Goal: Task Accomplishment & Management: Complete application form

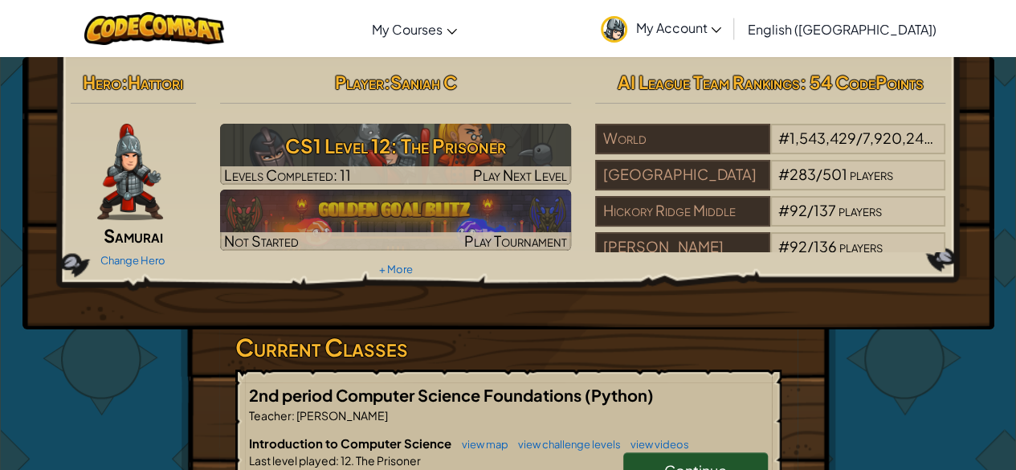
click at [517, 149] on h3 "CS1 Level 12: The Prisoner" at bounding box center [395, 146] width 351 height 36
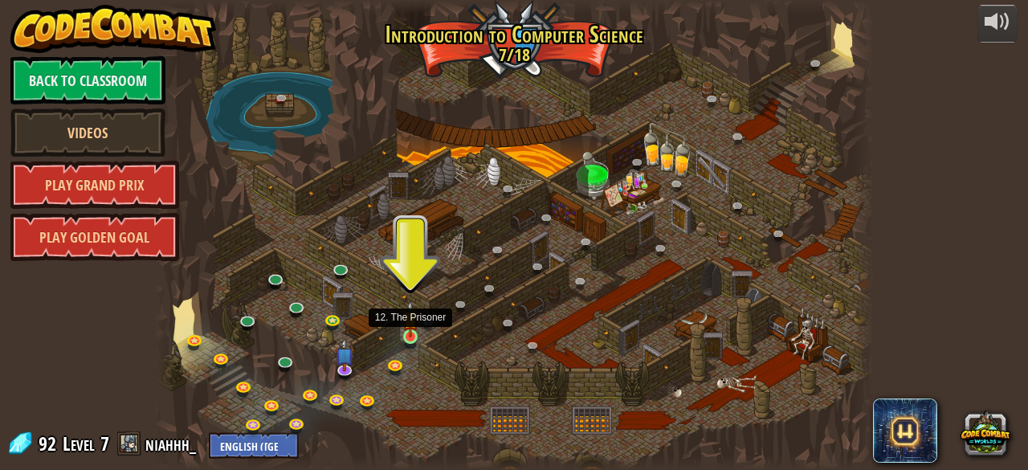
click at [411, 325] on img at bounding box center [411, 319] width 16 height 37
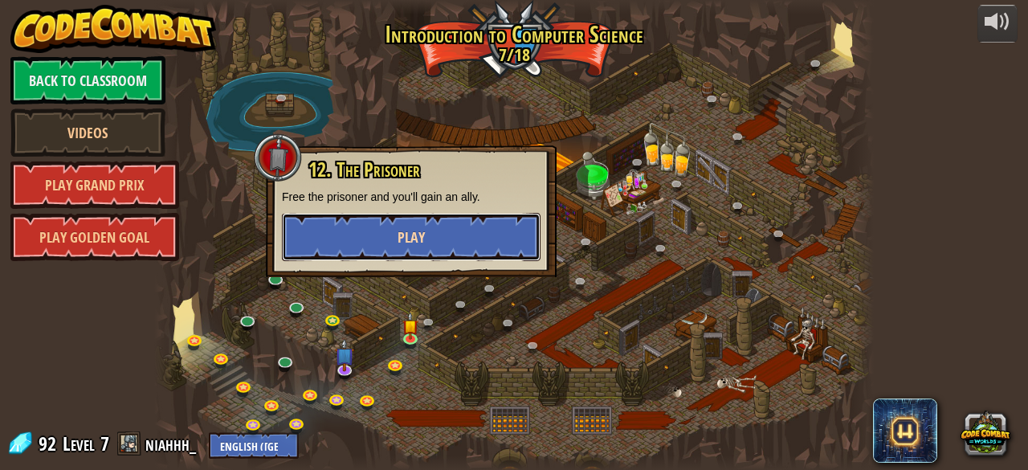
click at [450, 245] on button "Play" at bounding box center [411, 237] width 259 height 48
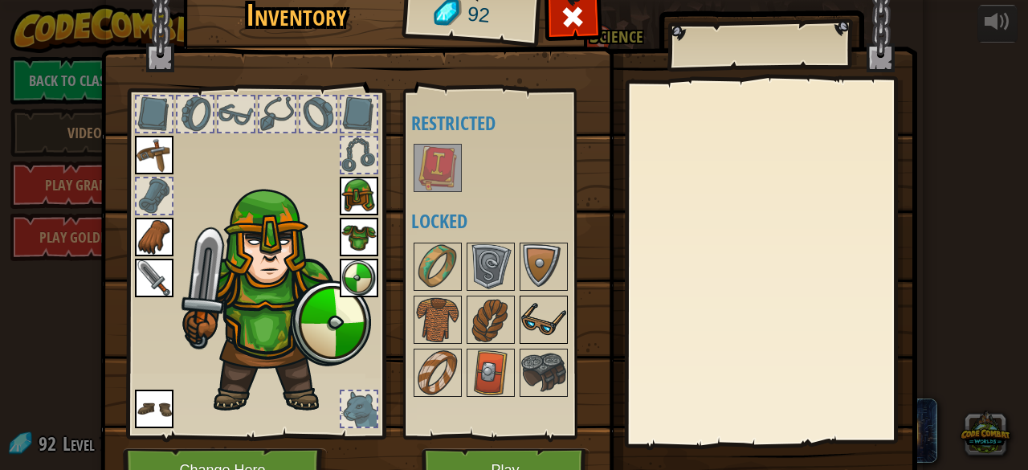
click at [536, 324] on img at bounding box center [543, 319] width 45 height 45
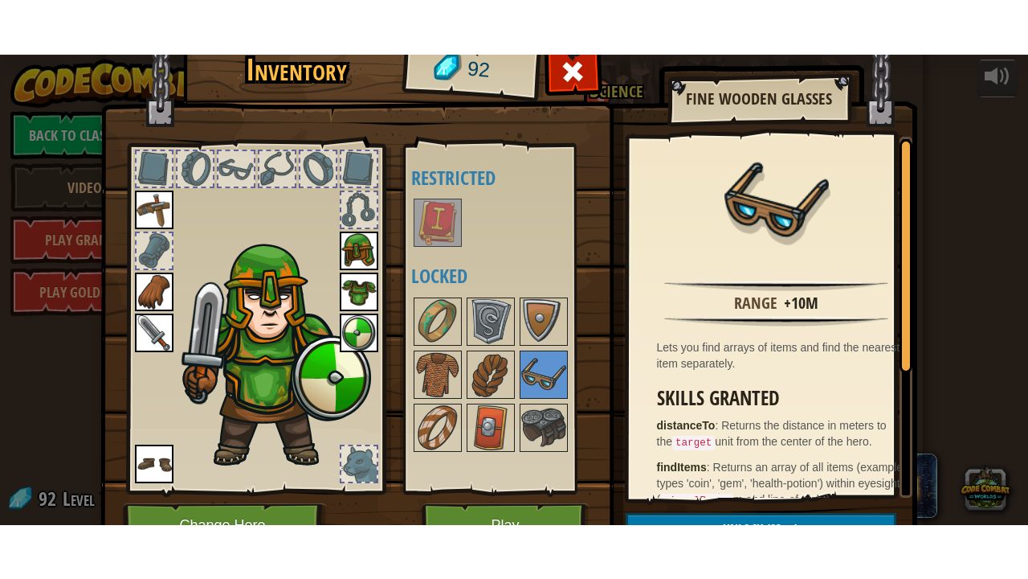
scroll to position [84, 0]
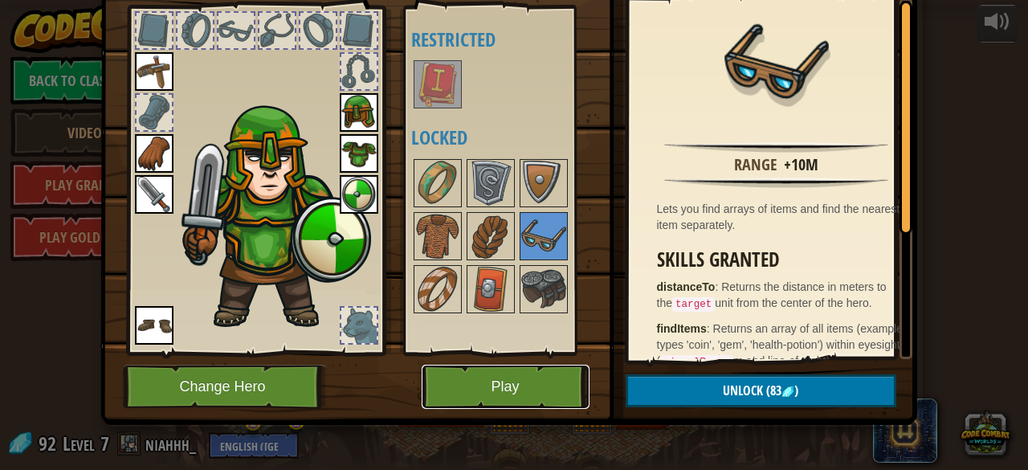
click at [501, 365] on button "Play" at bounding box center [506, 387] width 168 height 44
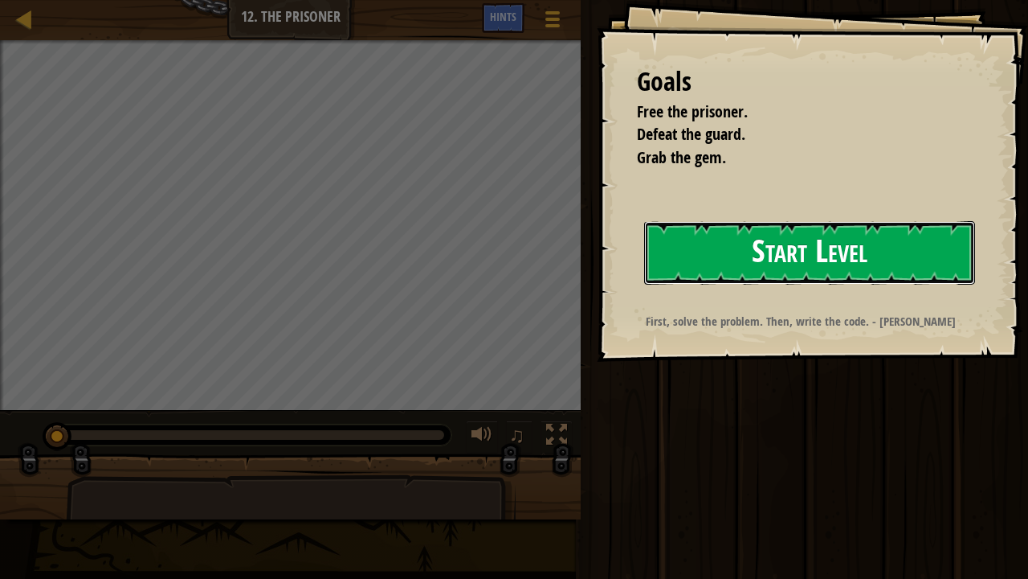
click at [791, 270] on button "Start Level" at bounding box center [809, 252] width 331 height 63
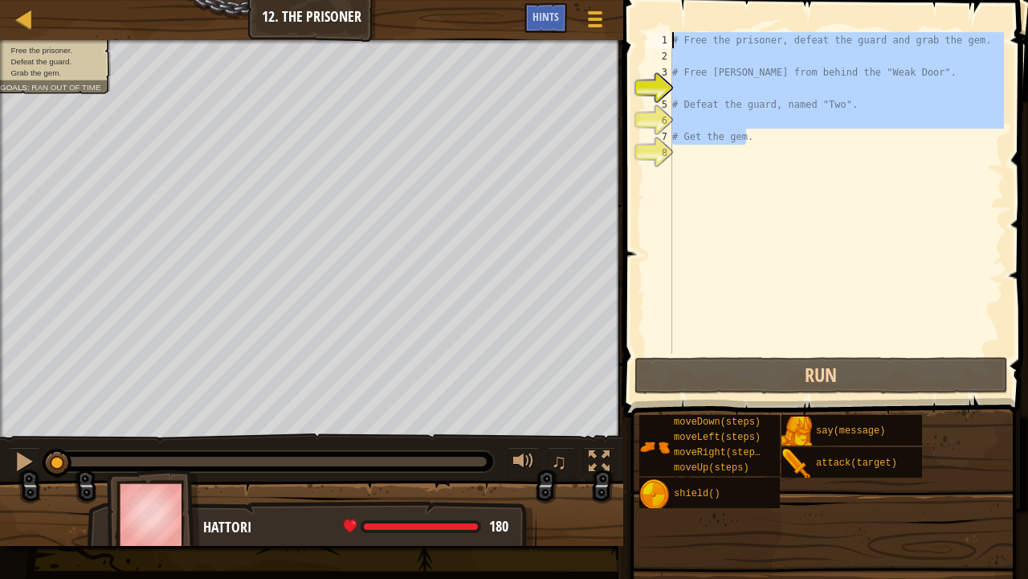
drag, startPoint x: 759, startPoint y: 141, endPoint x: 644, endPoint y: 0, distance: 181.7
click at [644, 8] on div "1 2 3 4 5 6 7 8 # Free the prisoner, defeat the guard and grab the gem. # Free …" at bounding box center [824, 240] width 410 height 464
type textarea "# Free the prisoner, defeat the guard and grab the gem."
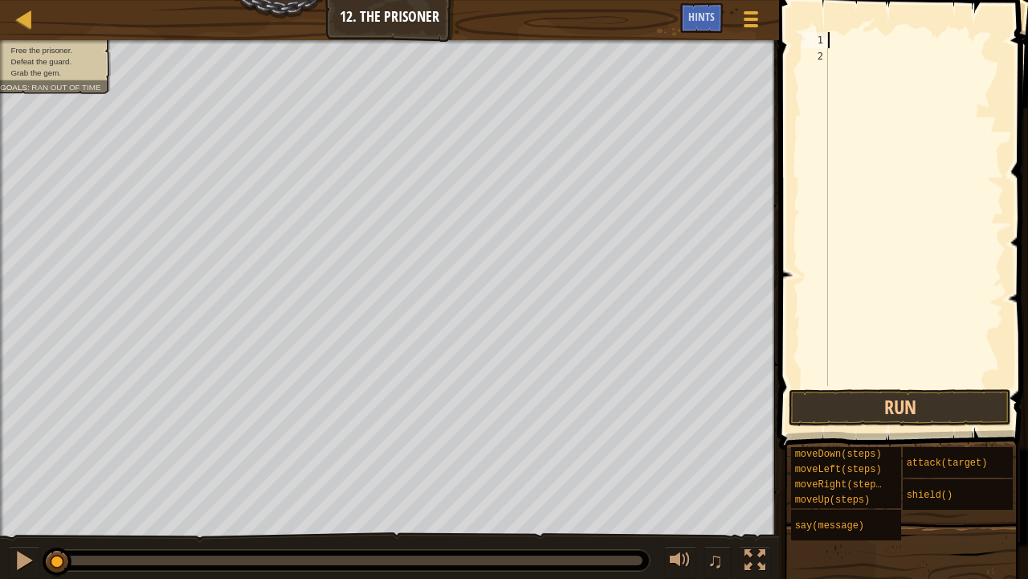
type textarea "m"
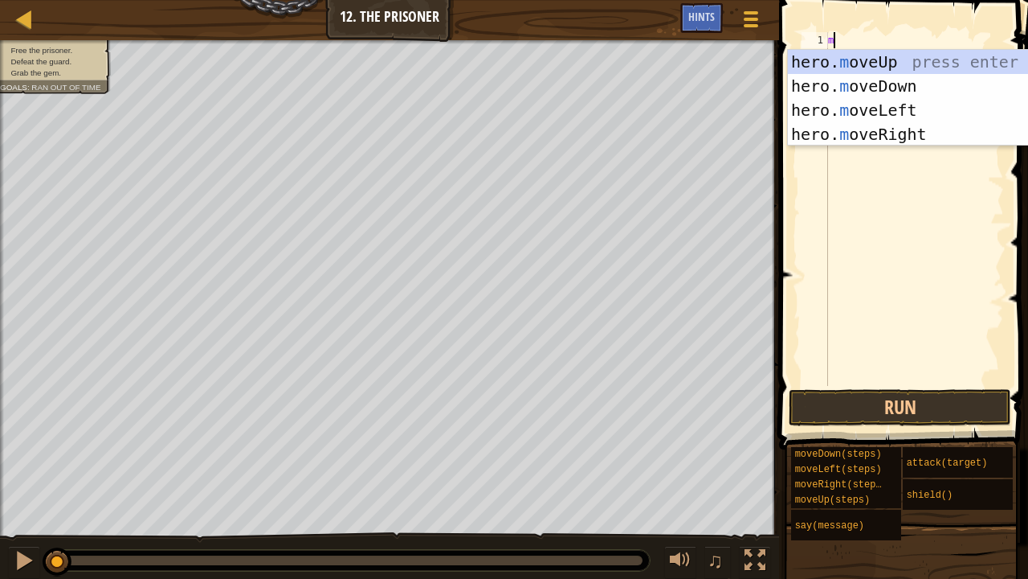
scroll to position [7, 0]
click at [857, 51] on div "hero. m oveUp press enter hero. m oveDown press enter hero. m oveLeft press ent…" at bounding box center [940, 122] width 305 height 145
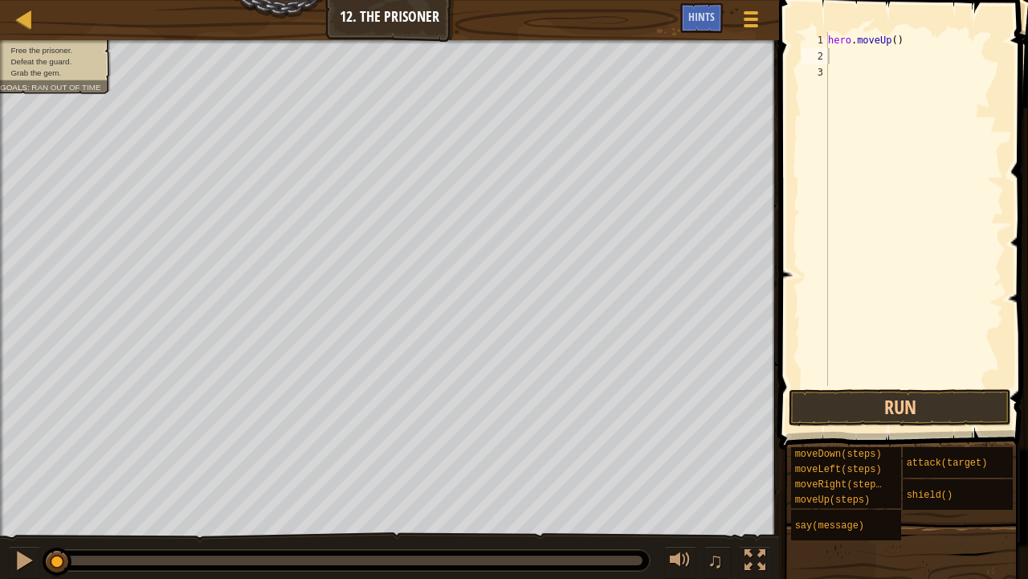
drag, startPoint x: 917, startPoint y: 24, endPoint x: 889, endPoint y: 27, distance: 28.3
click at [889, 27] on span at bounding box center [906, 201] width 262 height 497
drag, startPoint x: 910, startPoint y: 43, endPoint x: 771, endPoint y: 18, distance: 140.3
click at [771, 18] on div "Map Introduction to Computer Science 12. The Prisoner Game Menu Done Hints 1 הה…" at bounding box center [514, 289] width 1028 height 579
type textarea "hero.moveUp()"
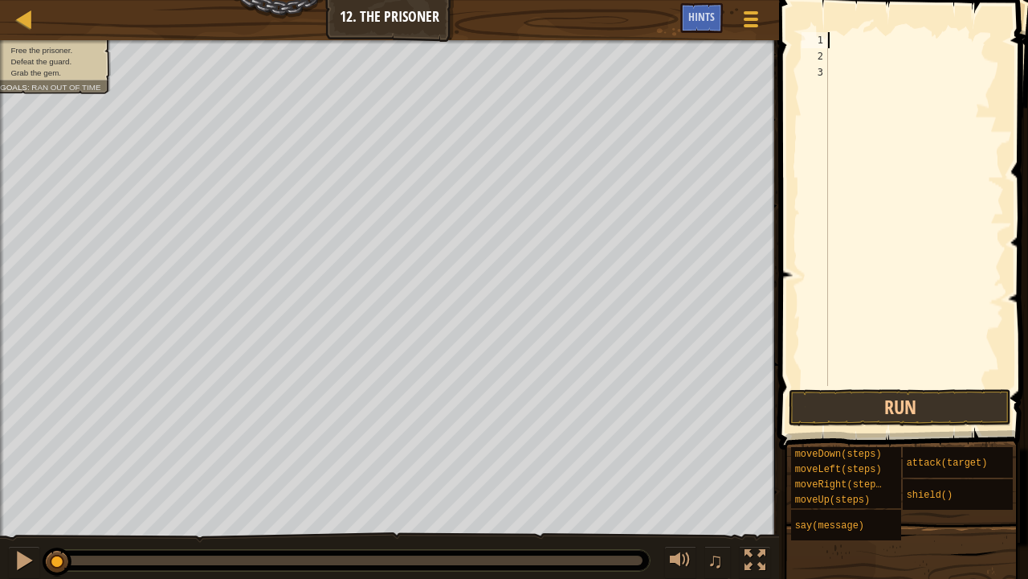
type textarea "m"
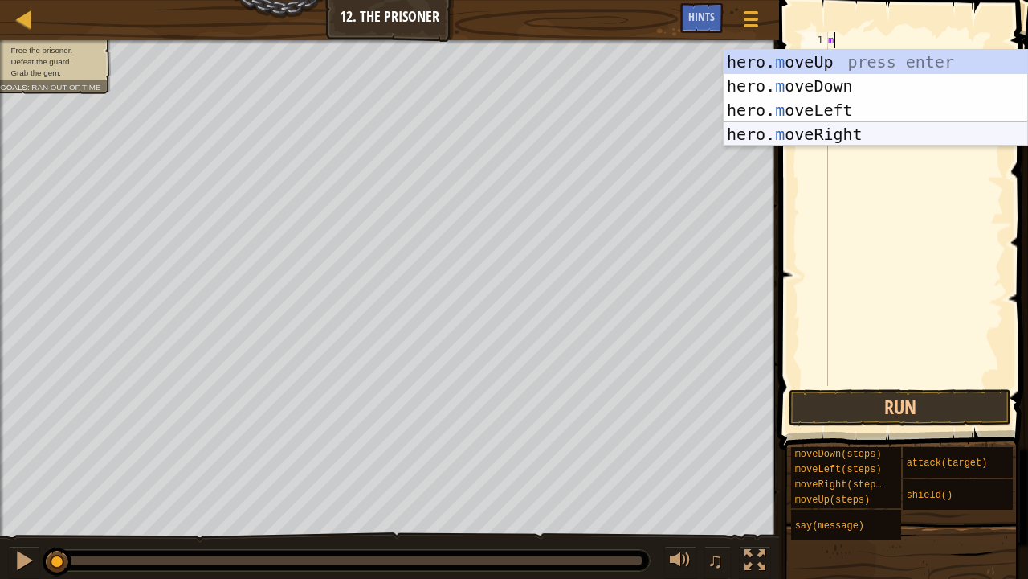
click at [820, 138] on div "hero. m oveUp press enter hero. m oveDown press enter hero. m oveLeft press ent…" at bounding box center [876, 122] width 305 height 145
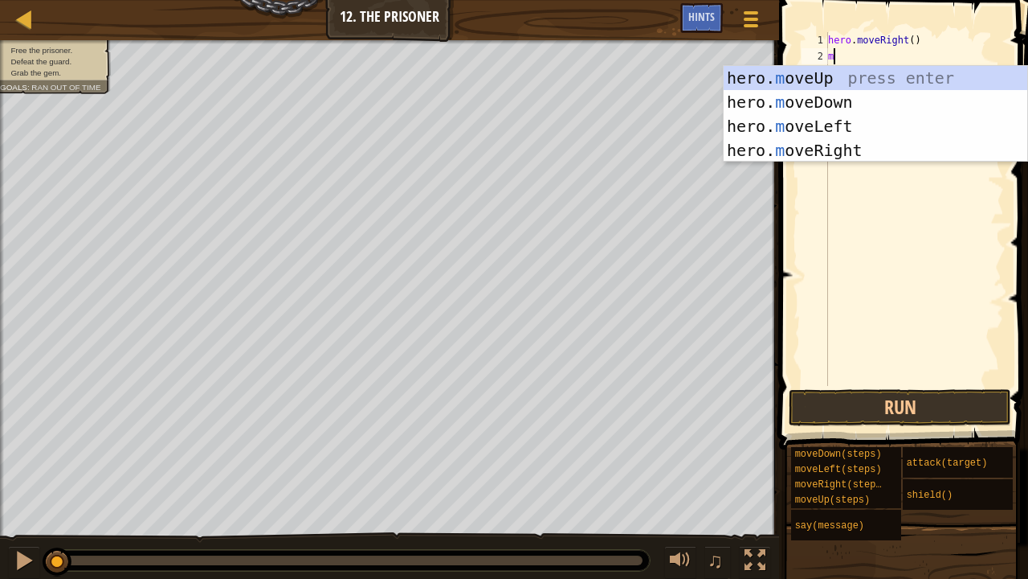
click at [908, 40] on div "hero . moveRight ( ) m" at bounding box center [914, 225] width 179 height 386
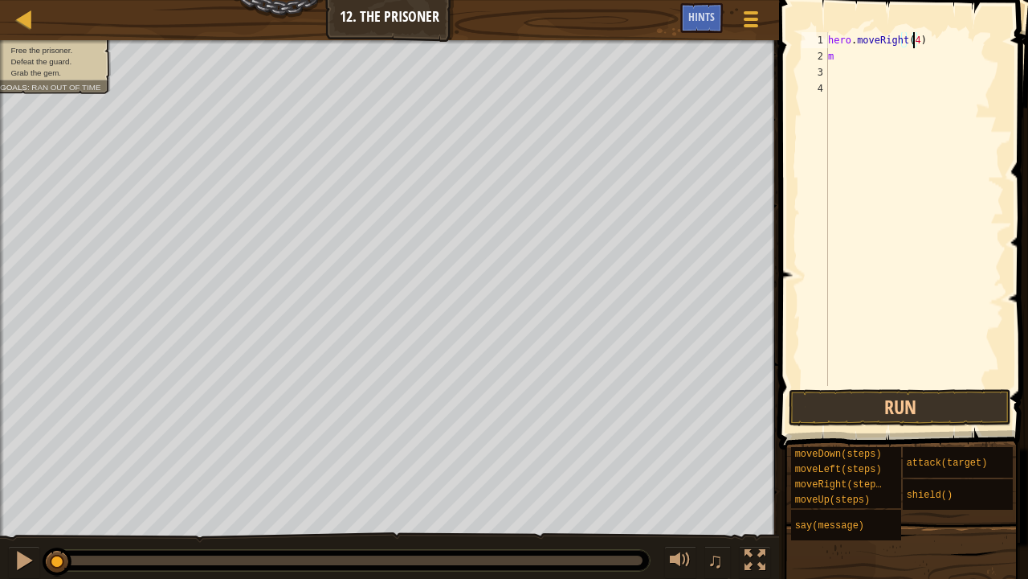
scroll to position [7, 6]
click at [851, 54] on div "hero . moveRight ( 4 ) m" at bounding box center [914, 225] width 179 height 386
type textarea "m"
click at [851, 54] on div "hero . moveRight ( 4 ) m" at bounding box center [914, 225] width 179 height 386
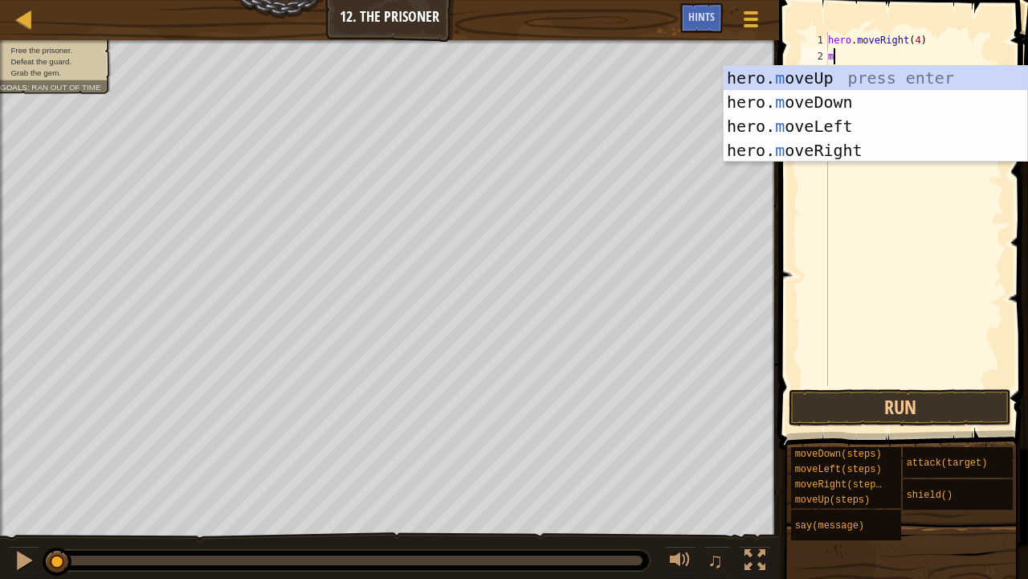
type textarea "m"
click at [828, 106] on div "hero. m oveUp press enter hero. m oveDown press enter hero. m oveLeft press ent…" at bounding box center [876, 138] width 305 height 145
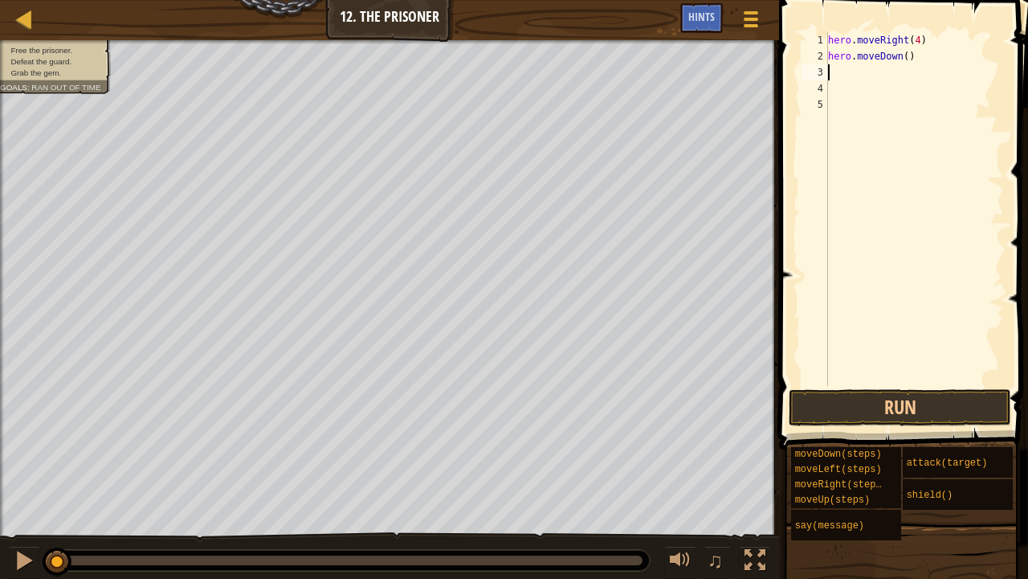
click at [903, 55] on div "hero . moveRight ( 4 ) hero . moveDown ( )" at bounding box center [914, 225] width 179 height 386
type textarea "hero.moveDown(3)"
type textarea "h"
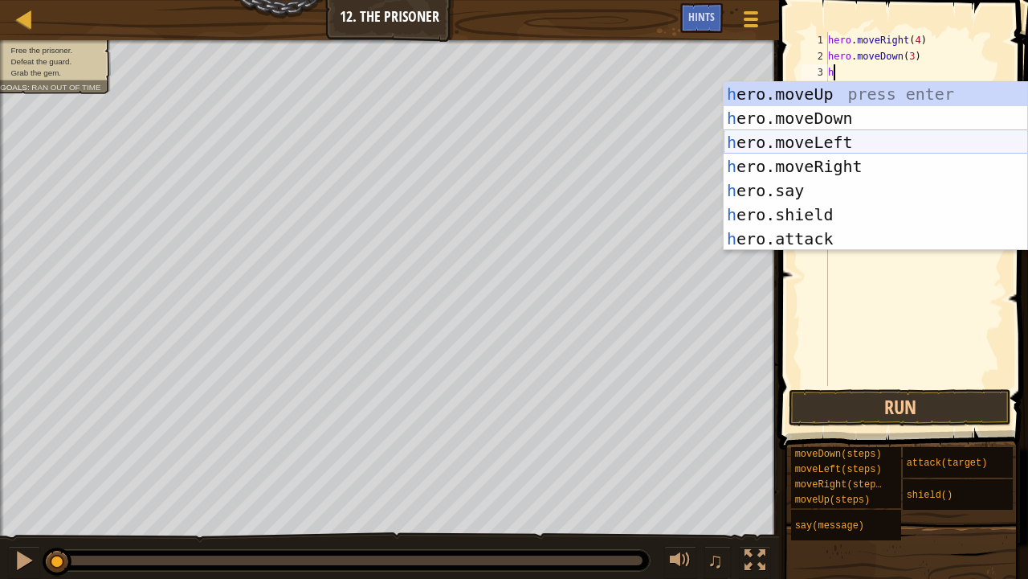
click at [854, 145] on div "h ero.moveUp press enter h ero.moveDown press enter h ero.moveLeft press enter …" at bounding box center [876, 190] width 305 height 217
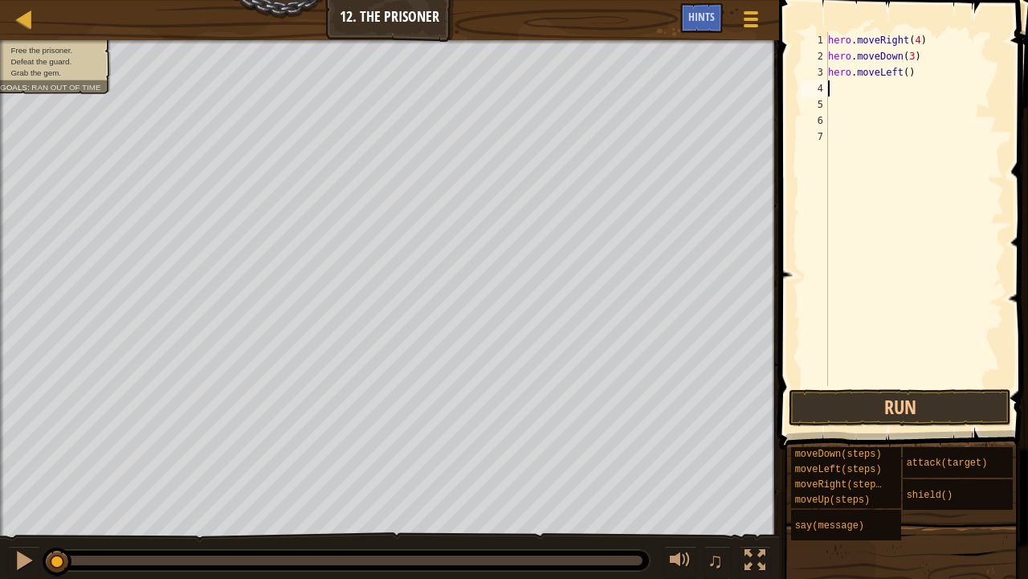
click at [901, 74] on div "hero . moveRight ( 4 ) hero . moveDown ( 3 ) hero . moveLeft ( )" at bounding box center [914, 225] width 179 height 386
type textarea "hero.moveLeft()"
click at [832, 93] on div "hero . moveRight ( 4 ) hero . moveDown ( 3 ) hero . moveLeft ( )" at bounding box center [914, 225] width 179 height 386
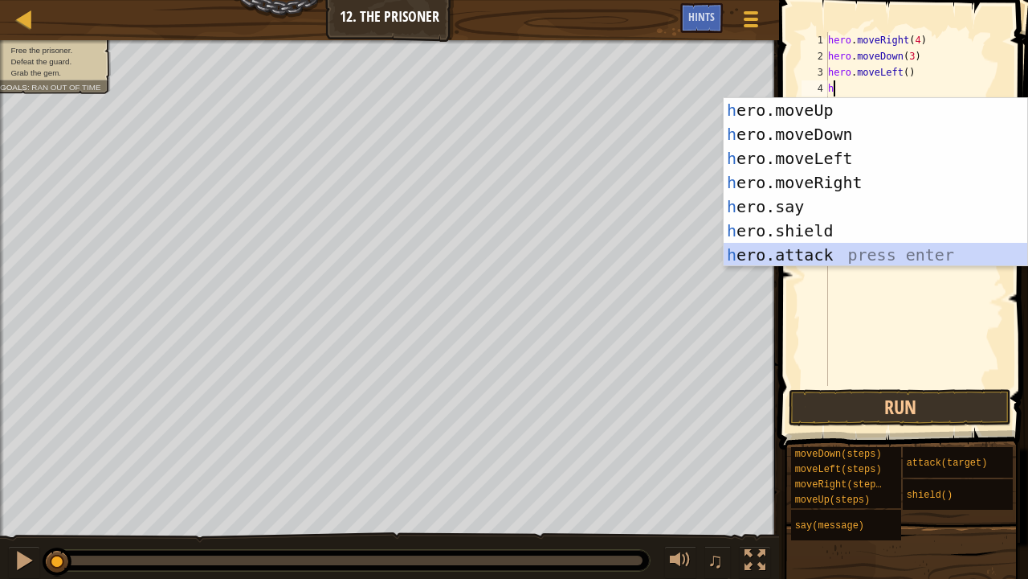
click at [826, 257] on div "h ero.moveUp press enter h ero.moveDown press enter h ero.moveLeft press enter …" at bounding box center [876, 206] width 305 height 217
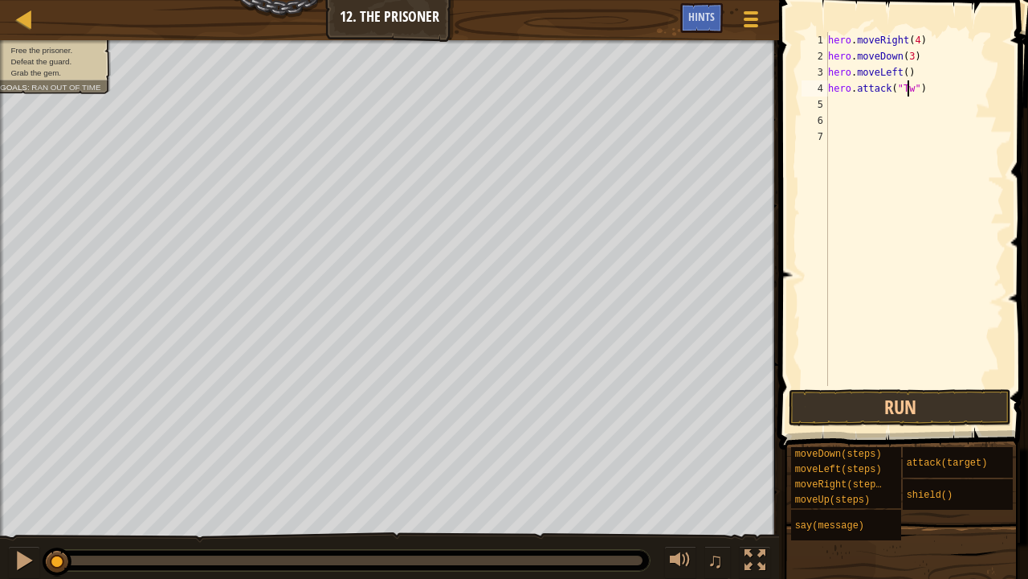
scroll to position [7, 6]
type textarea "hero.attack("Two")"
click at [913, 111] on div "hero . moveRight ( 4 ) hero . moveDown ( 3 ) hero . moveLeft ( ) hero . attack …" at bounding box center [914, 225] width 179 height 386
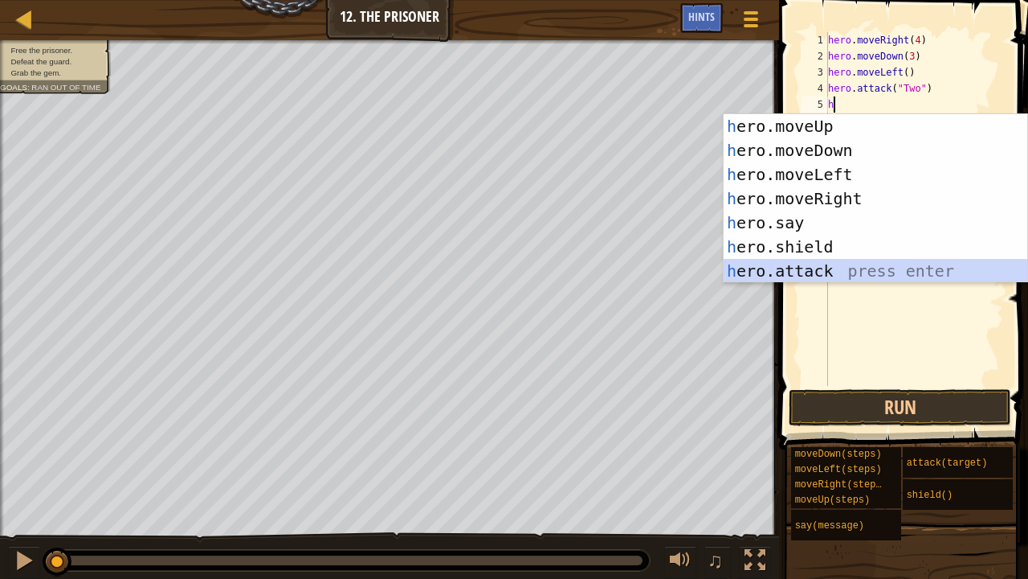
click at [847, 271] on div "h ero.moveUp press enter h ero.moveDown press enter h ero.moveLeft press enter …" at bounding box center [876, 222] width 305 height 217
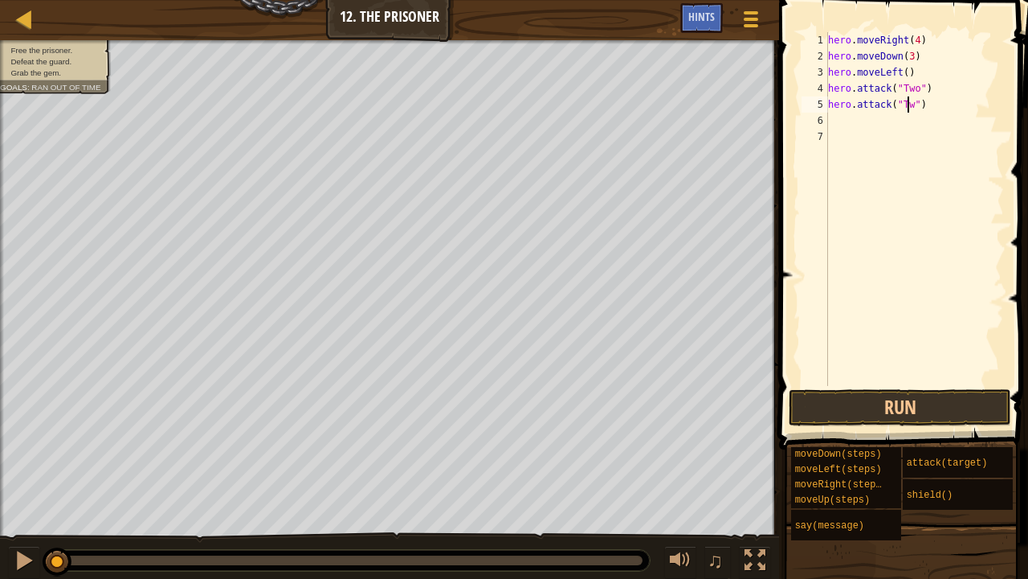
scroll to position [7, 6]
type textarea "hero.attack("Two")"
click at [869, 125] on div "hero . moveRight ( 4 ) hero . moveDown ( 3 ) hero . moveLeft ( ) hero . attack …" at bounding box center [914, 225] width 179 height 386
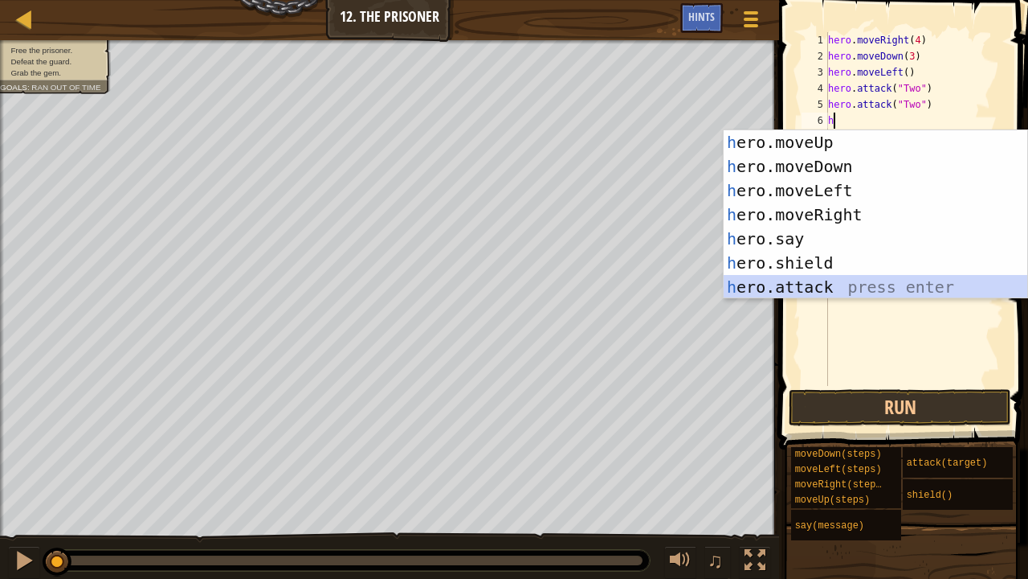
click at [889, 288] on div "h ero.moveUp press enter h ero.moveDown press enter h ero.moveLeft press enter …" at bounding box center [876, 238] width 305 height 217
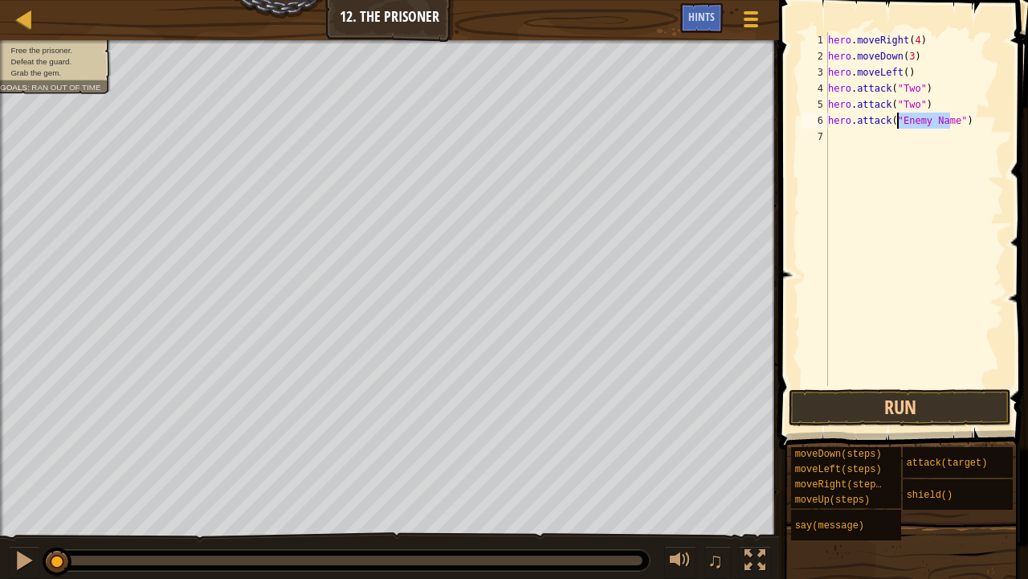
drag, startPoint x: 948, startPoint y: 125, endPoint x: 899, endPoint y: 127, distance: 49.1
click at [899, 127] on div "hero . moveRight ( 4 ) hero . moveDown ( 3 ) hero . moveLeft ( ) hero . attack …" at bounding box center [914, 225] width 179 height 386
type textarea "hero.attack("Two")"
click at [879, 134] on div "hero . moveRight ( 4 ) hero . moveDown ( 3 ) hero . moveLeft ( ) hero . attack …" at bounding box center [914, 225] width 179 height 386
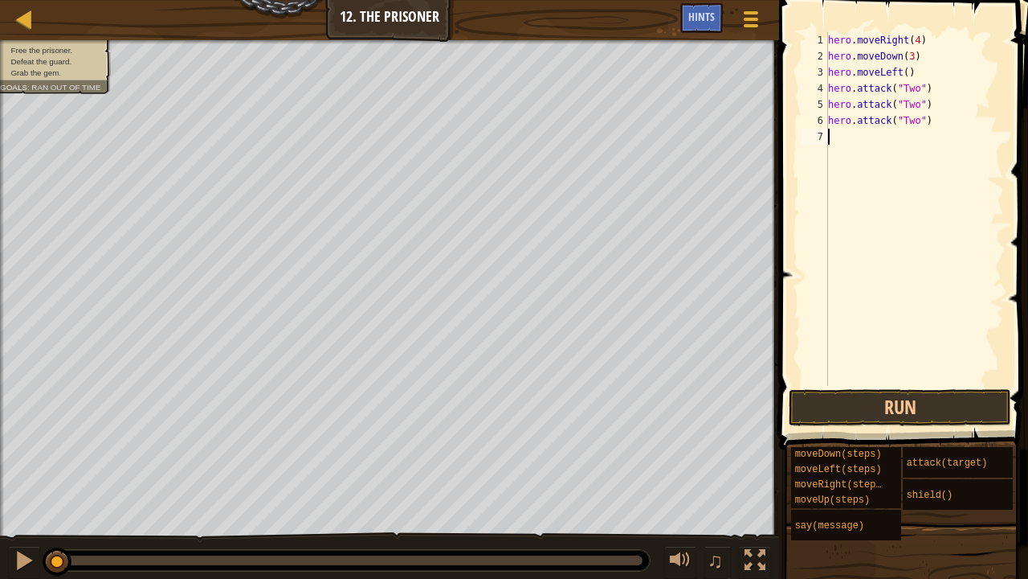
scroll to position [7, 0]
type textarea "h"
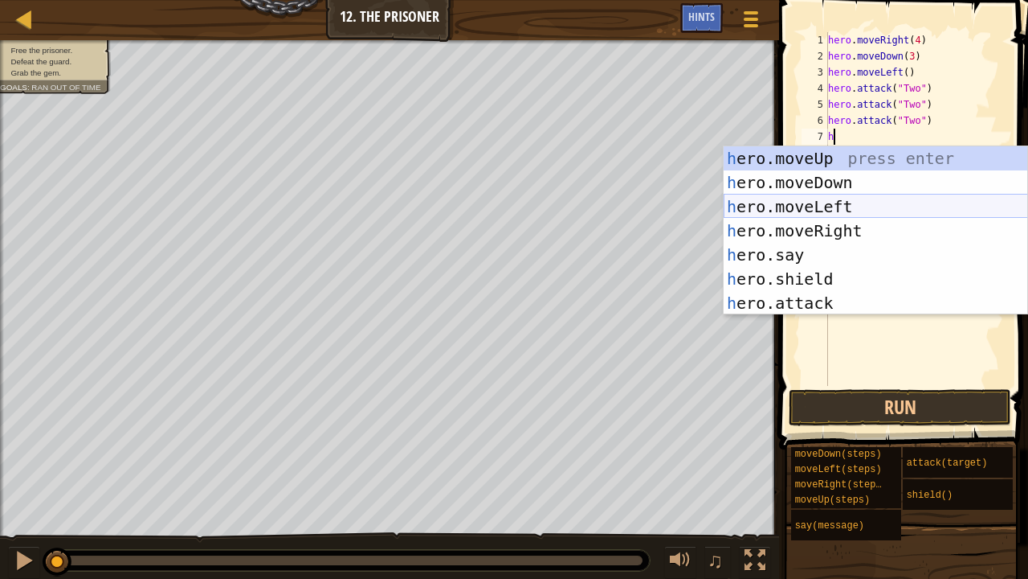
click at [837, 201] on div "h ero.moveUp press enter h ero.moveDown press enter h ero.moveLeft press enter …" at bounding box center [876, 254] width 305 height 217
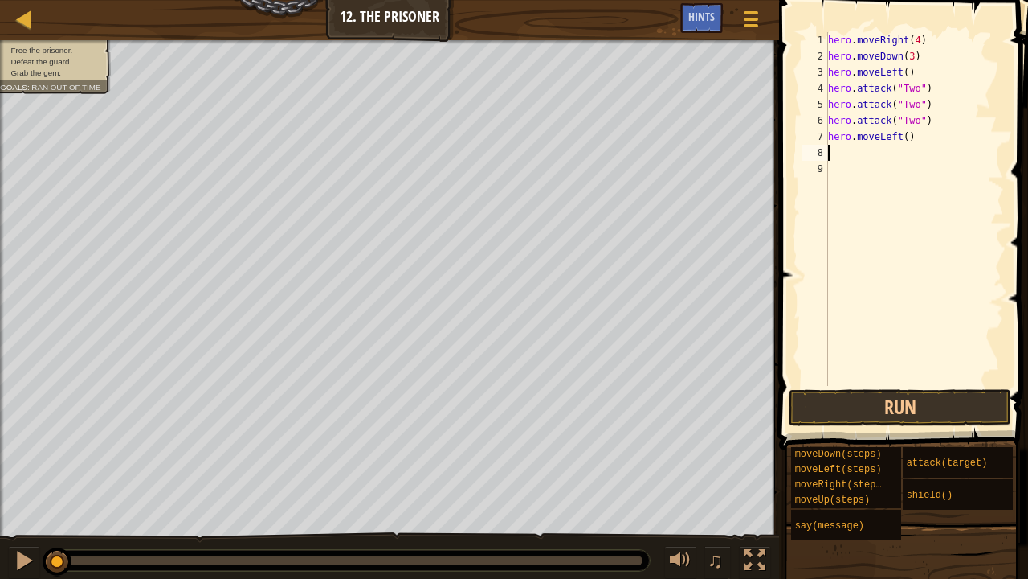
type textarea "m"
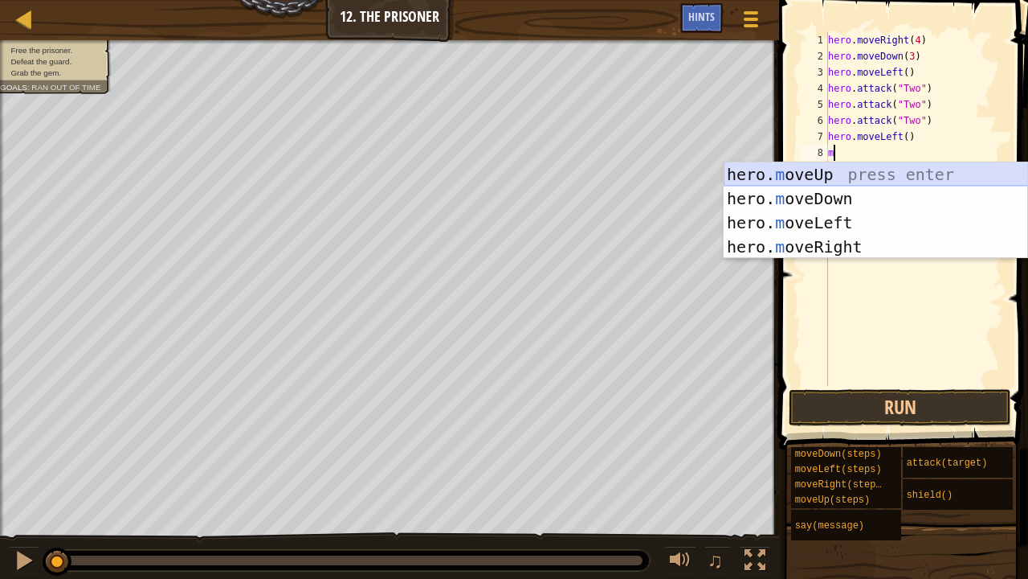
click at [813, 166] on div "hero. m oveUp press enter hero. m oveDown press enter hero. m oveLeft press ent…" at bounding box center [876, 234] width 305 height 145
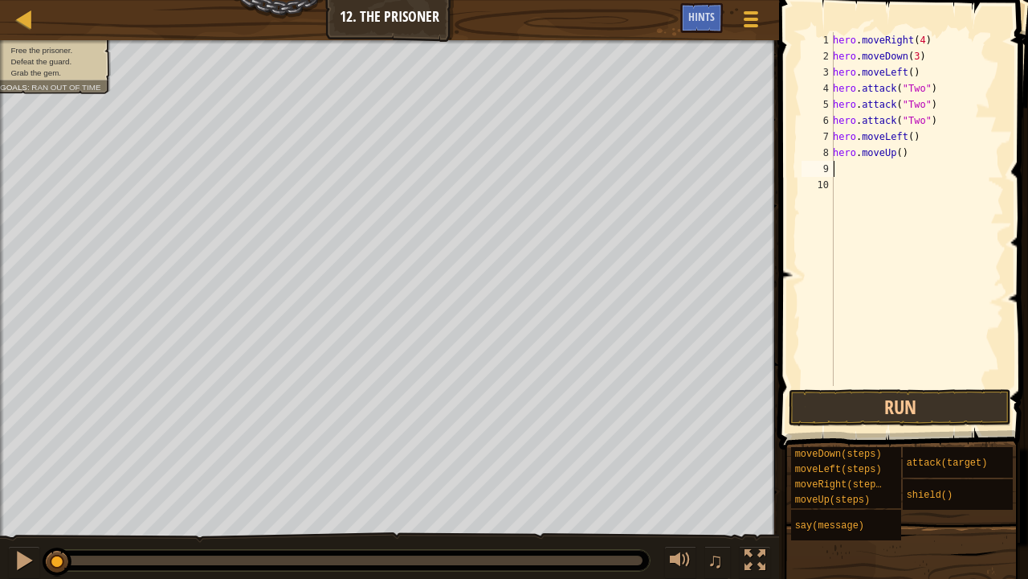
type textarea "m"
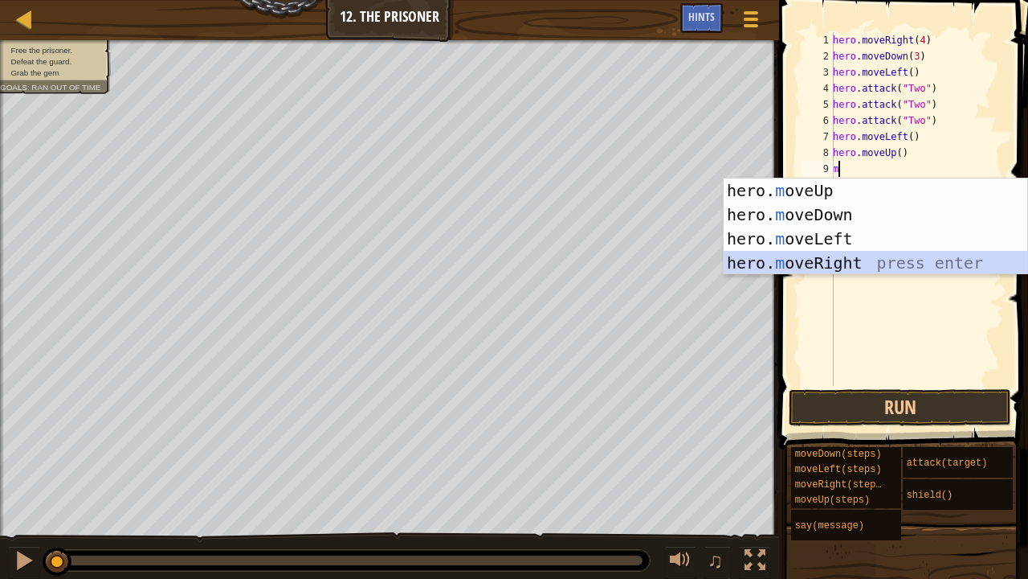
click at [836, 262] on div "hero. m oveUp press enter hero. m oveDown press enter hero. m oveLeft press ent…" at bounding box center [876, 250] width 305 height 145
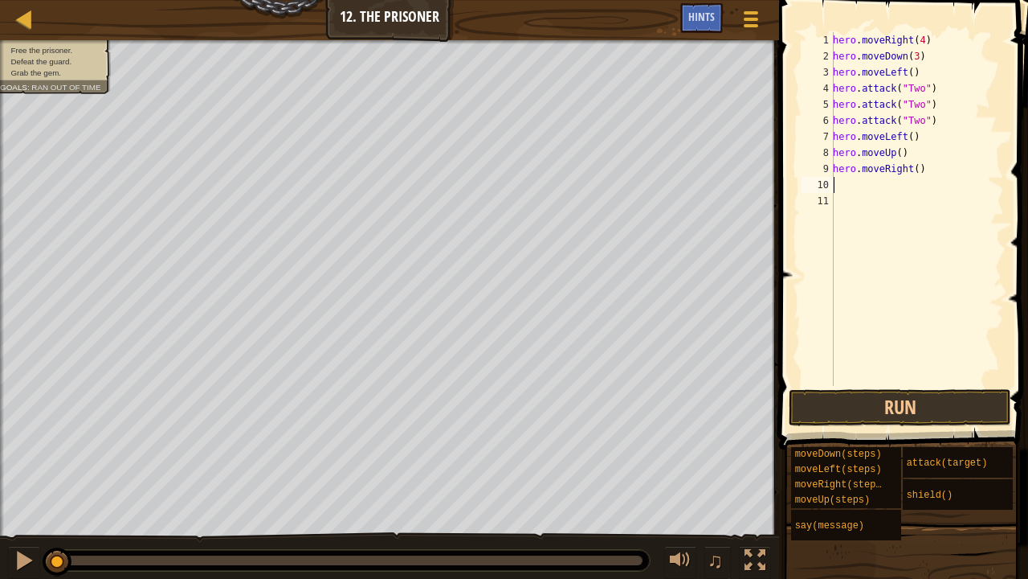
type textarea "m"
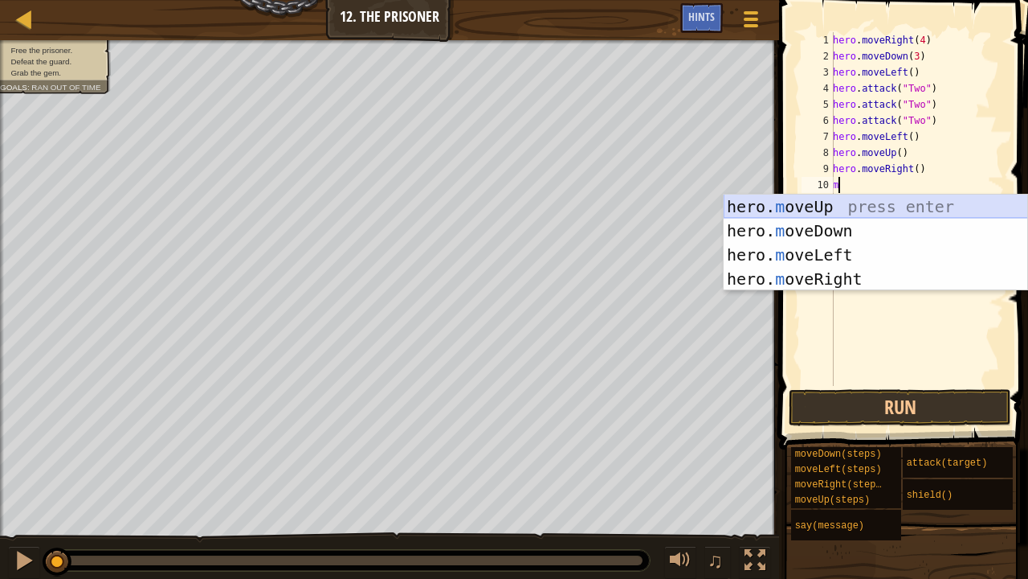
click at [832, 196] on div "hero. m oveUp press enter hero. m oveDown press enter hero. m oveLeft press ent…" at bounding box center [876, 266] width 305 height 145
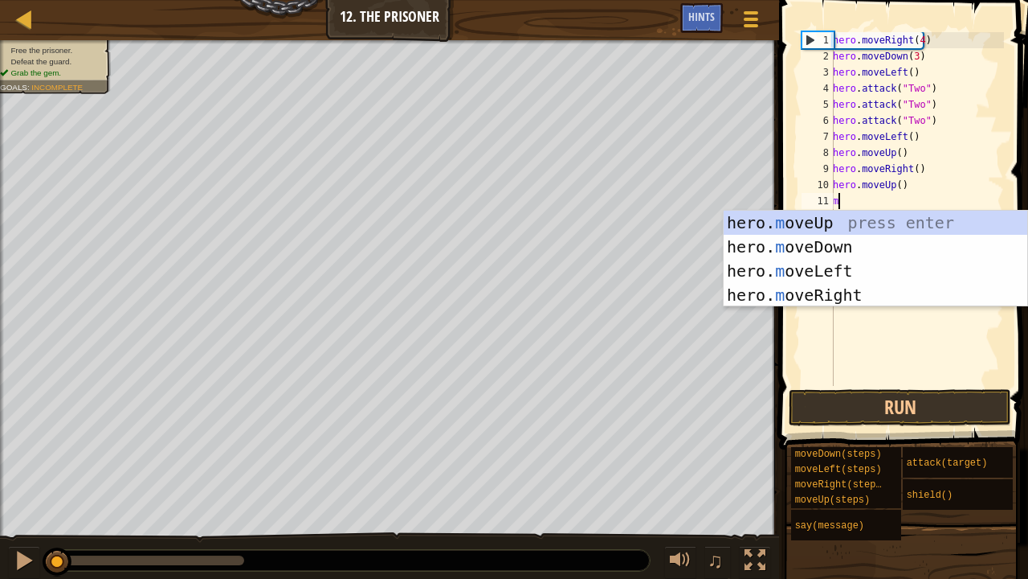
click at [897, 181] on div "hero . moveRight ( 4 ) hero . moveDown ( 3 ) hero . moveLeft ( ) hero . attack …" at bounding box center [917, 225] width 174 height 386
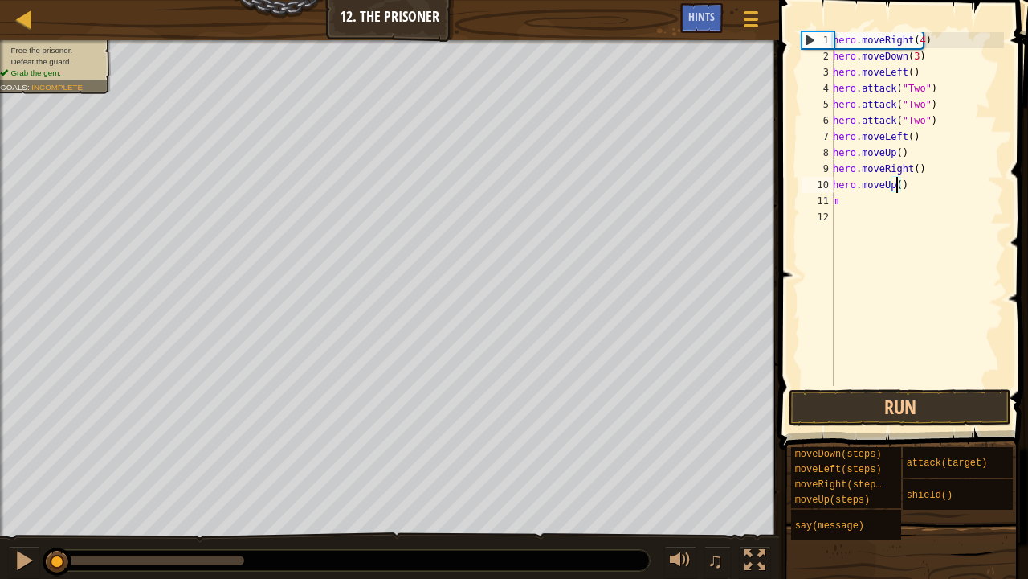
scroll to position [7, 5]
click at [861, 207] on div "hero . moveRight ( 4 ) hero . moveDown ( 3 ) hero . moveLeft ( ) hero . attack …" at bounding box center [917, 225] width 174 height 386
type textarea "m"
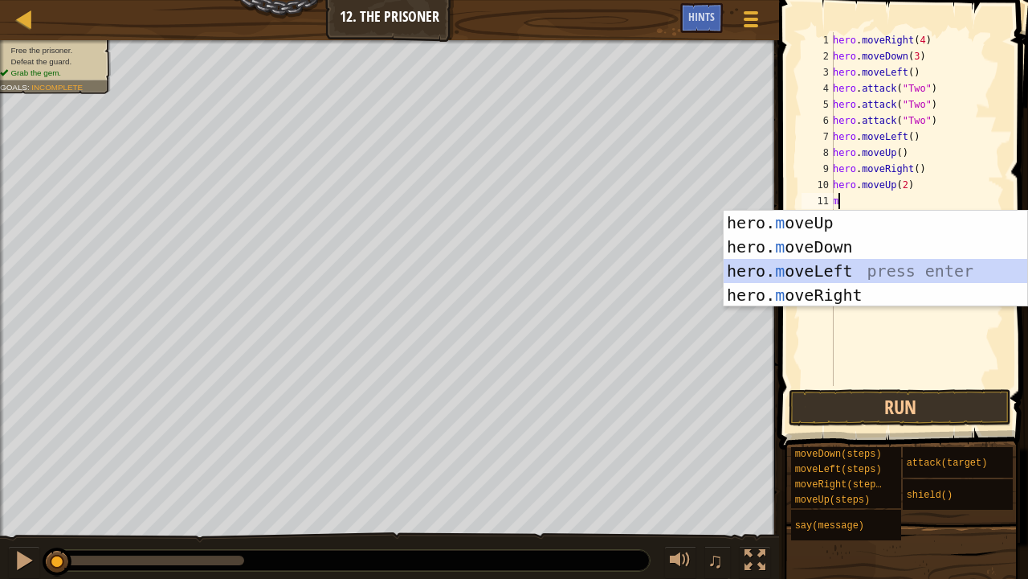
click at [866, 275] on div "hero. m oveUp press enter hero. m oveDown press enter hero. m oveLeft press ent…" at bounding box center [876, 283] width 305 height 145
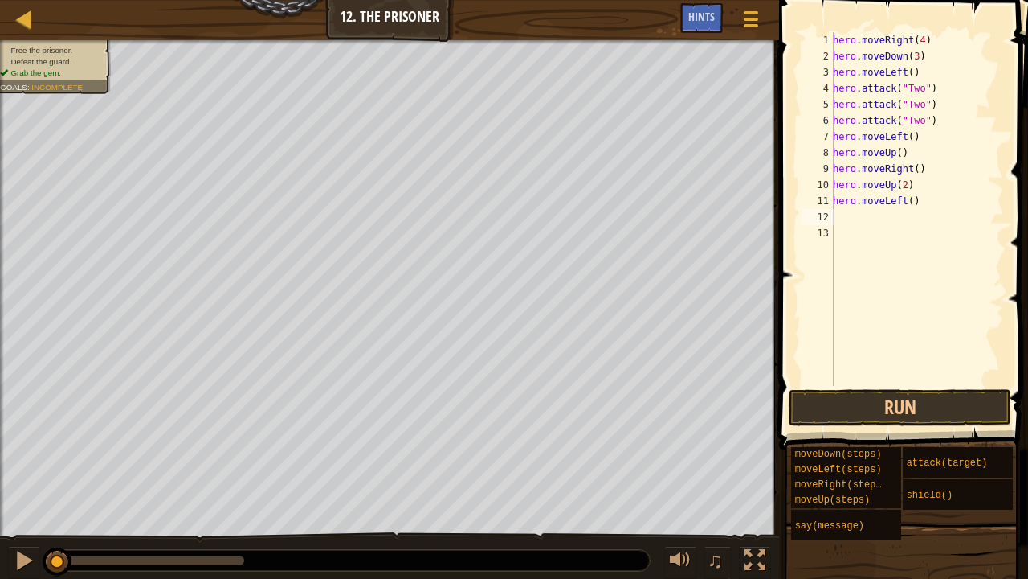
click at [910, 202] on div "hero . moveRight ( 4 ) hero . moveDown ( 3 ) hero . moveLeft ( ) hero . attack …" at bounding box center [917, 225] width 174 height 386
type textarea "hero.moveLeft(3)"
click at [844, 219] on div "hero . moveRight ( 4 ) hero . moveDown ( 3 ) hero . moveLeft ( ) hero . attack …" at bounding box center [917, 225] width 174 height 386
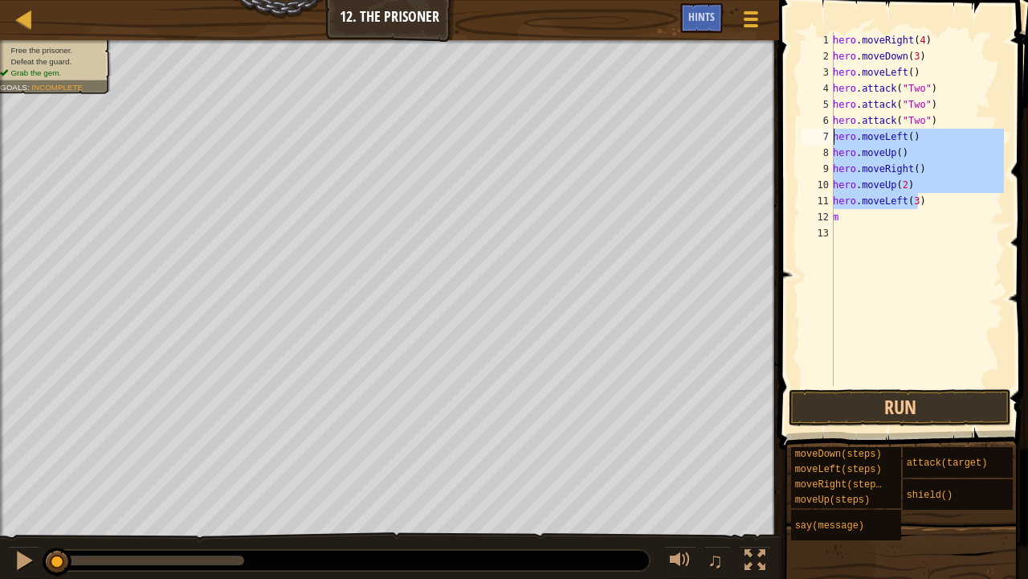
drag, startPoint x: 924, startPoint y: 194, endPoint x: 833, endPoint y: 137, distance: 107.7
click at [833, 137] on div "m 1 2 3 4 5 6 7 8 9 10 11 12 13 hero . moveRight ( 4 ) hero . moveDown ( 3 ) he…" at bounding box center [902, 209] width 206 height 354
type textarea "hero.moveLeft() hero.moveUp()"
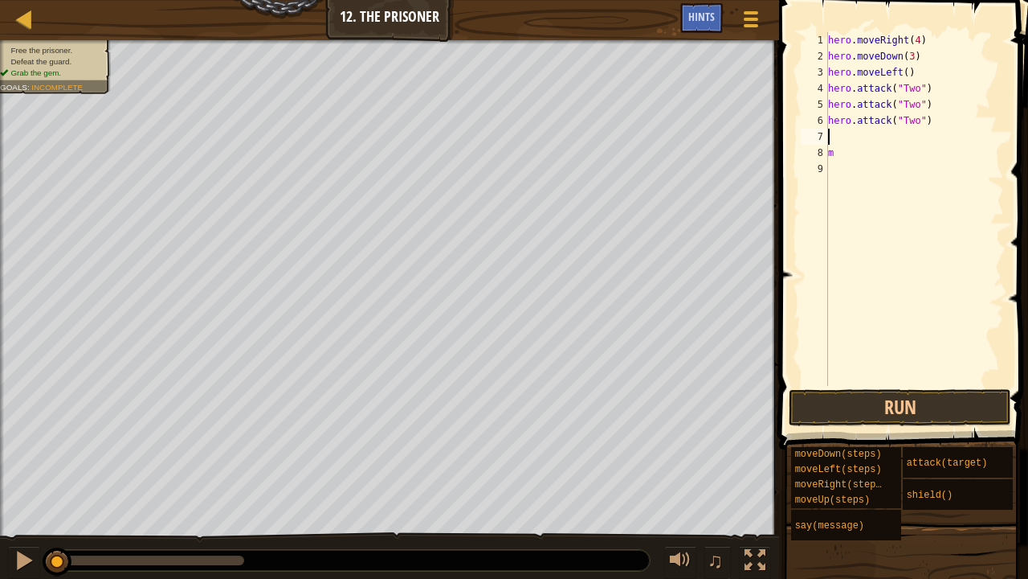
type textarea "m"
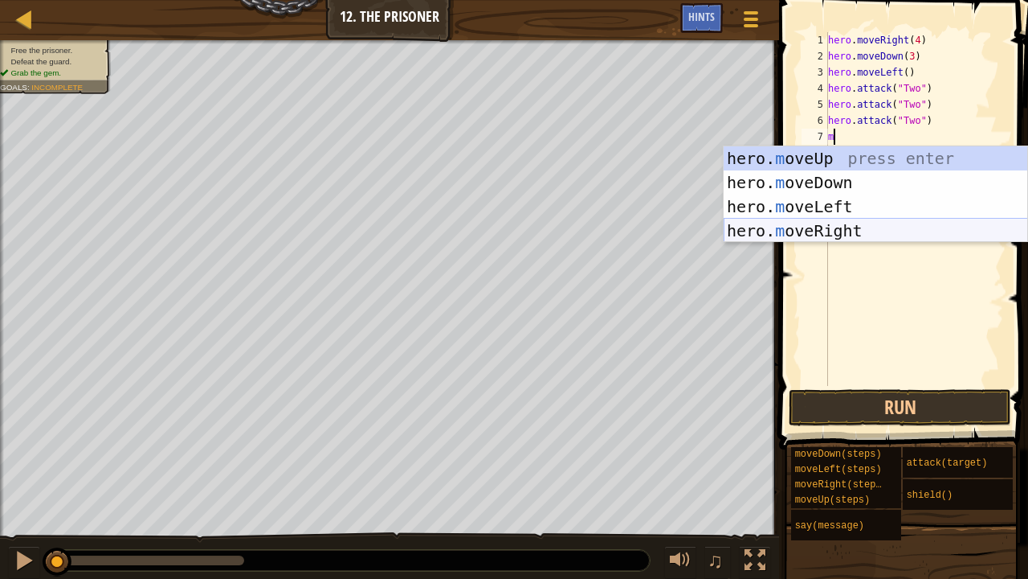
click at [839, 227] on div "hero. m oveUp press enter hero. m oveDown press enter hero. m oveLeft press ent…" at bounding box center [876, 218] width 305 height 145
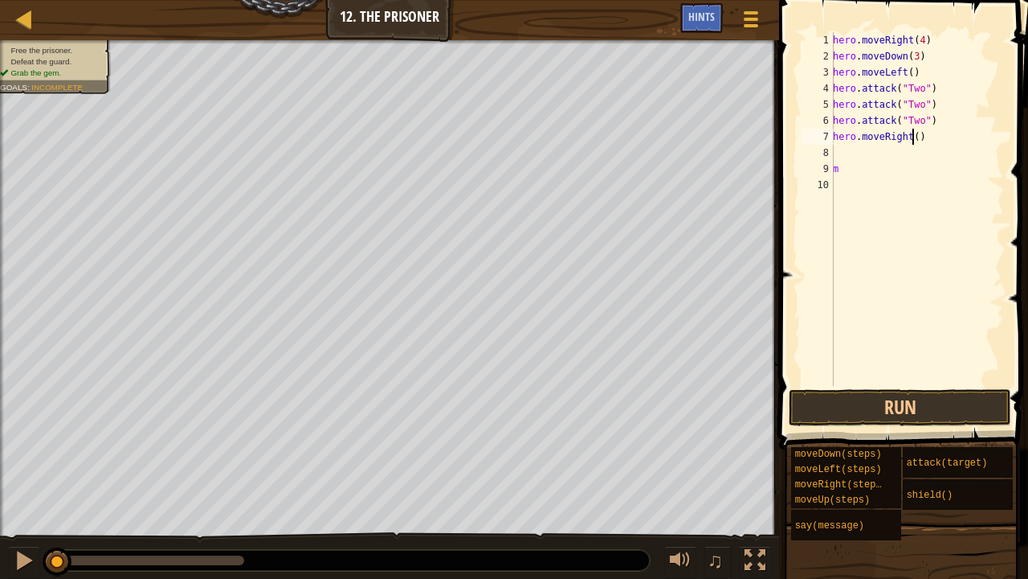
click at [913, 133] on div "hero . moveRight ( 4 ) hero . moveDown ( 3 ) hero . moveLeft ( ) hero . attack …" at bounding box center [917, 225] width 174 height 386
type textarea "hero.moveRight(2)"
click at [882, 156] on div "hero . moveRight ( 4 ) hero . moveDown ( 3 ) hero . moveLeft ( ) hero . attack …" at bounding box center [917, 225] width 174 height 386
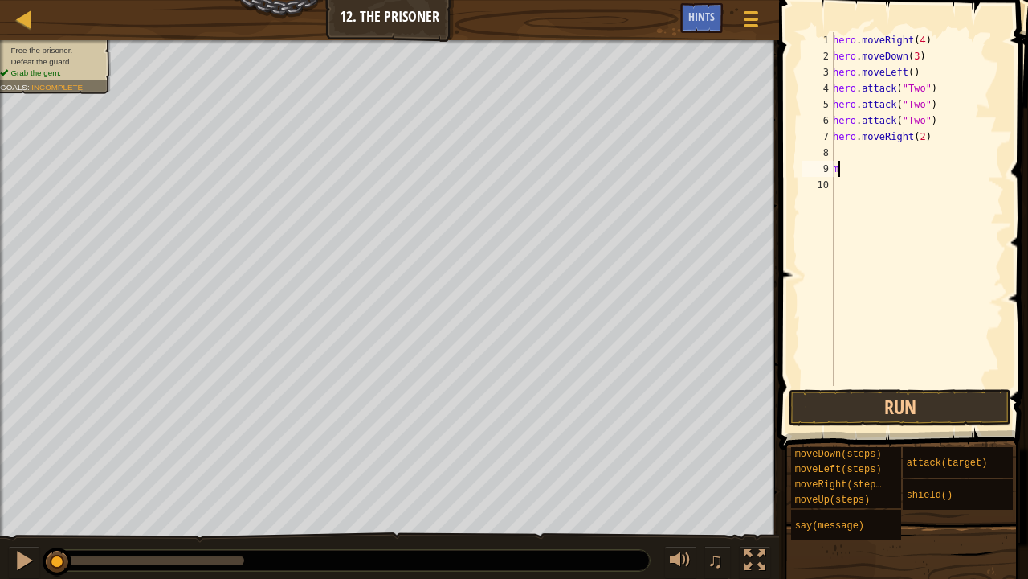
click at [898, 174] on div "hero . moveRight ( 4 ) hero . moveDown ( 3 ) hero . moveLeft ( ) hero . attack …" at bounding box center [917, 225] width 174 height 386
type textarea "m"
click at [903, 423] on button "Run" at bounding box center [900, 407] width 223 height 37
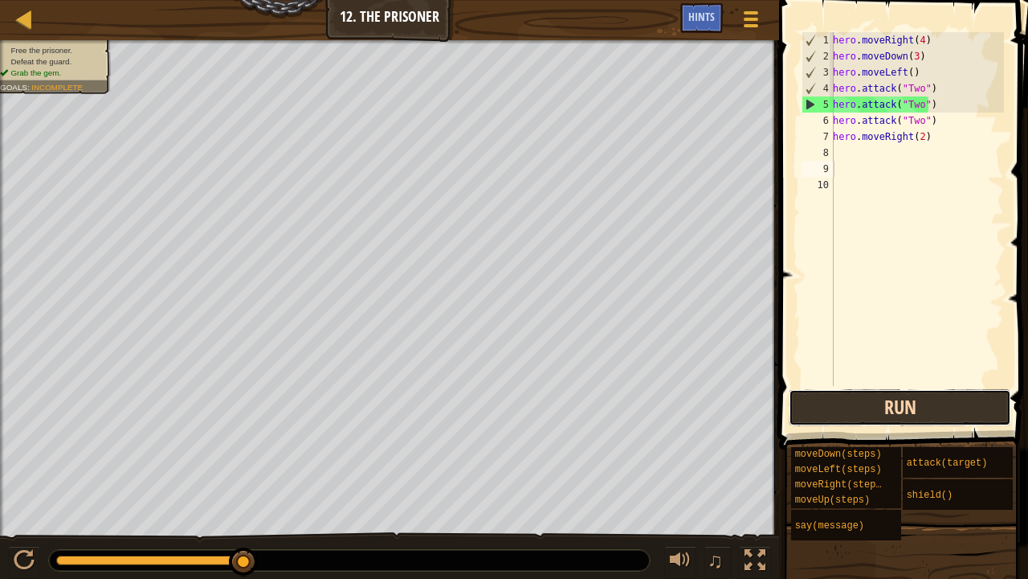
click at [903, 423] on button "Run" at bounding box center [900, 407] width 223 height 37
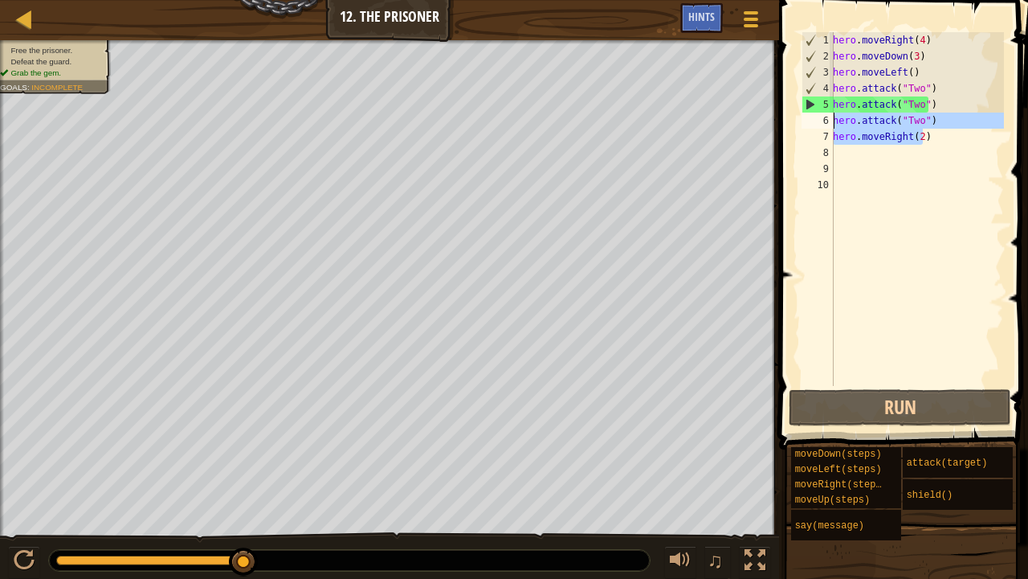
drag, startPoint x: 938, startPoint y: 139, endPoint x: 832, endPoint y: 123, distance: 106.5
click at [832, 123] on div "1 2 3 4 5 6 7 8 9 10 hero . moveRight ( 4 ) hero . moveDown ( 3 ) hero . moveLe…" at bounding box center [902, 209] width 206 height 354
type textarea "hero.attack("Two") hero.moveRight(2)"
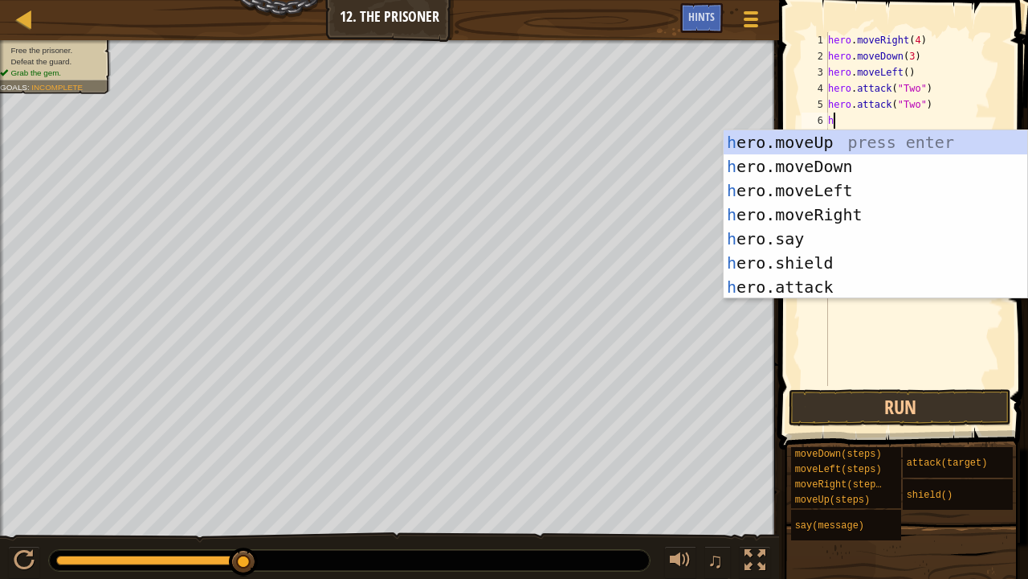
type textarea "h"
click at [824, 143] on div "h ero.moveUp press enter h ero.moveDown press enter h ero.moveLeft press enter …" at bounding box center [876, 238] width 305 height 217
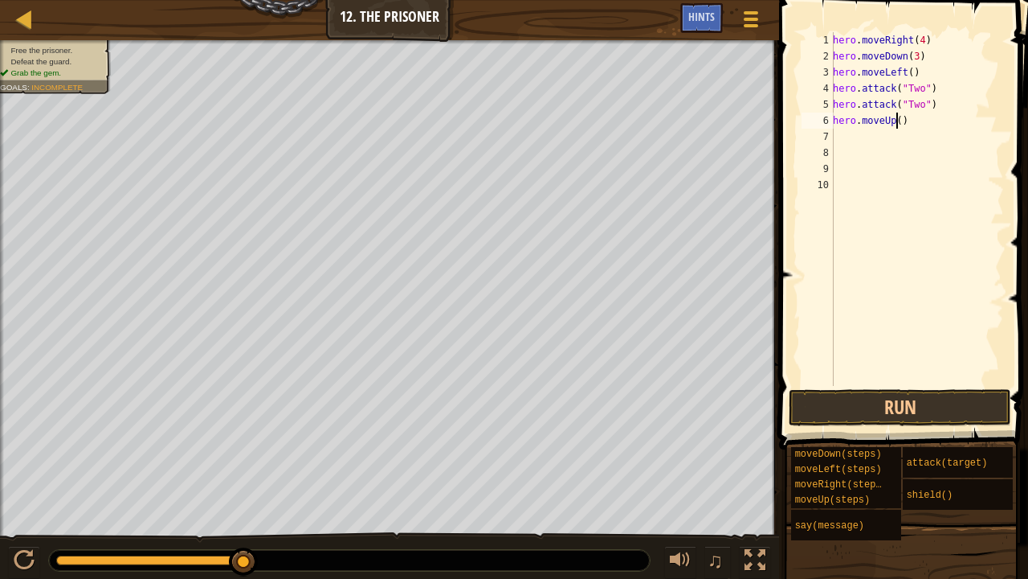
click at [897, 121] on div "hero . moveRight ( 4 ) hero . moveDown ( 3 ) hero . moveLeft ( ) hero . attack …" at bounding box center [917, 225] width 174 height 386
type textarea "hero.moveUp(3)"
click at [842, 142] on div "hero . moveRight ( 4 ) hero . moveDown ( 3 ) hero . moveLeft ( ) hero . attack …" at bounding box center [917, 225] width 174 height 386
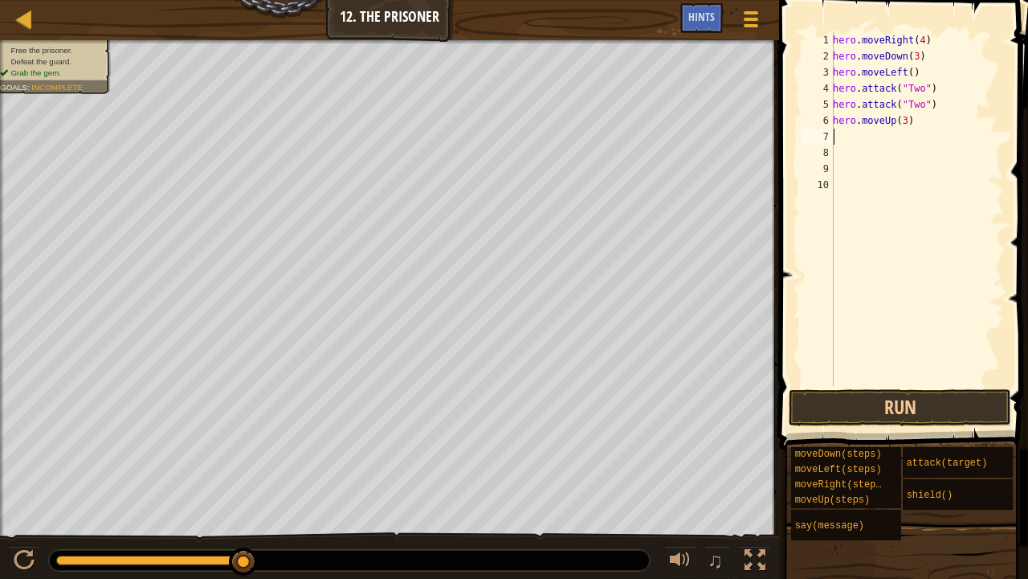
type textarea "m"
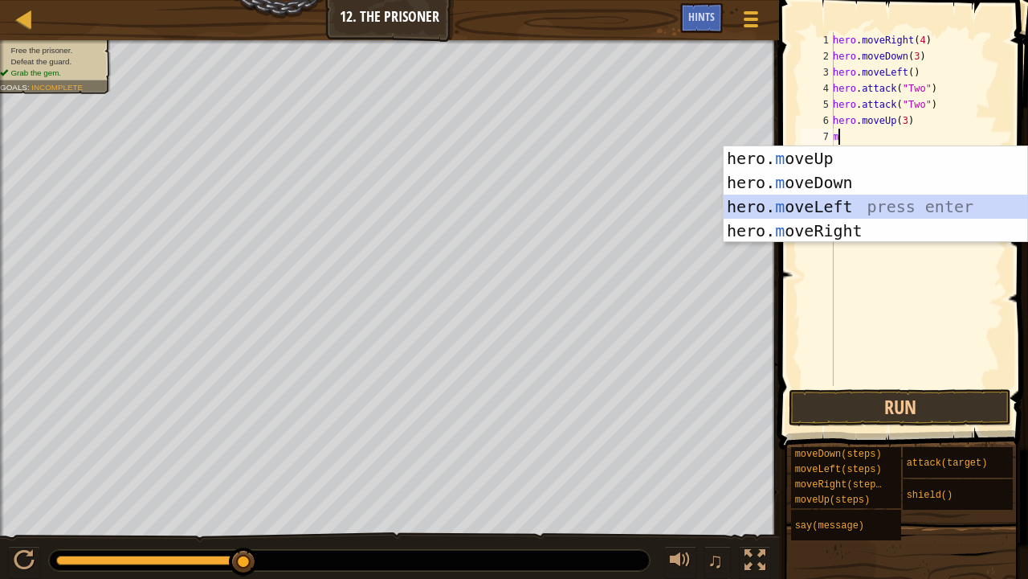
click at [834, 204] on div "hero. m oveUp press enter hero. m oveDown press enter hero. m oveLeft press ent…" at bounding box center [876, 218] width 305 height 145
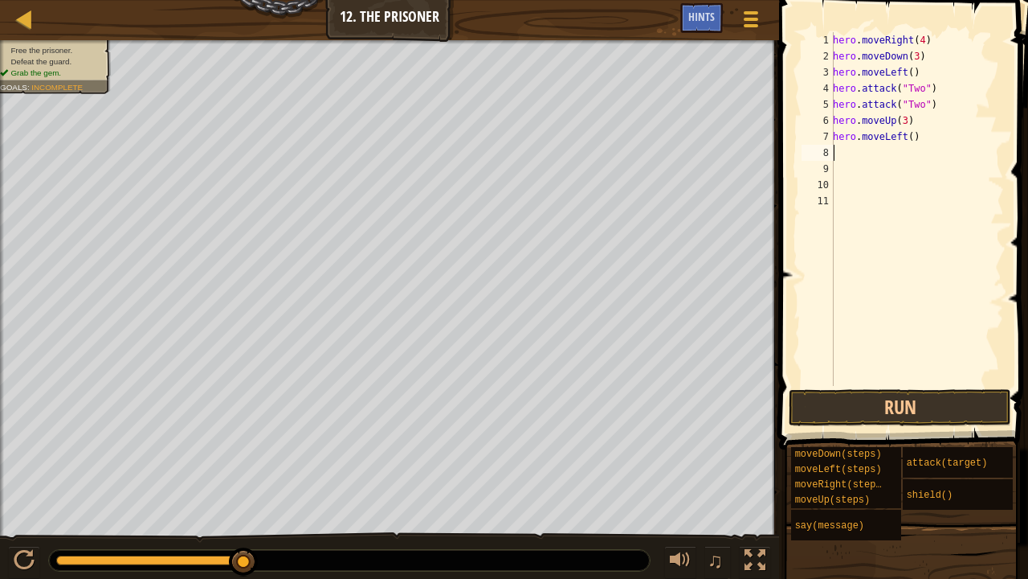
click at [908, 140] on div "hero . moveRight ( 4 ) hero . moveDown ( 3 ) hero . moveLeft ( ) hero . attack …" at bounding box center [917, 225] width 174 height 386
type textarea "hero.moveLeft(3)"
click at [877, 159] on div "hero . moveRight ( 4 ) hero . moveDown ( 3 ) hero . moveLeft ( ) hero . attack …" at bounding box center [917, 225] width 174 height 386
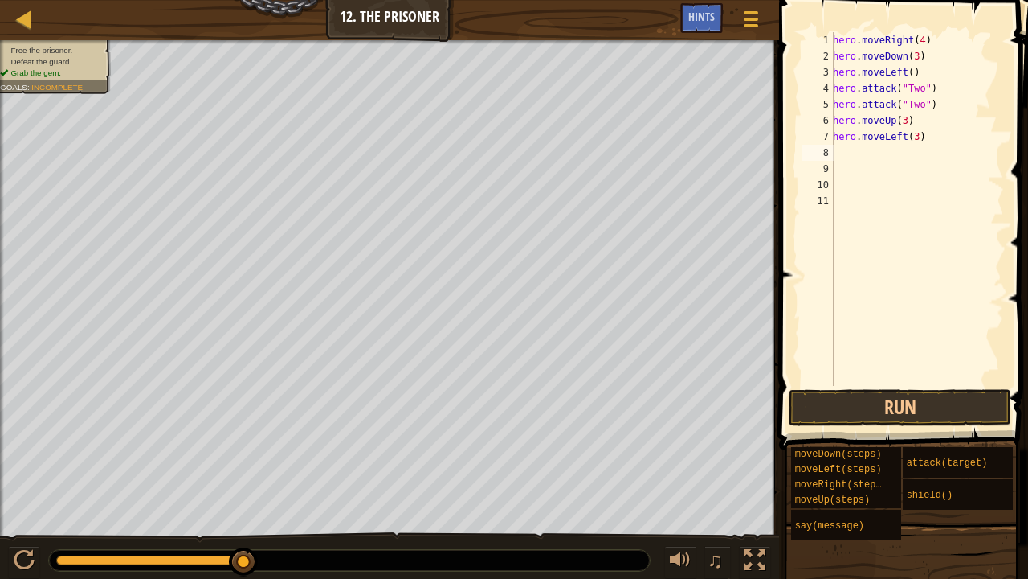
type textarea "m"
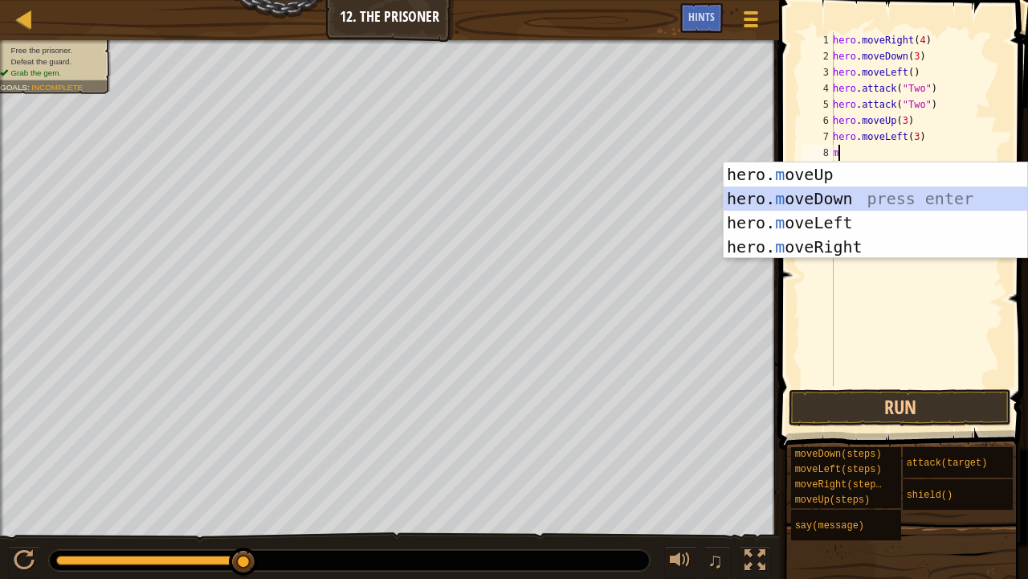
click at [848, 202] on div "hero. m oveUp press enter hero. m oveDown press enter hero. m oveLeft press ent…" at bounding box center [876, 234] width 305 height 145
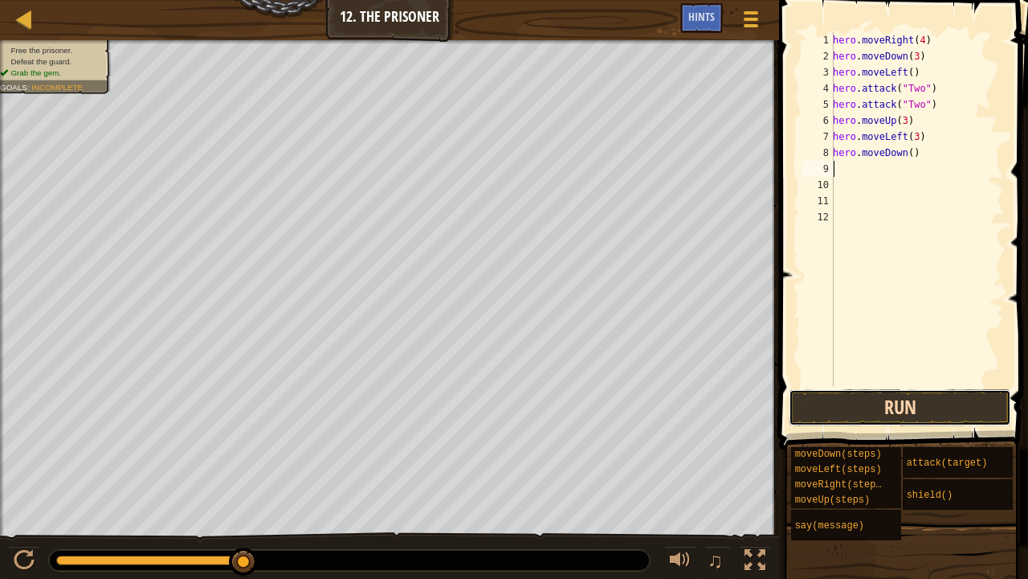
click at [892, 399] on button "Run" at bounding box center [900, 407] width 223 height 37
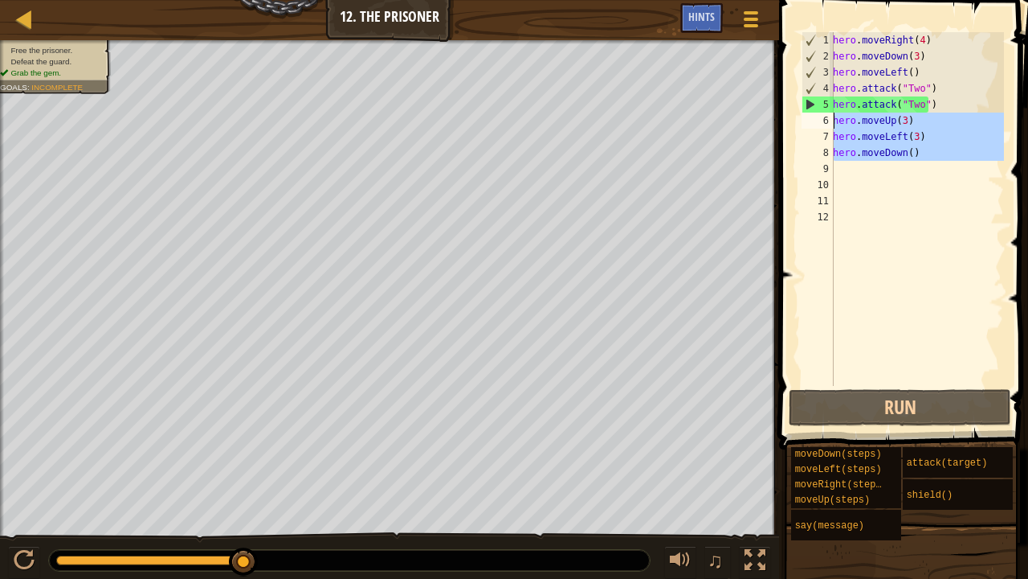
drag, startPoint x: 943, startPoint y: 175, endPoint x: 816, endPoint y: 118, distance: 139.9
click at [816, 118] on div "1 2 3 4 5 6 7 8 9 10 11 12 hero . moveRight ( 4 ) hero . moveDown ( 3 ) hero . …" at bounding box center [902, 209] width 206 height 354
type textarea "hero.moveUp(3) hero.moveLeft(3)"
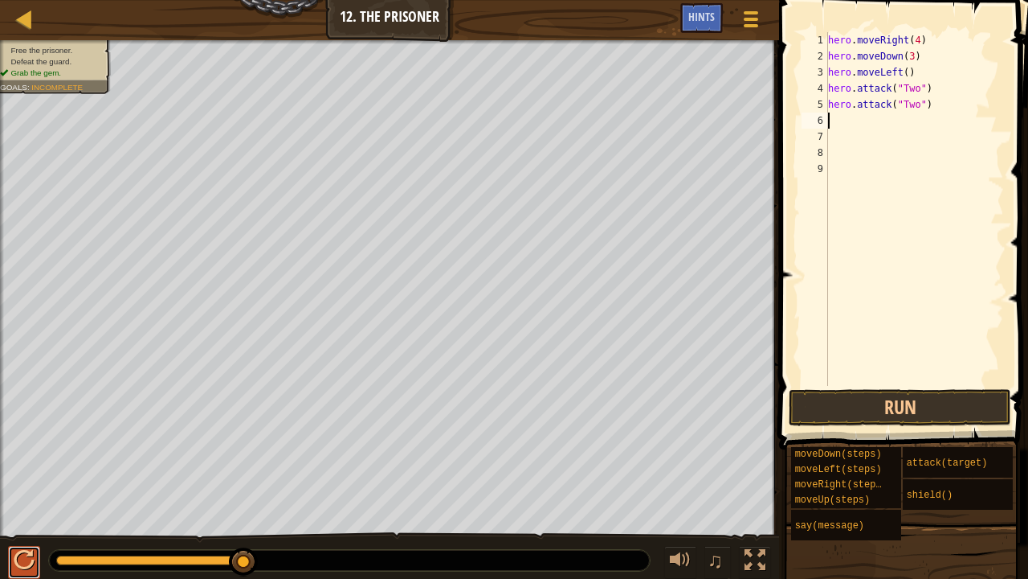
click at [27, 469] on div at bounding box center [24, 560] width 21 height 21
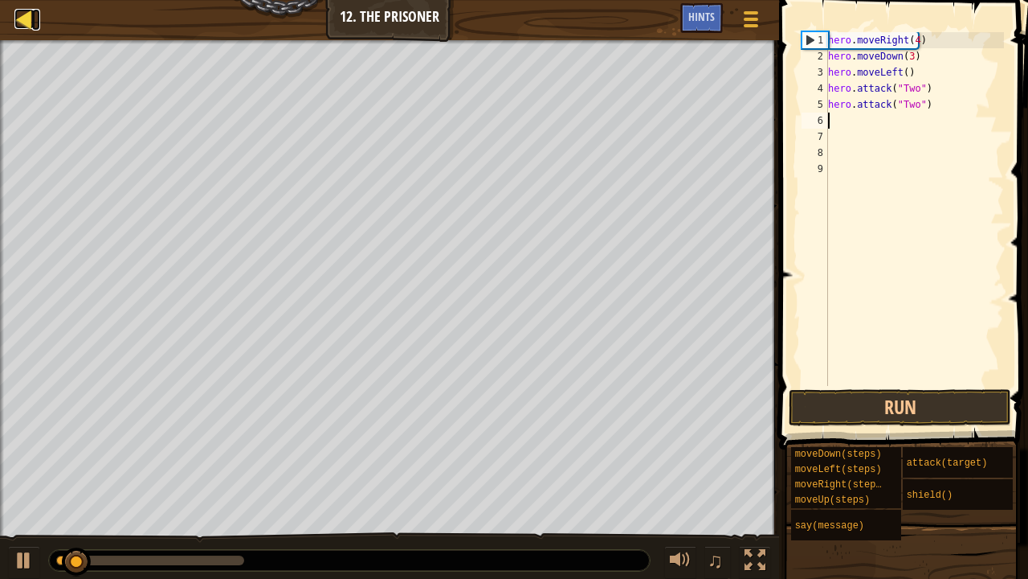
click at [32, 27] on div at bounding box center [24, 19] width 20 height 20
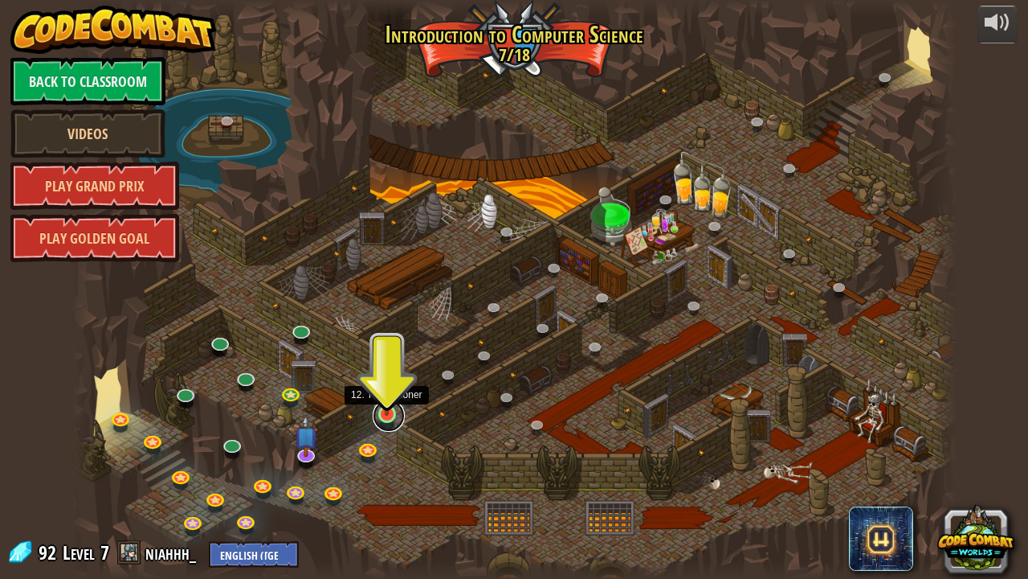
click at [386, 425] on link at bounding box center [389, 415] width 32 height 32
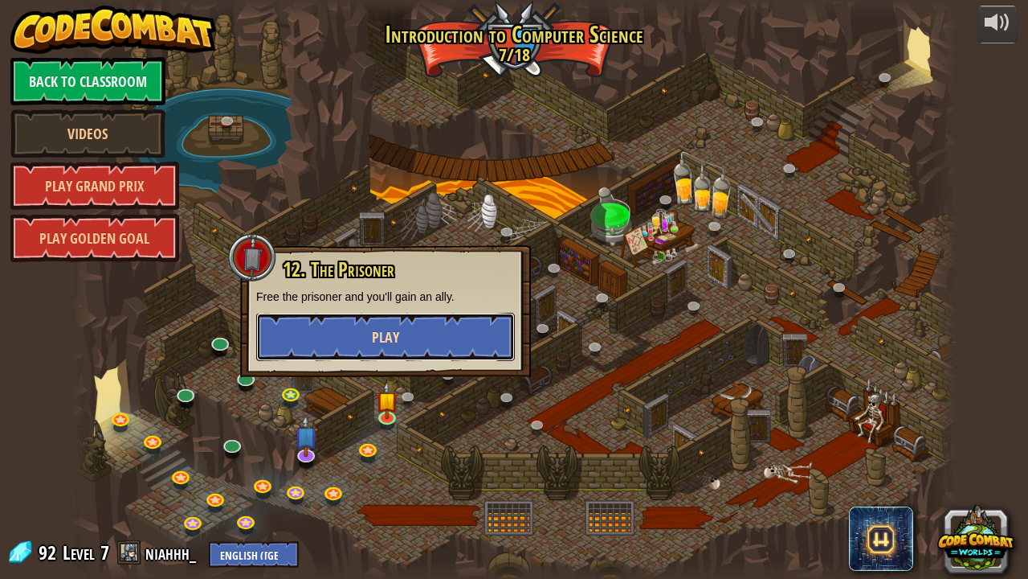
click at [399, 338] on button "Play" at bounding box center [385, 337] width 259 height 48
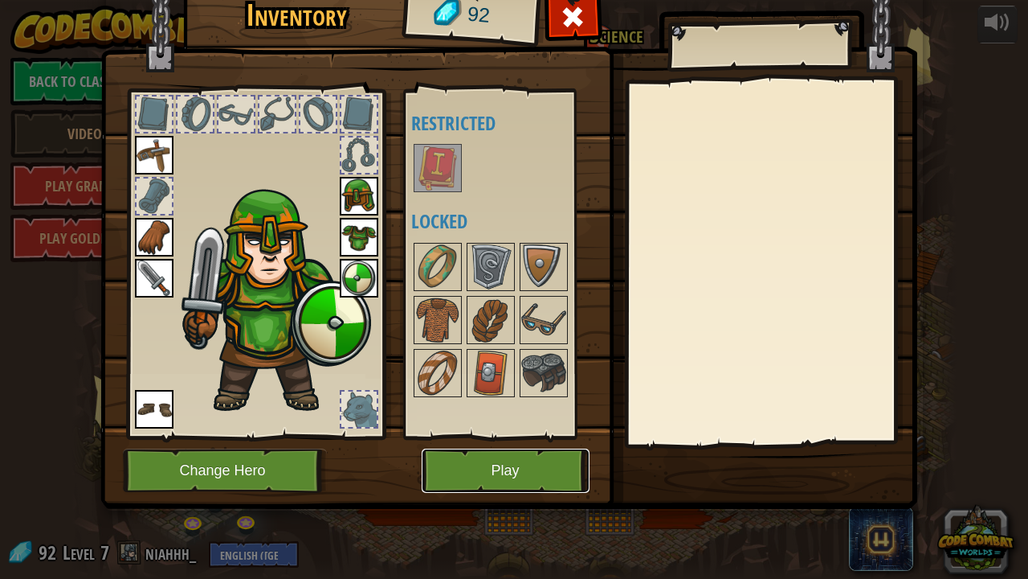
click at [459, 469] on button "Play" at bounding box center [506, 470] width 168 height 44
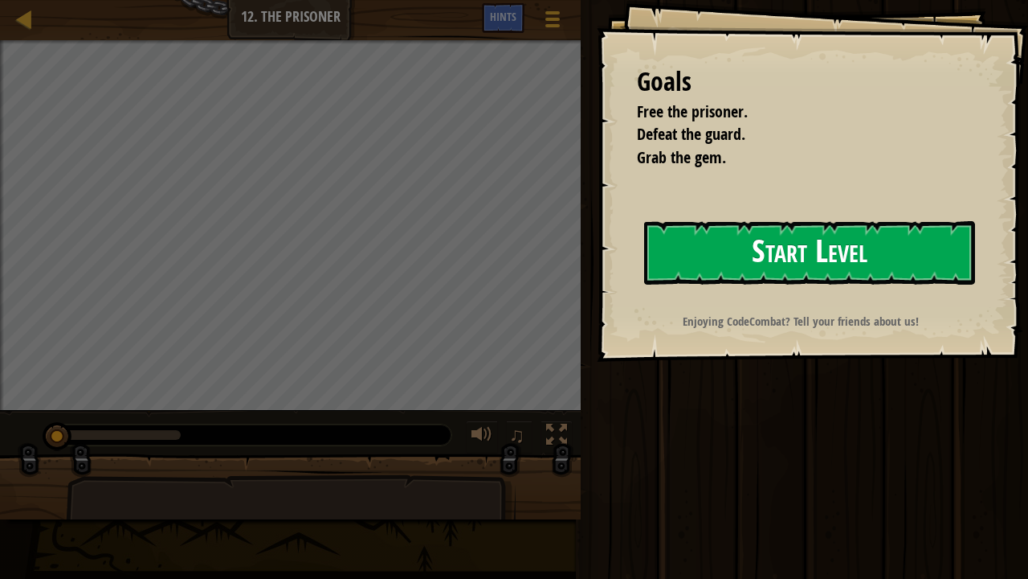
click at [718, 235] on button "Start Level" at bounding box center [809, 252] width 331 height 63
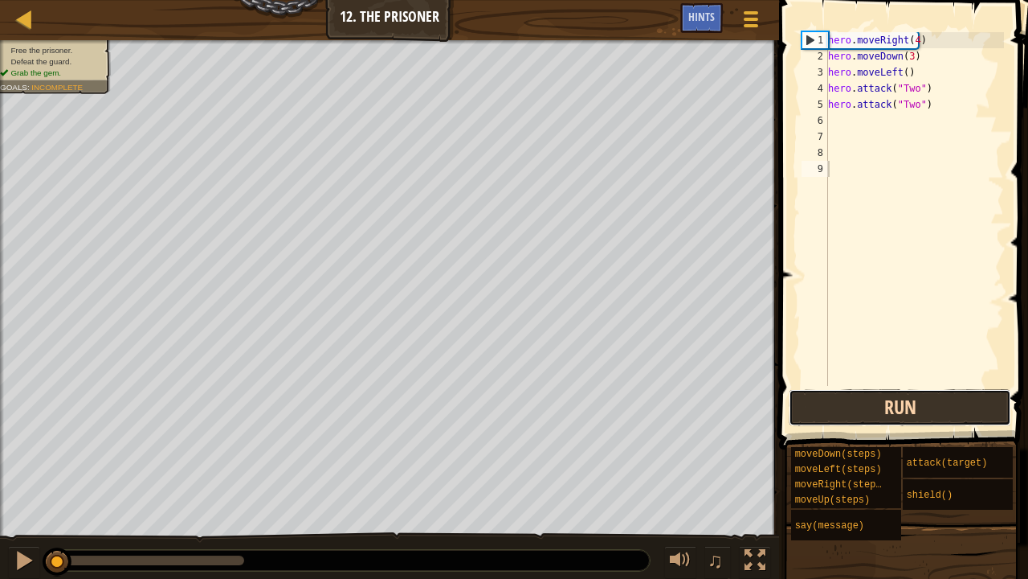
click at [847, 414] on button "Run" at bounding box center [900, 407] width 223 height 37
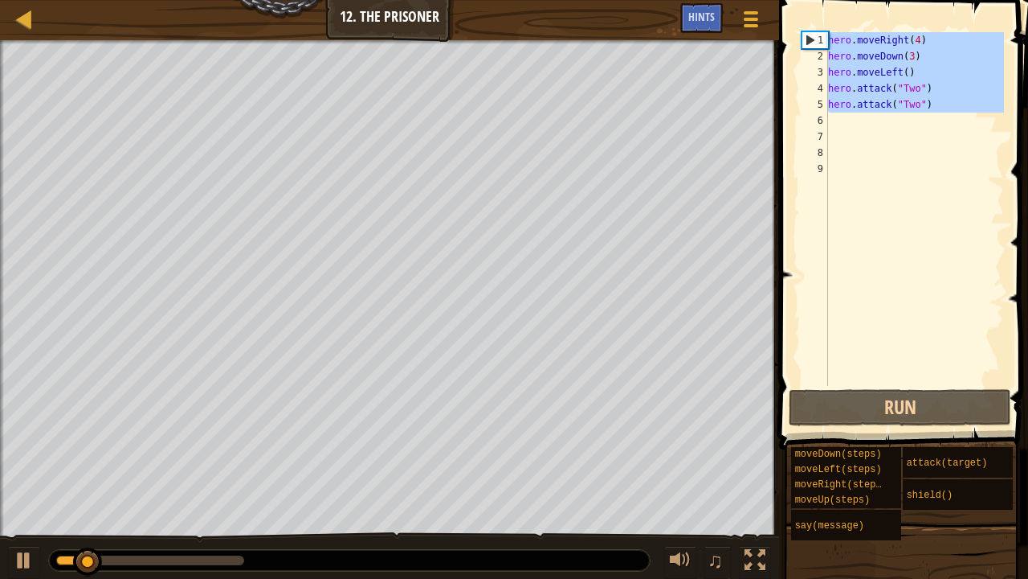
drag, startPoint x: 939, startPoint y: 120, endPoint x: 705, endPoint y: 0, distance: 262.7
click at [705, 0] on div "Map Introduction to Computer Science 12. The Prisoner Game Menu Done Hints 1 הה…" at bounding box center [514, 289] width 1028 height 579
type textarea "\"
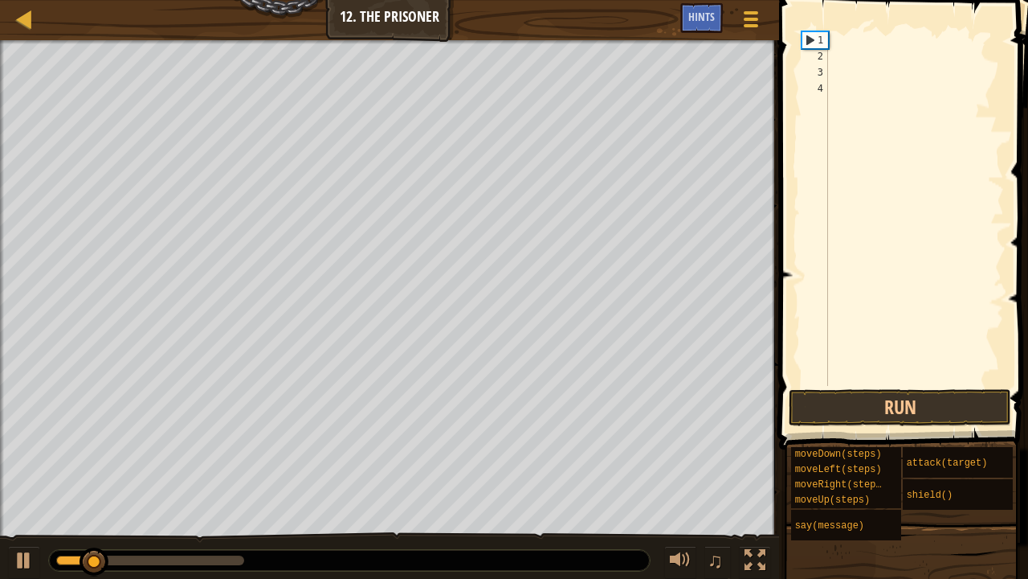
scroll to position [7, 0]
type textarea "h"
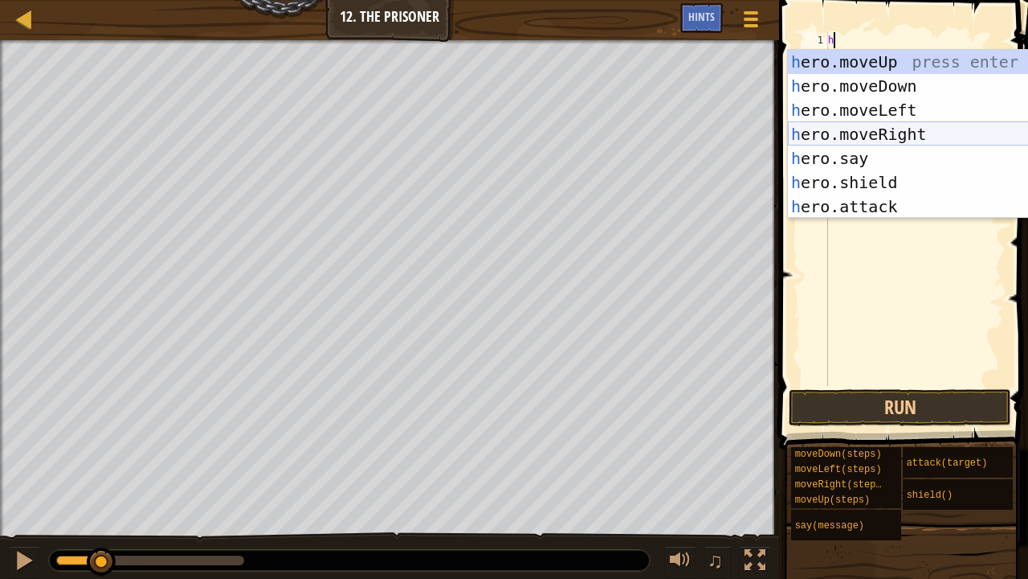
click at [869, 135] on div "h ero.moveUp press enter h ero.moveDown press enter h ero.moveLeft press enter …" at bounding box center [940, 158] width 305 height 217
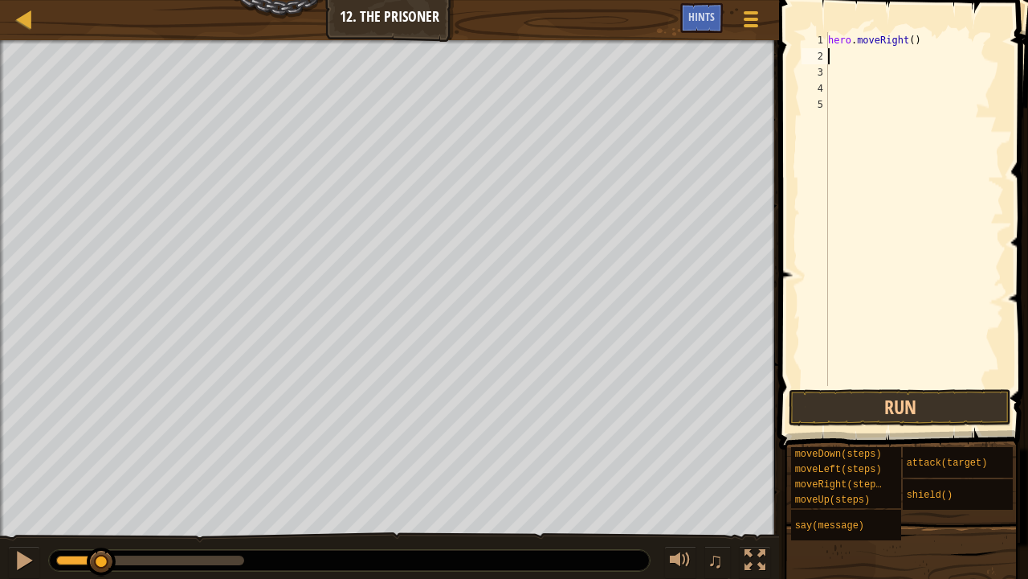
type textarea "h"
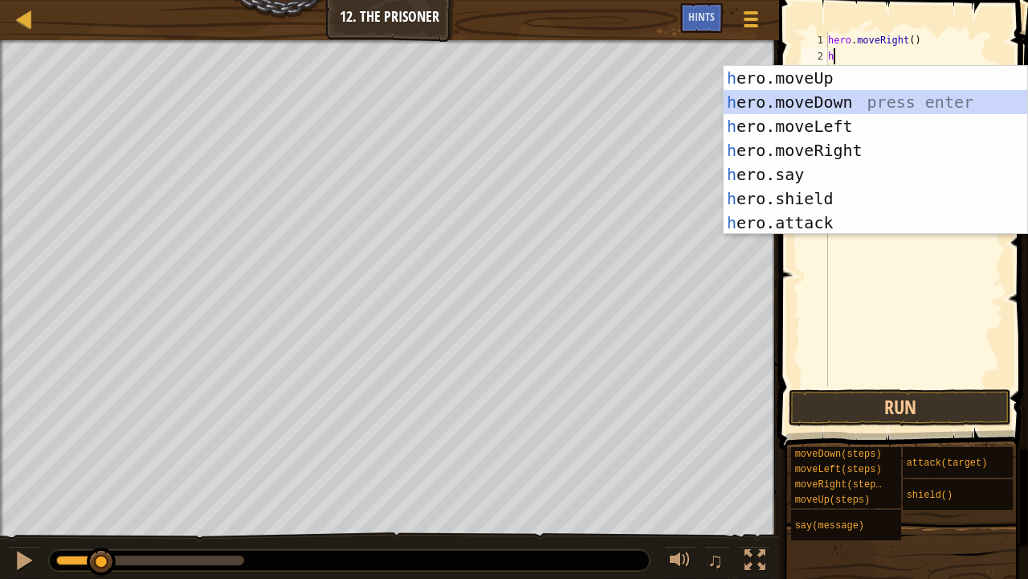
click at [828, 93] on div "h ero.moveUp press enter h ero.moveDown press enter h ero.moveLeft press enter …" at bounding box center [876, 174] width 305 height 217
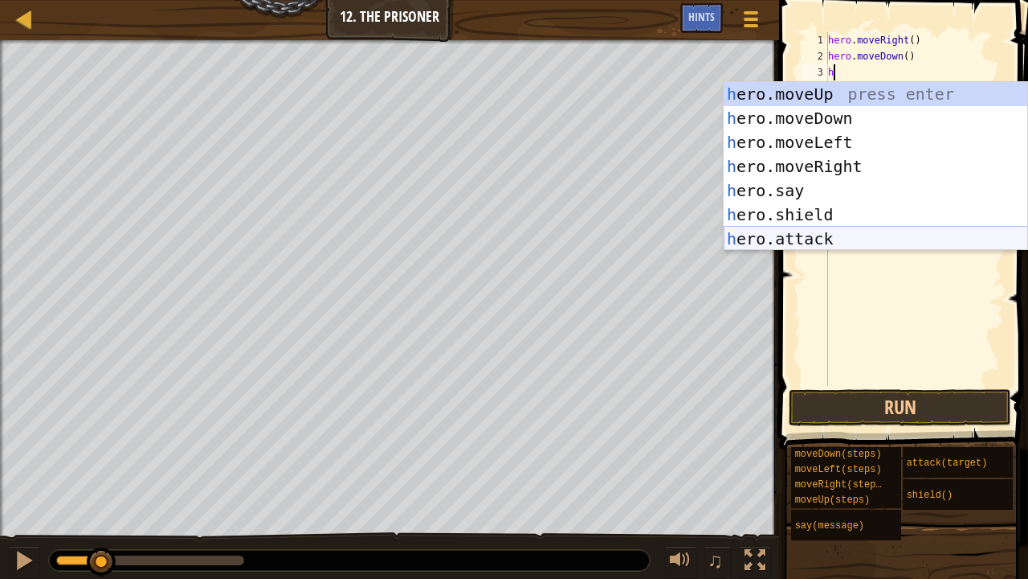
click at [794, 247] on div "h ero.moveUp press enter h ero.moveDown press enter h ero.moveLeft press enter …" at bounding box center [876, 190] width 305 height 217
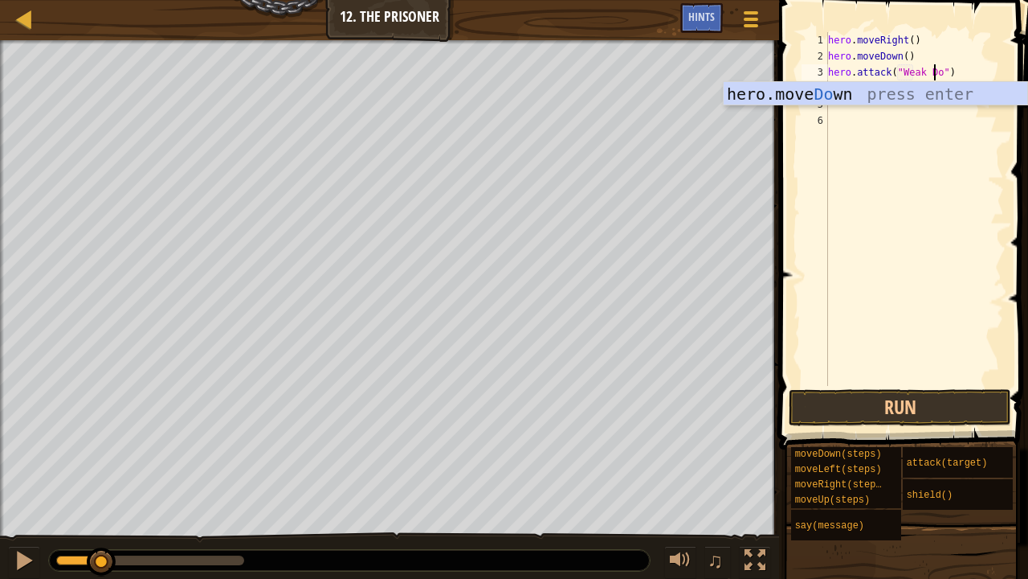
scroll to position [7, 9]
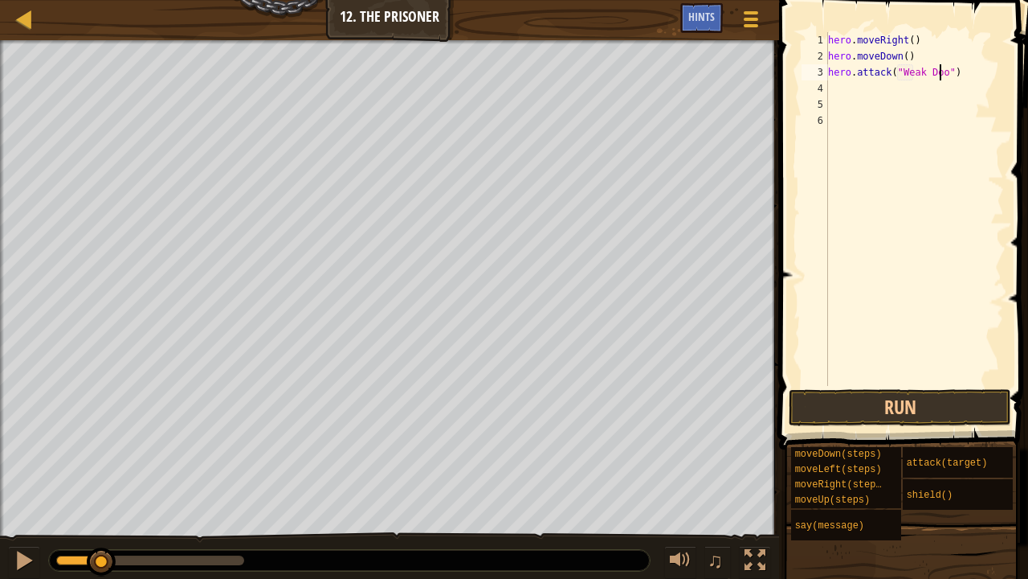
type textarea "hero.attack("Weak Door")"
click at [922, 100] on div "hero . moveRight ( ) hero . moveDown ( ) hero . attack ( "Weak Door" )" at bounding box center [914, 225] width 179 height 386
click at [906, 90] on div "hero . moveRight ( ) hero . moveDown ( ) hero . attack ( "Weak Door" )" at bounding box center [914, 225] width 179 height 386
click at [908, 413] on button "Run" at bounding box center [900, 407] width 223 height 37
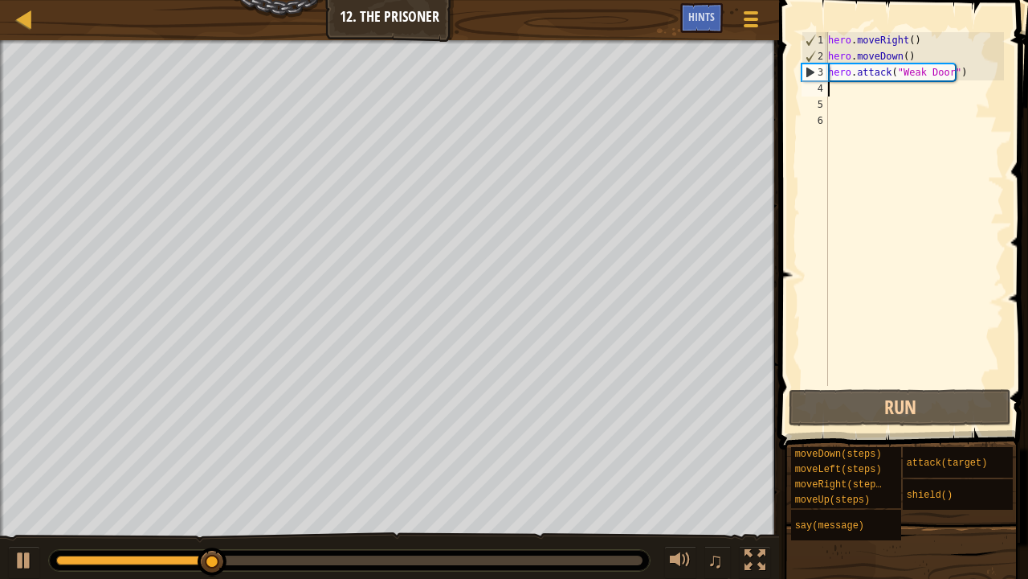
type textarea "h"
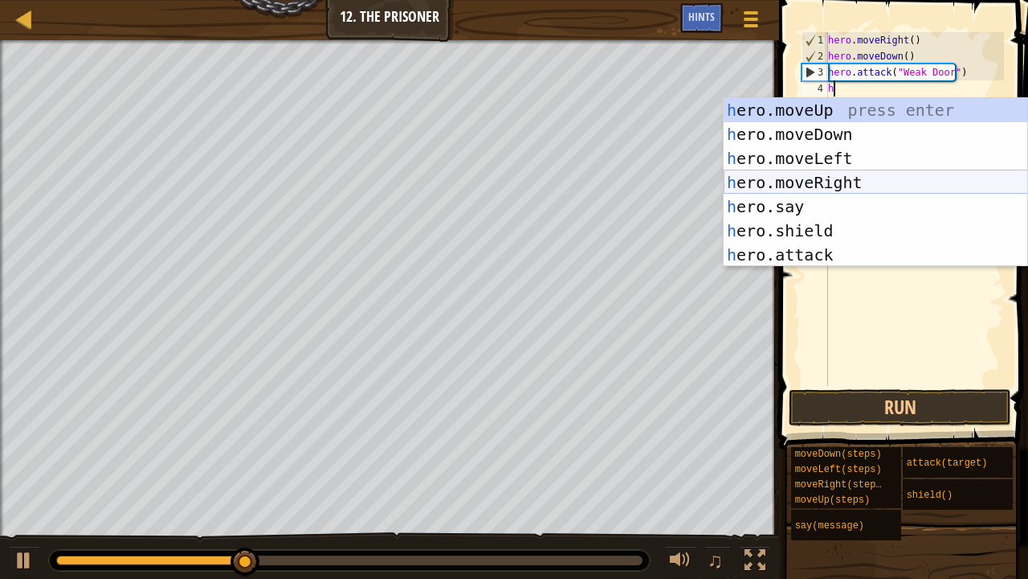
click at [808, 182] on div "h ero.moveUp press enter h ero.moveDown press enter h ero.moveLeft press enter …" at bounding box center [876, 206] width 305 height 217
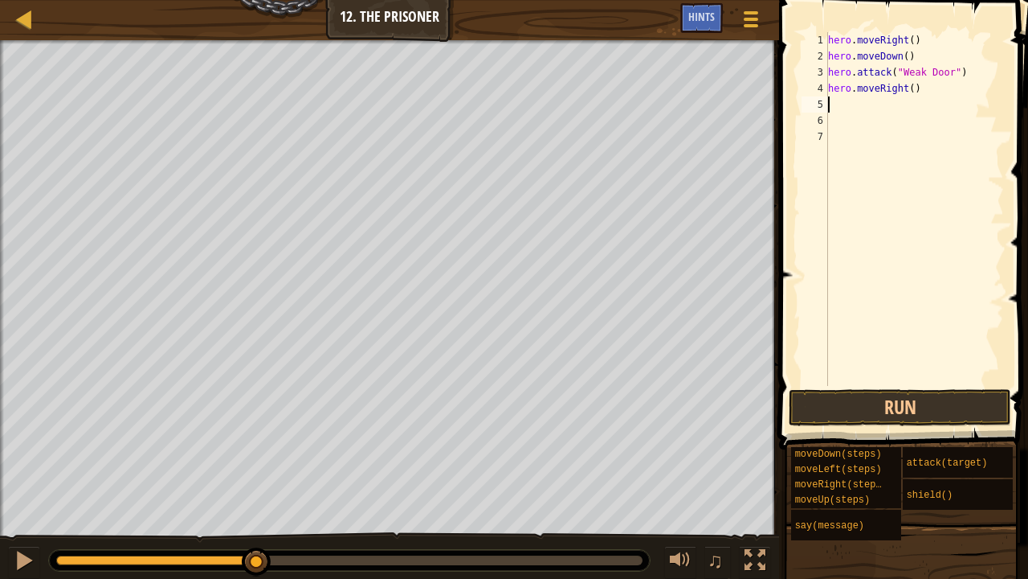
click at [910, 90] on div "hero . moveRight ( ) hero . moveDown ( ) hero . attack ( "Weak Door" ) hero . m…" at bounding box center [914, 225] width 179 height 386
type textarea "hero.moveRight(2)"
click at [889, 96] on div "hero . moveRight ( ) hero . moveDown ( ) hero . attack ( "Weak Door" ) hero . m…" at bounding box center [914, 225] width 179 height 386
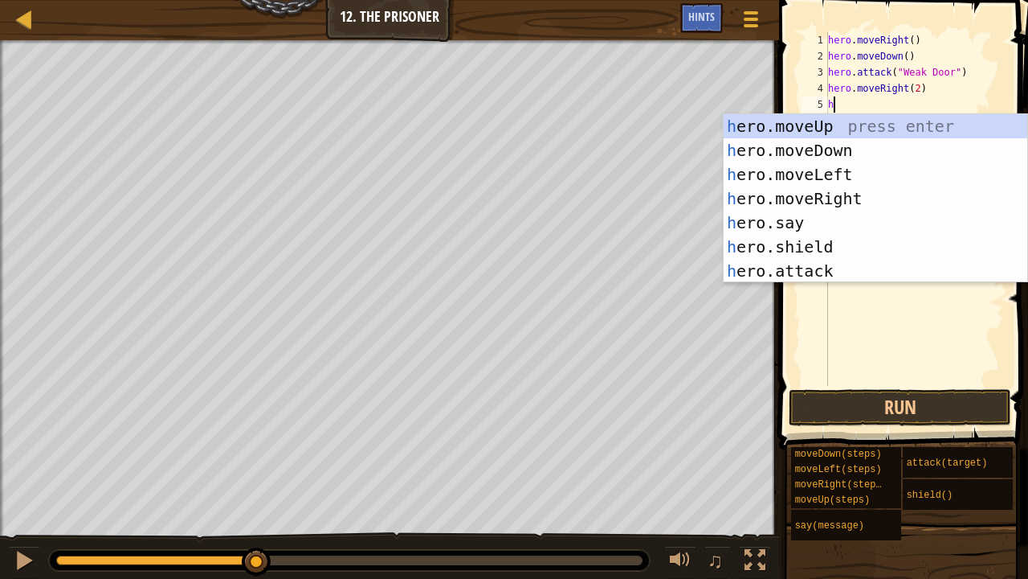
type textarea "hm"
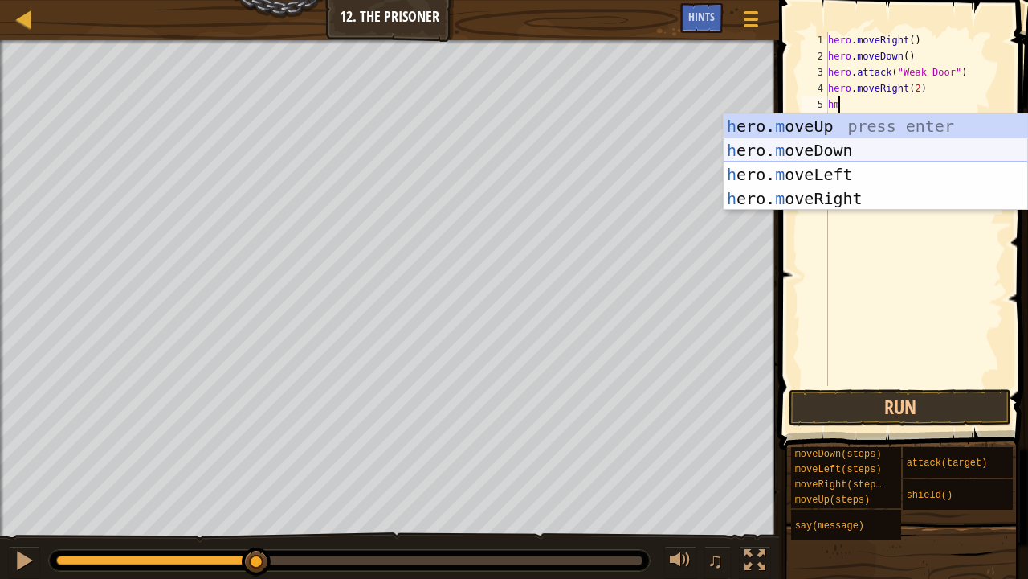
click at [861, 149] on div "h ero. m oveUp press enter h ero. m oveDown press enter h ero. m oveLeft press …" at bounding box center [876, 186] width 305 height 145
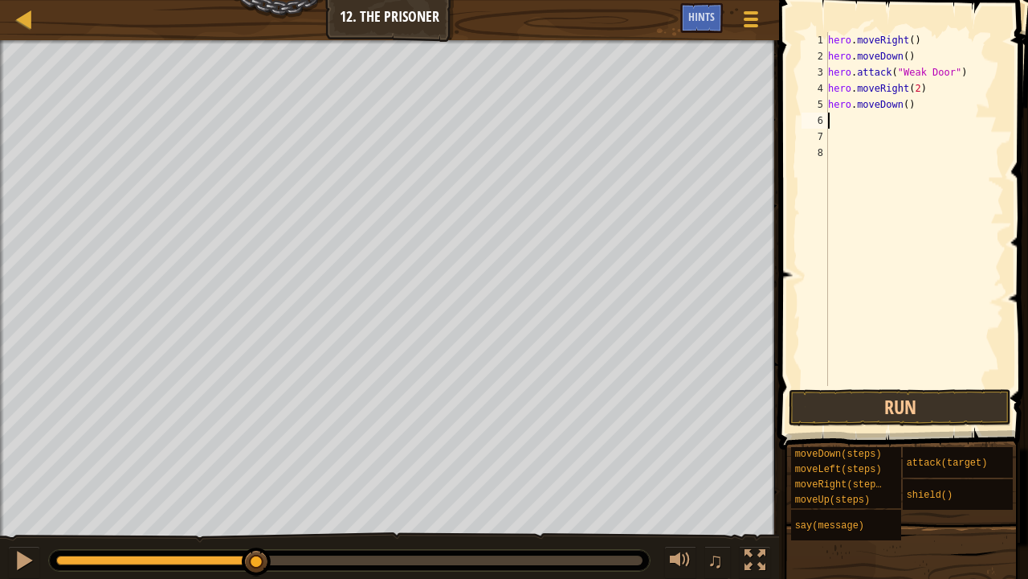
click at [901, 101] on div "hero . moveRight ( ) hero . moveDown ( ) hero . attack ( "Weak Door" ) hero . m…" at bounding box center [914, 225] width 179 height 386
type textarea "hero.moveDown()"
click at [839, 127] on div "hero . moveRight ( ) hero . moveDown ( ) hero . attack ( "Weak Door" ) hero . m…" at bounding box center [914, 225] width 179 height 386
type textarea "h"
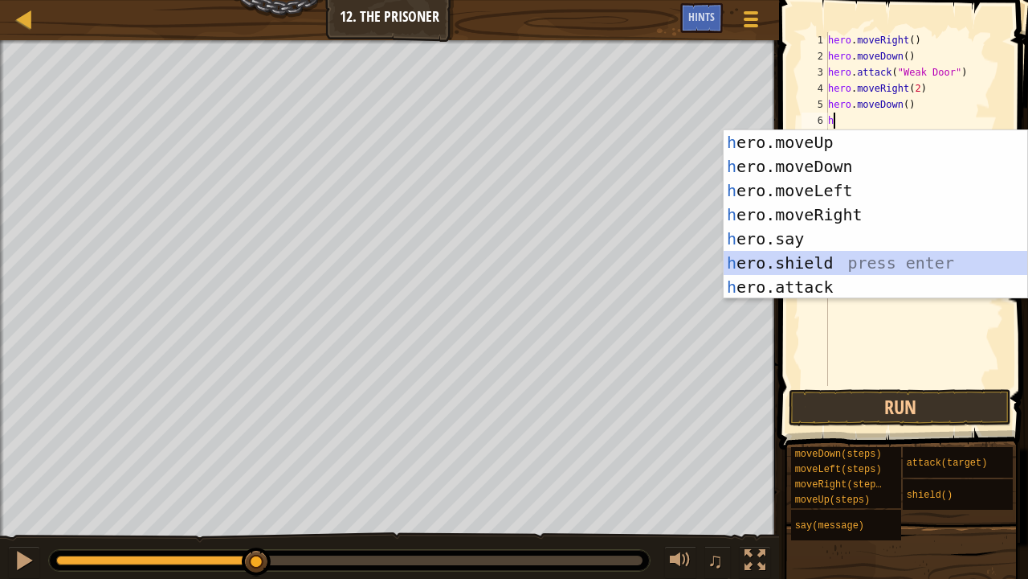
click at [794, 265] on div "h ero.moveUp press enter h ero.moveDown press enter h ero.moveLeft press enter …" at bounding box center [876, 238] width 305 height 217
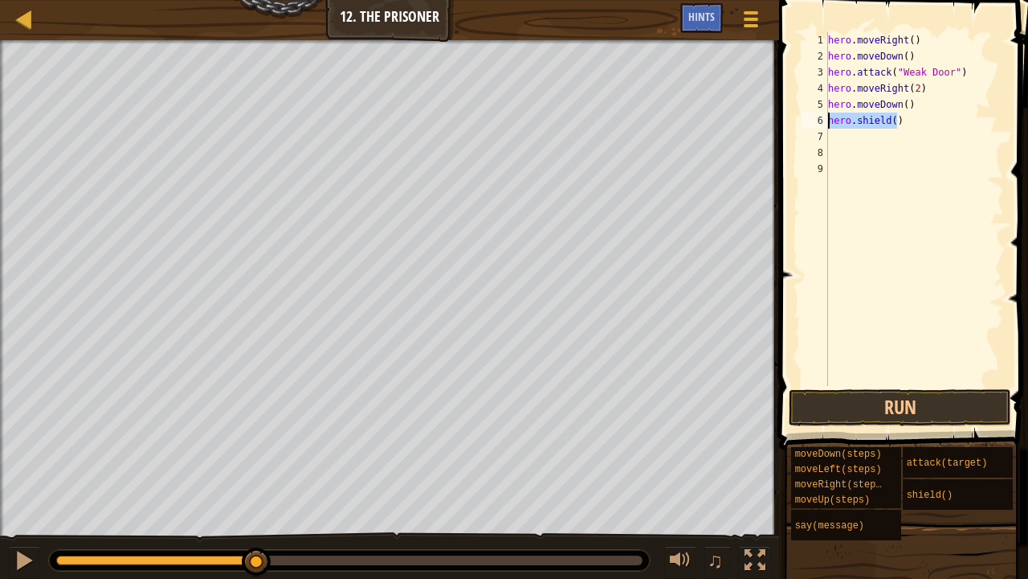
drag, startPoint x: 898, startPoint y: 119, endPoint x: 817, endPoint y: 121, distance: 80.4
click at [817, 121] on div "1 2 3 4 5 6 7 8 9 hero . moveRight ( ) hero . moveDown ( ) hero . attack ( "Wea…" at bounding box center [902, 209] width 206 height 354
type textarea "hero.shield()"
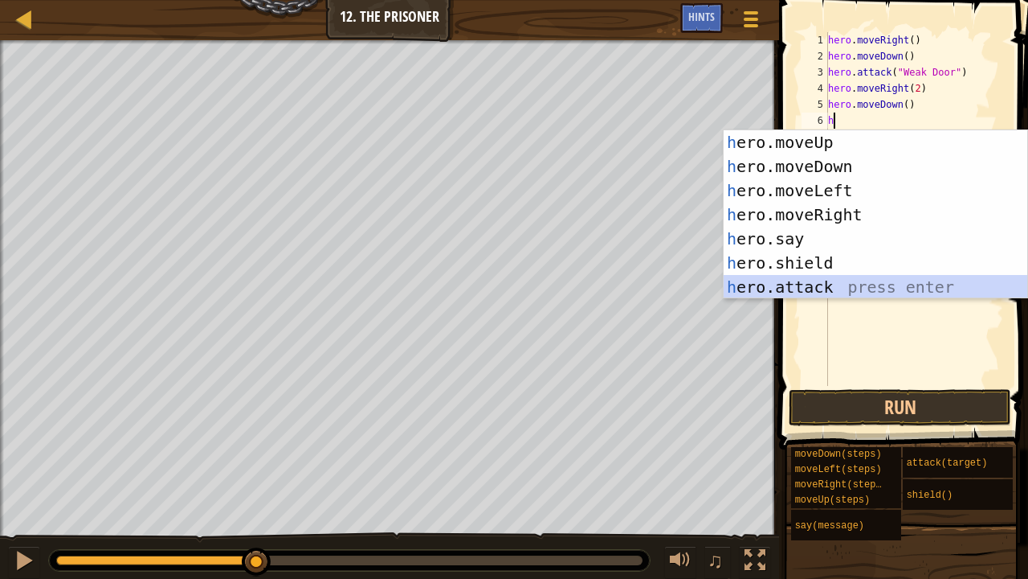
click at [788, 296] on div "h ero.moveUp press enter h ero.moveDown press enter h ero.moveLeft press enter …" at bounding box center [876, 238] width 305 height 217
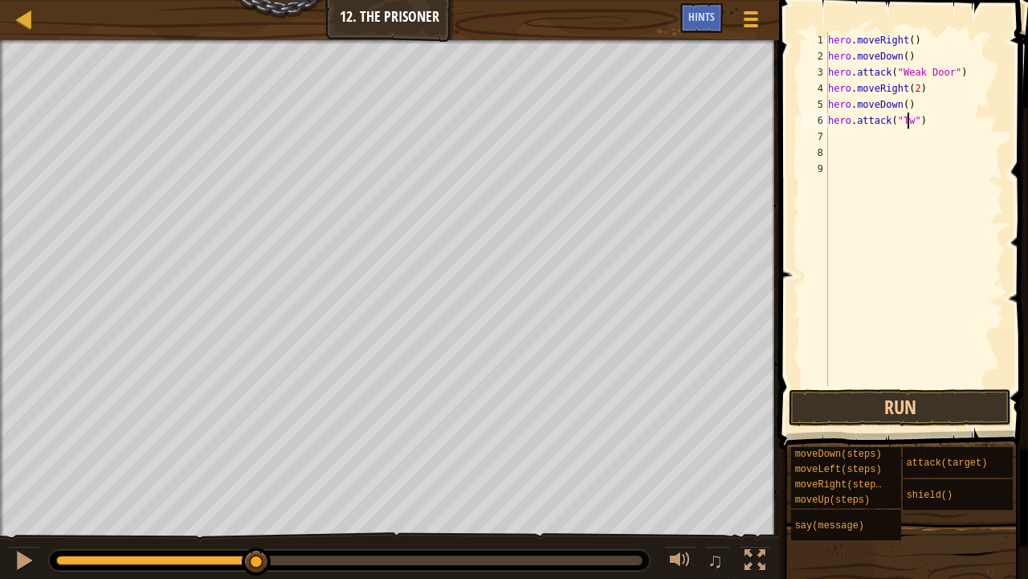
scroll to position [7, 6]
type textarea "hero.attack("Two")"
click at [942, 151] on div "hero . moveRight ( ) hero . moveDown ( ) hero . attack ( "Weak Door" ) hero . m…" at bounding box center [914, 225] width 179 height 386
click at [908, 129] on div "hero . moveRight ( ) hero . moveDown ( ) hero . attack ( "Weak Door" ) hero . m…" at bounding box center [914, 225] width 179 height 386
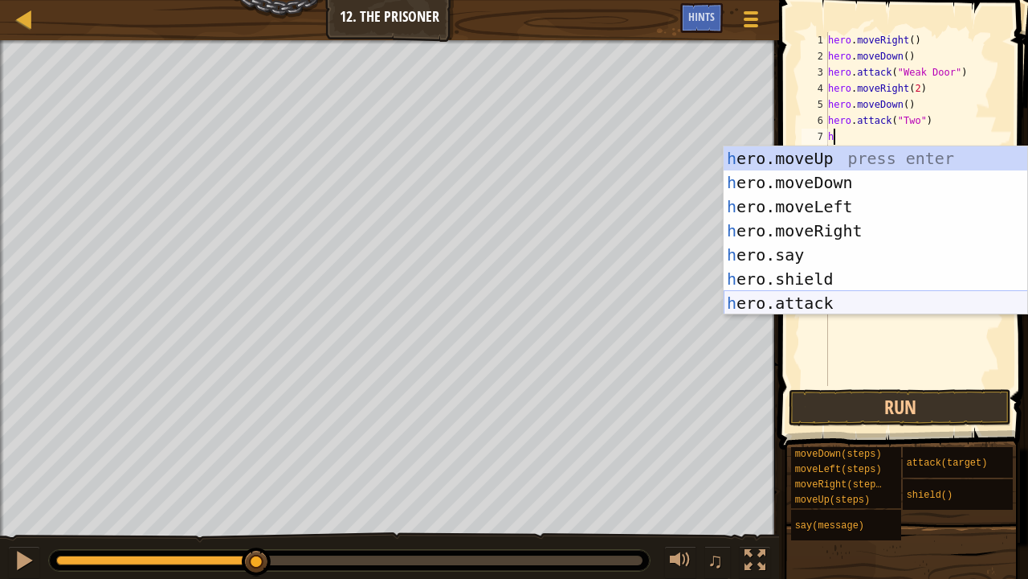
click at [845, 302] on div "h ero.moveUp press enter h ero.moveDown press enter h ero.moveLeft press enter …" at bounding box center [876, 254] width 305 height 217
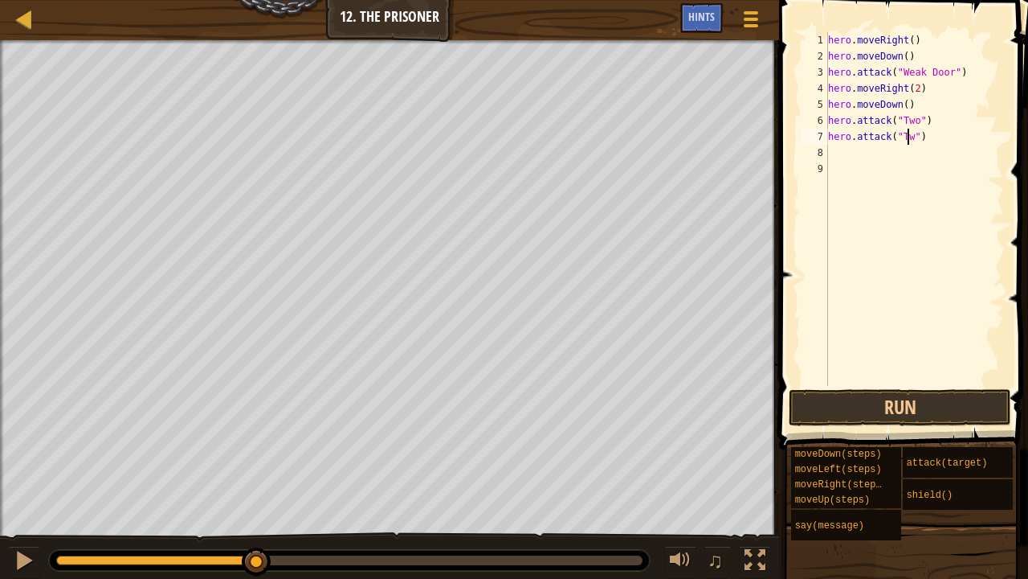
scroll to position [7, 6]
type textarea "hero.attack("Two")"
click at [885, 148] on div "hero . moveRight ( ) hero . moveDown ( ) hero . attack ( "Weak Door" ) hero . m…" at bounding box center [914, 225] width 179 height 386
type textarea "h"
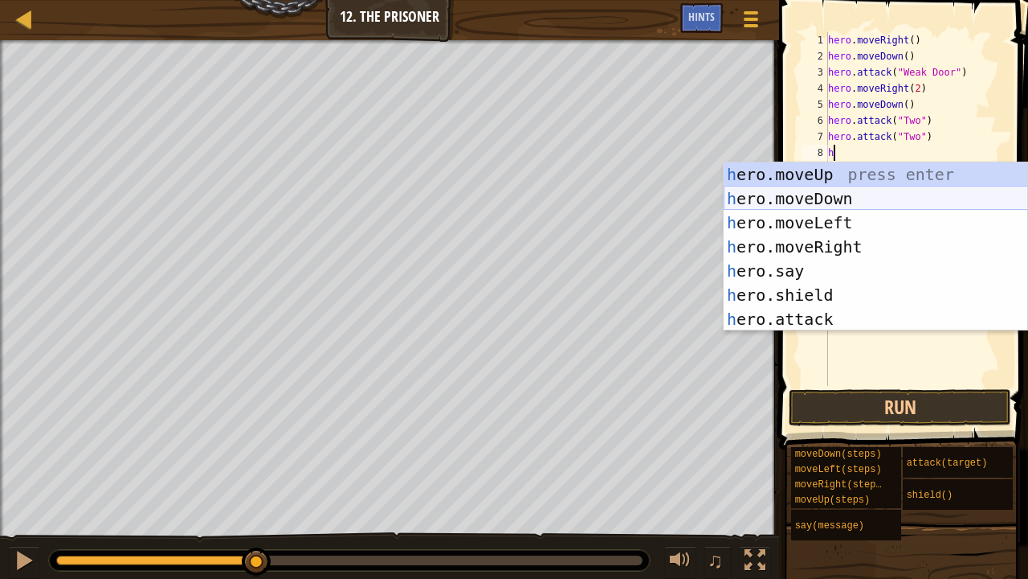
click at [829, 190] on div "h ero.moveUp press enter h ero.moveDown press enter h ero.moveLeft press enter …" at bounding box center [876, 270] width 305 height 217
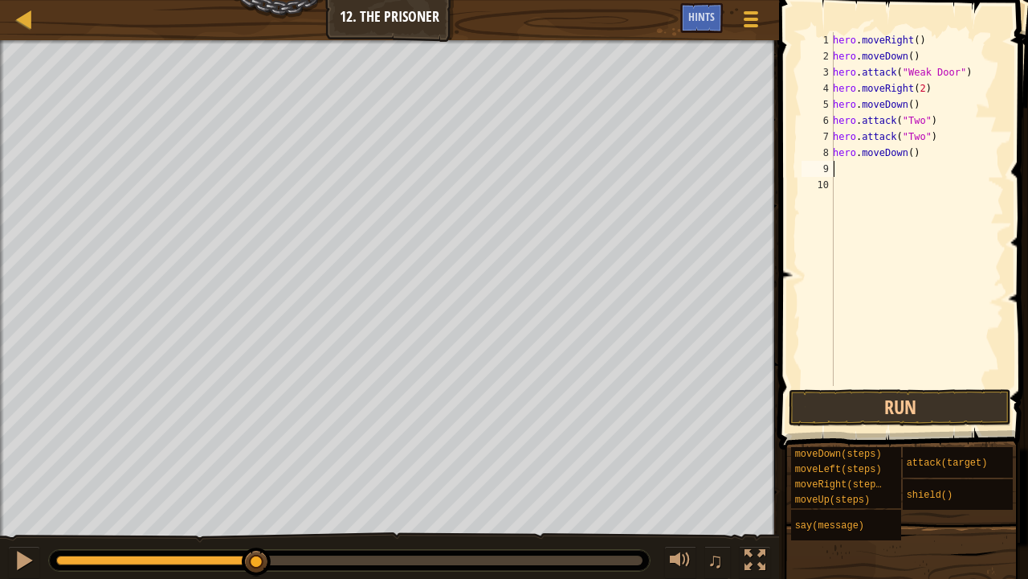
type textarea "h"
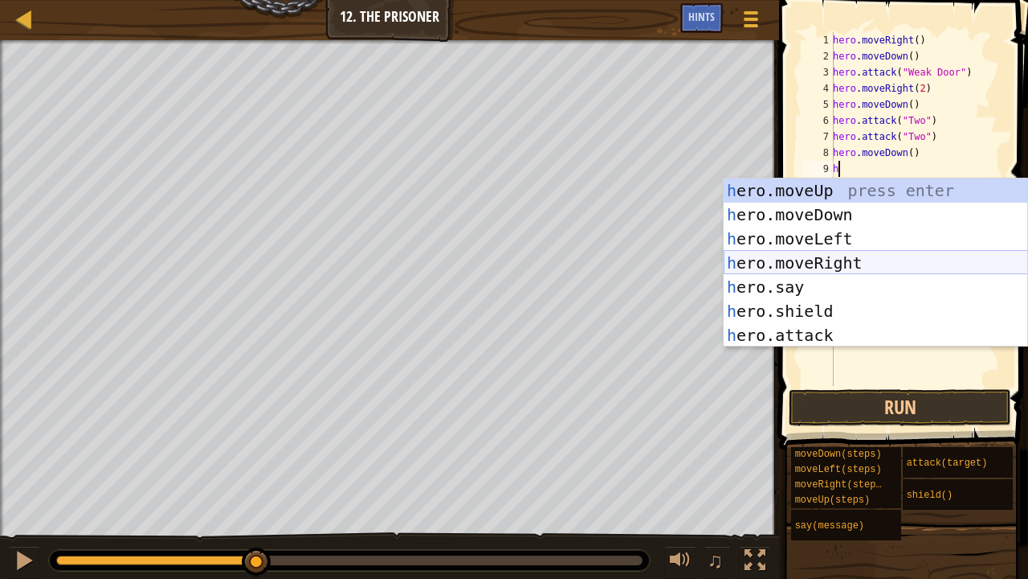
click at [865, 265] on div "h ero.moveUp press enter h ero.moveDown press enter h ero.moveLeft press enter …" at bounding box center [876, 286] width 305 height 217
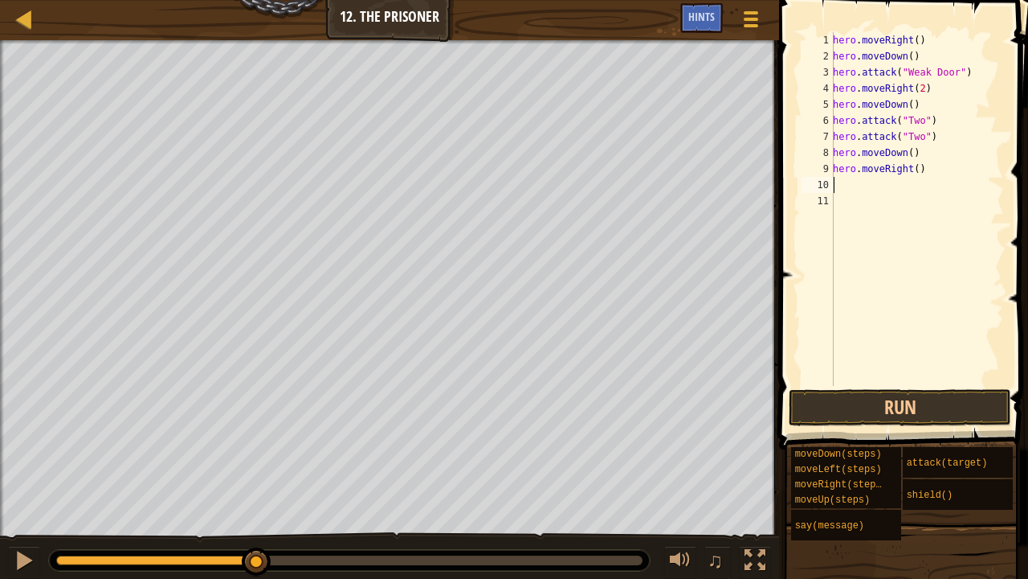
click at [912, 172] on div "hero . moveRight ( ) hero . moveDown ( ) hero . attack ( "Weak Door" ) hero . m…" at bounding box center [917, 225] width 174 height 386
type textarea "hero.moveRight(2)"
click at [902, 410] on button "Run" at bounding box center [900, 407] width 223 height 37
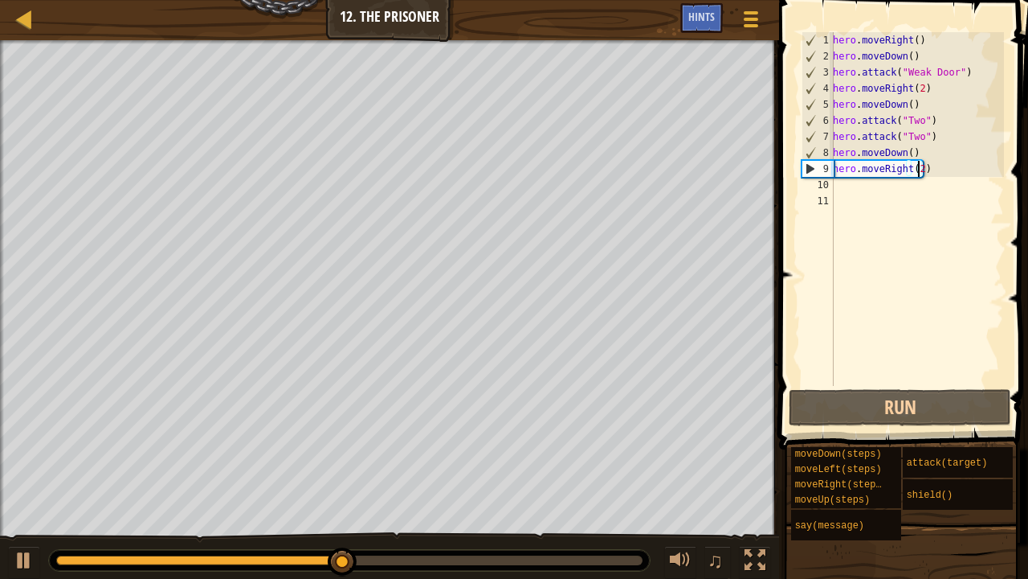
click at [896, 193] on div "hero . moveRight ( ) hero . moveDown ( ) hero . attack ( "Weak Door" ) hero . m…" at bounding box center [917, 225] width 174 height 386
click at [891, 191] on div "hero . moveRight ( ) hero . moveDown ( ) hero . attack ( "Weak Door" ) hero . m…" at bounding box center [917, 225] width 174 height 386
type textarea "m"
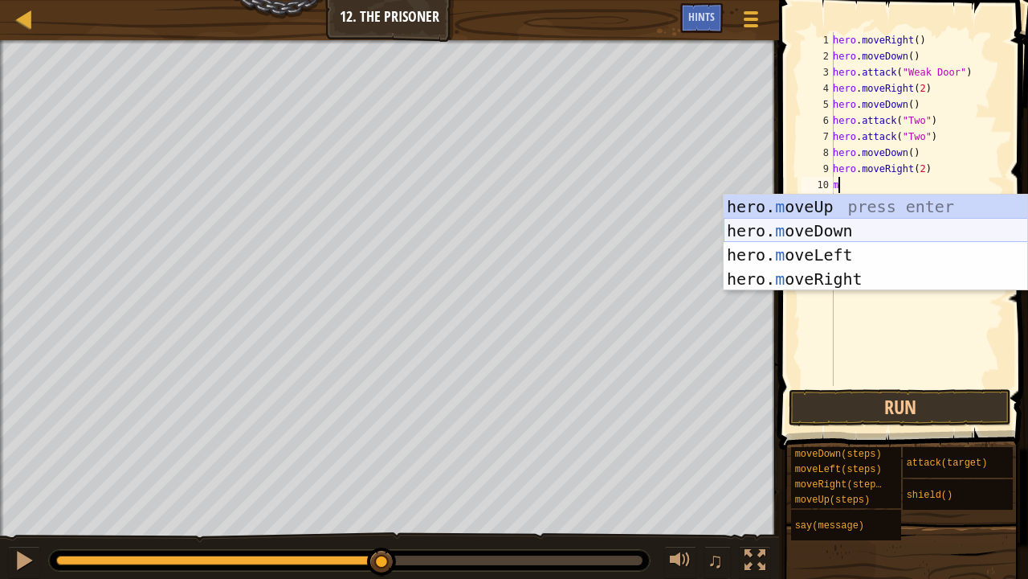
click at [866, 227] on div "hero. m oveUp press enter hero. m oveDown press enter hero. m oveLeft press ent…" at bounding box center [876, 266] width 305 height 145
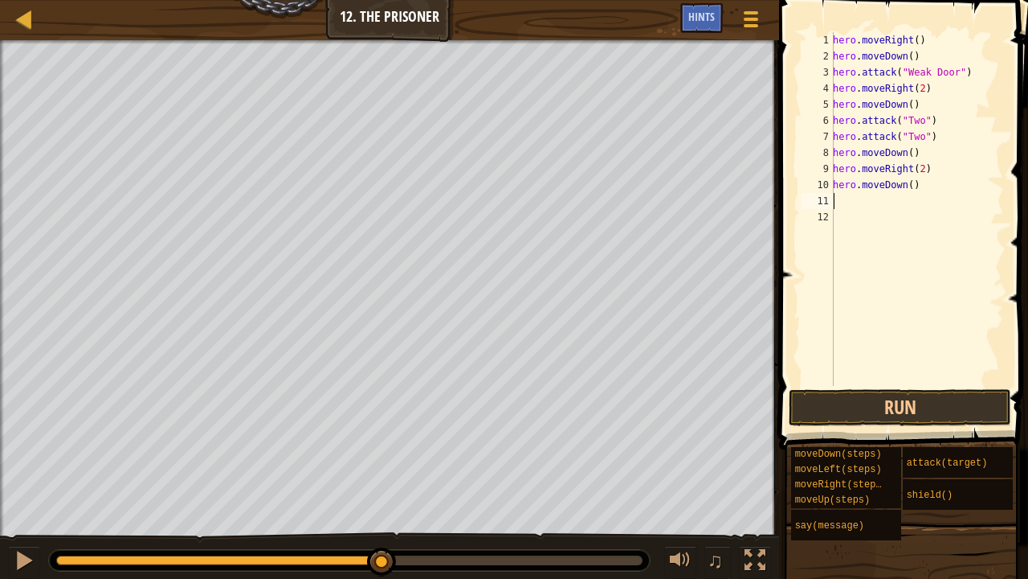
type textarea "m"
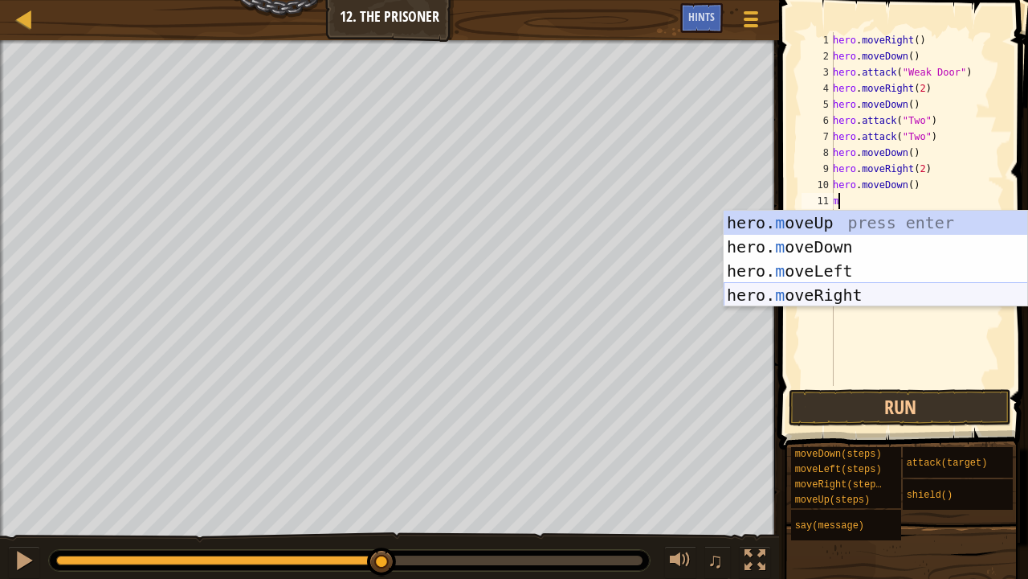
click at [856, 292] on div "hero. m oveUp press enter hero. m oveDown press enter hero. m oveLeft press ent…" at bounding box center [876, 283] width 305 height 145
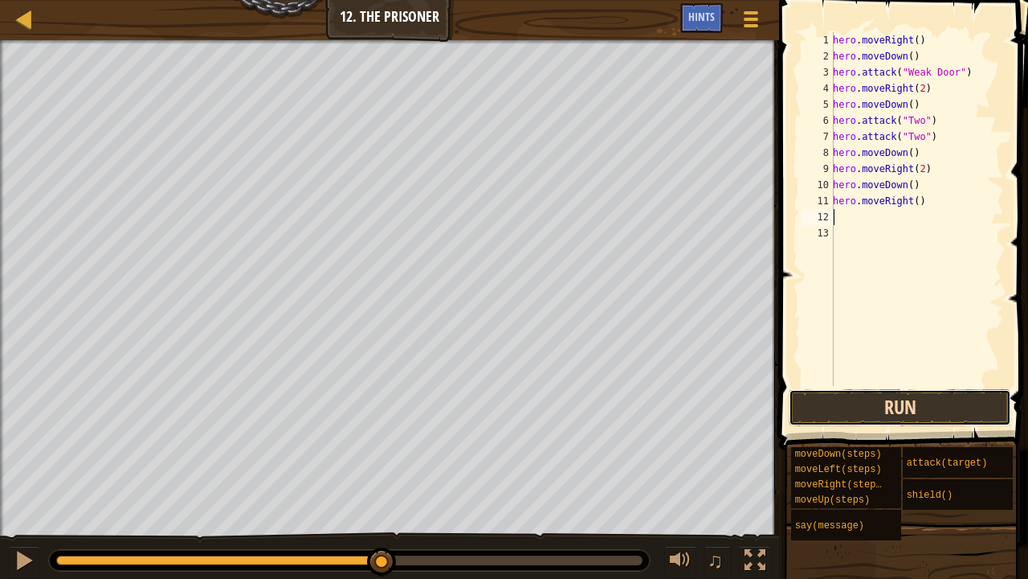
click at [857, 399] on button "Run" at bounding box center [900, 407] width 223 height 37
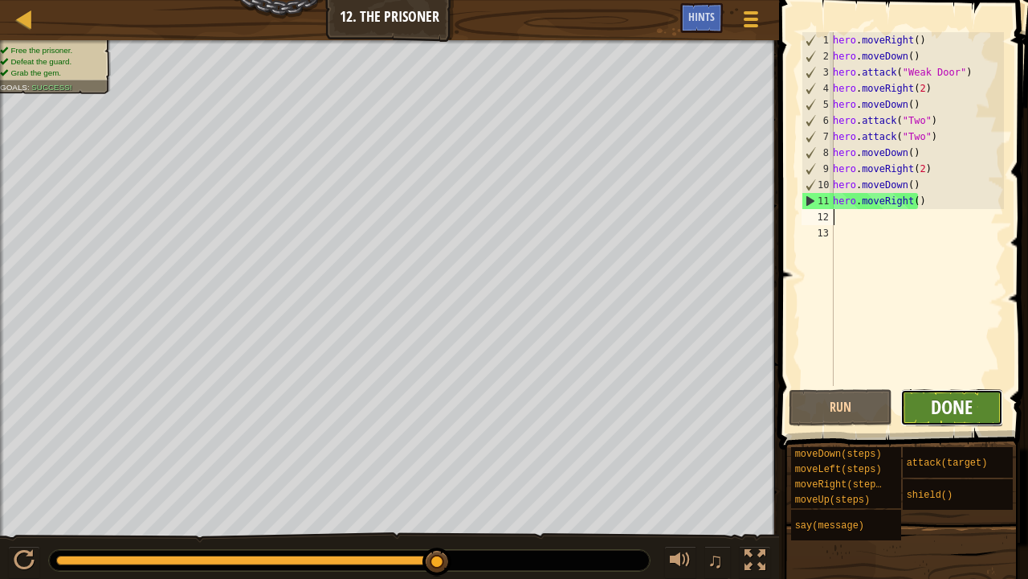
click at [947, 403] on span "Done" at bounding box center [952, 407] width 42 height 26
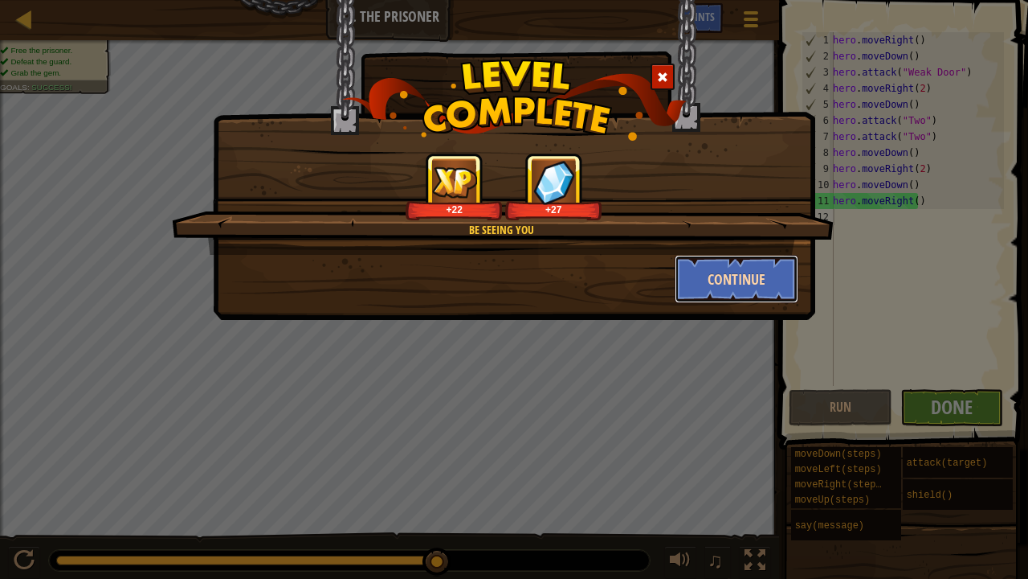
click at [721, 280] on button "Continue" at bounding box center [737, 279] width 125 height 48
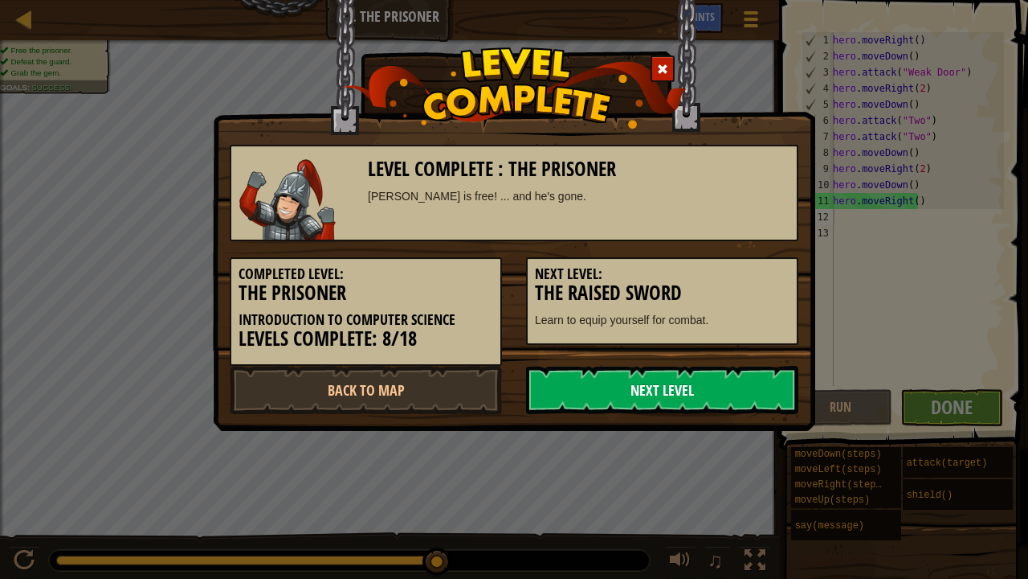
click at [624, 392] on link "Next Level" at bounding box center [662, 390] width 272 height 48
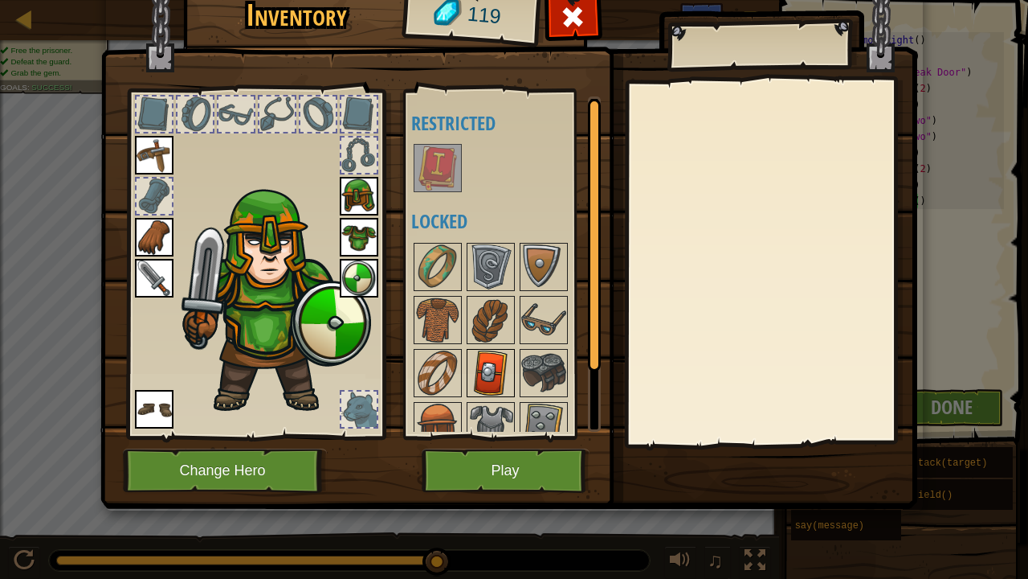
click at [479, 370] on img at bounding box center [490, 372] width 45 height 45
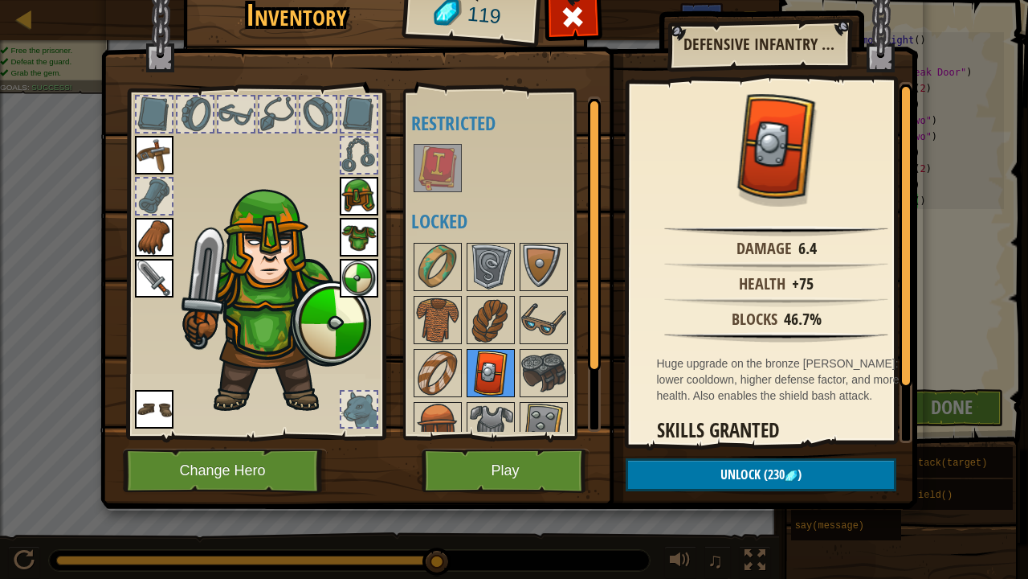
click at [469, 357] on img at bounding box center [490, 372] width 45 height 45
click at [498, 469] on button "Play" at bounding box center [506, 470] width 168 height 44
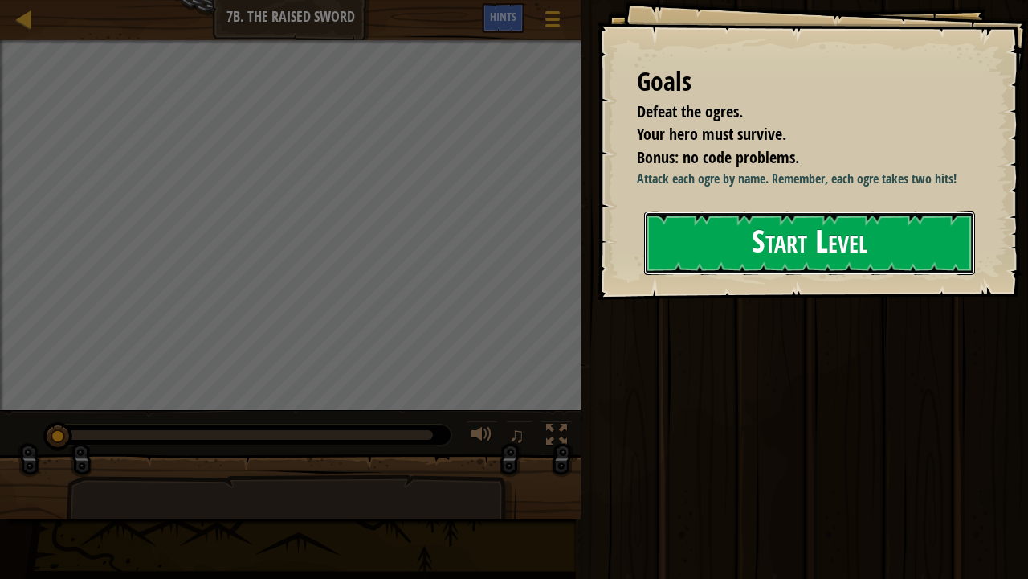
click at [733, 254] on button "Start Level" at bounding box center [809, 242] width 331 height 63
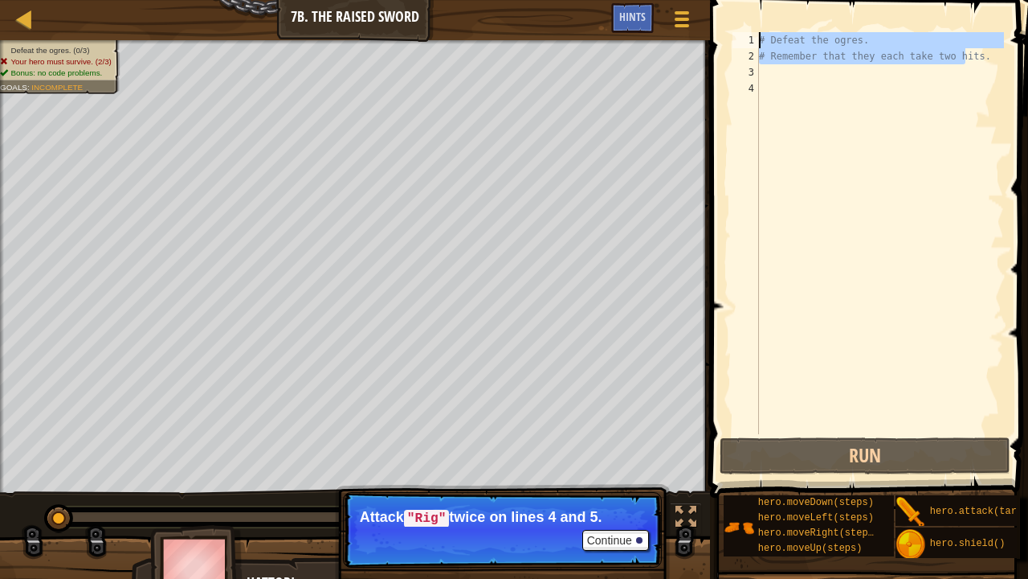
drag, startPoint x: 967, startPoint y: 49, endPoint x: 738, endPoint y: 20, distance: 231.6
click at [738, 20] on div "1 2 3 4 # Defeat the ogres. # Remember that they each take two hits. הההההההההה…" at bounding box center [866, 280] width 323 height 545
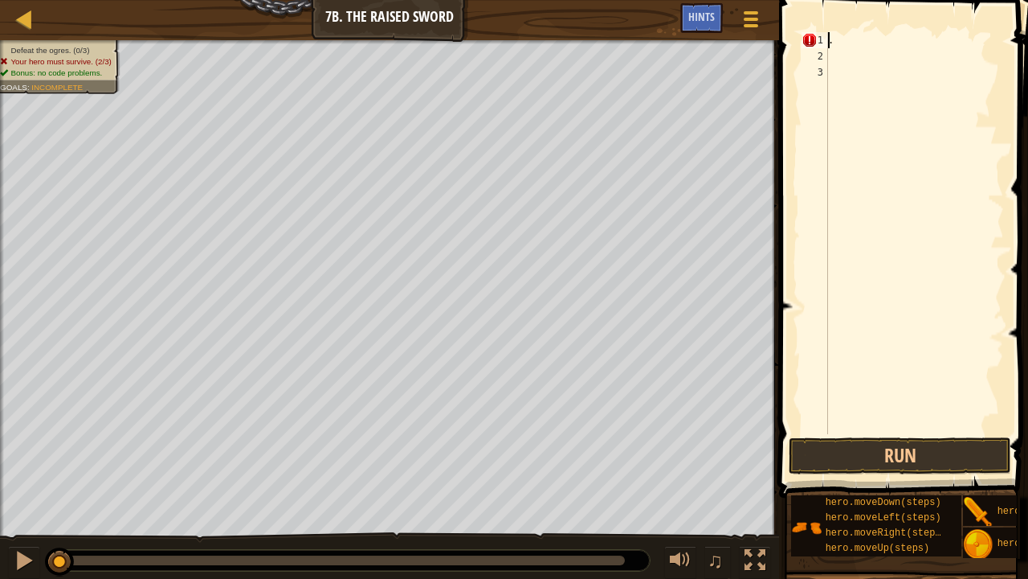
click at [774, 42] on div at bounding box center [773, 289] width 2 height 579
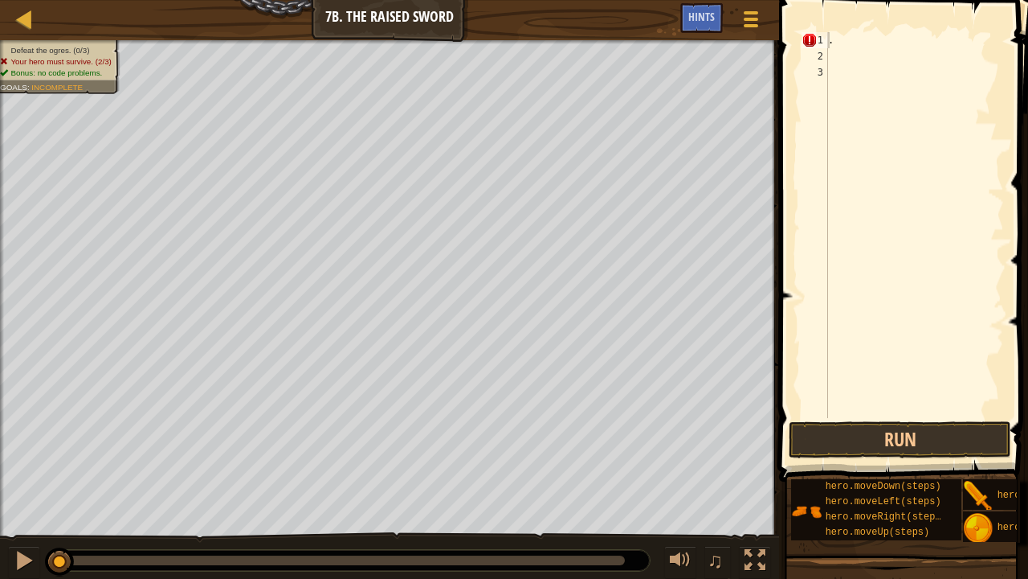
drag, startPoint x: 856, startPoint y: 31, endPoint x: 792, endPoint y: 53, distance: 67.1
click at [792, 53] on span at bounding box center [906, 217] width 262 height 529
drag, startPoint x: 844, startPoint y: 42, endPoint x: 776, endPoint y: 50, distance: 68.0
click at [776, 50] on div ". 1 2 3 . ההההההההההההההההההההההההההההההההההההההההההההההההההההההההההההההההההההה…" at bounding box center [902, 272] width 254 height 529
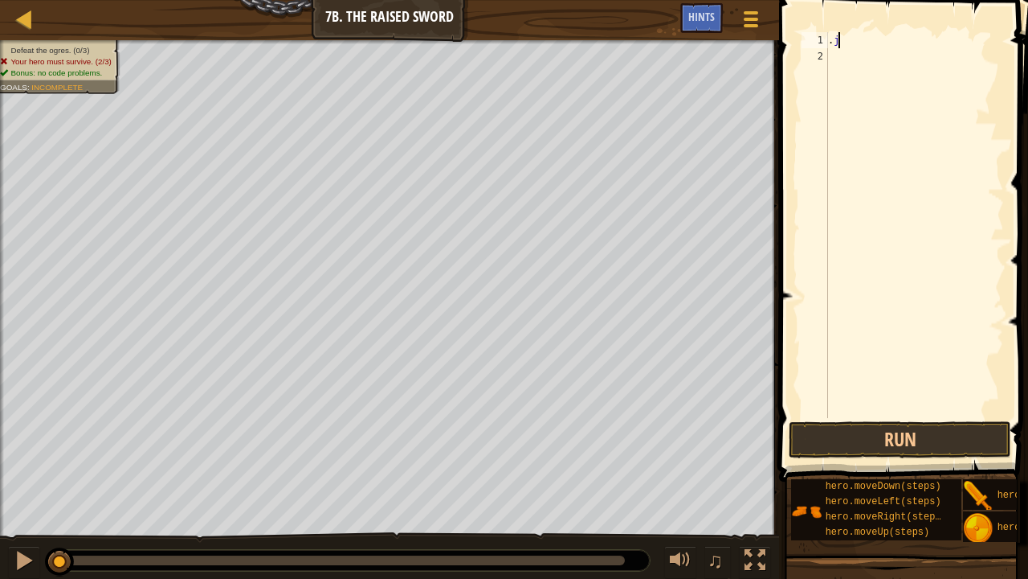
type textarea "."
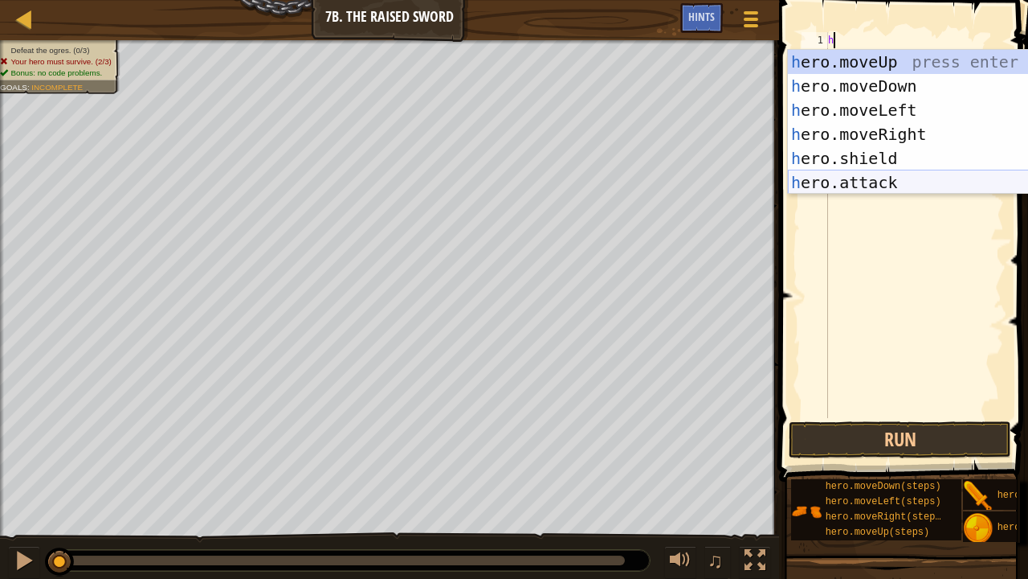
click at [861, 177] on div "h ero.moveUp press enter h ero.moveDown press enter h ero.moveLeft press enter …" at bounding box center [940, 146] width 305 height 193
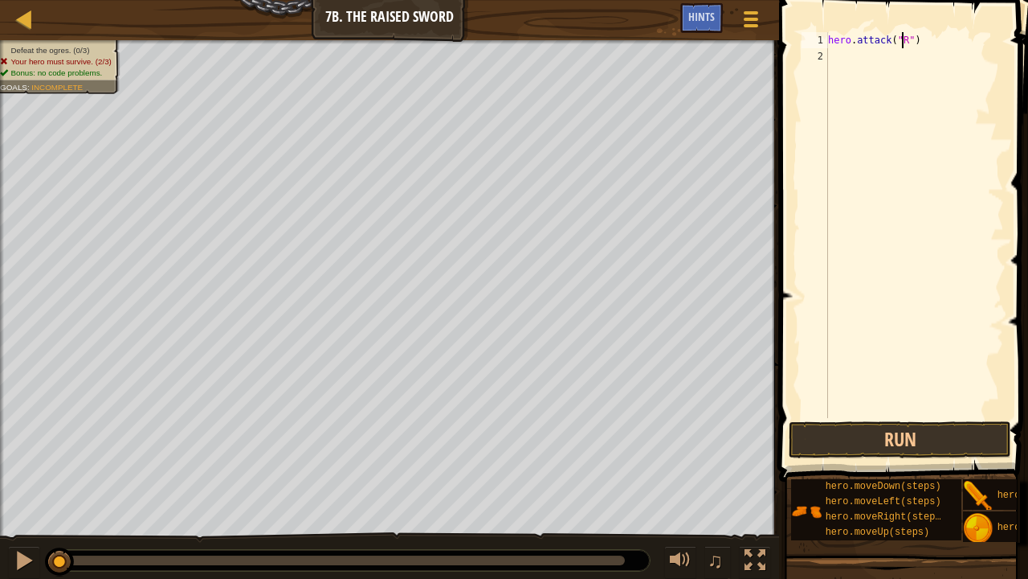
scroll to position [7, 6]
type textarea "hero.attack("Rig")"
click at [874, 56] on div "hero . attack ( "Rig" )" at bounding box center [914, 241] width 179 height 418
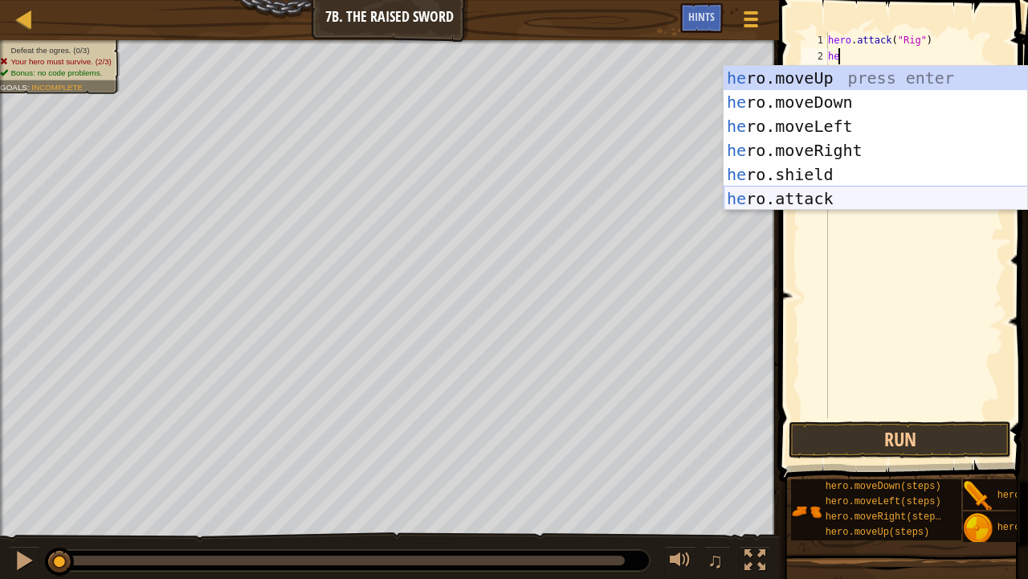
click at [799, 202] on div "he ro.moveUp press enter he ro.moveDown press enter he ro.moveLeft press enter …" at bounding box center [876, 162] width 305 height 193
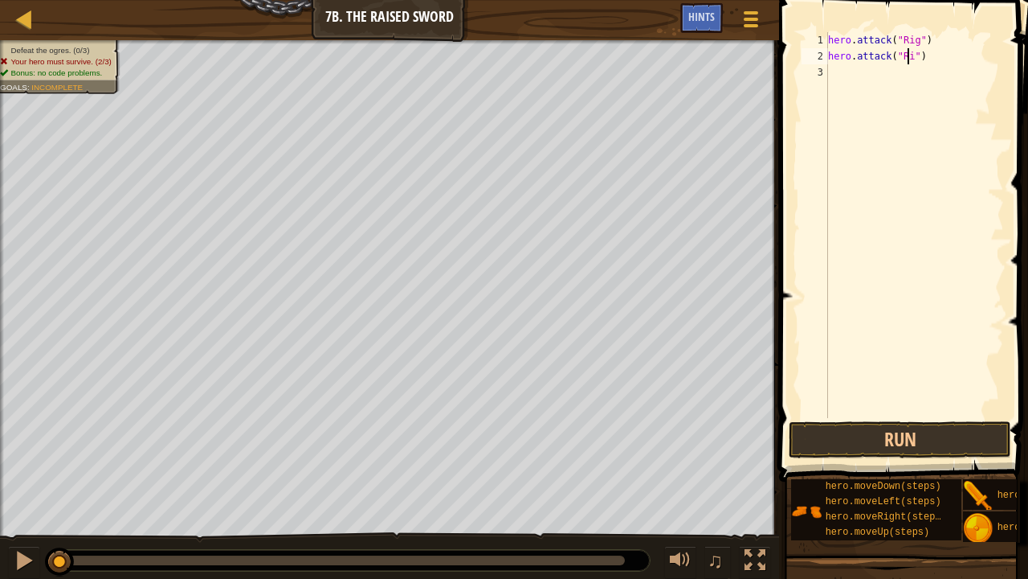
scroll to position [7, 6]
type textarea "hero.attack("Rig")"
click at [836, 76] on div "hero . attack ( "Rig" ) hero . attack ( "Rig" )" at bounding box center [914, 241] width 179 height 418
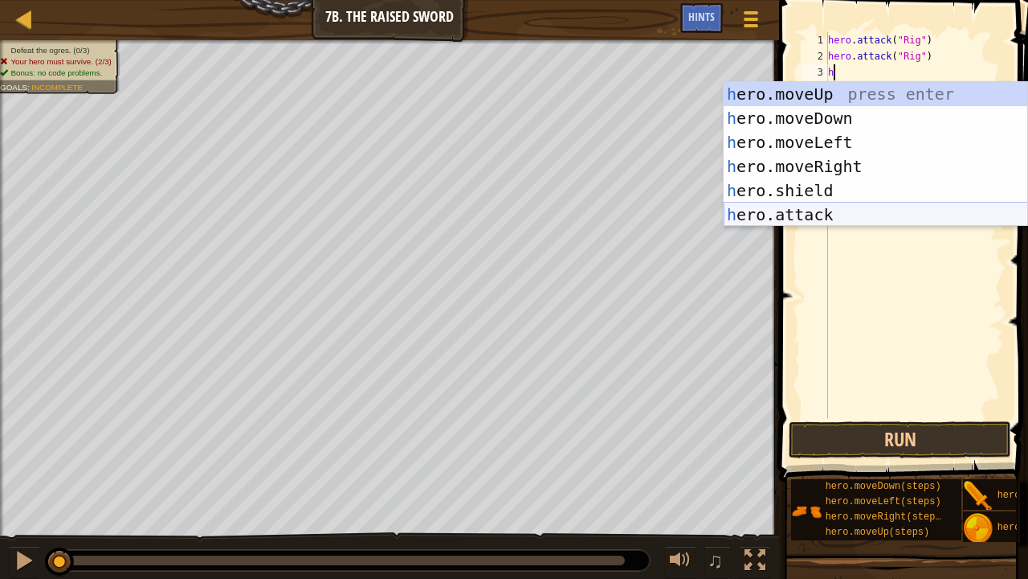
click at [825, 214] on div "h ero.moveUp press enter h ero.moveDown press enter h ero.moveLeft press enter …" at bounding box center [876, 178] width 305 height 193
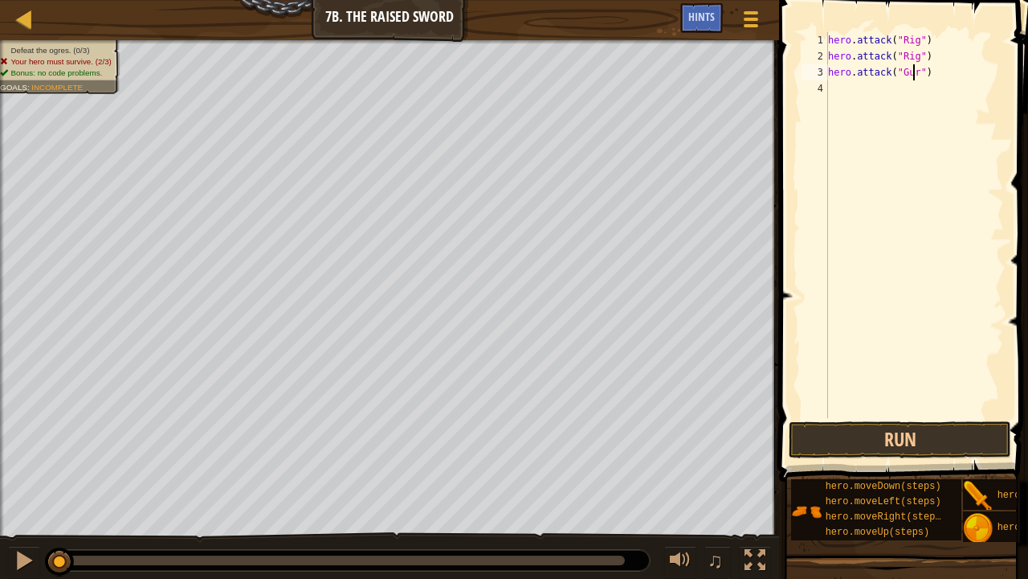
type textarea "hero.attack("Gurt")"
click at [892, 94] on div "hero . attack ( "Rig" ) hero . attack ( "Rig" ) hero . attack ( "Gurt" )" at bounding box center [914, 241] width 179 height 418
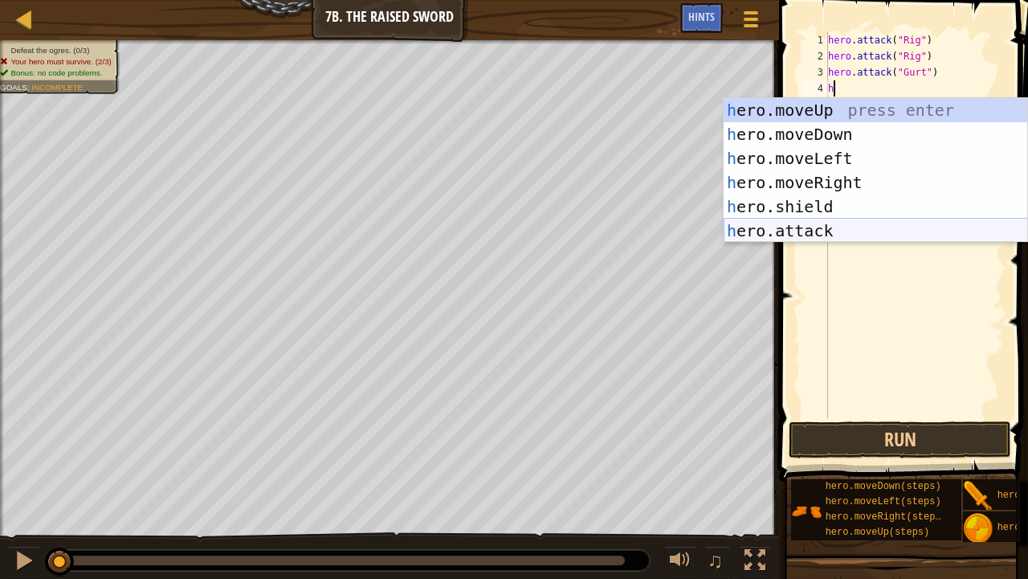
click at [839, 241] on div "h ero.moveUp press enter h ero.moveDown press enter h ero.moveLeft press enter …" at bounding box center [876, 194] width 305 height 193
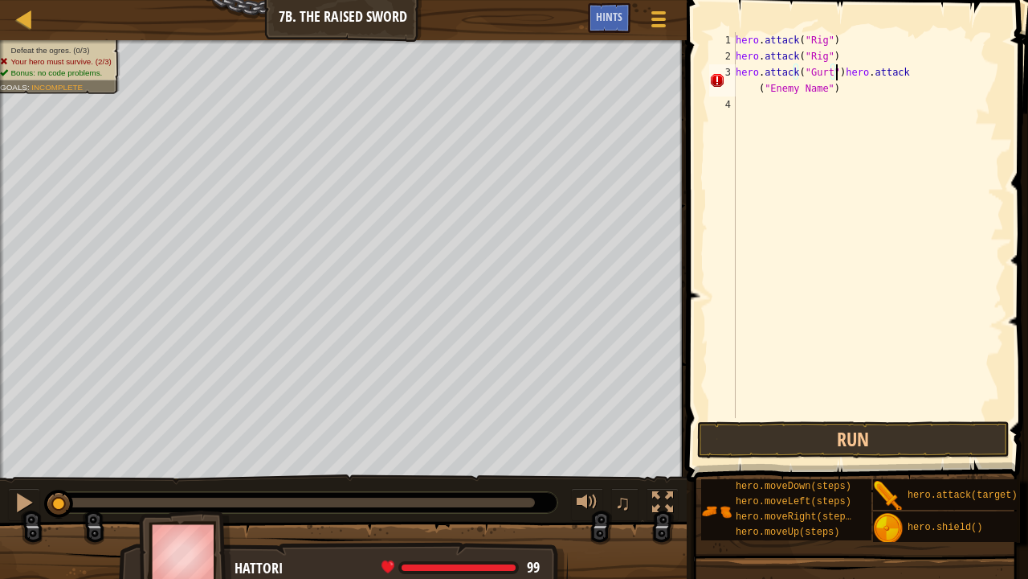
type textarea "hero.attack("Gurt"hero.attack("Enemy Name")"
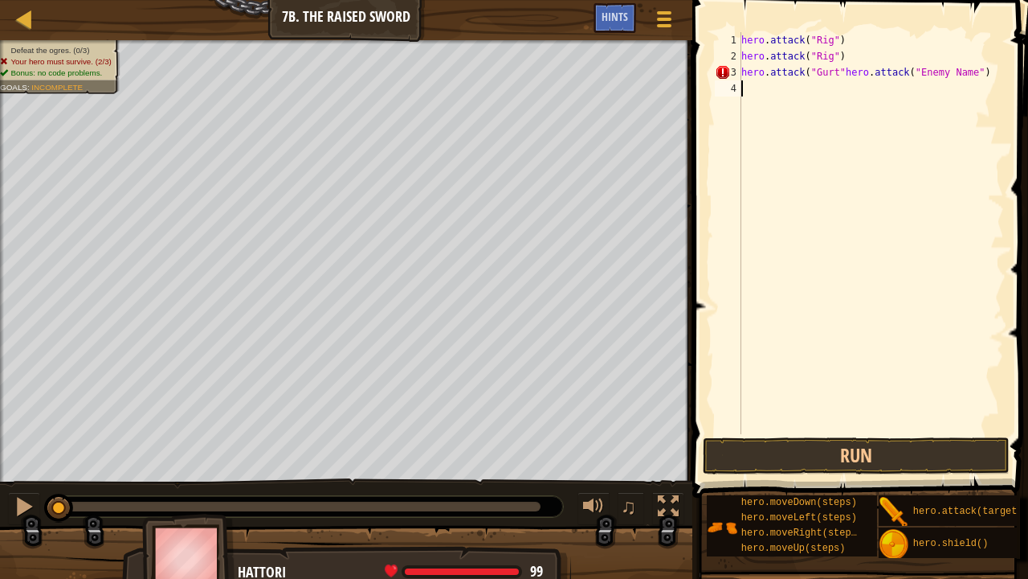
drag, startPoint x: 985, startPoint y: 83, endPoint x: 791, endPoint y: 81, distance: 193.7
click at [791, 81] on div "hero . attack ( "Rig" ) hero . attack ( "Rig" ) hero . attack ( "Gurt" hero . a…" at bounding box center [871, 249] width 266 height 434
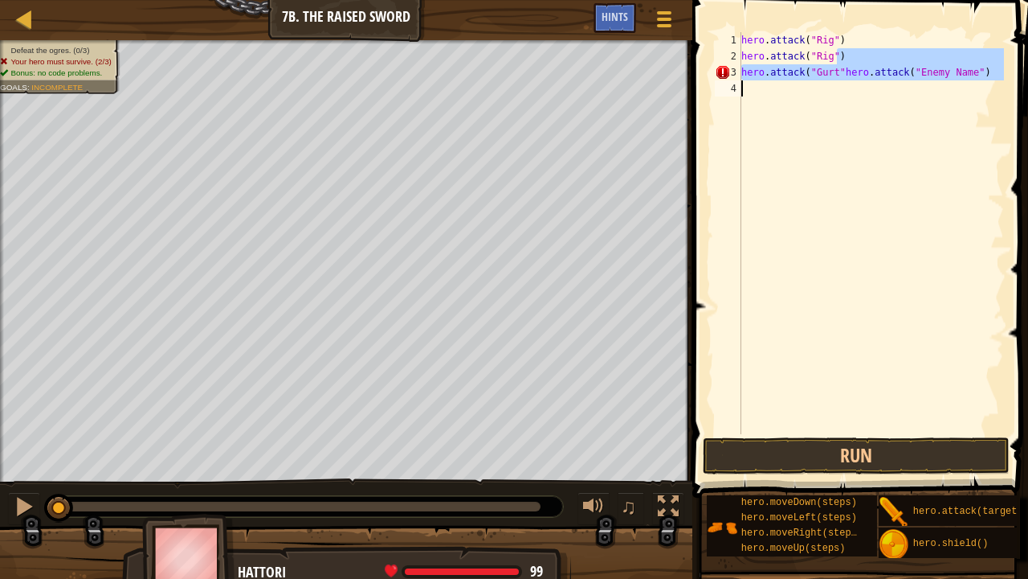
drag, startPoint x: 972, startPoint y: 63, endPoint x: 777, endPoint y: 82, distance: 196.2
click at [777, 82] on div "hero . attack ( "Rig" ) hero . attack ( "Rig" ) hero . attack ( "Gurt" hero . a…" at bounding box center [871, 249] width 266 height 434
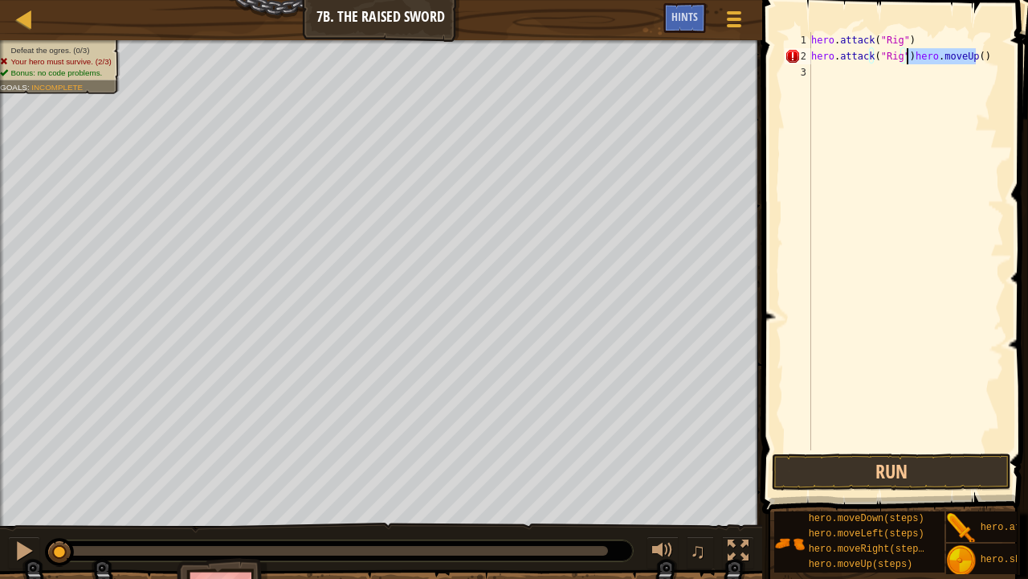
drag, startPoint x: 982, startPoint y: 56, endPoint x: 906, endPoint y: 56, distance: 76.3
click at [906, 56] on div "hero . attack ( "Rig" ) hero . attack ( "Rig" ) hero . moveUp ( )" at bounding box center [906, 257] width 196 height 450
type textarea "hero.attack("Rig")"
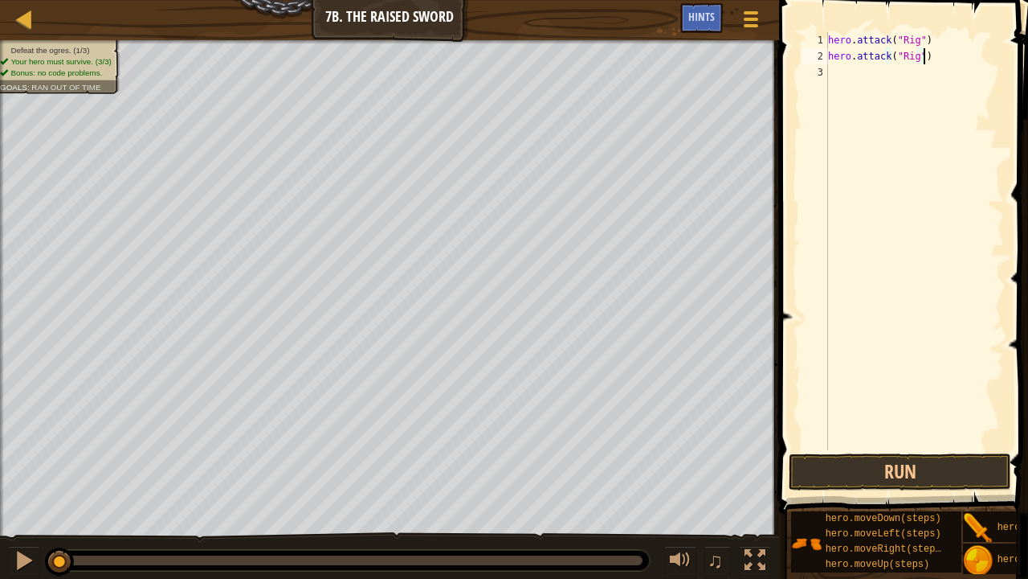
click at [843, 72] on div "hero . attack ( "Rig" ) hero . attack ( "Rig" )" at bounding box center [914, 257] width 179 height 450
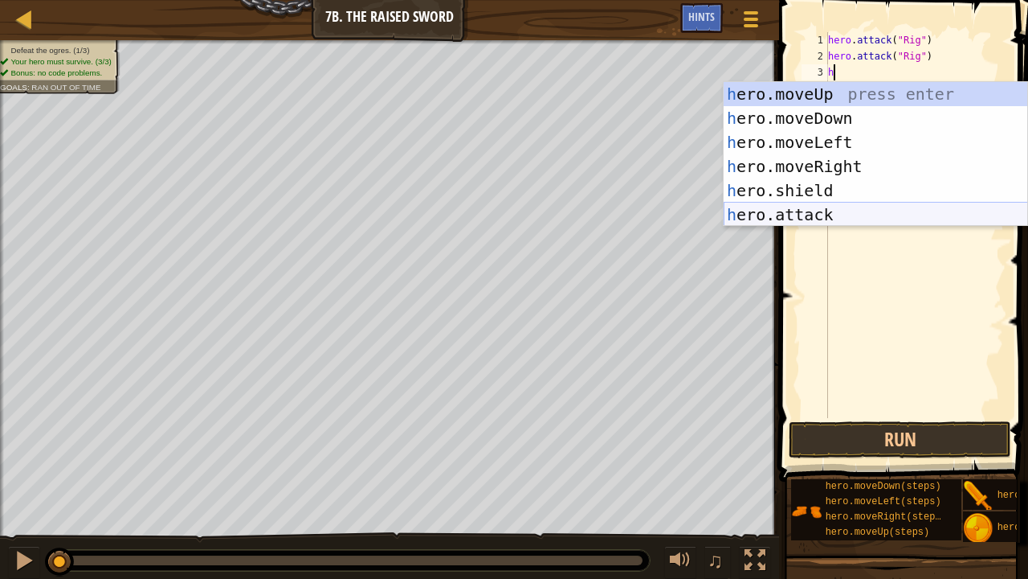
click at [795, 219] on div "h ero.moveUp press enter h ero.moveDown press enter h ero.moveLeft press enter …" at bounding box center [876, 178] width 305 height 193
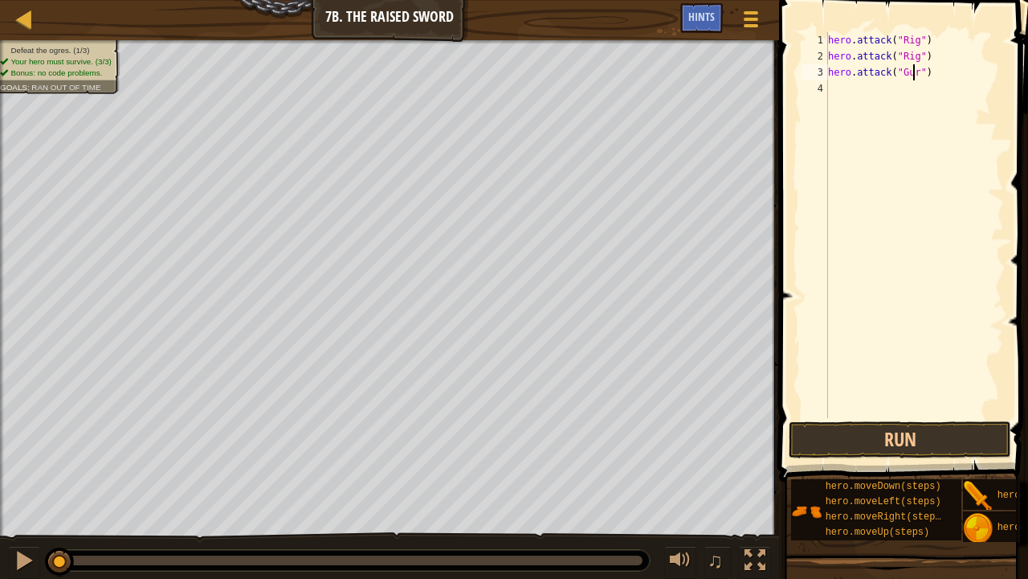
type textarea "hero.attack("Gurt")"
click at [850, 85] on div "hero . attack ( "Rig" ) hero . attack ( "Rig" ) hero . attack ( "Gurt" )" at bounding box center [914, 241] width 179 height 418
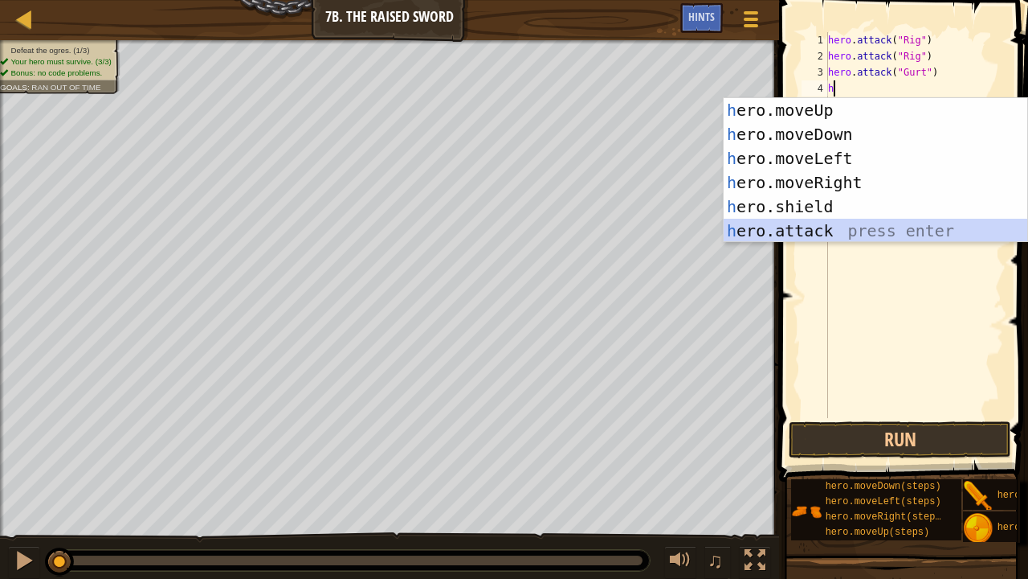
click at [796, 236] on div "h ero.moveUp press enter h ero.moveDown press enter h ero.moveLeft press enter …" at bounding box center [876, 194] width 305 height 193
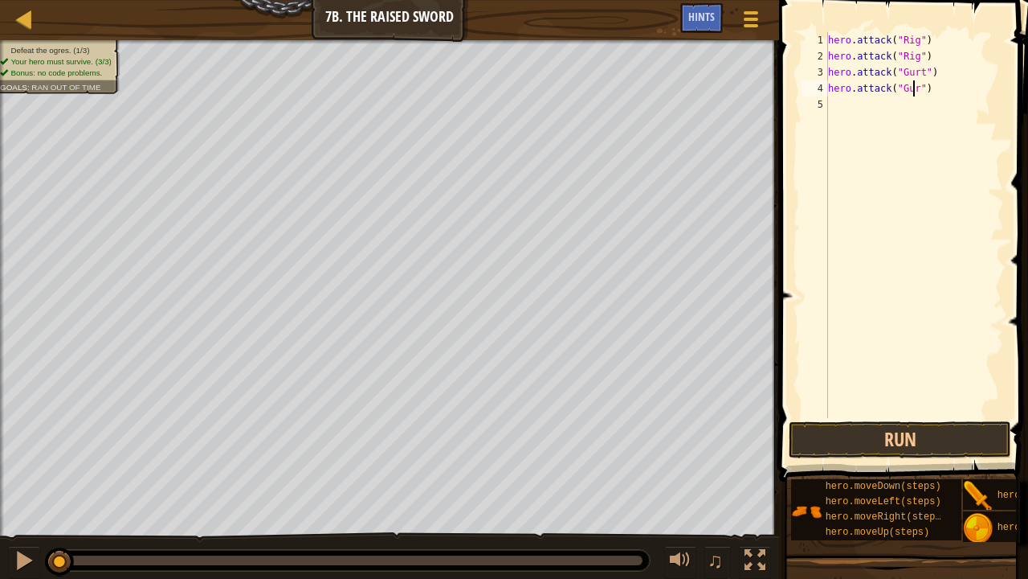
type textarea "hero.attack("Gurt")"
click at [856, 109] on div "hero . attack ( "Rig" ) hero . attack ( "Rig" ) hero . attack ( "Gurt" ) hero .…" at bounding box center [914, 241] width 179 height 418
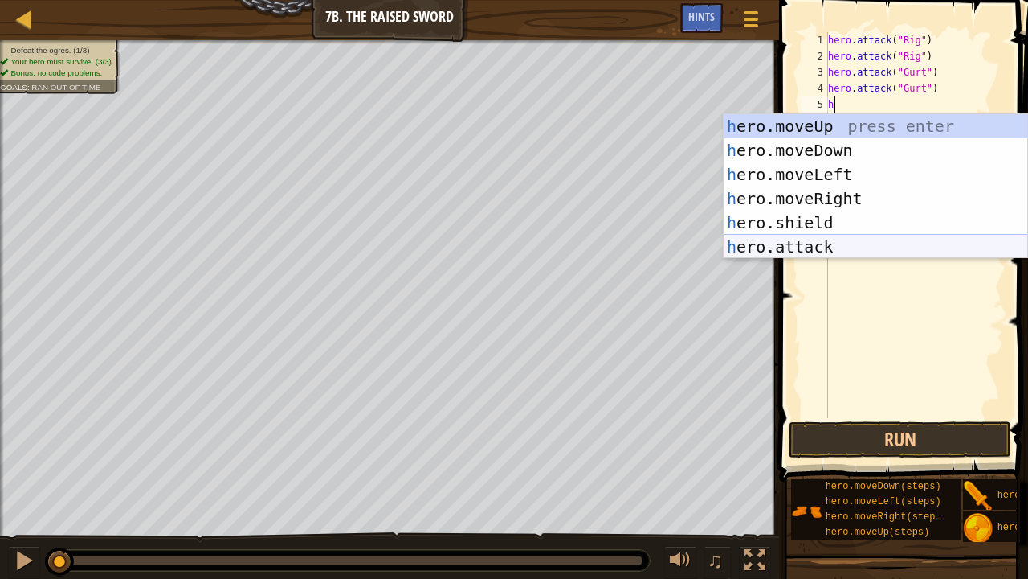
click at [828, 245] on div "h ero.moveUp press enter h ero.moveDown press enter h ero.moveLeft press enter …" at bounding box center [876, 210] width 305 height 193
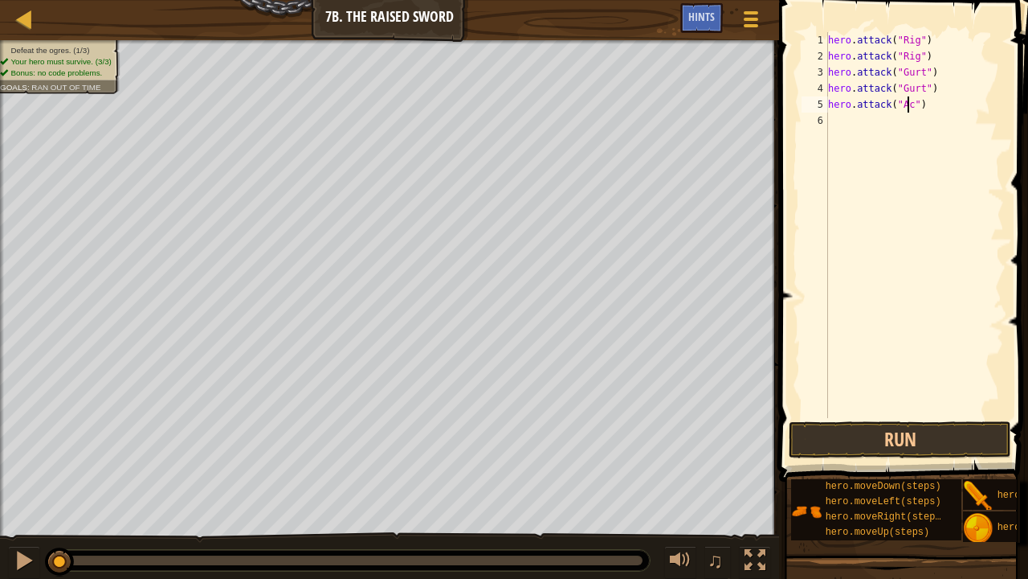
scroll to position [7, 6]
type textarea "hero.attack("Ack")"
click at [873, 125] on div "hero . attack ( "Rig" ) hero . attack ( "Rig" ) hero . attack ( "Gurt" ) hero .…" at bounding box center [914, 241] width 179 height 418
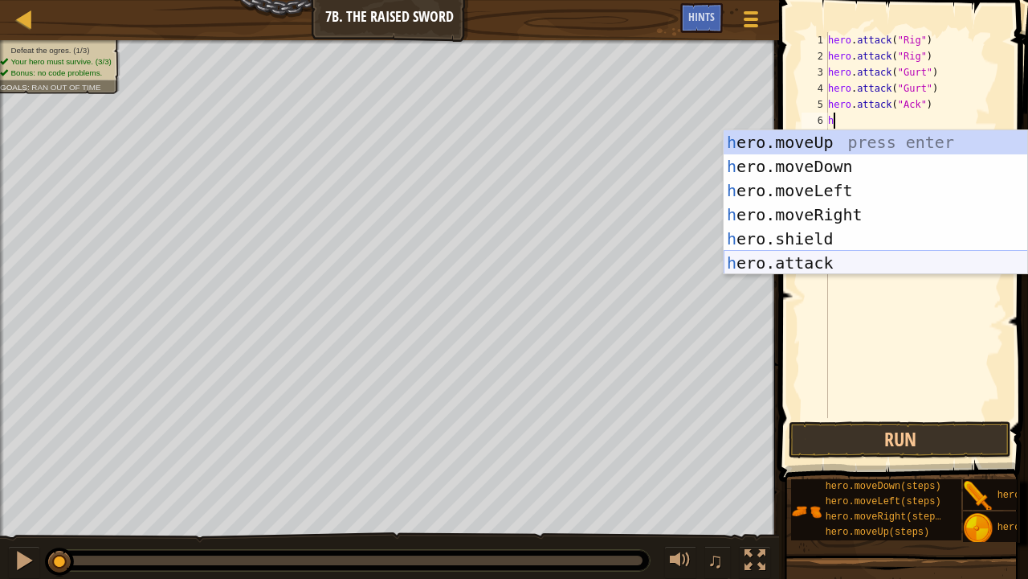
click at [812, 266] on div "h ero.moveUp press enter h ero.moveDown press enter h ero.moveLeft press enter …" at bounding box center [876, 226] width 305 height 193
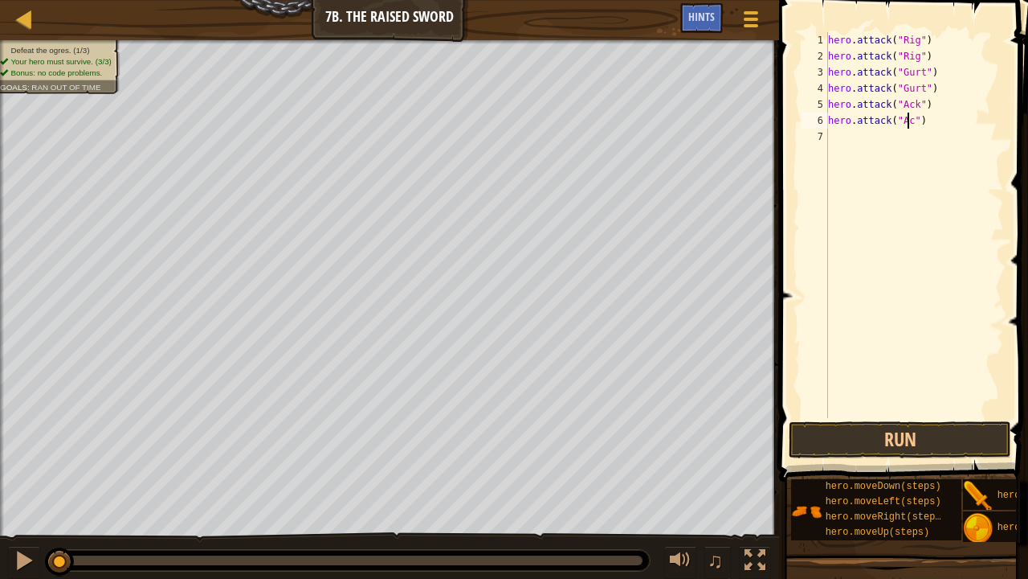
scroll to position [7, 6]
type textarea "hero.attack("Ack")"
click at [898, 437] on button "Run" at bounding box center [900, 439] width 223 height 37
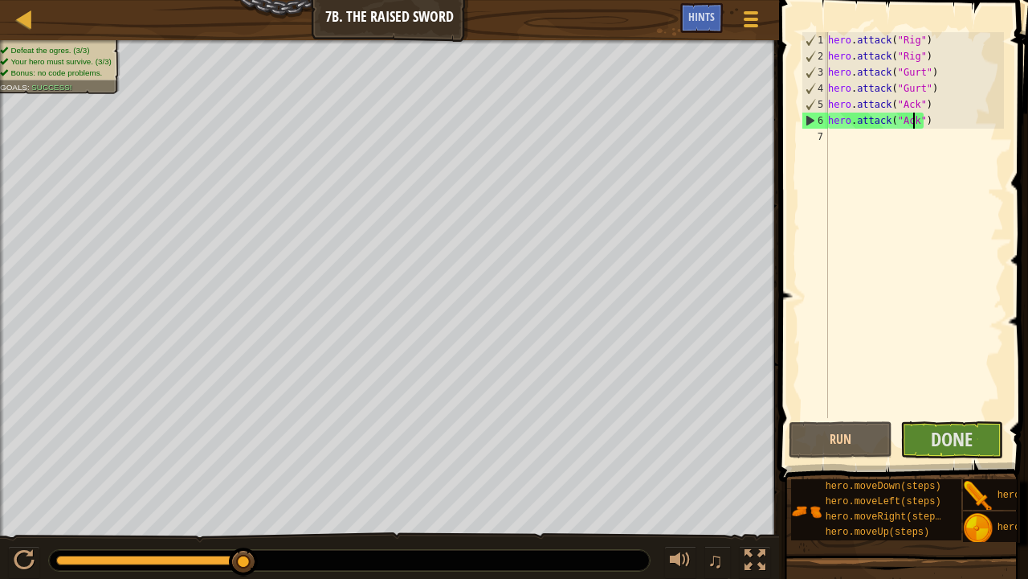
click at [940, 460] on span at bounding box center [906, 217] width 262 height 529
click at [929, 431] on button "Done" at bounding box center [953, 439] width 104 height 37
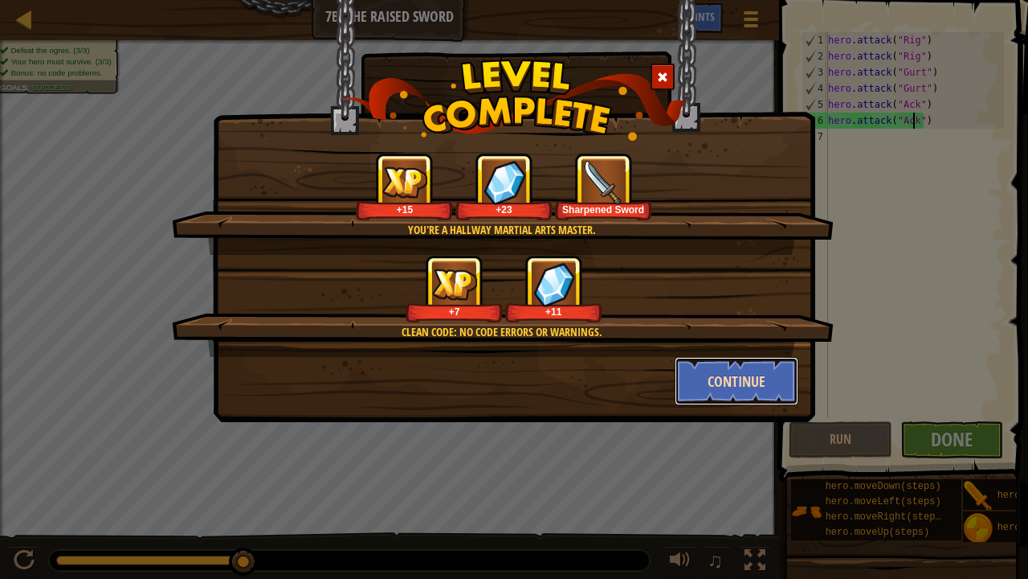
click at [763, 381] on button "Continue" at bounding box center [737, 381] width 125 height 48
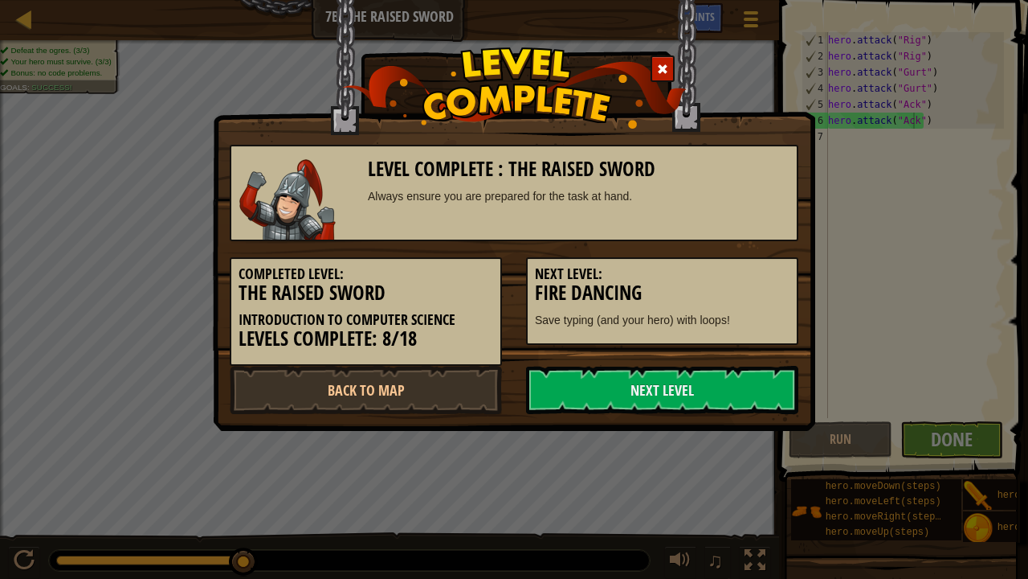
click at [763, 381] on link "Next Level" at bounding box center [662, 390] width 272 height 48
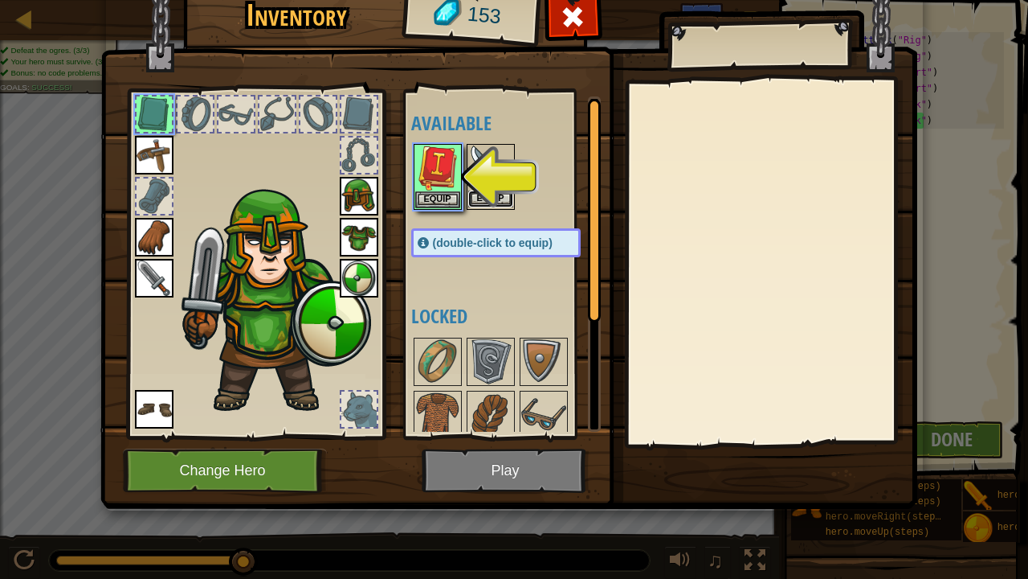
click at [493, 194] on button "Equip" at bounding box center [490, 198] width 45 height 17
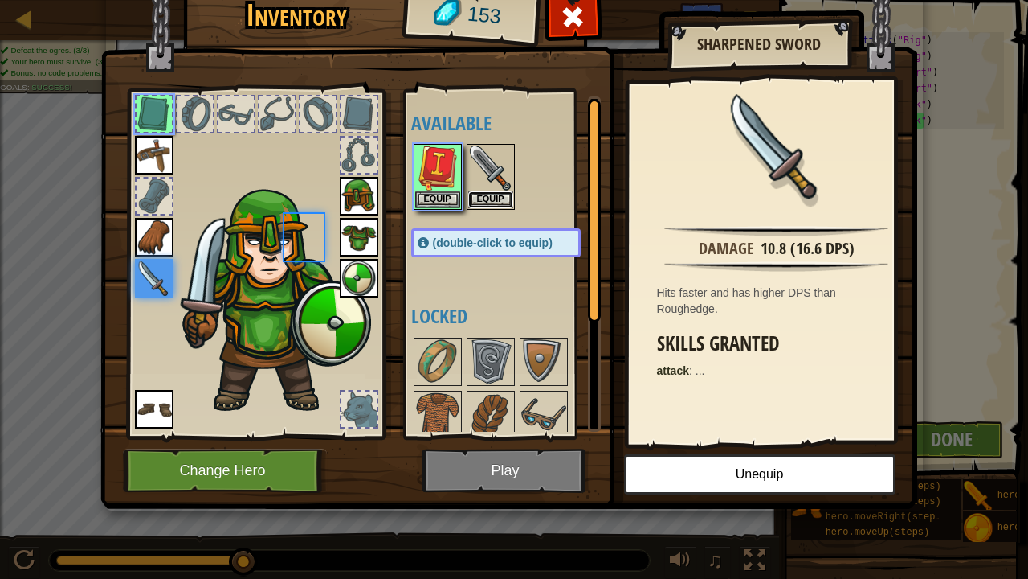
click at [493, 194] on button "Equip" at bounding box center [490, 199] width 45 height 17
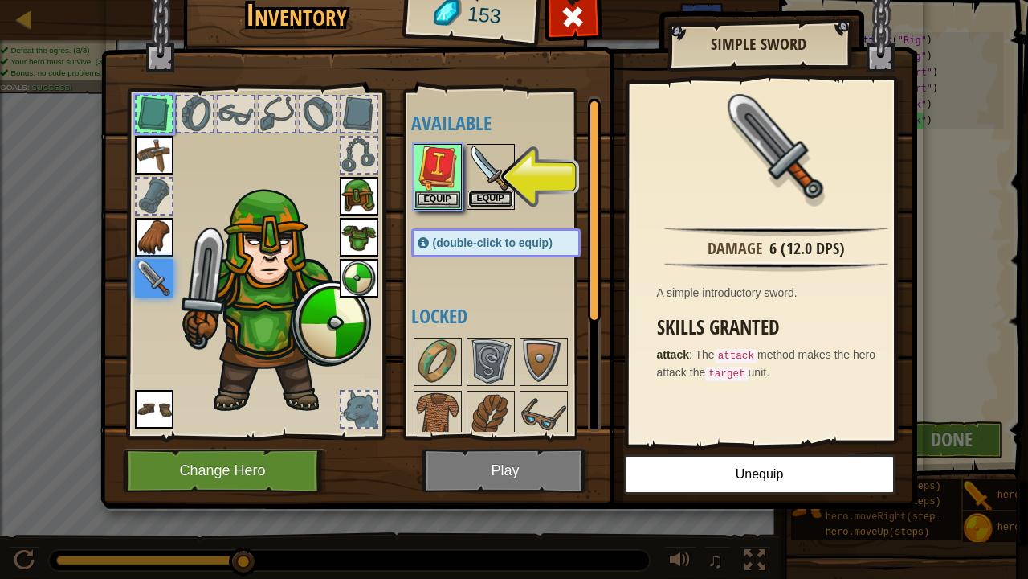
click at [493, 194] on button "Equip" at bounding box center [490, 198] width 45 height 17
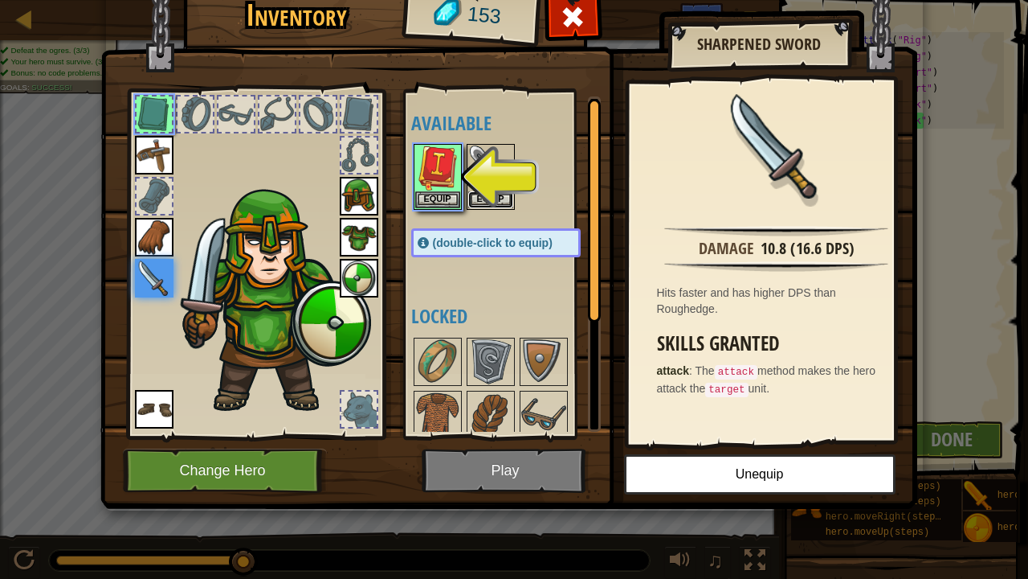
click at [493, 194] on button "Equip" at bounding box center [490, 199] width 45 height 17
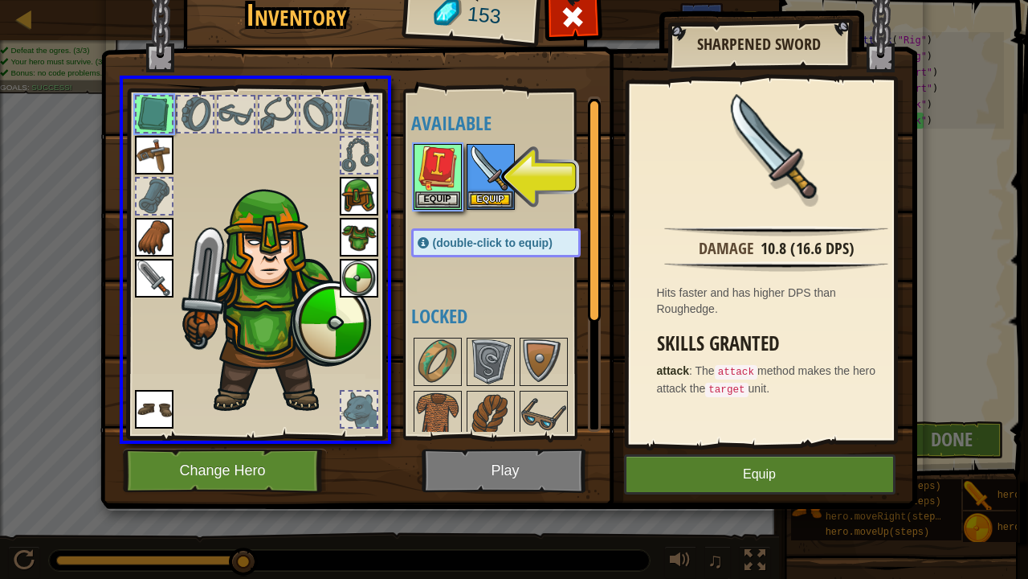
drag, startPoint x: 513, startPoint y: 170, endPoint x: 370, endPoint y: 213, distance: 148.5
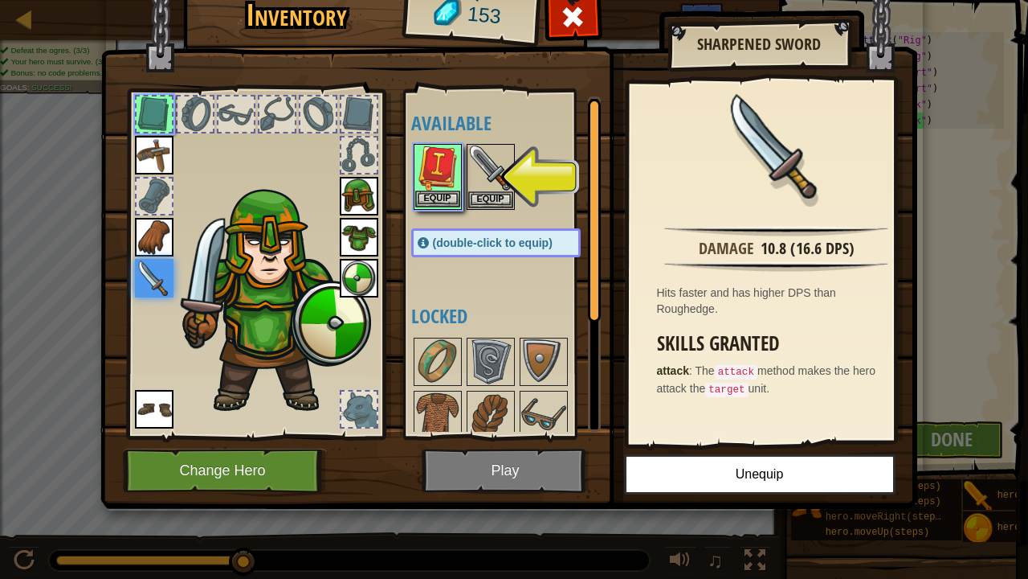
click at [442, 178] on img at bounding box center [437, 167] width 45 height 45
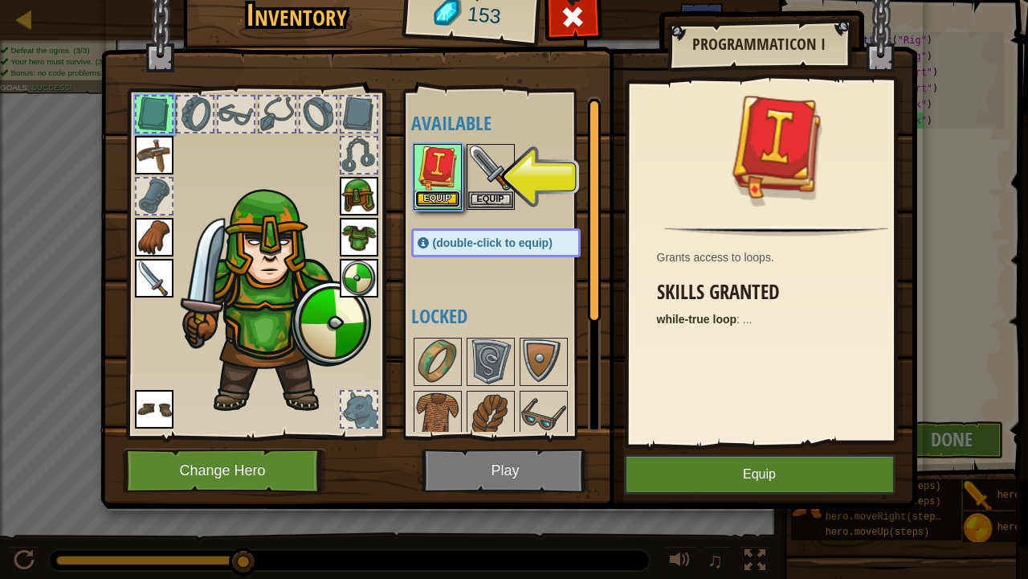
click at [452, 198] on button "Equip" at bounding box center [437, 198] width 45 height 17
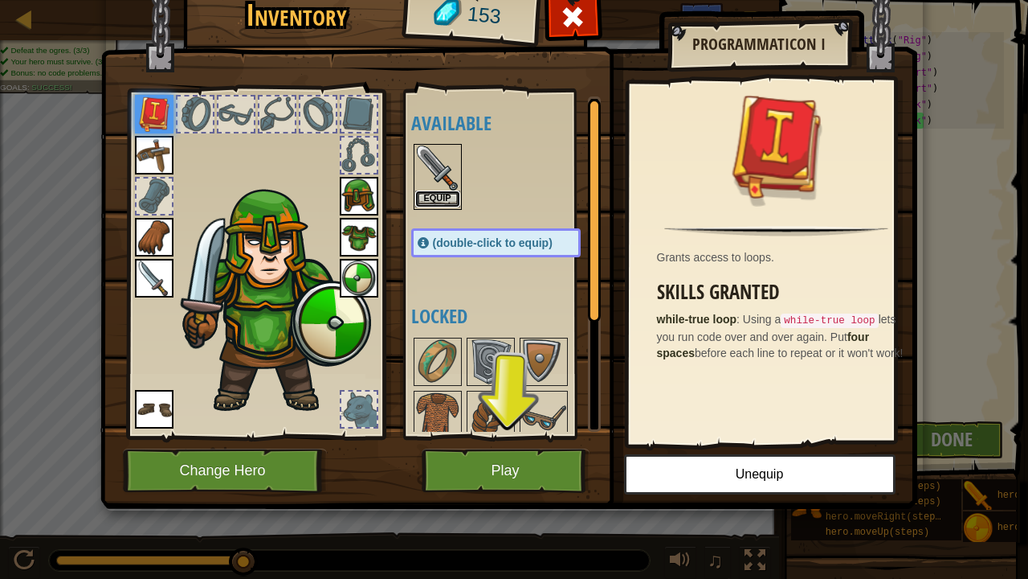
click at [450, 198] on button "Equip" at bounding box center [437, 198] width 45 height 17
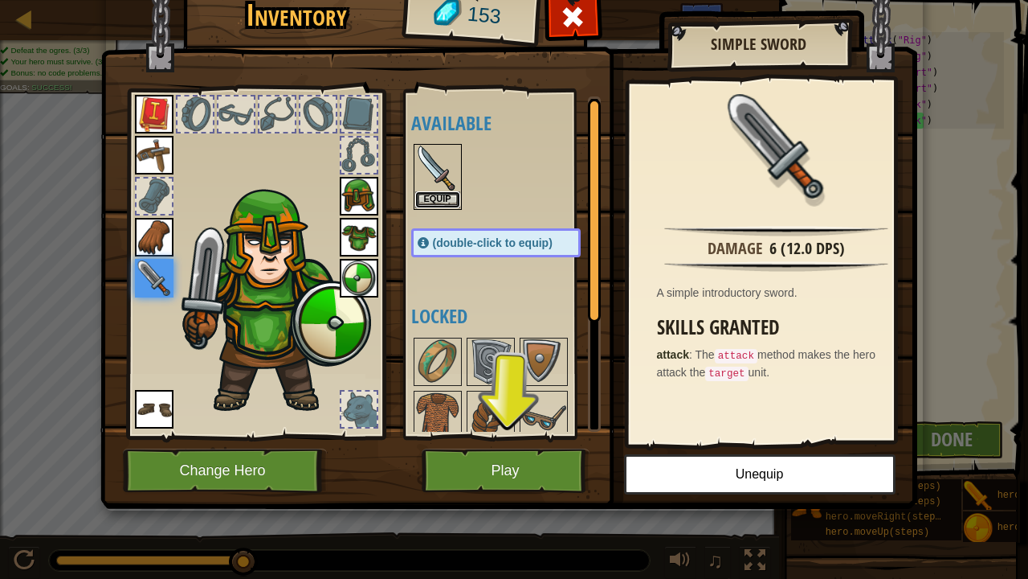
click at [450, 198] on button "Equip" at bounding box center [437, 199] width 45 height 17
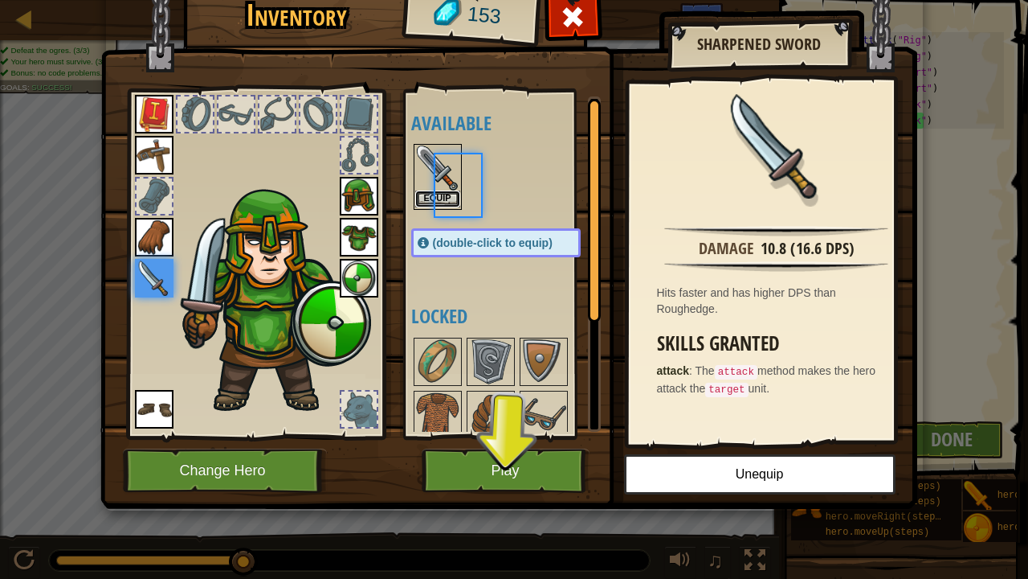
click at [450, 198] on button "Equip" at bounding box center [437, 198] width 45 height 17
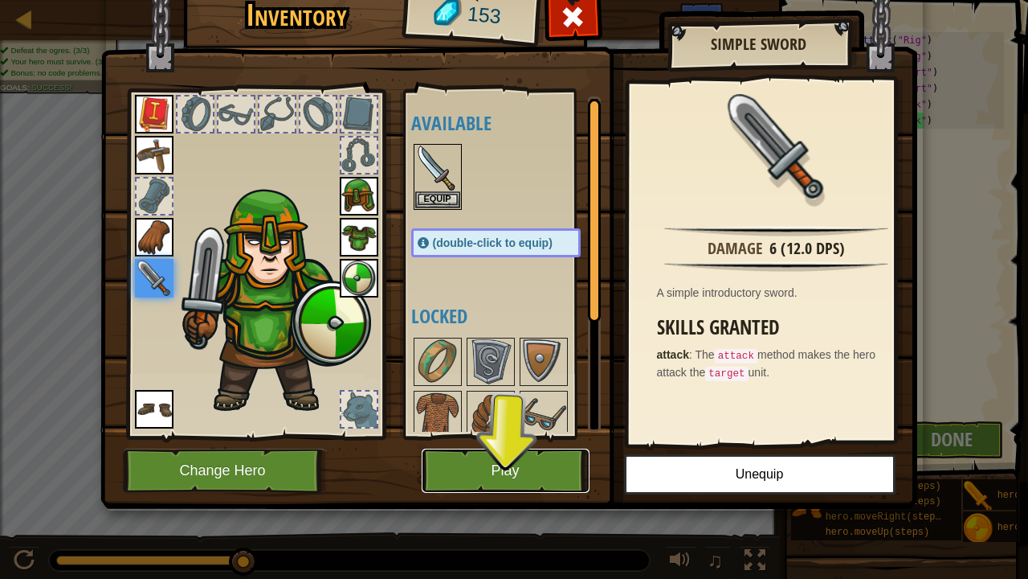
click at [511, 467] on button "Play" at bounding box center [506, 470] width 168 height 44
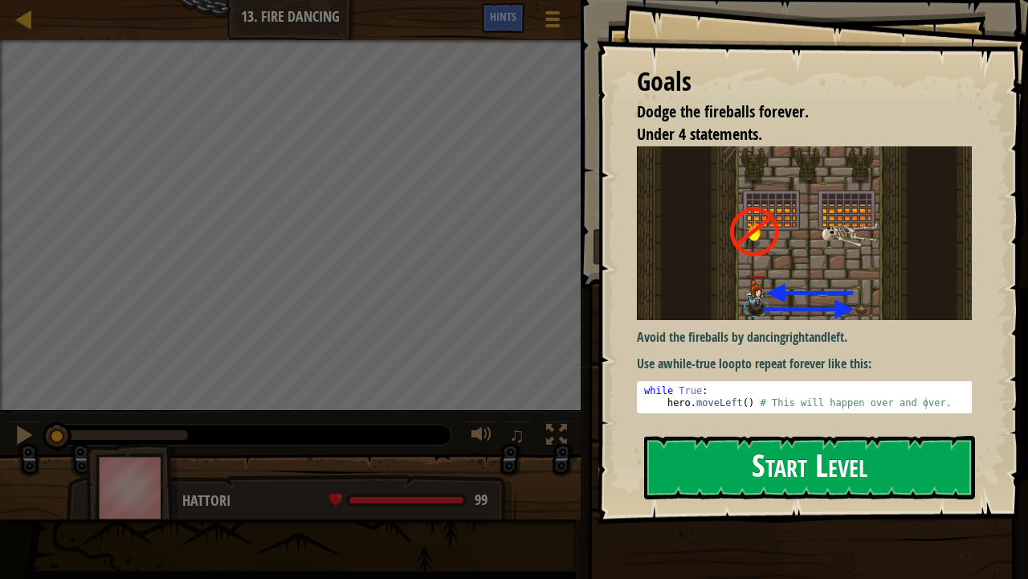
click at [754, 469] on button "Start Level" at bounding box center [809, 467] width 331 height 63
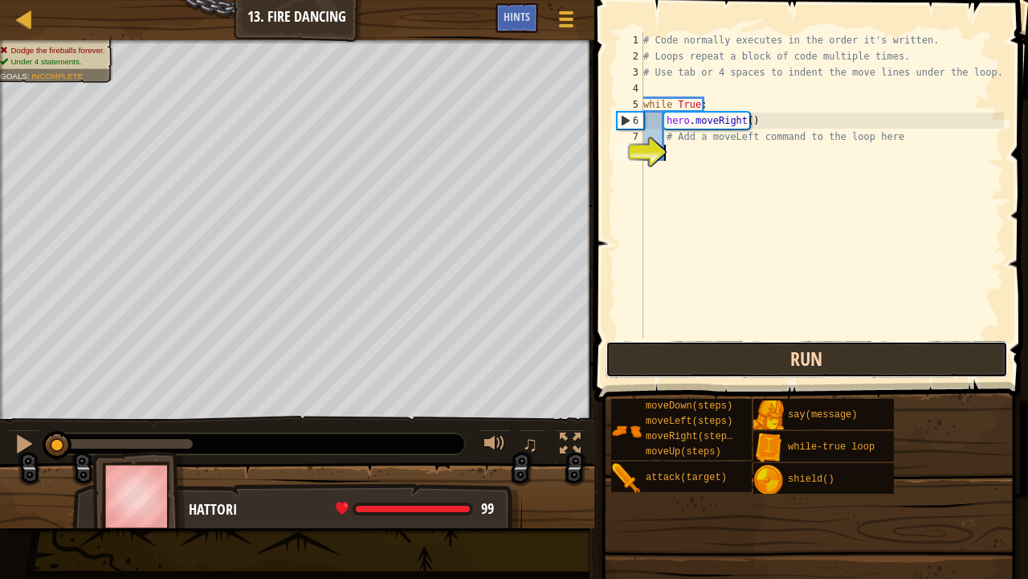
click at [748, 355] on button "Run" at bounding box center [807, 359] width 403 height 37
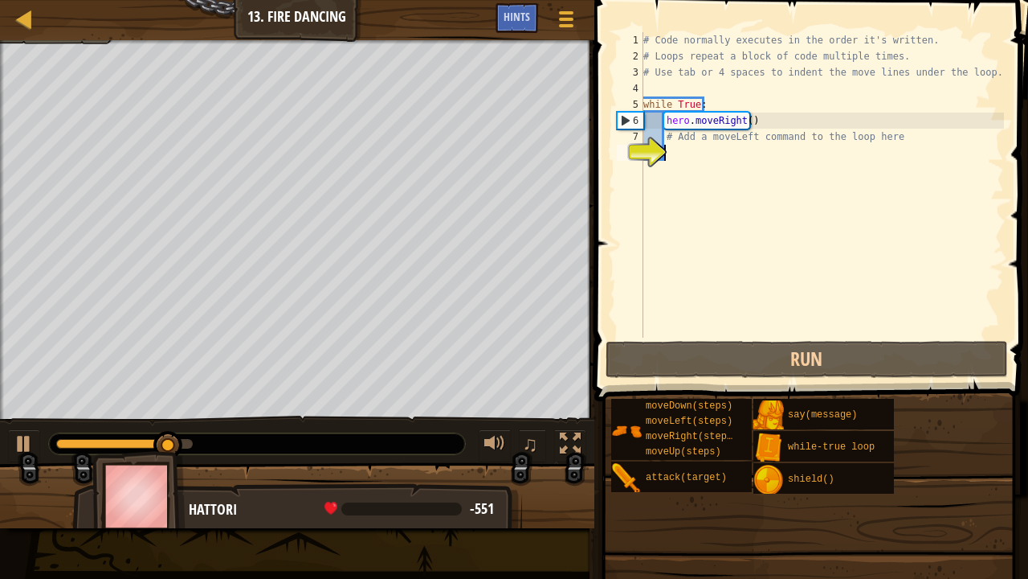
type textarea "h"
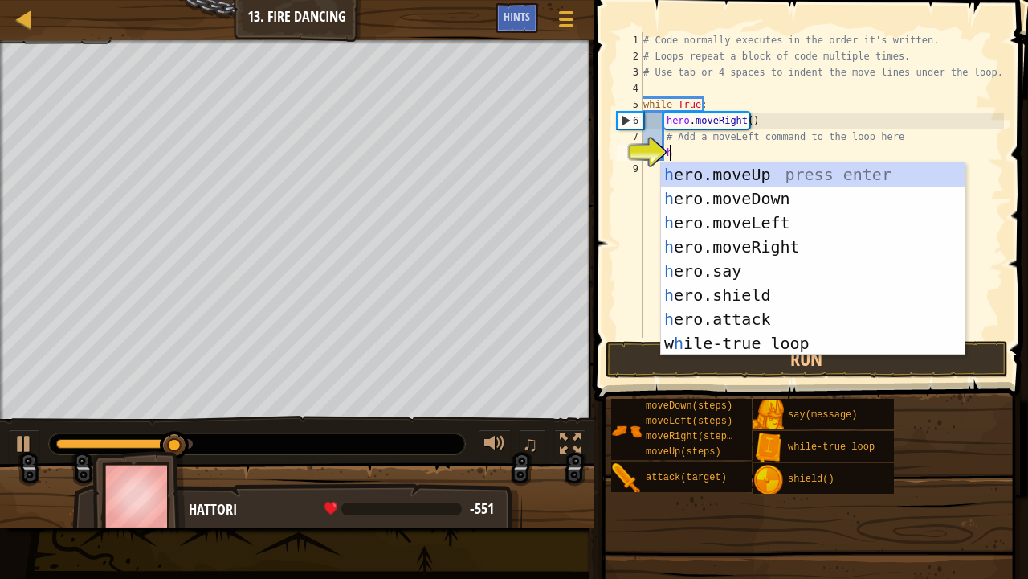
scroll to position [7, 1]
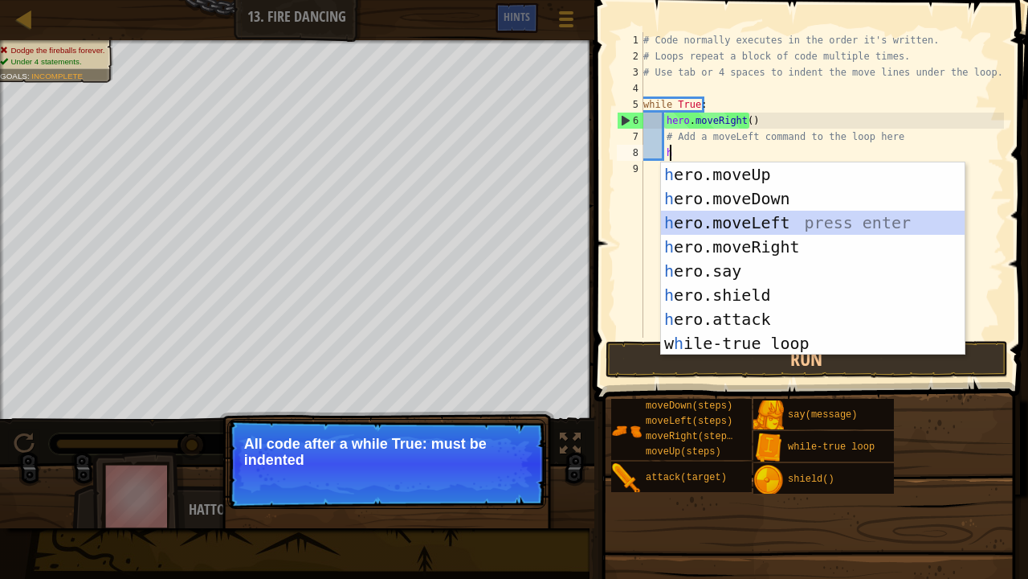
click at [759, 219] on div "h ero.moveUp press enter h ero.moveDown press enter h ero.moveLeft press enter …" at bounding box center [813, 282] width 305 height 241
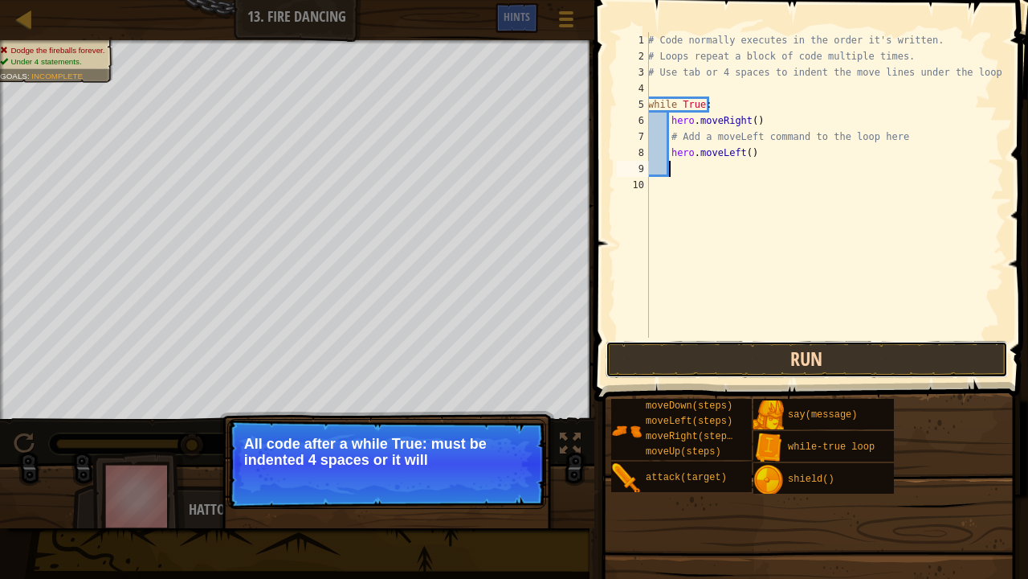
click at [709, 366] on button "Run" at bounding box center [807, 359] width 403 height 37
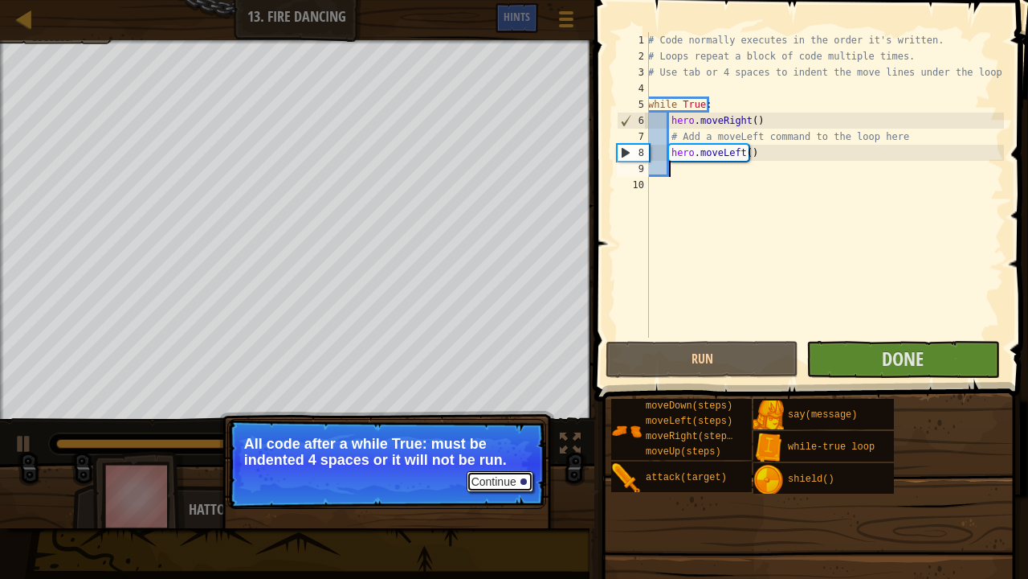
click at [513, 469] on button "Continue" at bounding box center [500, 481] width 67 height 21
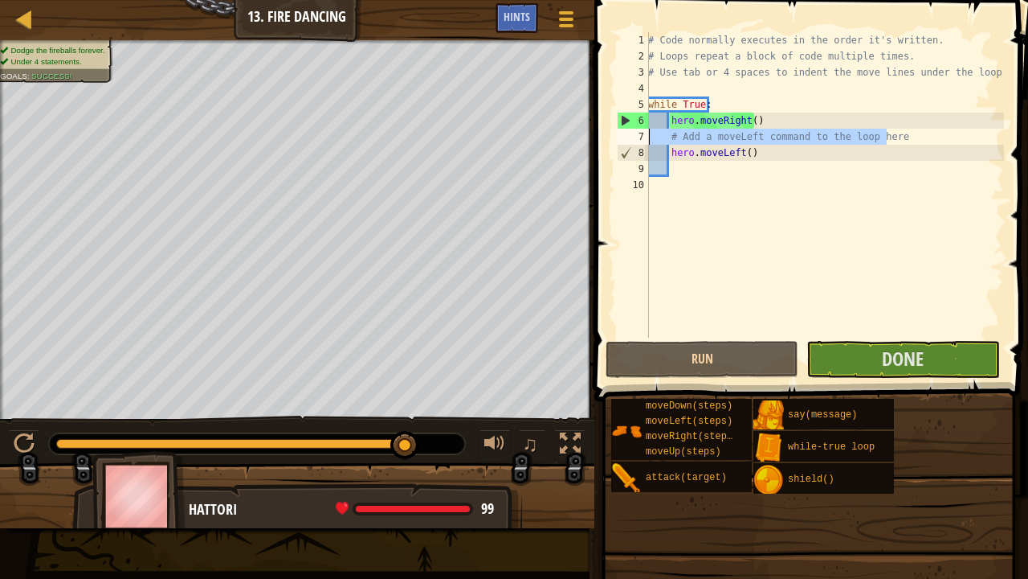
drag, startPoint x: 894, startPoint y: 133, endPoint x: 640, endPoint y: 137, distance: 253.9
click at [640, 137] on div "1 2 3 4 5 6 7 8 9 10 # Code normally executes in the order it's written. # Loop…" at bounding box center [809, 184] width 391 height 305
type textarea "# Add a moveLeft command to the loop here"
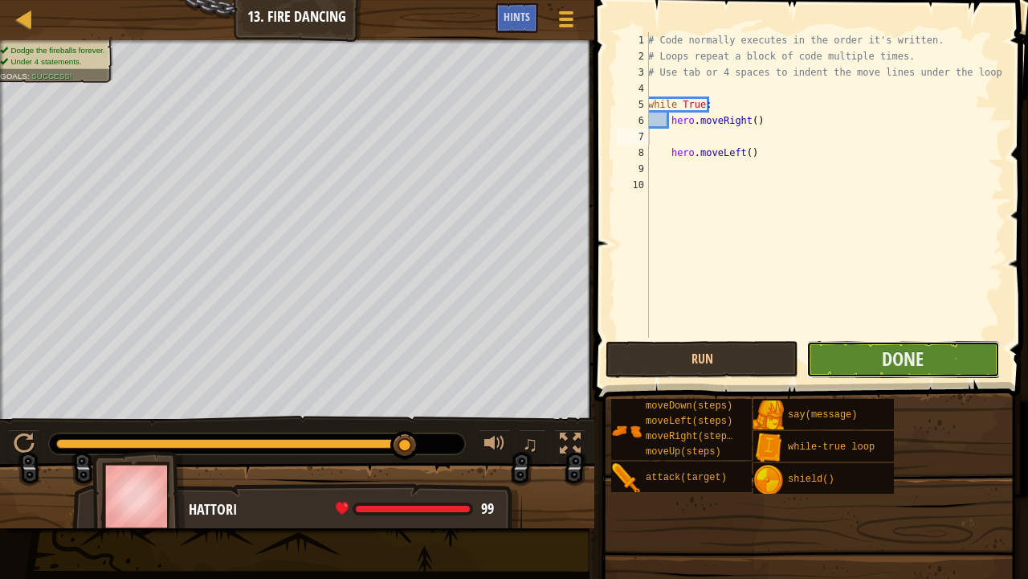
click at [865, 358] on button "Done" at bounding box center [903, 359] width 193 height 37
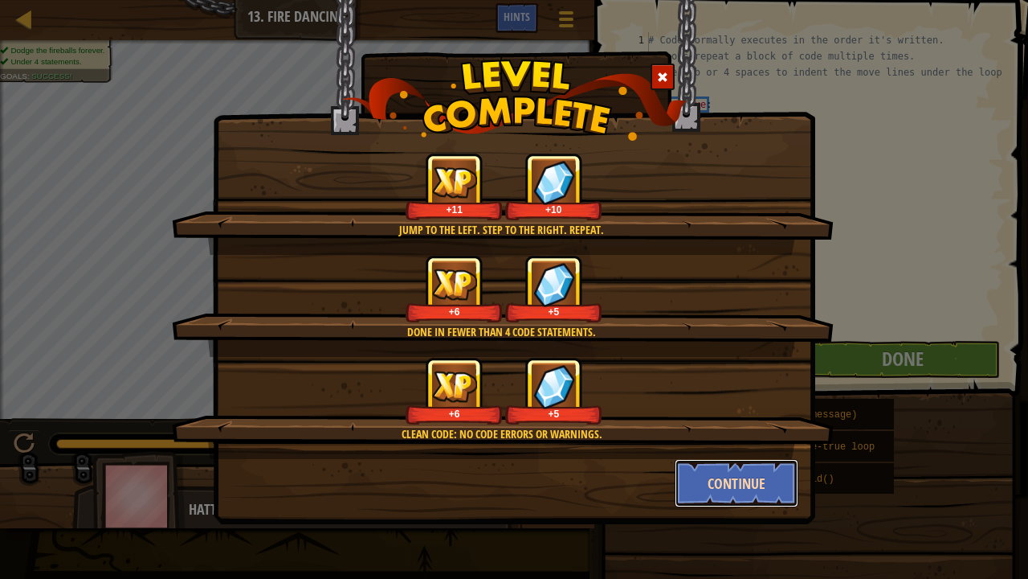
click at [752, 469] on button "Continue" at bounding box center [737, 483] width 125 height 48
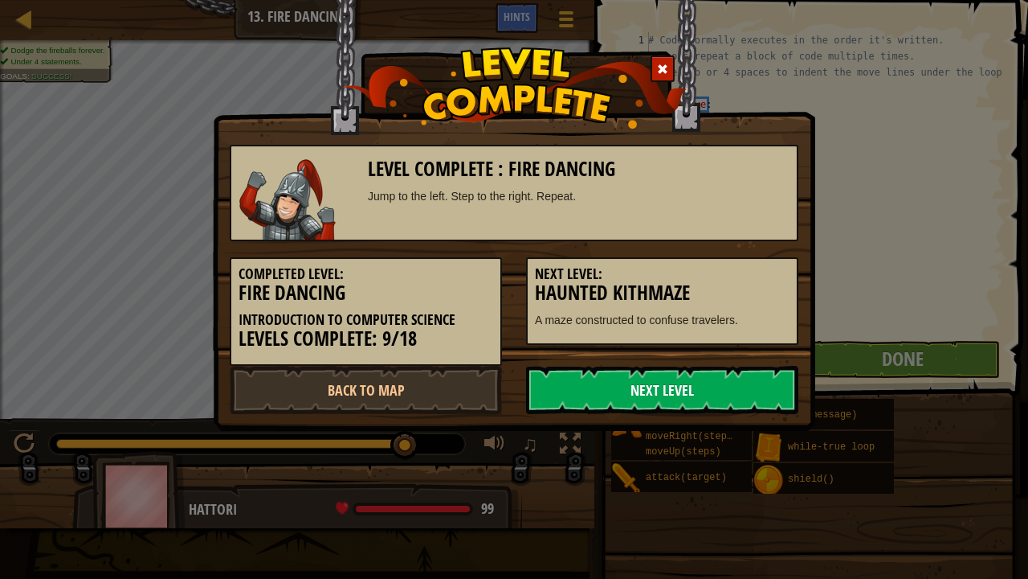
click at [630, 382] on link "Next Level" at bounding box center [662, 390] width 272 height 48
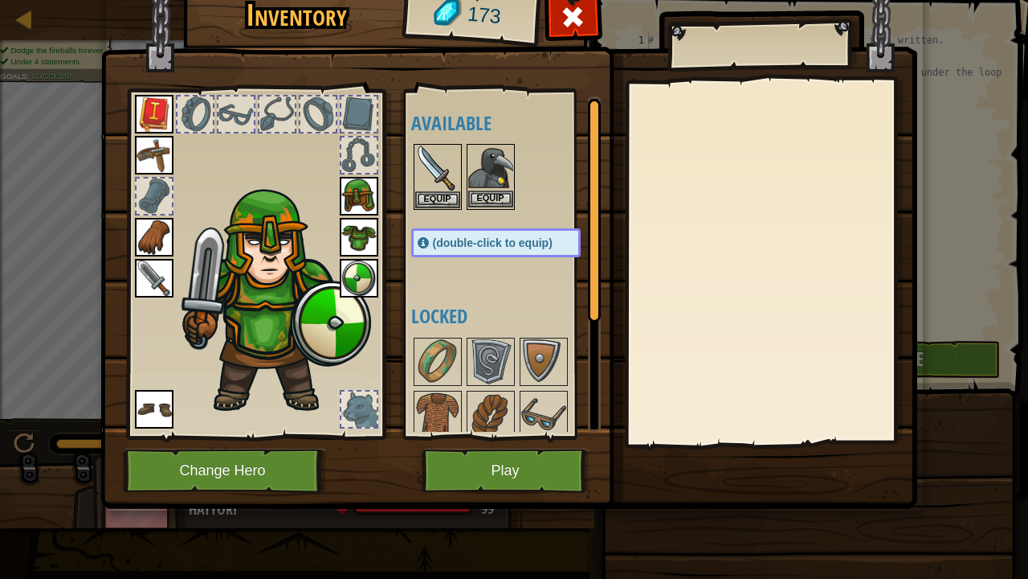
drag, startPoint x: 630, startPoint y: 382, endPoint x: 497, endPoint y: 200, distance: 226.0
click at [497, 200] on div "Inventory 173 Available Equip Equip Equip Equip Equip Equip Equip Equip Equip E…" at bounding box center [514, 245] width 817 height 530
click at [497, 200] on button "Equip" at bounding box center [490, 198] width 45 height 17
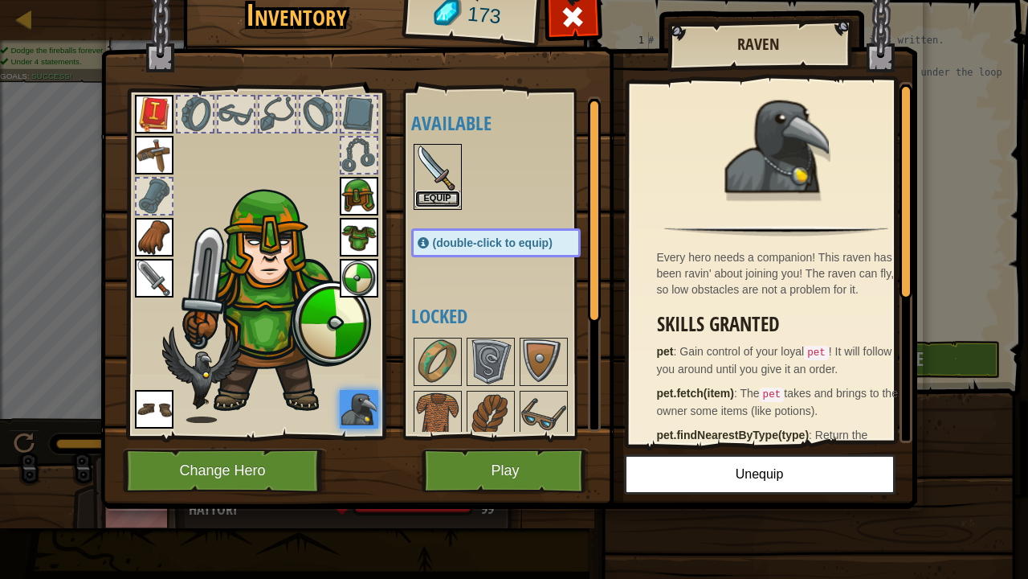
click at [436, 198] on button "Equip" at bounding box center [437, 198] width 45 height 17
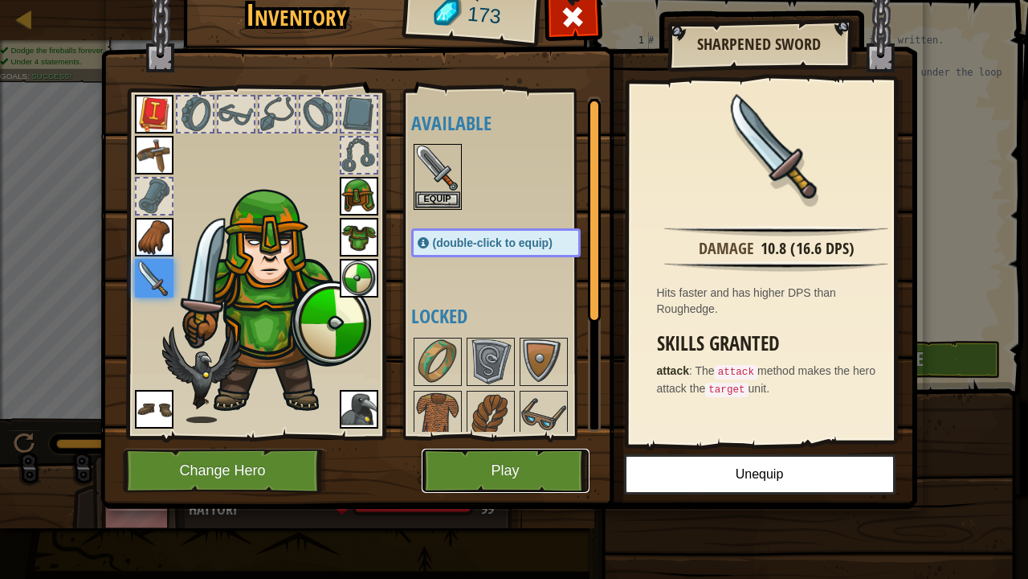
click at [537, 464] on button "Play" at bounding box center [506, 470] width 168 height 44
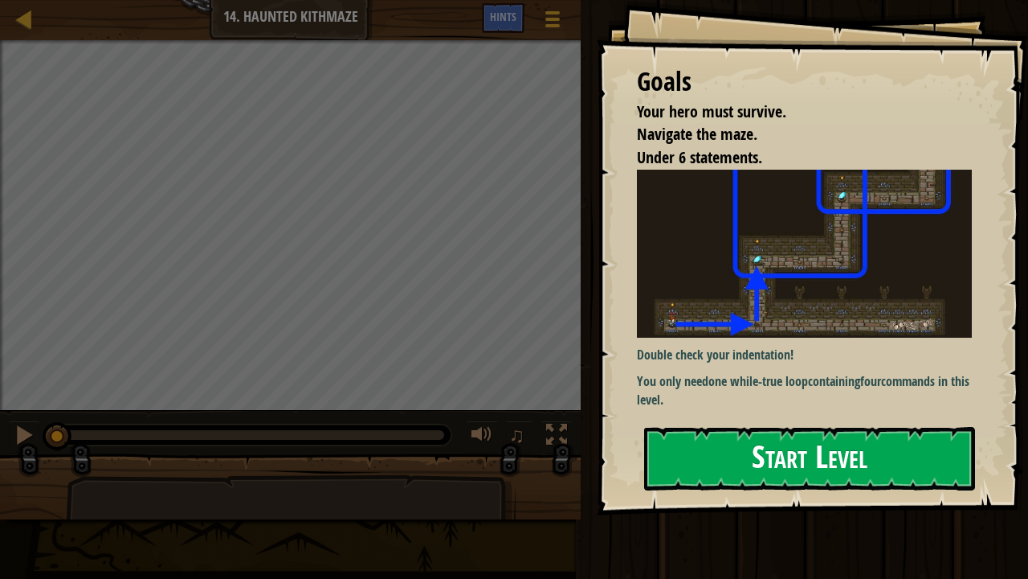
click at [767, 284] on img at bounding box center [810, 254] width 347 height 169
click at [718, 459] on button "Start Level" at bounding box center [809, 458] width 331 height 63
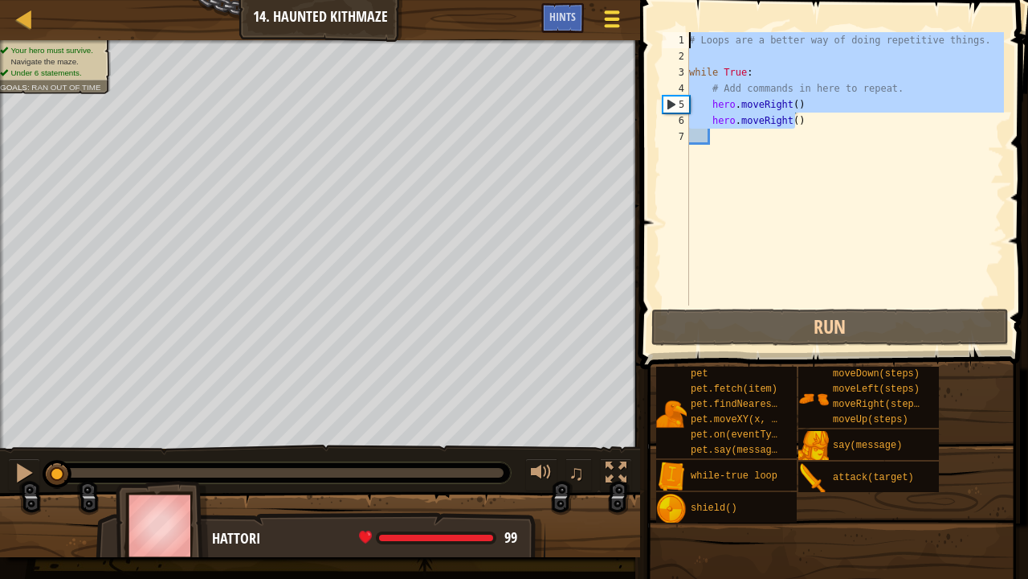
drag, startPoint x: 851, startPoint y: 114, endPoint x: 599, endPoint y: 12, distance: 272.2
click at [599, 12] on div "Map Introduction to Computer Science 14. Haunted Kithmaze Game Menu Done Hints …" at bounding box center [514, 289] width 1028 height 579
type textarea "# Loops are a better way of doing repetitive things."
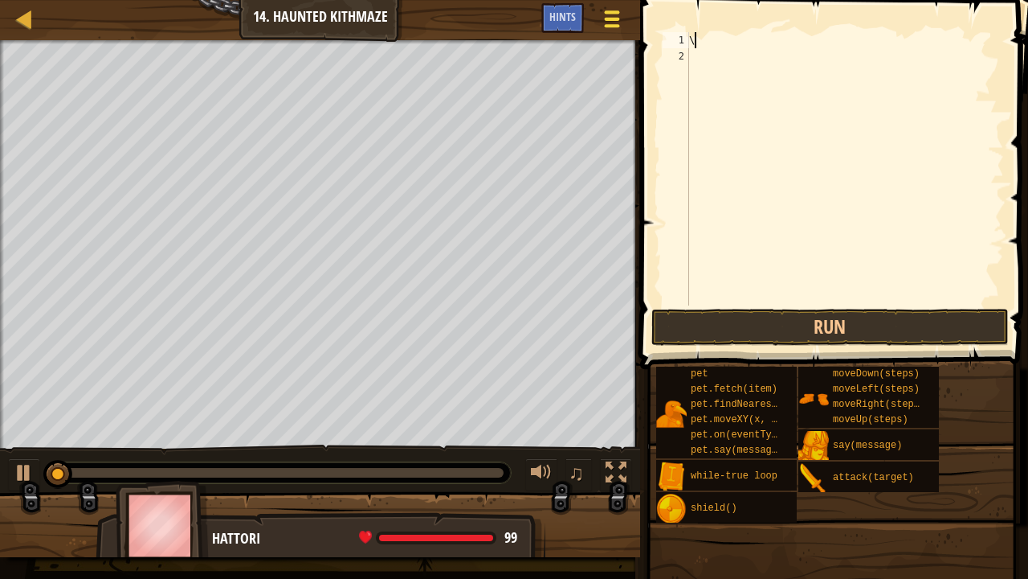
scroll to position [7, 0]
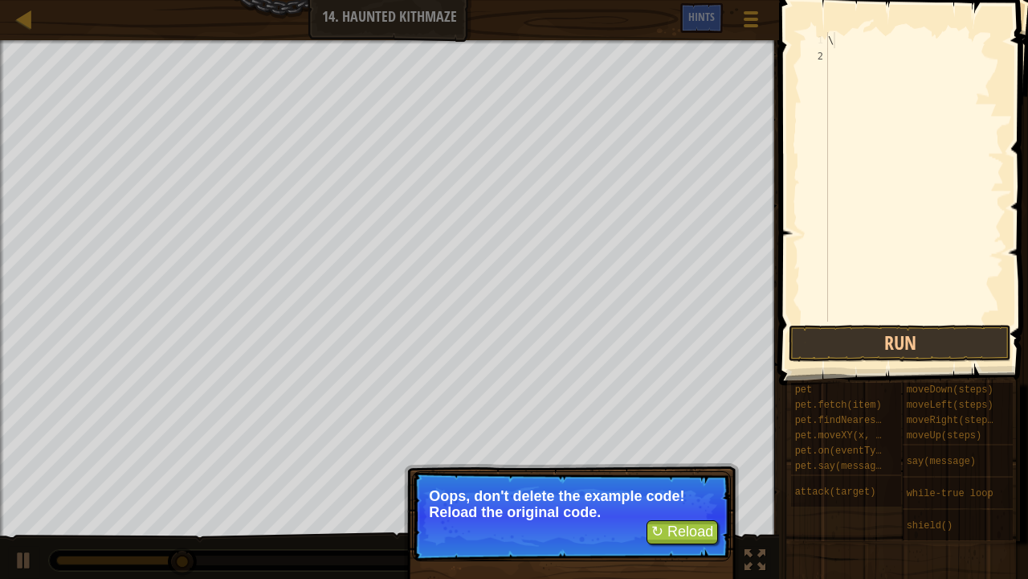
type textarea "\"
click at [670, 469] on button "↻ Reload" at bounding box center [683, 532] width 72 height 24
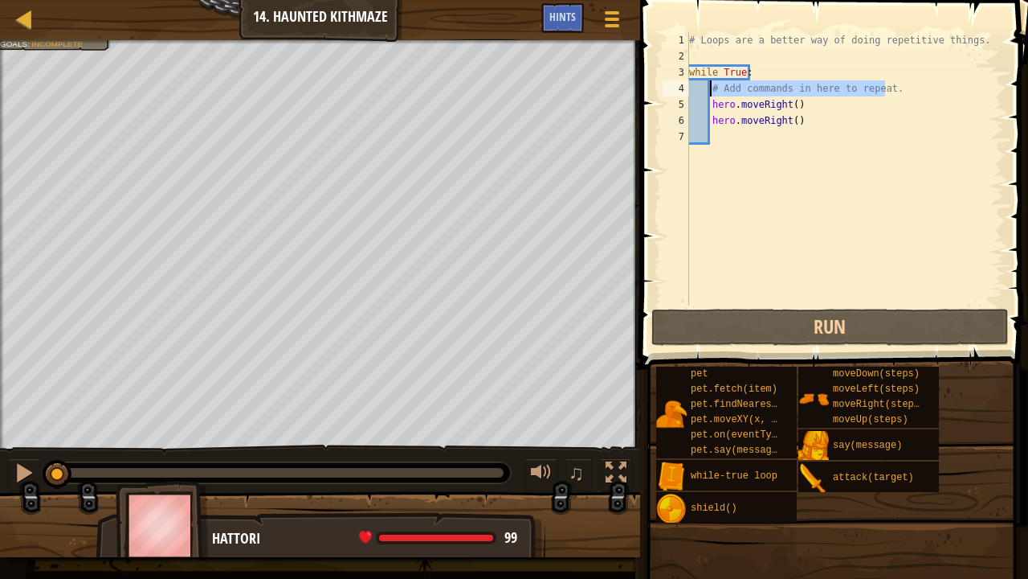
drag, startPoint x: 902, startPoint y: 84, endPoint x: 712, endPoint y: 91, distance: 190.5
click at [712, 91] on div "# Loops are a better way of doing repetitive things. while True : # Add command…" at bounding box center [845, 184] width 318 height 305
type textarea "# Add commands in here to repeat."
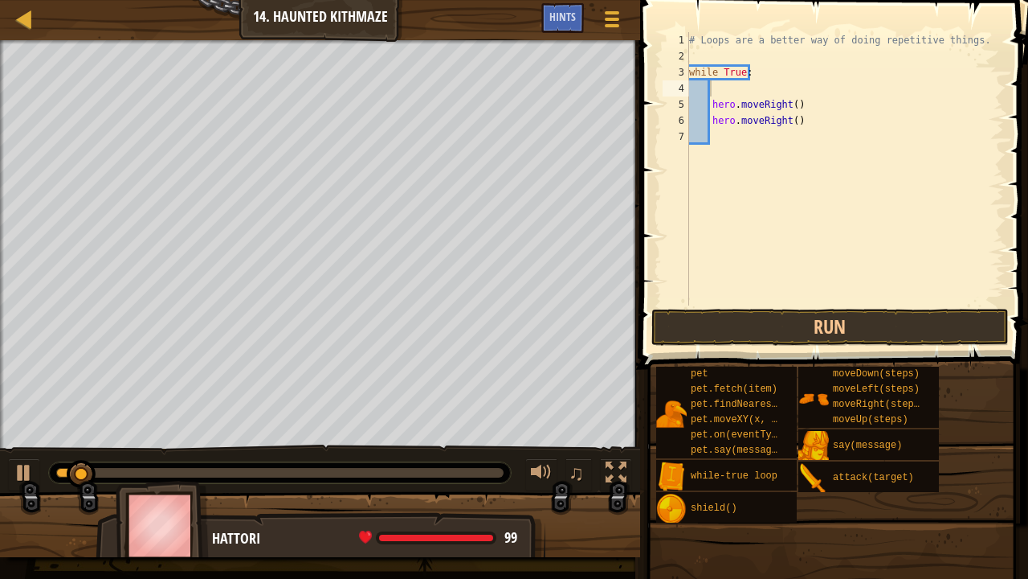
click at [963, 32] on div "1 2 3 4 5 6 7 # Loops are a better way of doing repetitive things. while True :…" at bounding box center [832, 216] width 393 height 416
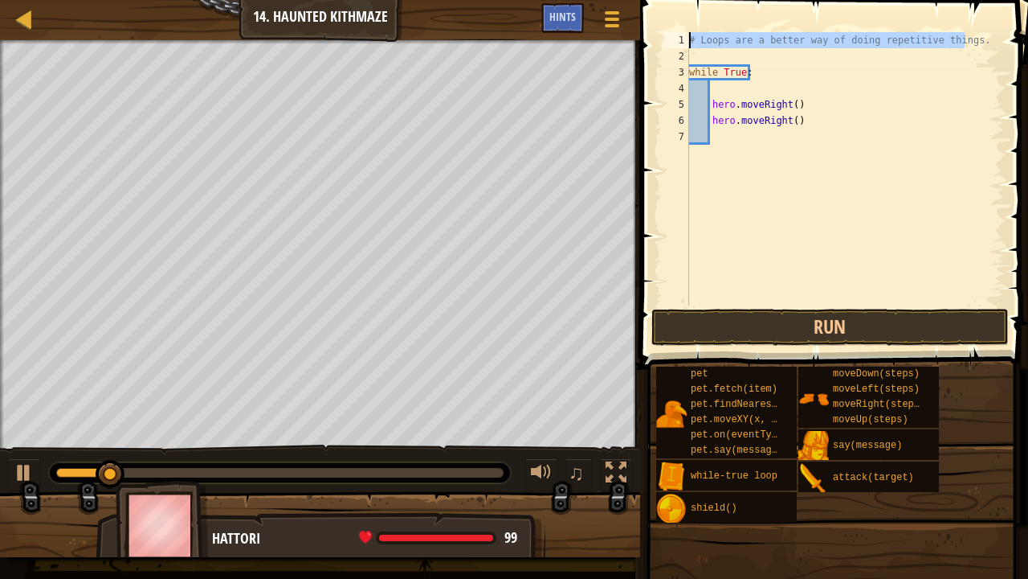
drag, startPoint x: 975, startPoint y: 35, endPoint x: 683, endPoint y: 40, distance: 291.7
click at [683, 40] on div "1 2 3 4 5 6 7 # Loops are a better way of doing repetitive things. while True :…" at bounding box center [832, 168] width 345 height 273
type textarea "# Loops are a better way of doing repetitive things."
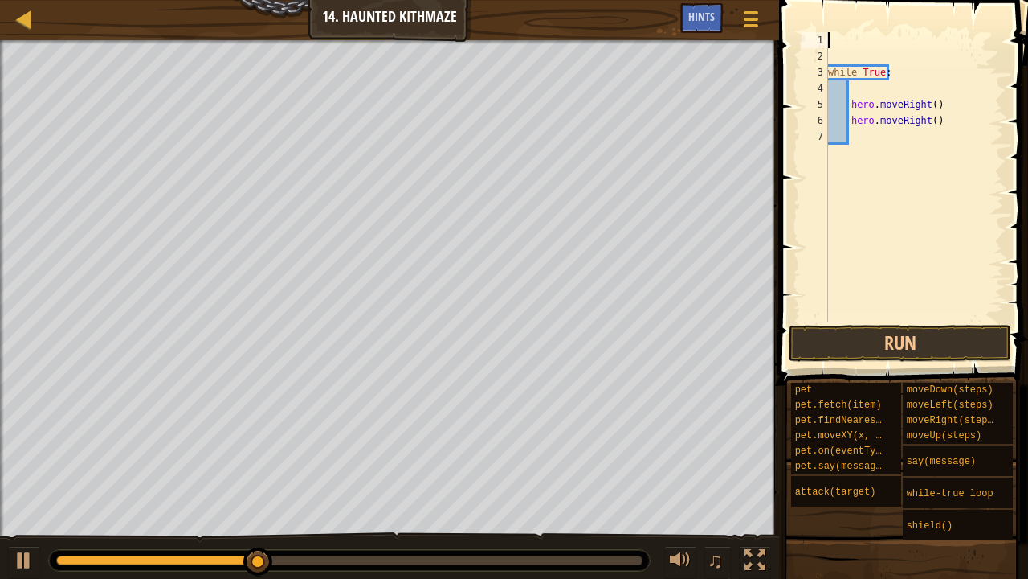
type textarea "h"
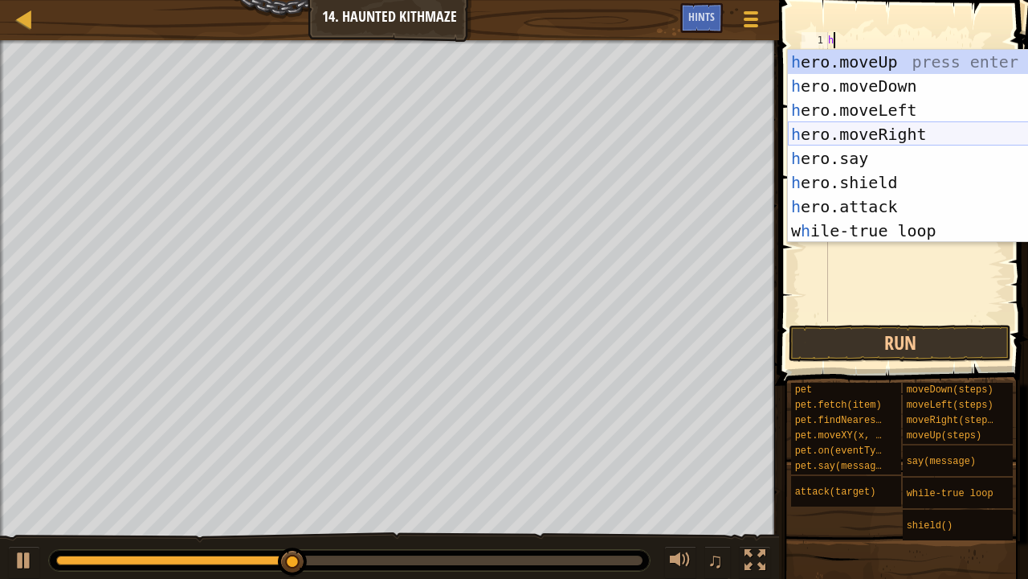
click at [877, 129] on div "h ero.moveUp press enter h ero.moveDown press enter h ero.moveLeft press enter …" at bounding box center [934, 170] width 292 height 241
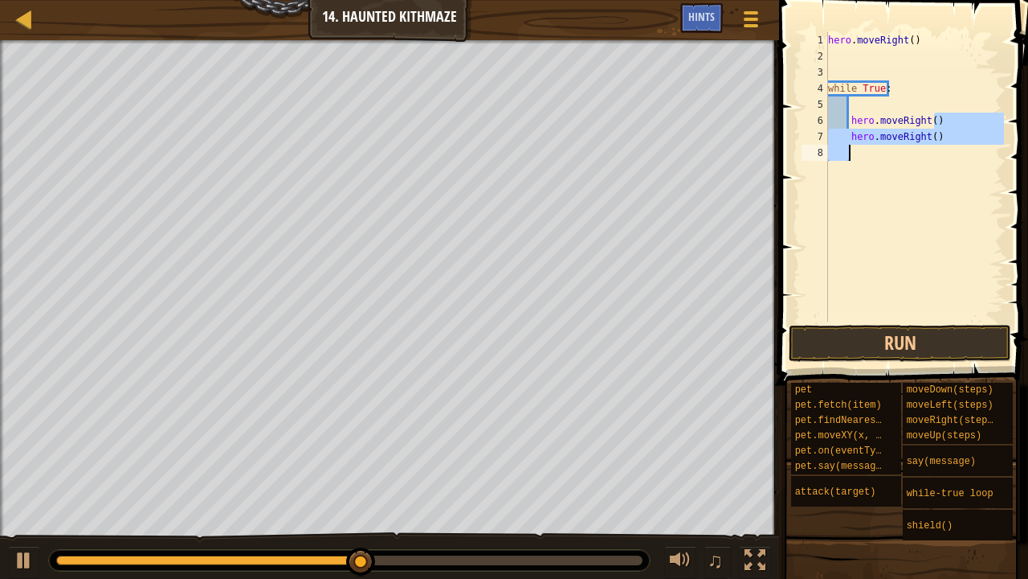
drag, startPoint x: 958, startPoint y: 117, endPoint x: 792, endPoint y: 174, distance: 174.8
click at [792, 174] on div "1 2 3 4 5 6 7 8 hero . moveRight ( ) while True : hero . moveRight ( ) hero . m…" at bounding box center [902, 224] width 254 height 432
click at [1016, 79] on span at bounding box center [906, 169] width 262 height 432
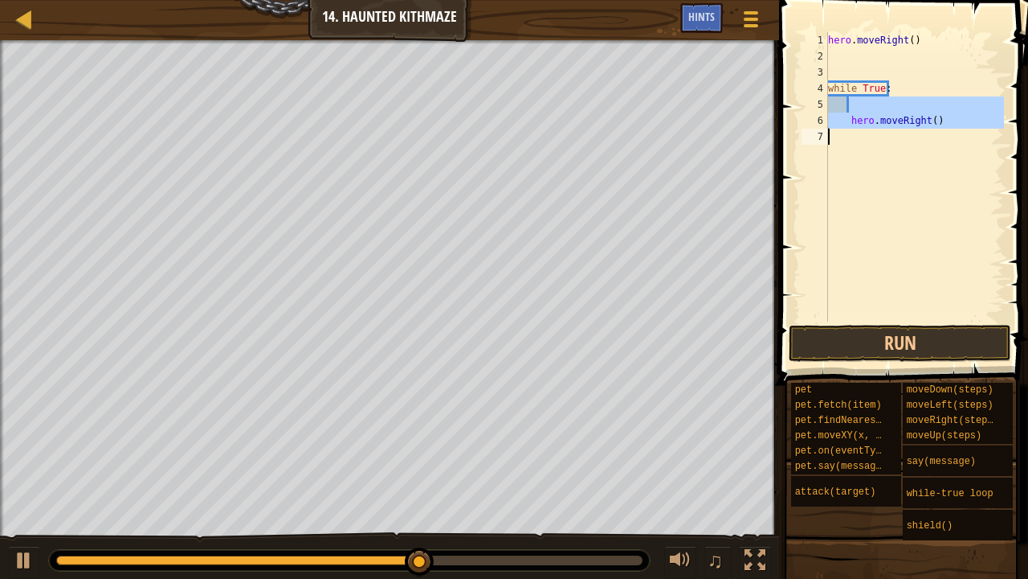
drag, startPoint x: 985, startPoint y: 111, endPoint x: 932, endPoint y: 146, distance: 63.7
click at [932, 146] on div "hero . moveRight ( ) while True : hero . moveRight ( )" at bounding box center [914, 192] width 179 height 321
type textarea "hero.moveRight()"
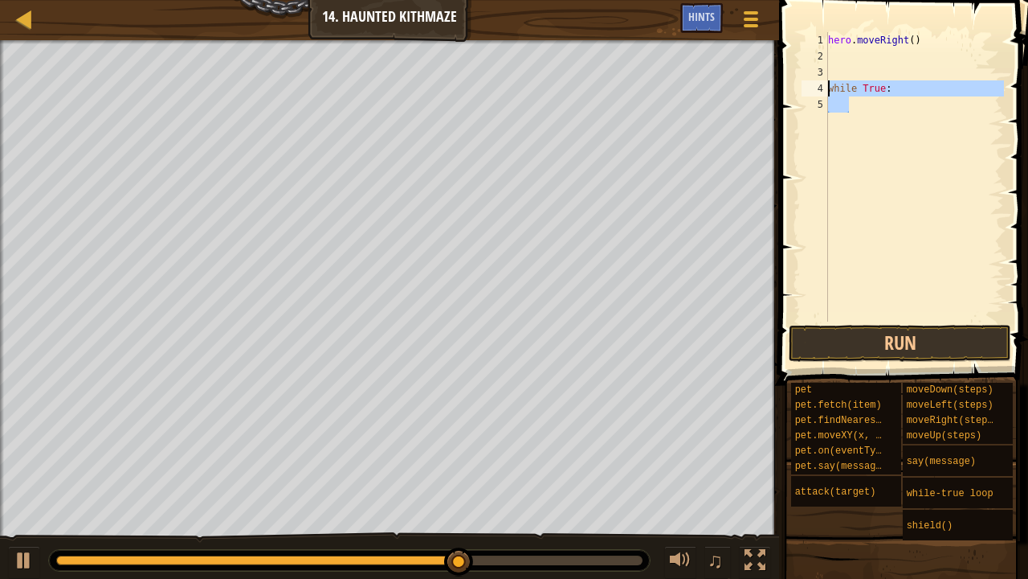
drag, startPoint x: 926, startPoint y: 111, endPoint x: 818, endPoint y: 80, distance: 112.7
click at [818, 80] on div "1 2 3 4 5 hero . moveRight ( ) while True : ההההההההההההההההההההההההההההההההההה…" at bounding box center [902, 176] width 206 height 289
type textarea "while True:"
click at [843, 52] on div "hero . moveRight ( )" at bounding box center [914, 192] width 179 height 321
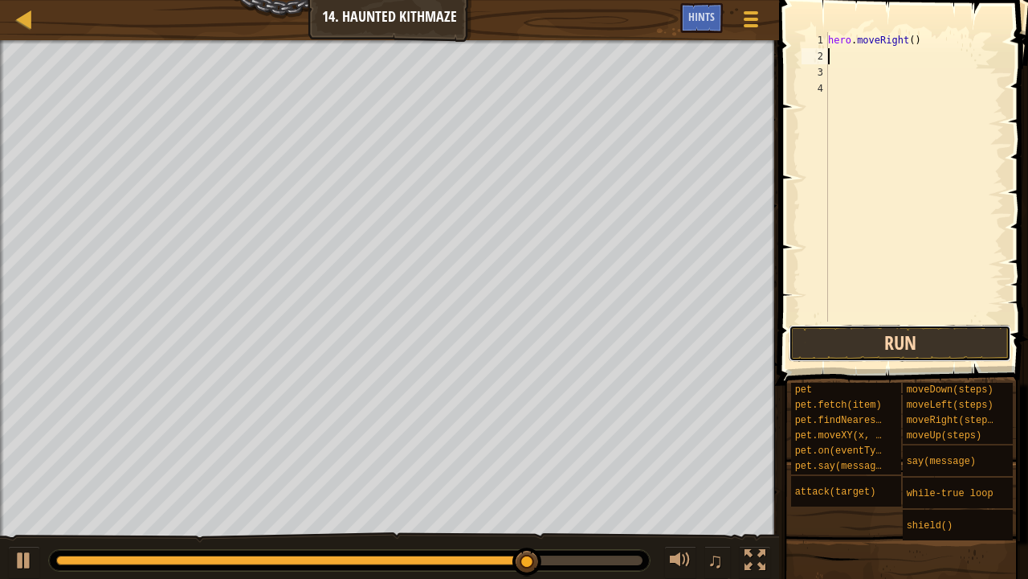
click at [864, 336] on button "Run" at bounding box center [900, 343] width 223 height 37
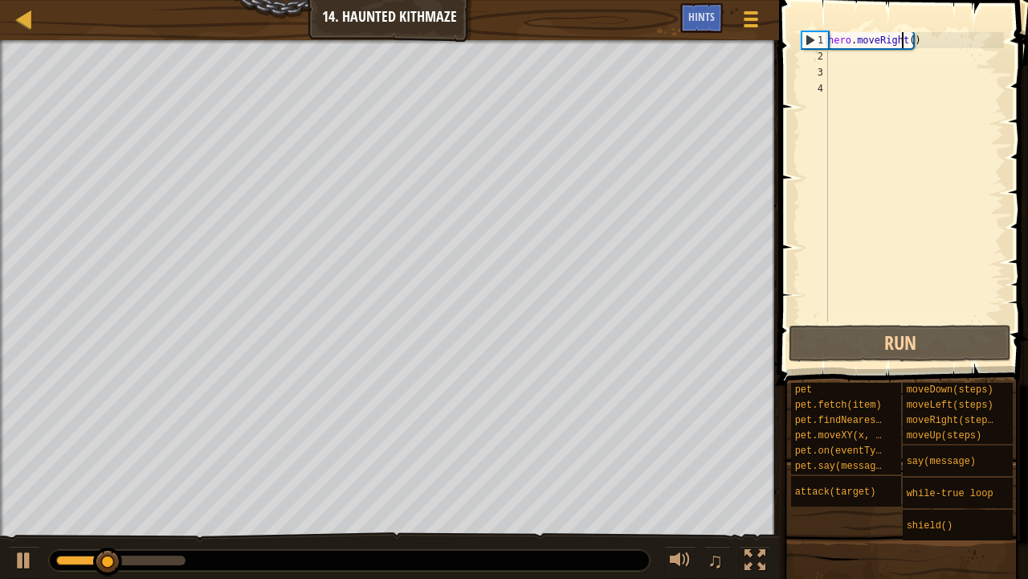
click at [905, 41] on div "hero . moveRight ( )" at bounding box center [914, 192] width 179 height 321
click at [906, 34] on div "hero . moveRight ( )" at bounding box center [914, 192] width 179 height 321
type textarea "hero.moveRight(2)"
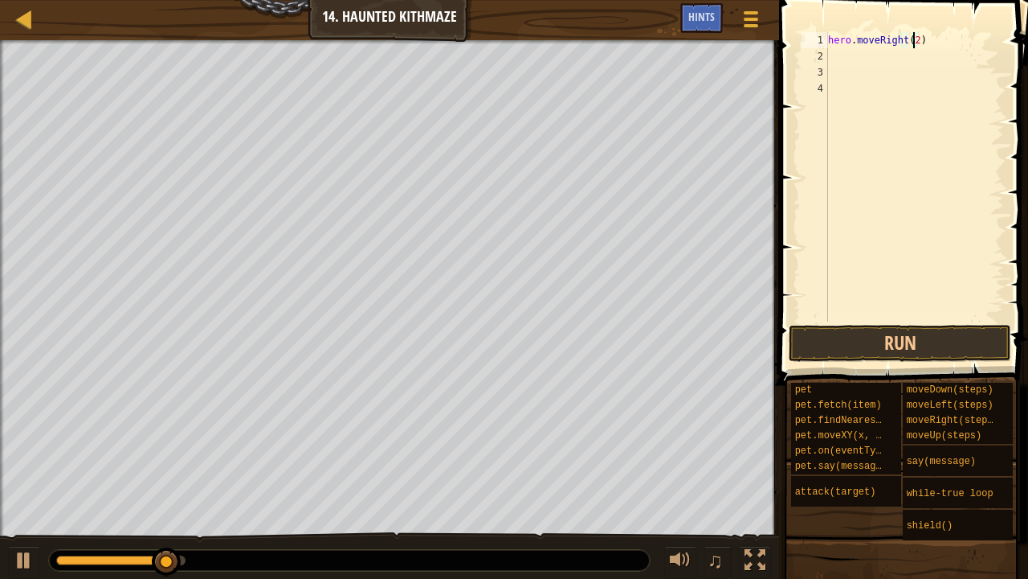
click at [866, 50] on div "hero . moveRight ( 2 )" at bounding box center [914, 192] width 179 height 321
type textarea "h"
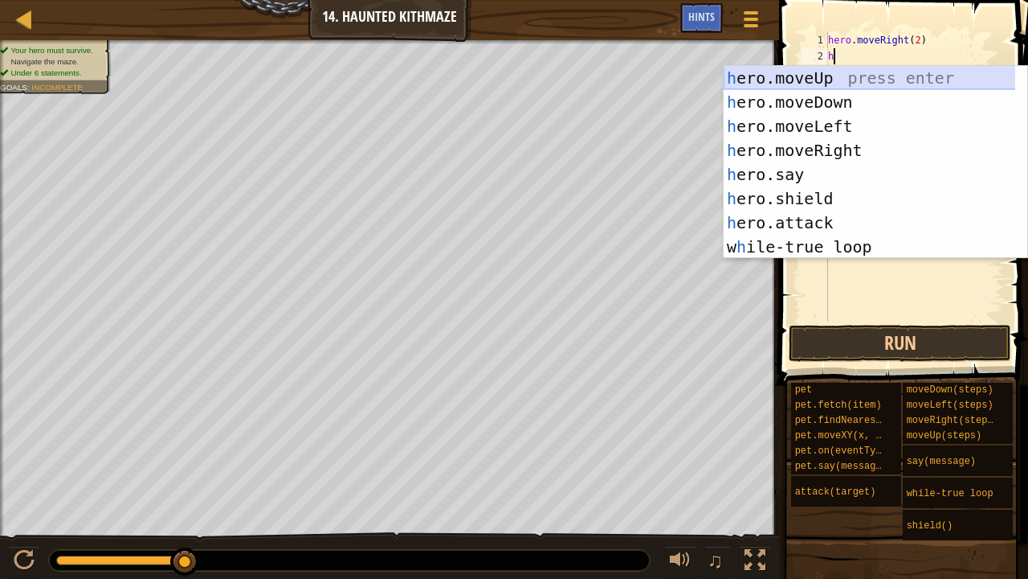
click at [853, 80] on div "h ero.moveUp press enter h ero.moveDown press enter h ero.moveLeft press enter …" at bounding box center [870, 186] width 292 height 241
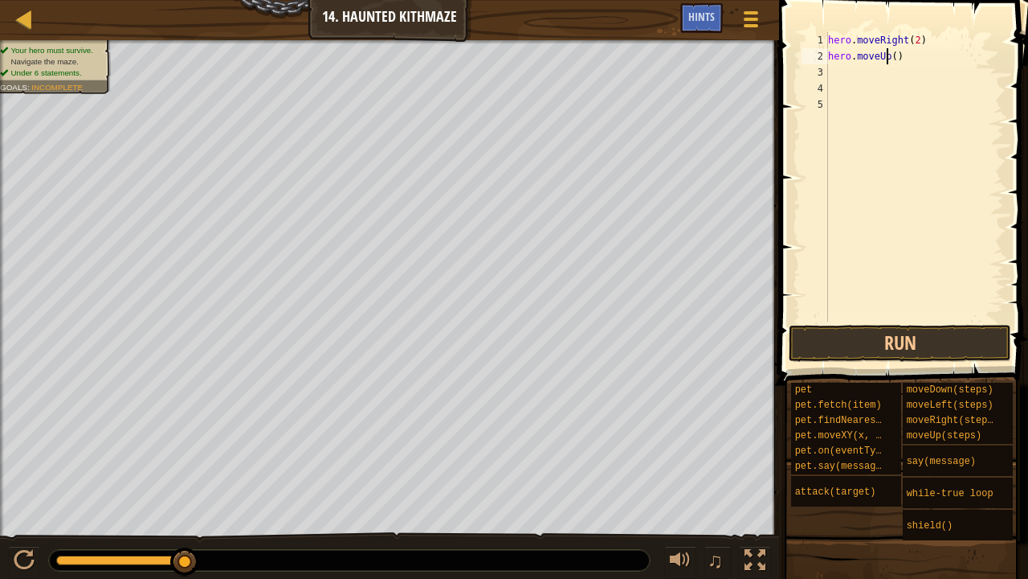
click at [889, 55] on div "hero . moveRight ( 2 ) hero . moveUp ( )" at bounding box center [914, 192] width 179 height 321
click at [894, 55] on div "hero . moveRight ( 2 ) hero . moveUp ( )" at bounding box center [914, 192] width 179 height 321
type textarea "hero.moveUp(2)"
click at [840, 77] on div "hero . moveRight ( 2 ) hero . moveUp ( 2 )" at bounding box center [914, 192] width 179 height 321
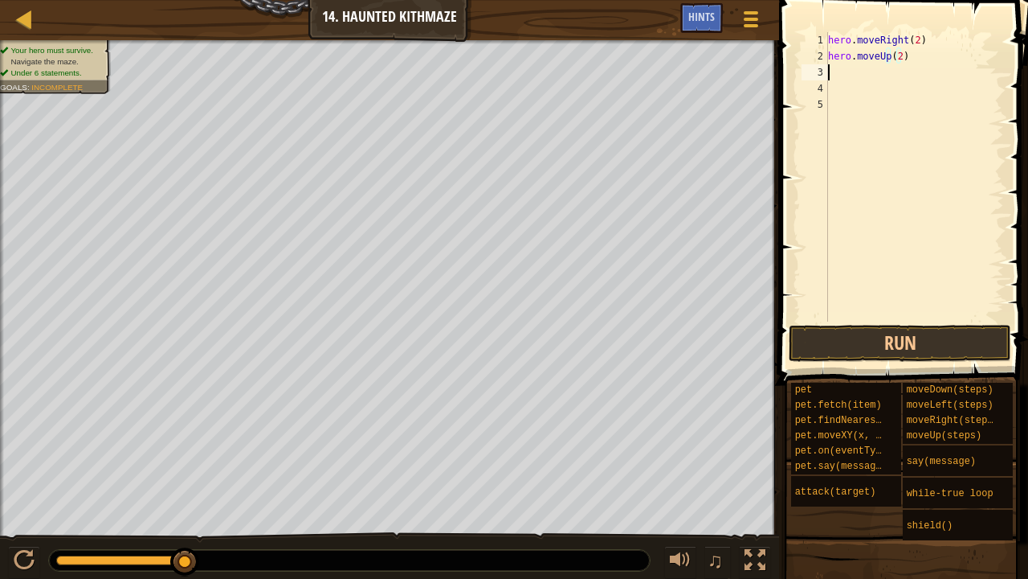
scroll to position [7, 0]
type textarea "h"
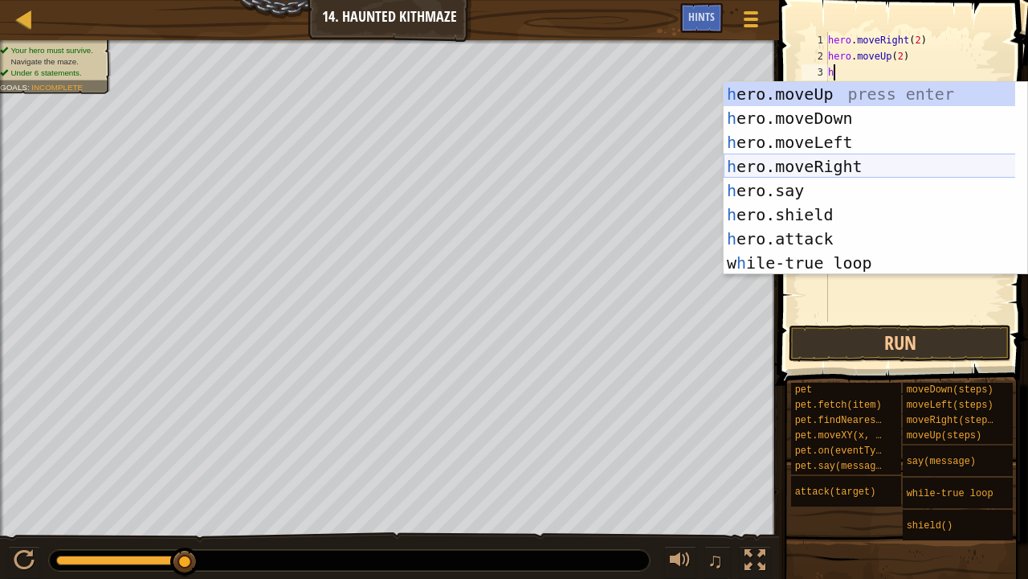
click at [852, 162] on div "h ero.moveUp press enter h ero.moveDown press enter h ero.moveLeft press enter …" at bounding box center [870, 202] width 292 height 241
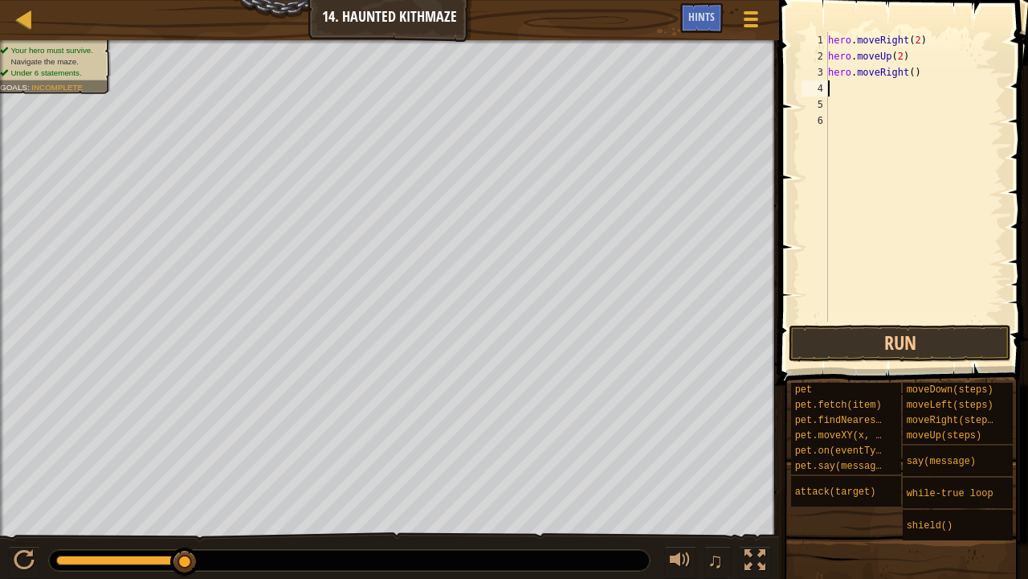
click at [907, 72] on div "hero . moveRight ( 2 ) hero . moveUp ( 2 ) hero . moveRight ( )" at bounding box center [914, 192] width 179 height 321
type textarea "hero.moveRight(3)"
click at [877, 97] on div "hero . moveRight ( 2 ) hero . moveUp ( 2 ) hero . moveRight ( 3 )" at bounding box center [914, 192] width 179 height 321
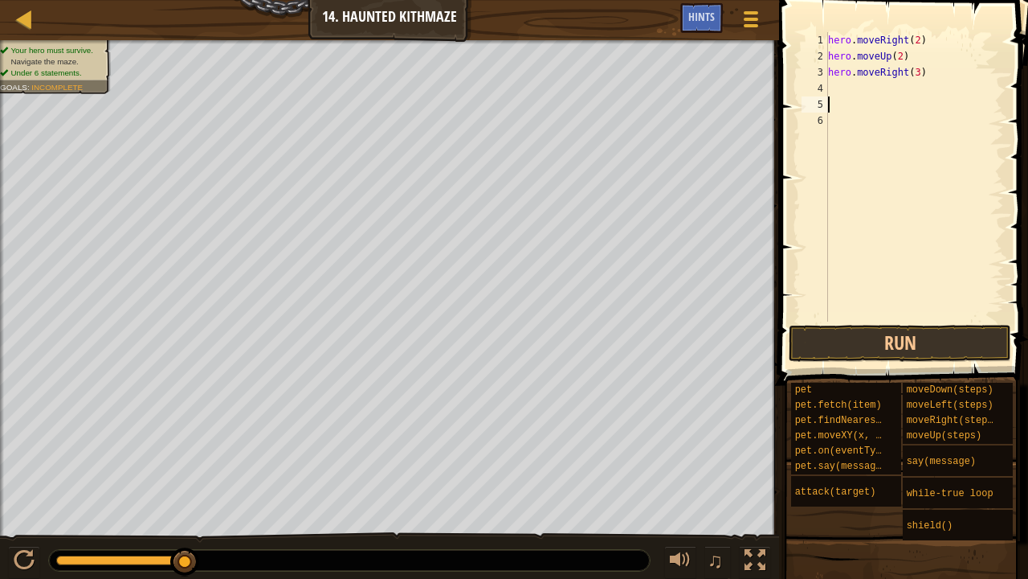
click at [863, 84] on div "hero . moveRight ( 2 ) hero . moveUp ( 2 ) hero . moveRight ( 3 )" at bounding box center [914, 192] width 179 height 321
type textarea "h"
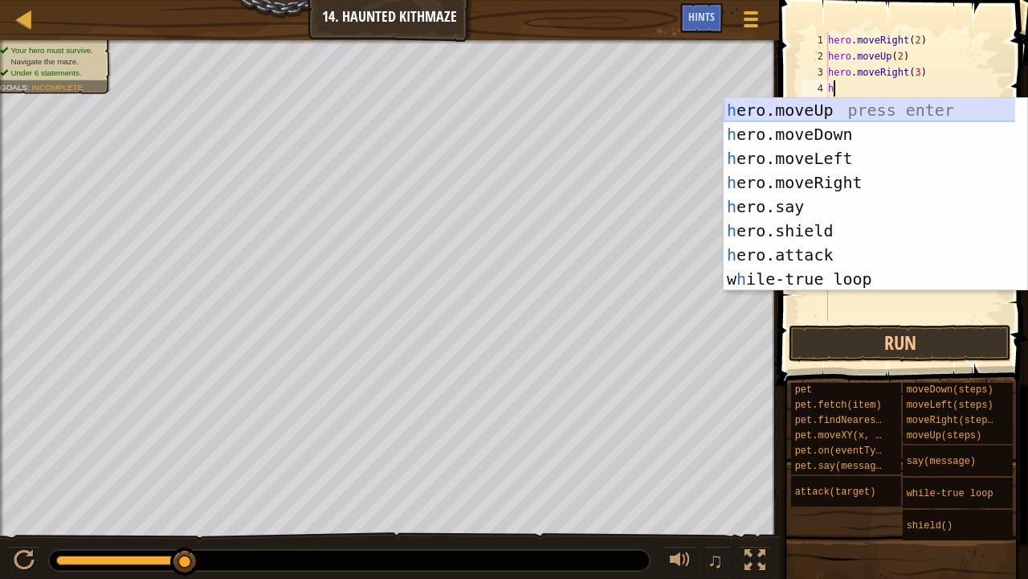
click at [865, 98] on div "h ero.moveUp press enter h ero.moveDown press enter h ero.moveLeft press enter …" at bounding box center [870, 218] width 292 height 241
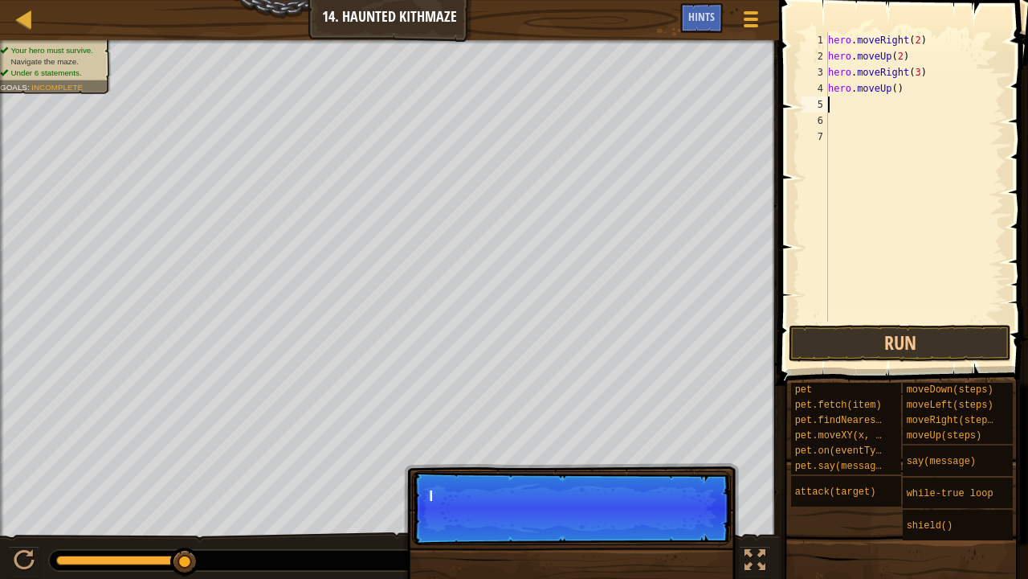
click at [894, 88] on div "hero . moveRight ( 2 ) hero . moveUp ( 2 ) hero . moveRight ( 3 ) hero . moveUp…" at bounding box center [914, 192] width 179 height 321
type textarea "hero.moveUp(2)"
click at [848, 98] on div "hero . moveRight ( 2 ) hero . moveUp ( 2 ) hero . moveRight ( 3 ) hero . moveUp…" at bounding box center [914, 192] width 179 height 321
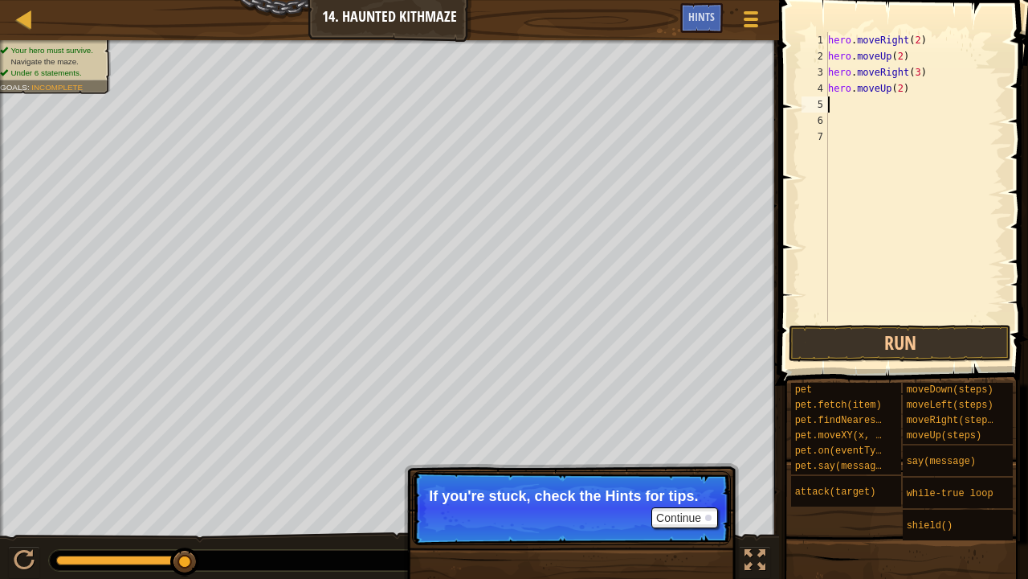
type textarea "h"
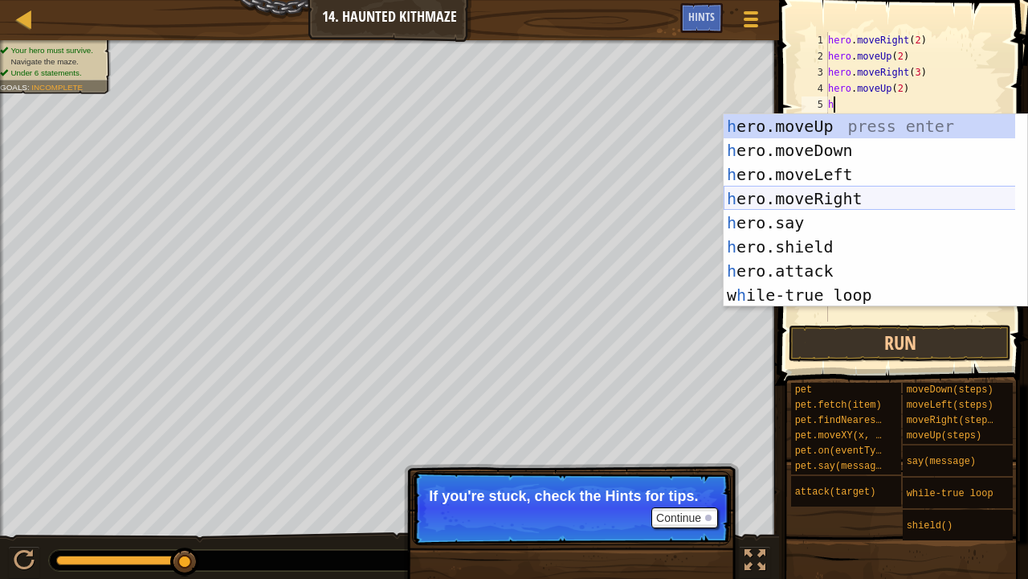
click at [850, 201] on div "h ero.moveUp press enter h ero.moveDown press enter h ero.moveLeft press enter …" at bounding box center [870, 234] width 292 height 241
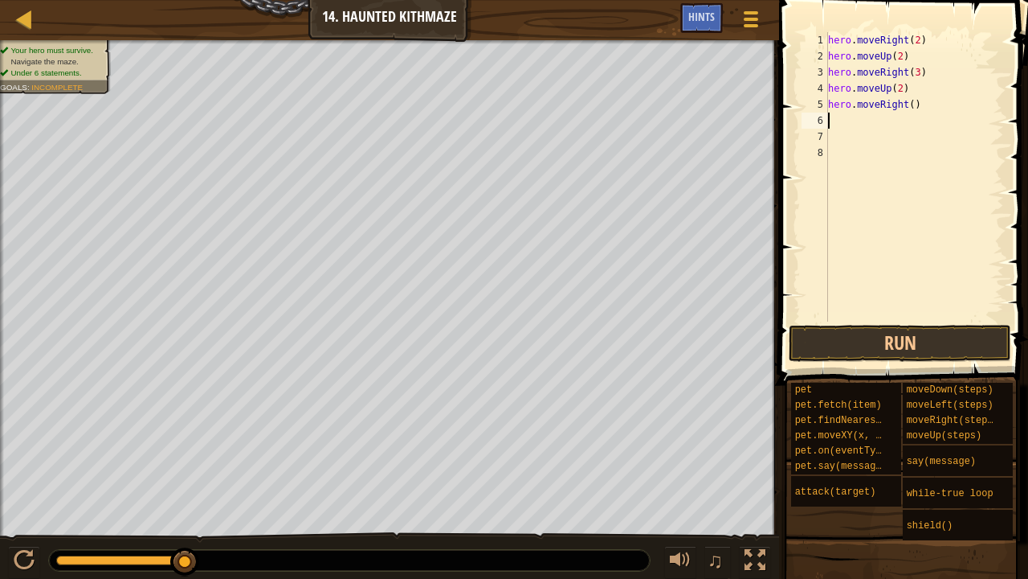
click at [910, 100] on div "hero . moveRight ( 2 ) hero . moveUp ( 2 ) hero . moveRight ( 3 ) hero . moveUp…" at bounding box center [914, 192] width 179 height 321
type textarea "hero.moveRight(2)"
click at [860, 116] on div "hero . moveRight ( 2 ) hero . moveUp ( 2 ) hero . moveRight ( 3 ) hero . moveUp…" at bounding box center [914, 192] width 179 height 321
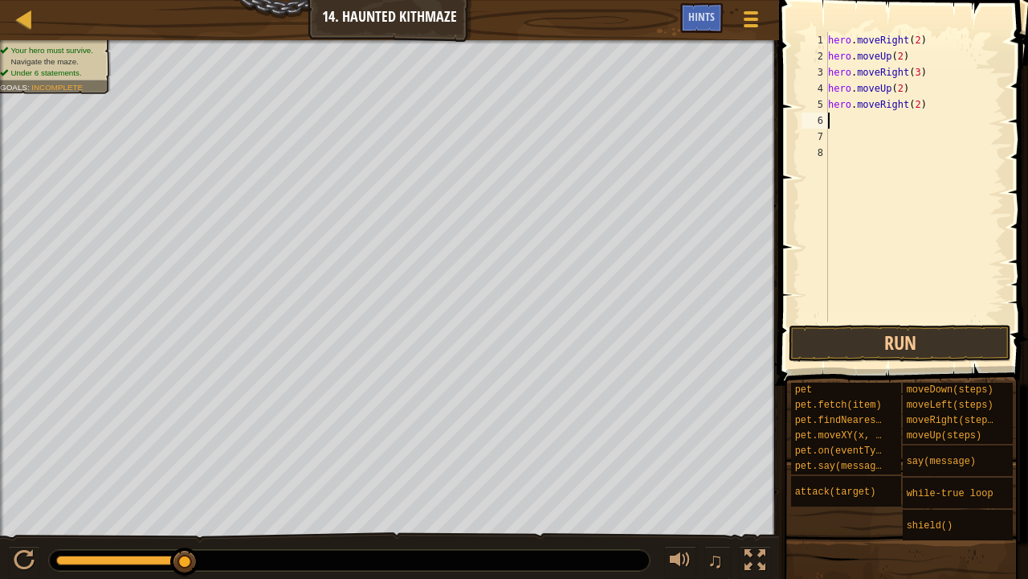
type textarea "h"
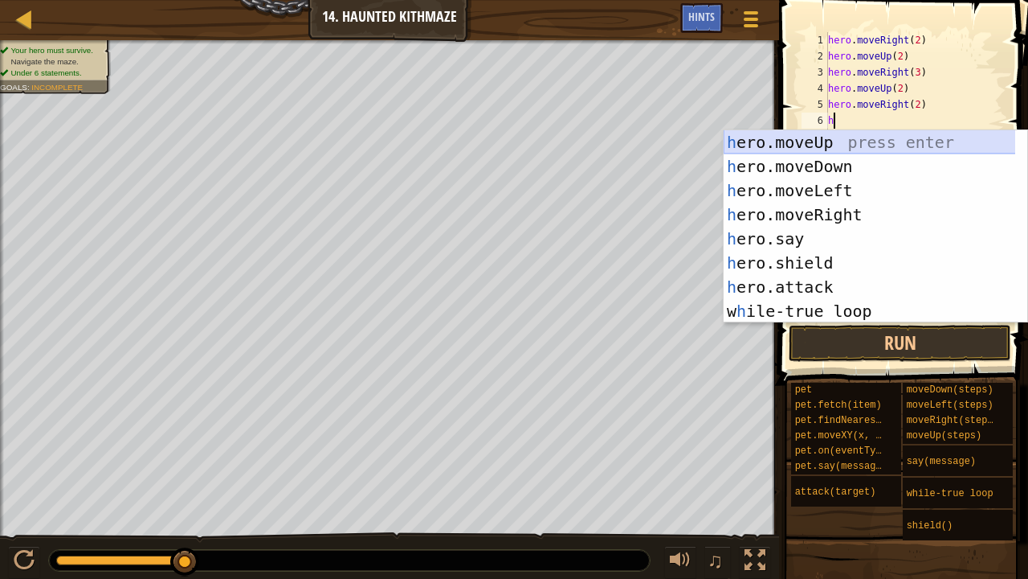
click at [839, 133] on div "h ero.moveUp press enter h ero.moveDown press enter h ero.moveLeft press enter …" at bounding box center [870, 250] width 292 height 241
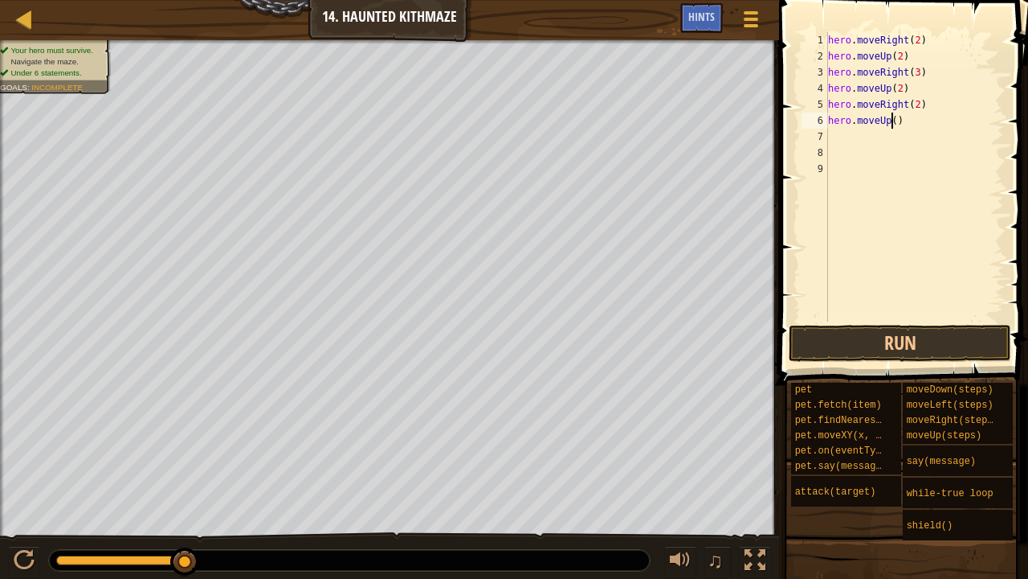
click at [893, 115] on div "hero . moveRight ( 2 ) hero . moveUp ( 2 ) hero . moveRight ( 3 ) hero . moveUp…" at bounding box center [914, 192] width 179 height 321
type textarea "hero.moveUp(2)"
click at [887, 328] on button "Run" at bounding box center [900, 343] width 223 height 37
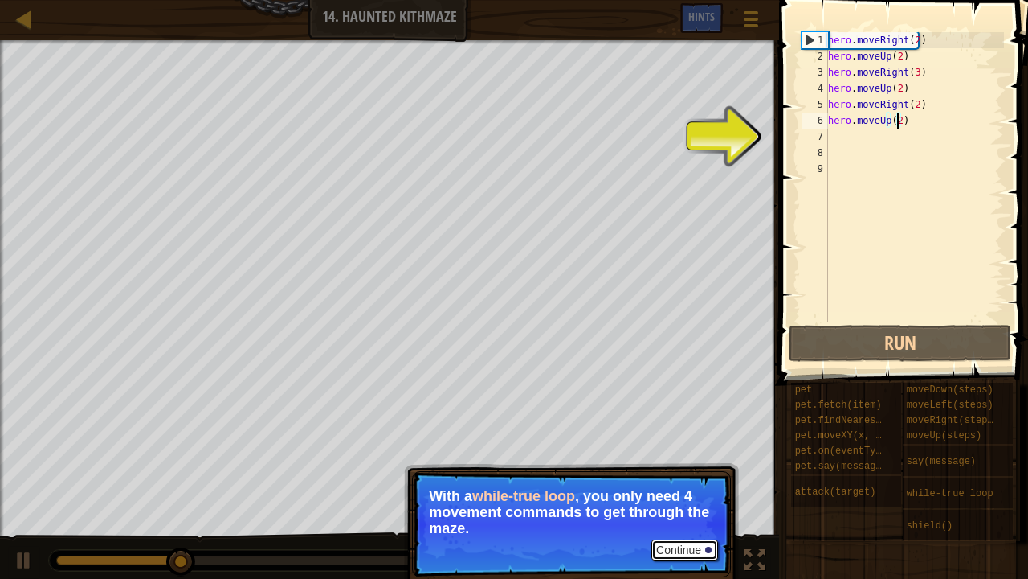
click at [665, 469] on button "Continue" at bounding box center [685, 549] width 67 height 21
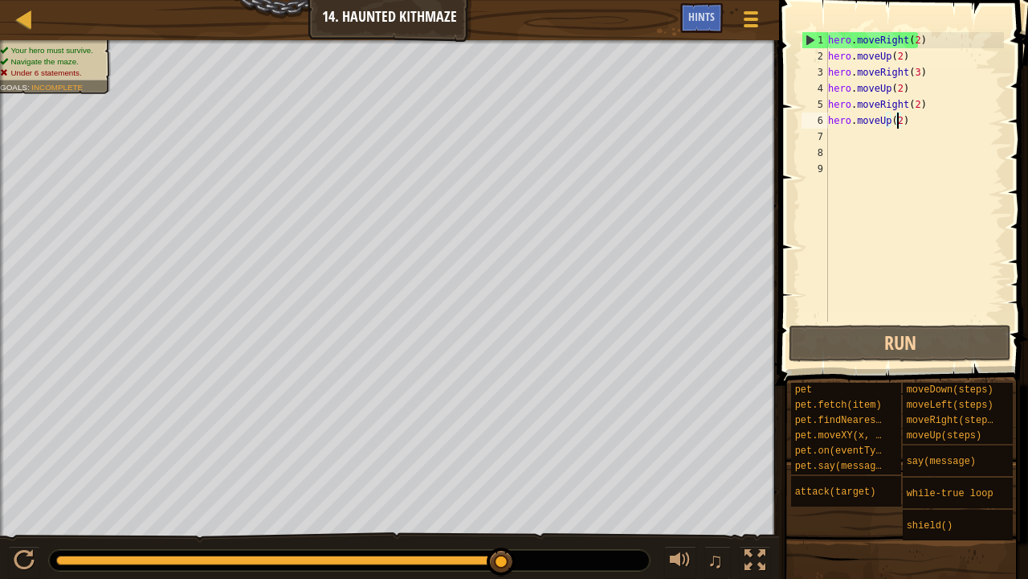
scroll to position [7, 0]
drag, startPoint x: 942, startPoint y: 149, endPoint x: 705, endPoint y: 13, distance: 273.6
drag, startPoint x: 705, startPoint y: 13, endPoint x: 992, endPoint y: 112, distance: 303.7
drag, startPoint x: 992, startPoint y: 112, endPoint x: 967, endPoint y: 114, distance: 24.2
drag, startPoint x: 967, startPoint y: 114, endPoint x: 989, endPoint y: 102, distance: 24.8
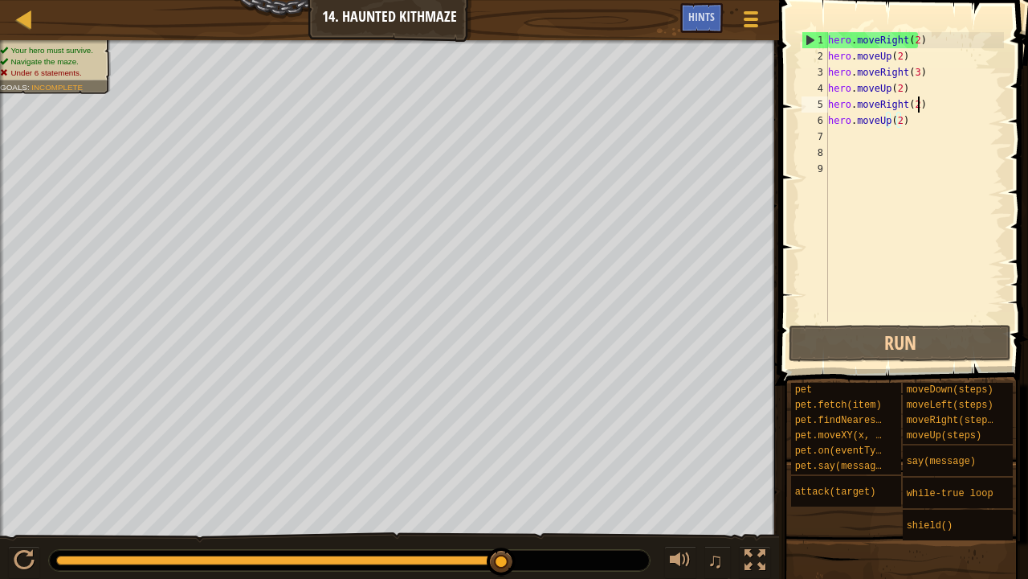
click at [989, 102] on div "hero . moveRight ( 2 ) hero . moveUp ( 2 ) hero . moveRight ( 3 ) hero . moveUp…" at bounding box center [914, 192] width 179 height 321
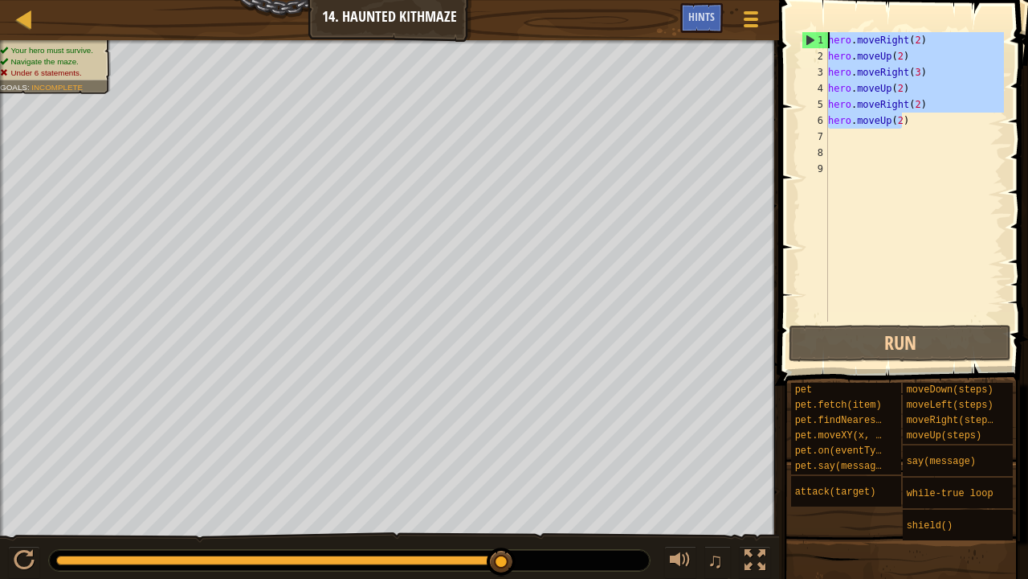
drag, startPoint x: 959, startPoint y: 118, endPoint x: 773, endPoint y: 0, distance: 220.7
click at [773, 0] on div "Map Introduction to Computer Science 14. Haunted Kithmaze Game Menu Done Hints …" at bounding box center [514, 289] width 1028 height 579
type textarea "hero.moveRight(2) hero.moveUp(2)"
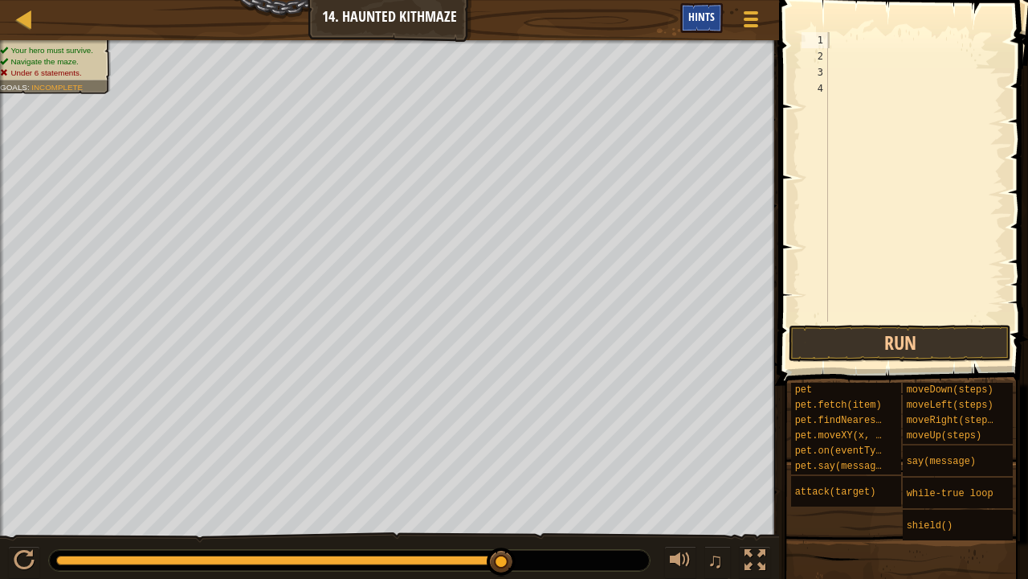
click at [715, 16] on div "Hints" at bounding box center [702, 18] width 43 height 30
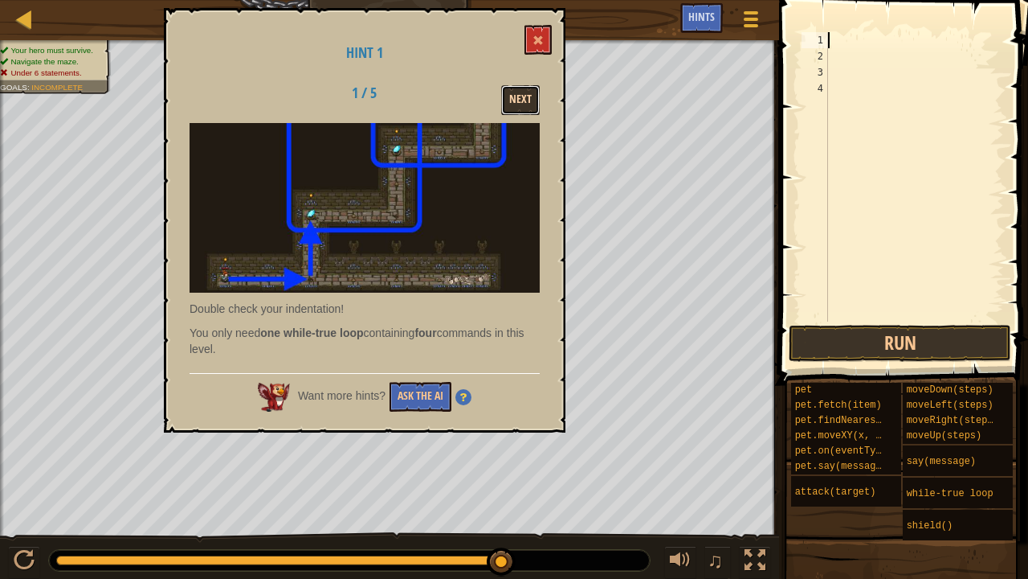
click at [511, 103] on button "Next" at bounding box center [520, 100] width 39 height 30
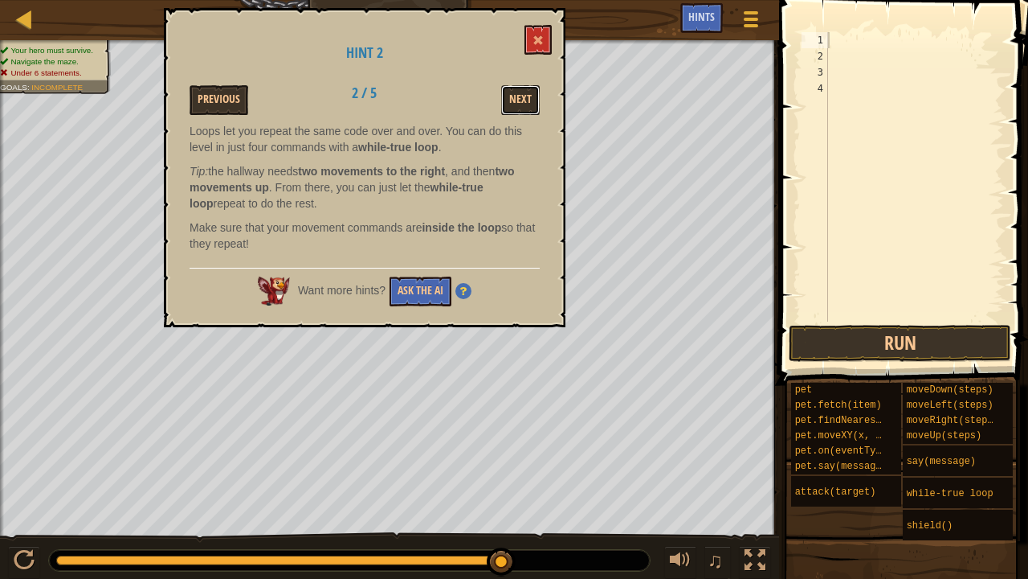
click at [511, 103] on button "Next" at bounding box center [520, 100] width 39 height 30
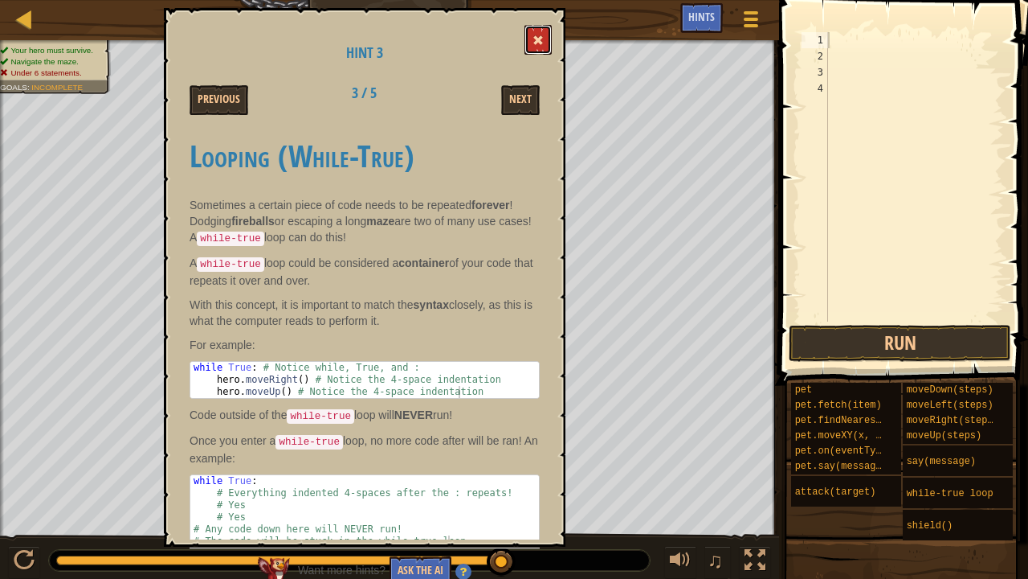
click at [538, 35] on span at bounding box center [538, 40] width 11 height 11
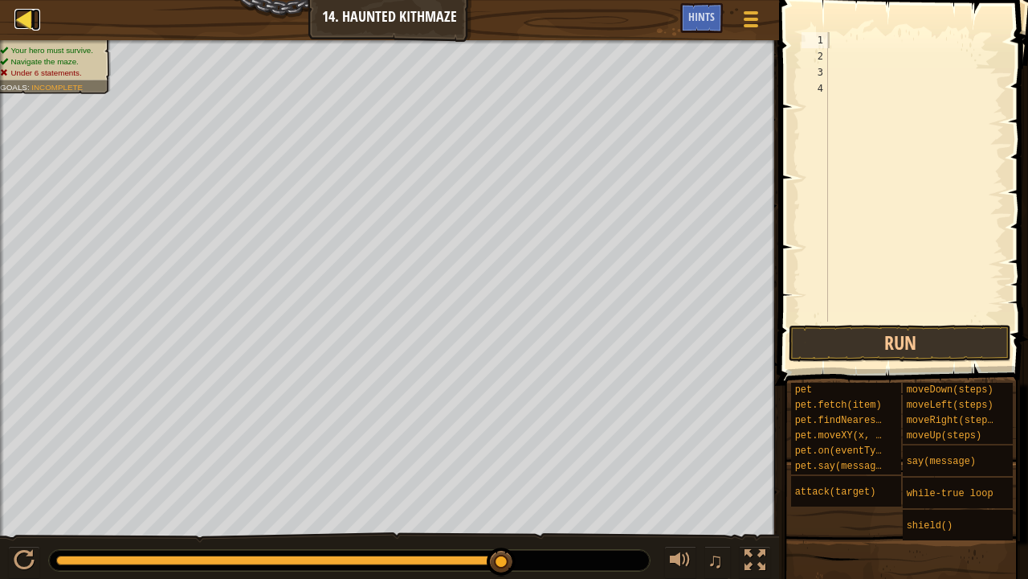
click at [29, 22] on div at bounding box center [24, 19] width 20 height 20
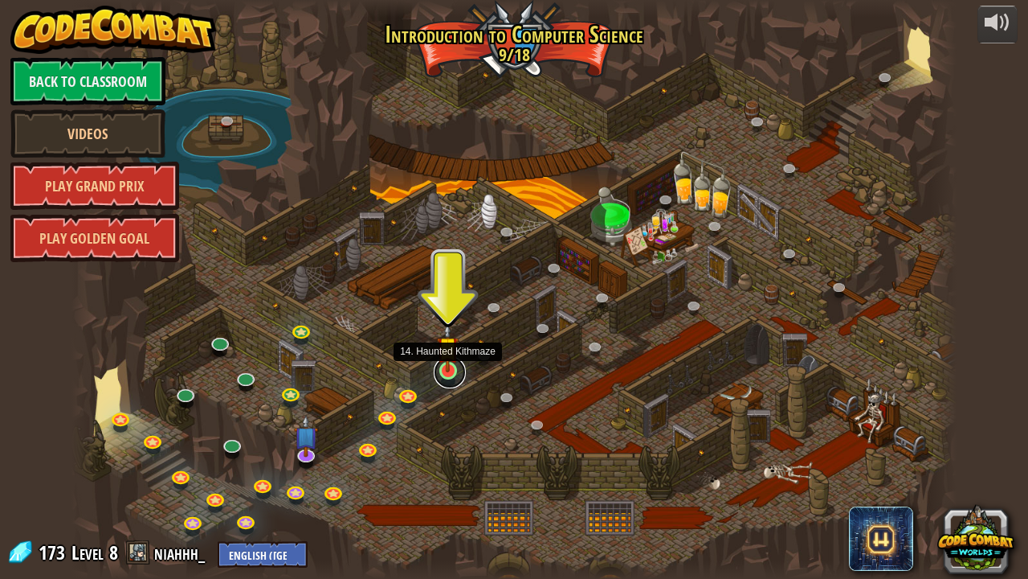
click at [447, 375] on link at bounding box center [450, 372] width 32 height 32
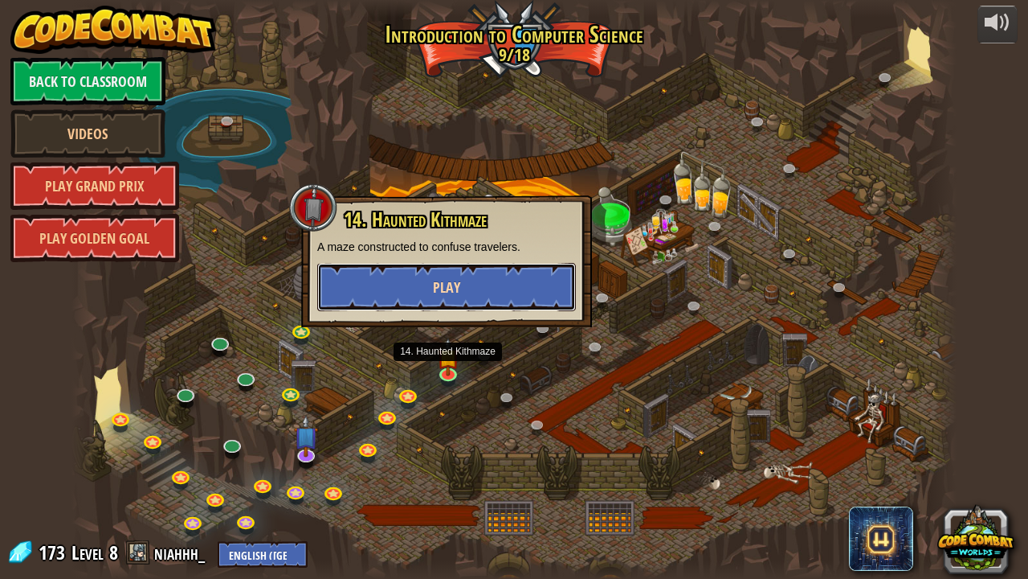
click at [445, 286] on span "Play" at bounding box center [446, 287] width 27 height 20
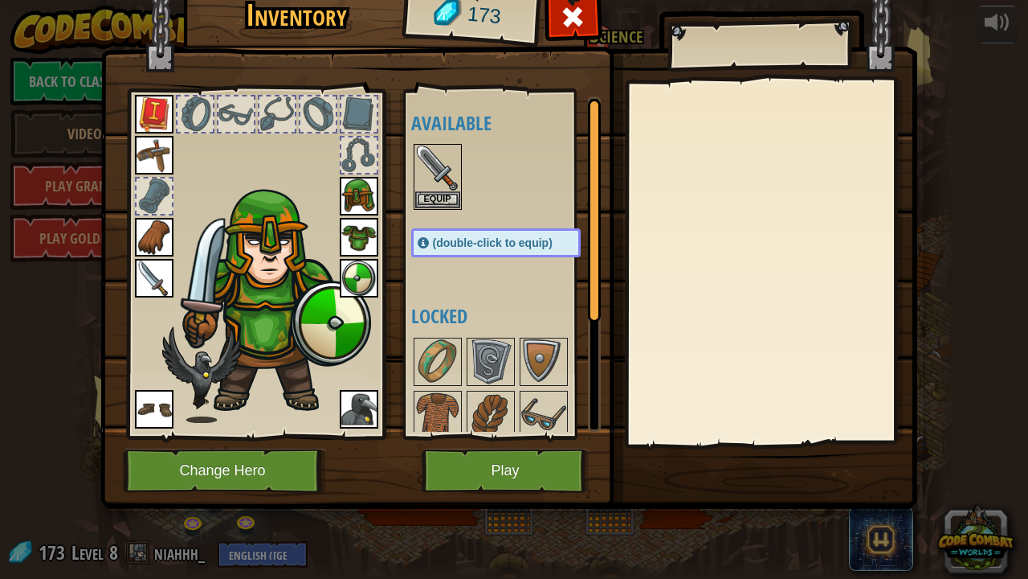
click at [349, 119] on div at bounding box center [358, 113] width 35 height 35
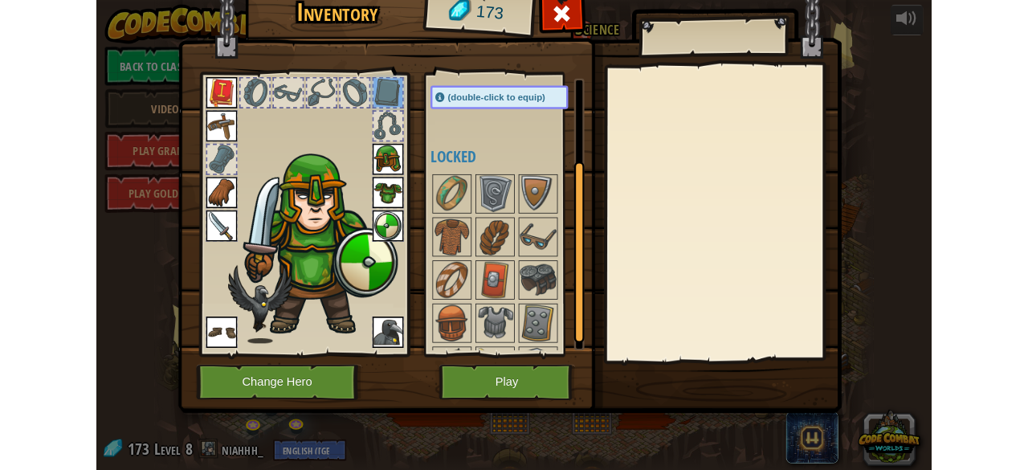
scroll to position [164, 0]
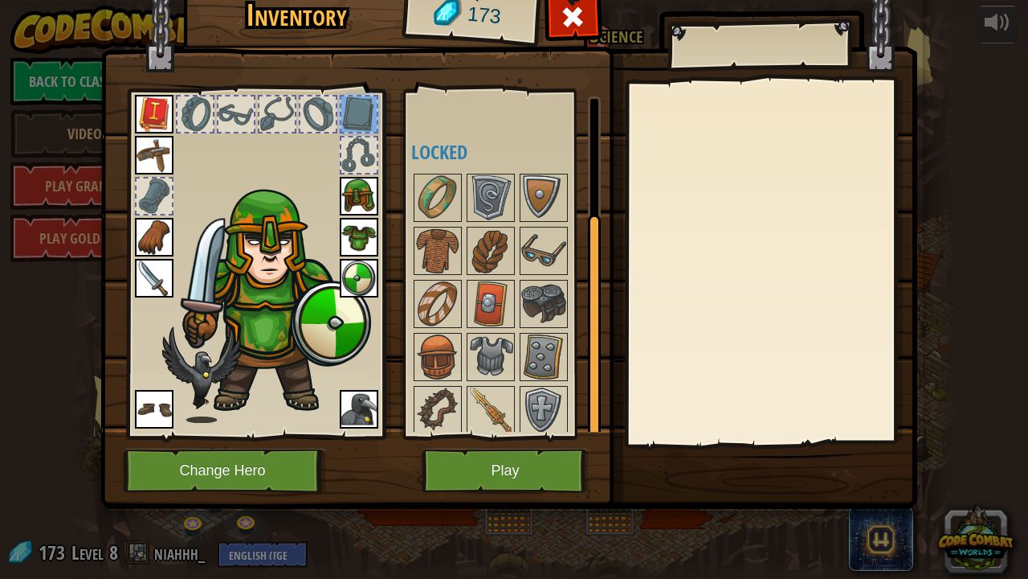
drag, startPoint x: 595, startPoint y: 247, endPoint x: 662, endPoint y: 437, distance: 201.0
click at [662, 437] on div "Inventory 173 Available Equip Equip Equip Equip Equip Equip Equip Equip Equip E…" at bounding box center [514, 245] width 817 height 530
click at [479, 354] on img at bounding box center [490, 356] width 45 height 45
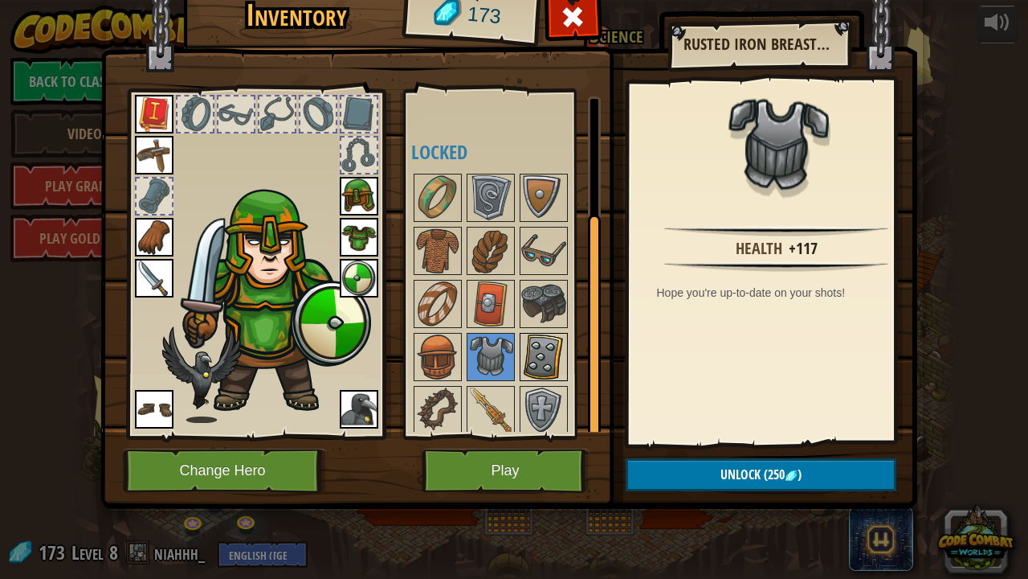
click at [549, 341] on img at bounding box center [543, 356] width 45 height 45
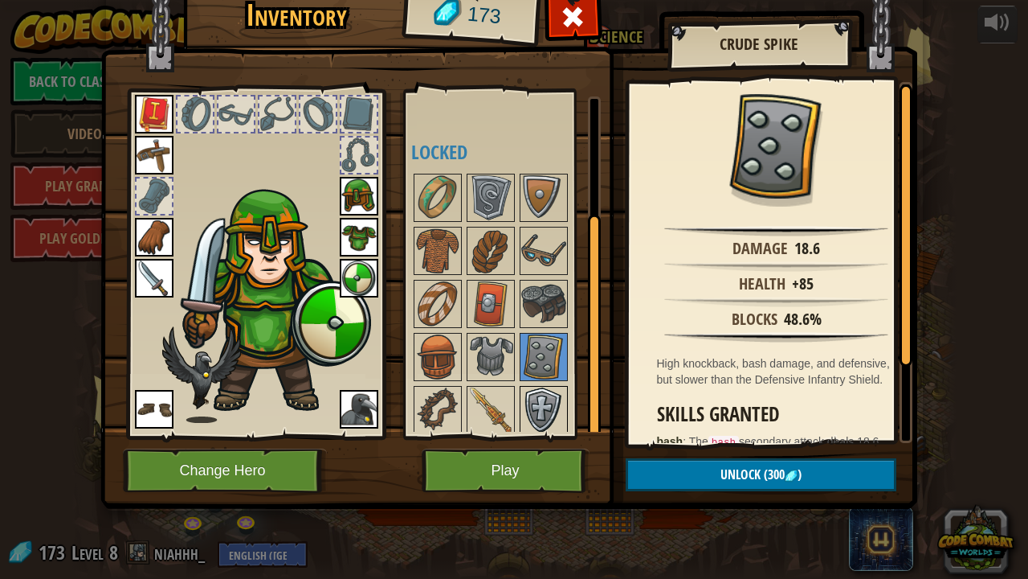
click at [539, 400] on img at bounding box center [543, 409] width 45 height 45
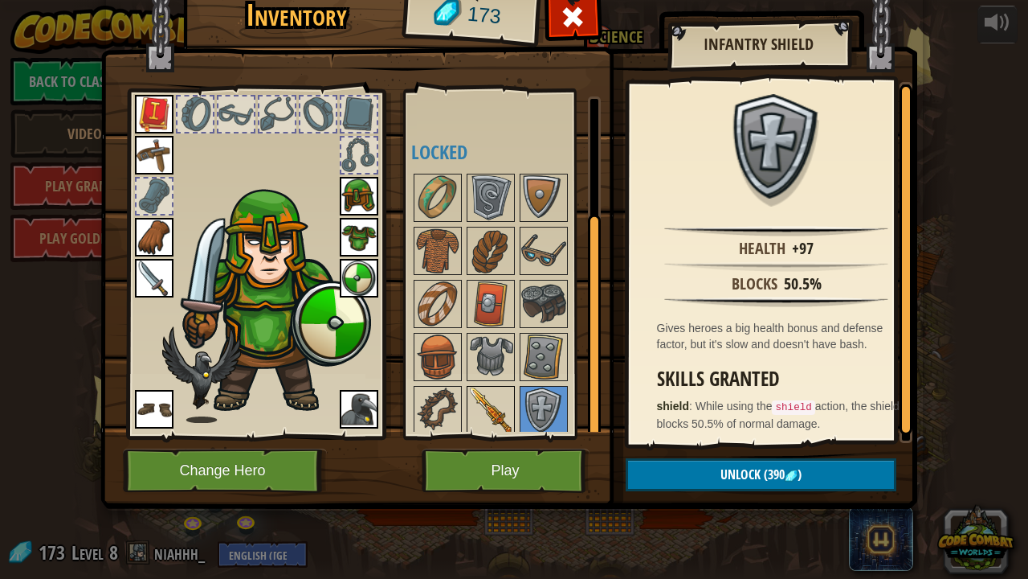
click at [490, 391] on img at bounding box center [490, 409] width 45 height 45
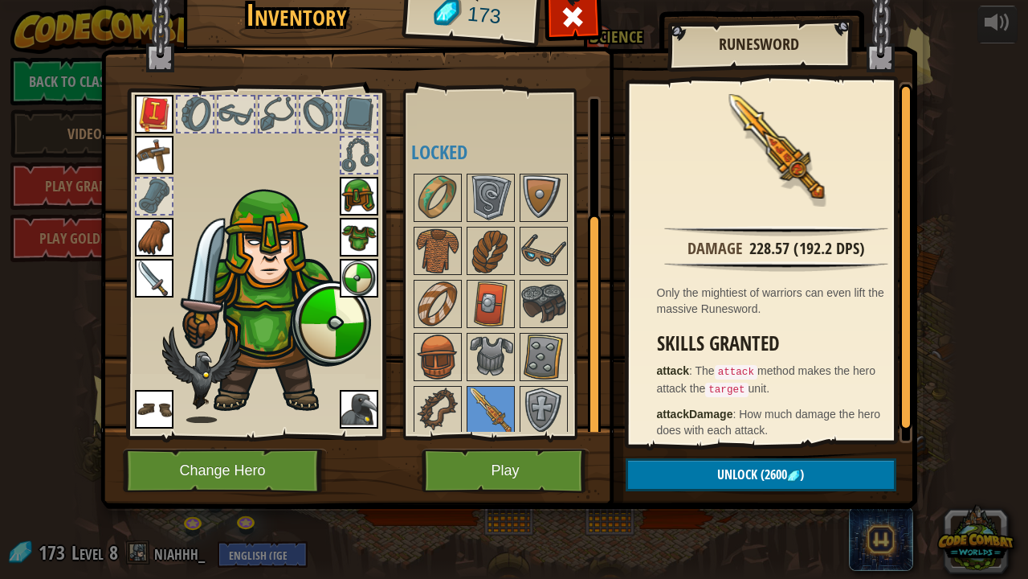
click at [407, 389] on div "Available Equip Equip Equip Equip Equip Equip Equip Equip Equip Equip (double-c…" at bounding box center [502, 264] width 197 height 350
click at [417, 395] on img at bounding box center [437, 409] width 45 height 45
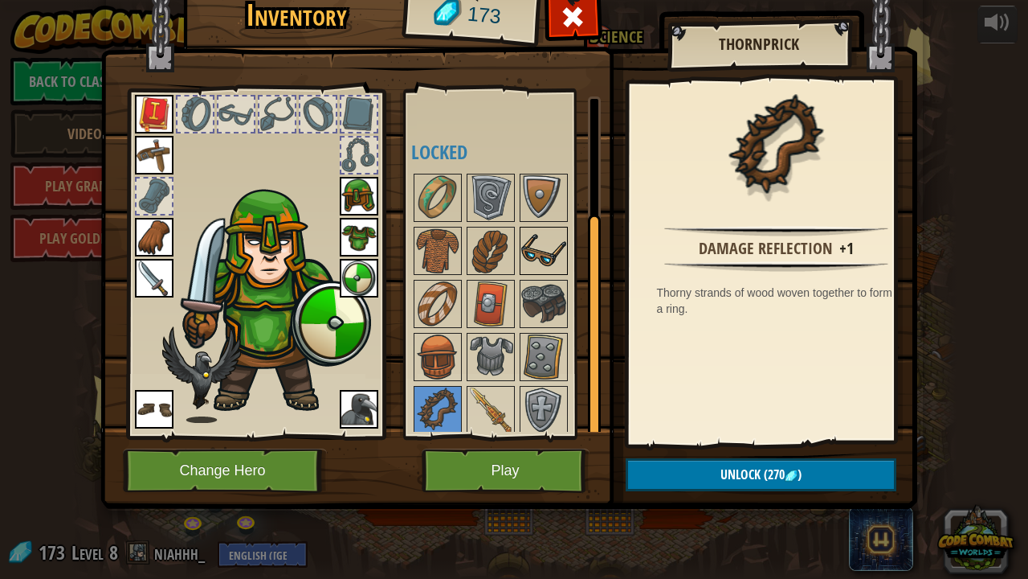
click at [529, 249] on img at bounding box center [543, 250] width 45 height 45
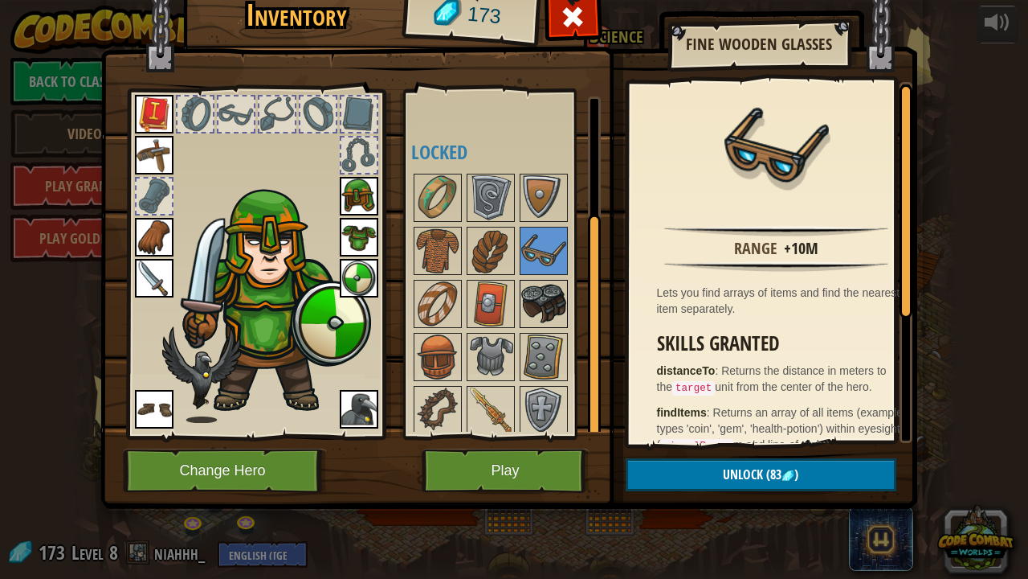
click at [549, 289] on img at bounding box center [543, 303] width 45 height 45
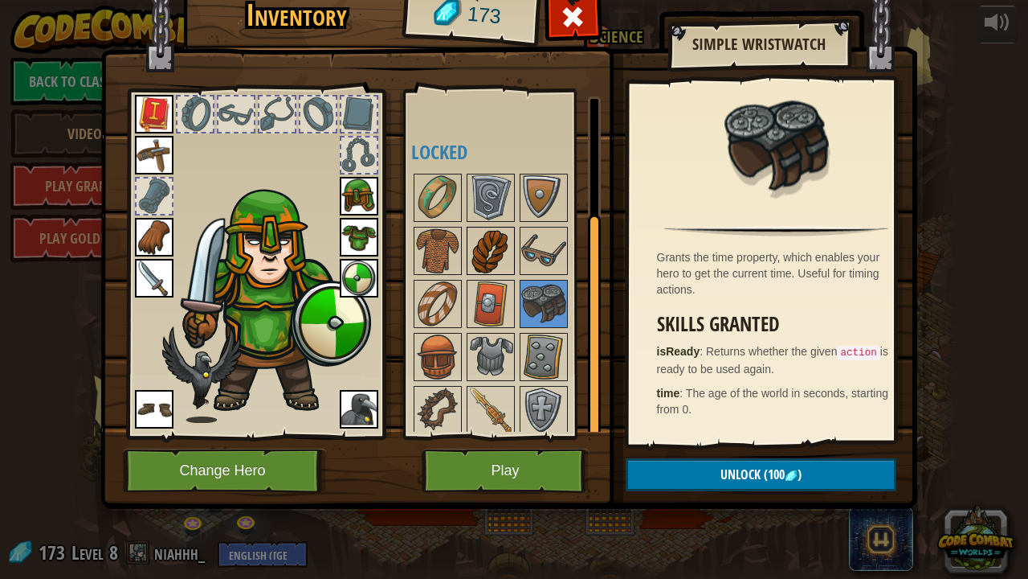
click at [490, 257] on img at bounding box center [490, 250] width 45 height 45
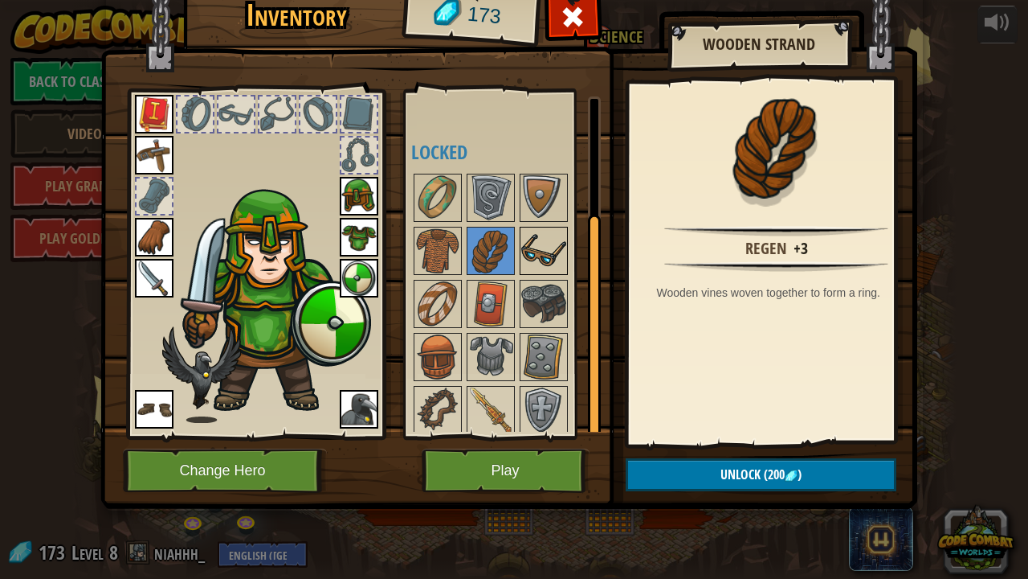
click at [538, 236] on img at bounding box center [543, 250] width 45 height 45
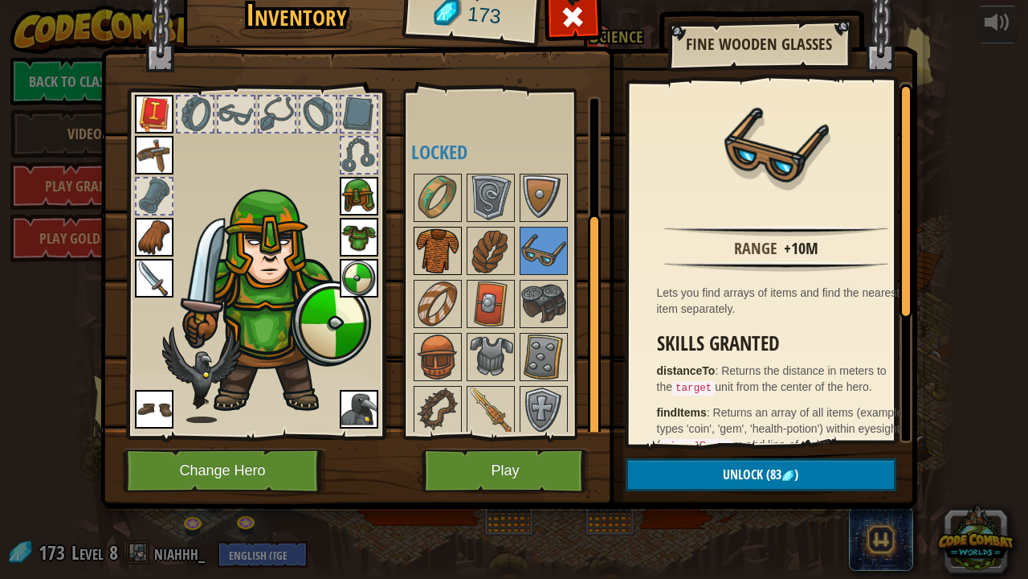
click at [445, 236] on img at bounding box center [437, 250] width 45 height 45
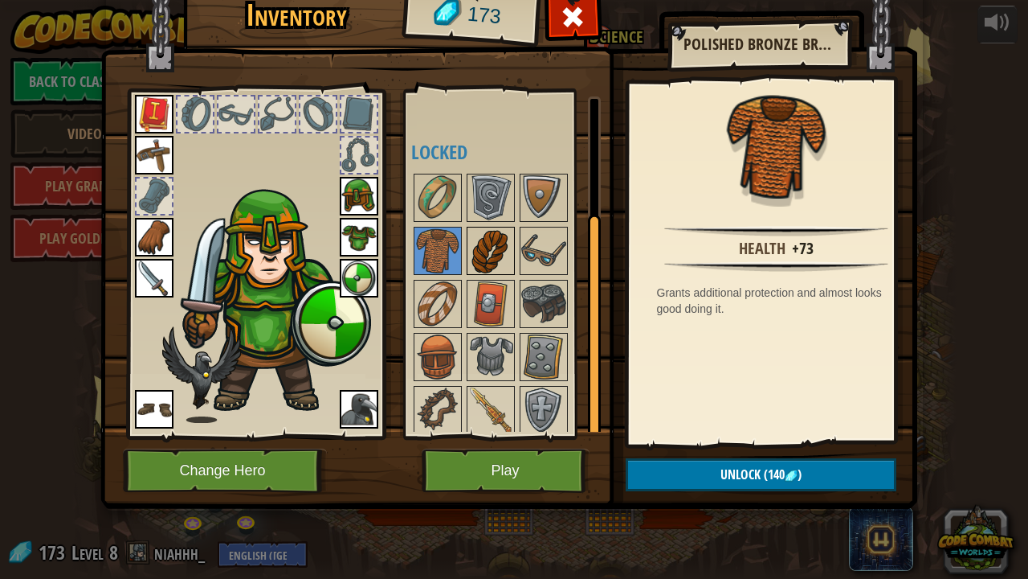
click at [502, 246] on img at bounding box center [490, 250] width 45 height 45
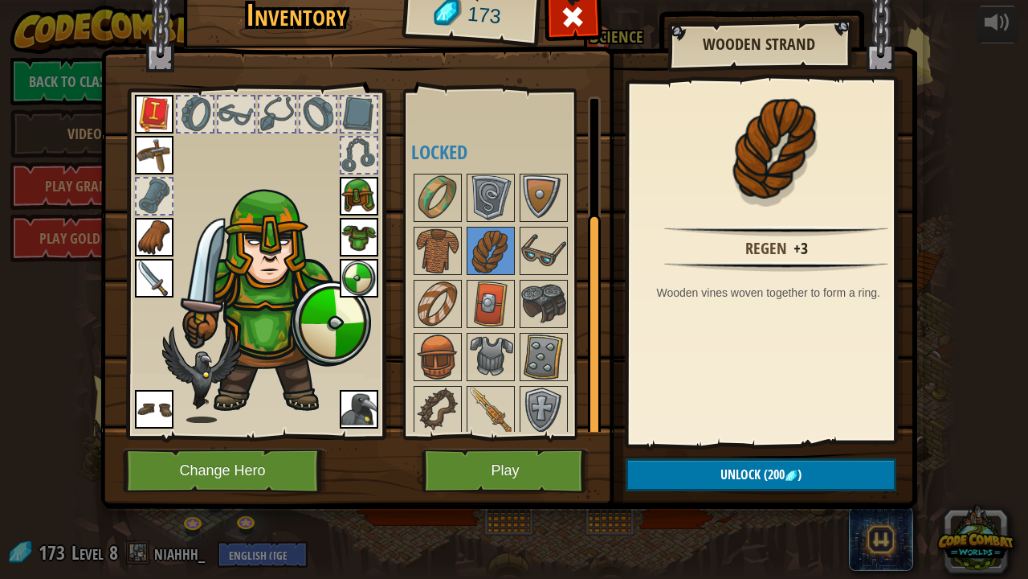
click at [527, 221] on div at bounding box center [512, 303] width 202 height 265
click at [445, 209] on img at bounding box center [437, 197] width 45 height 45
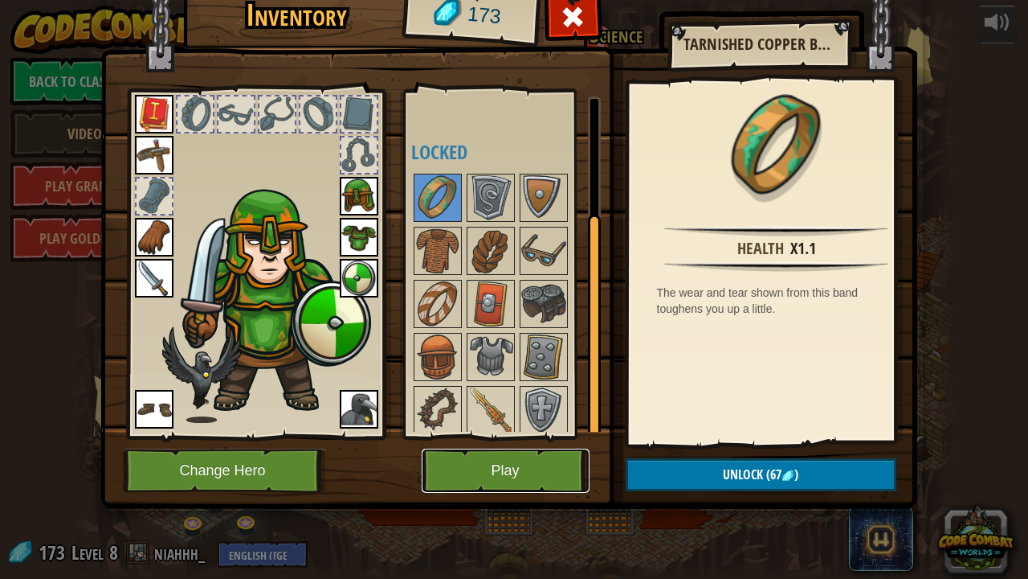
click at [548, 469] on button "Play" at bounding box center [506, 470] width 168 height 44
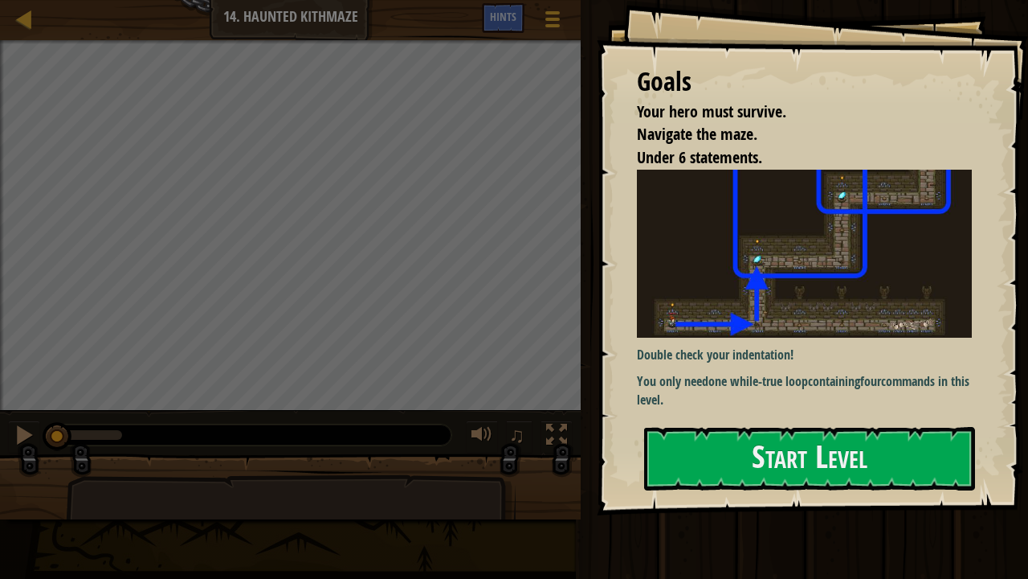
click at [733, 469] on div at bounding box center [809, 524] width 331 height 36
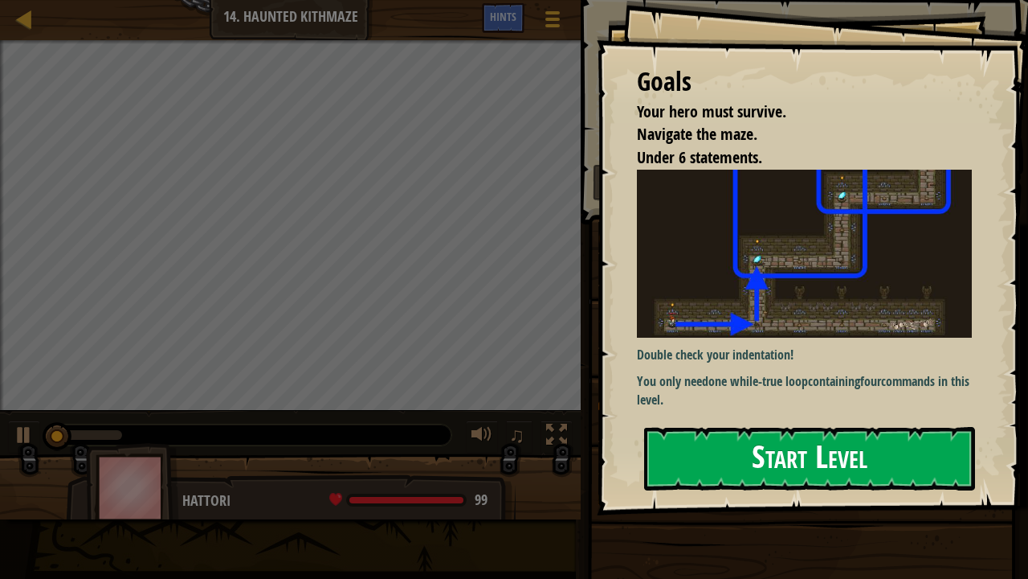
click at [710, 466] on button "Start Level" at bounding box center [809, 458] width 331 height 63
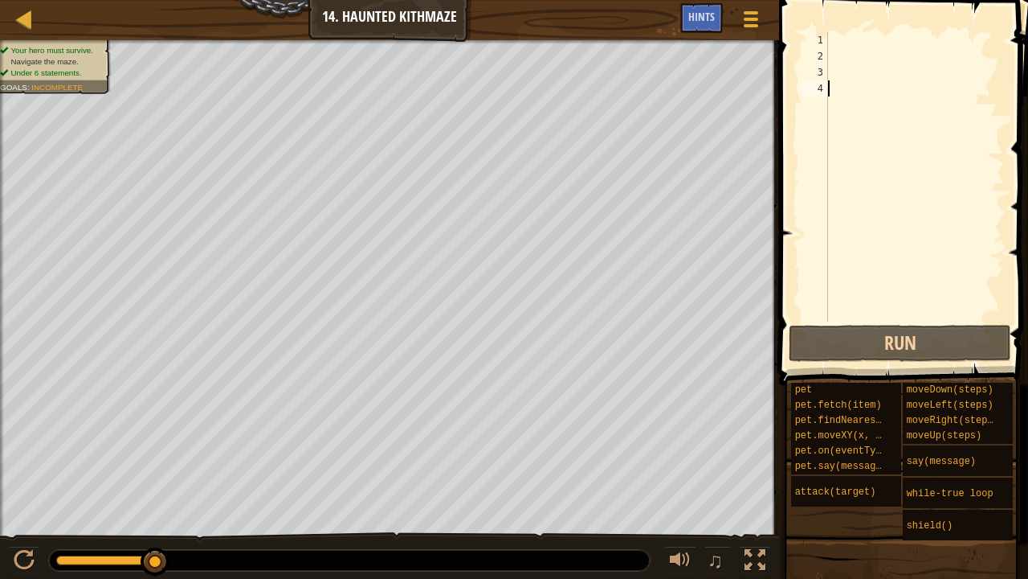
click at [837, 39] on div at bounding box center [914, 192] width 179 height 321
click at [702, 19] on span "Hints" at bounding box center [702, 16] width 27 height 15
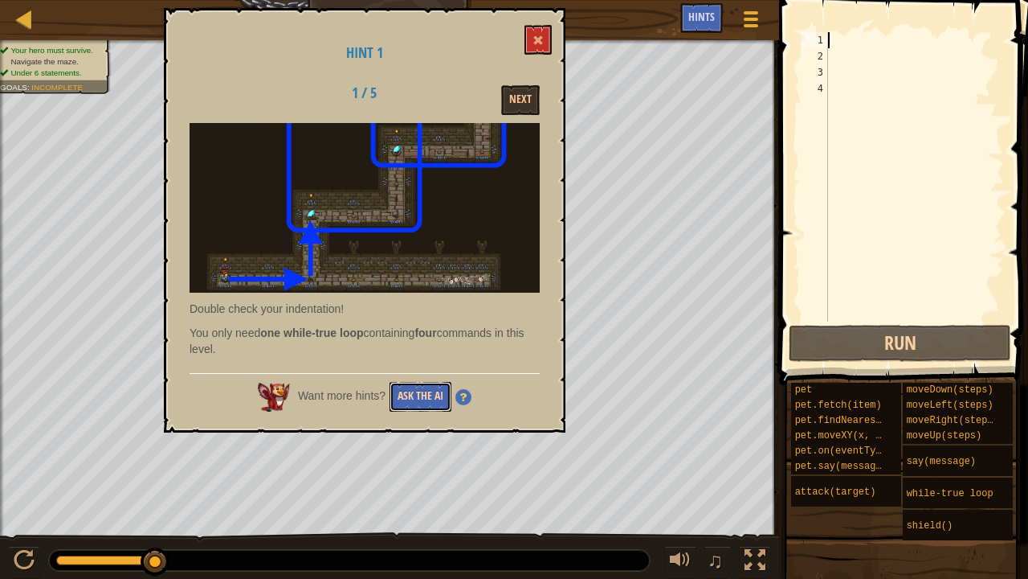
click at [419, 391] on button "Ask the AI" at bounding box center [421, 397] width 62 height 30
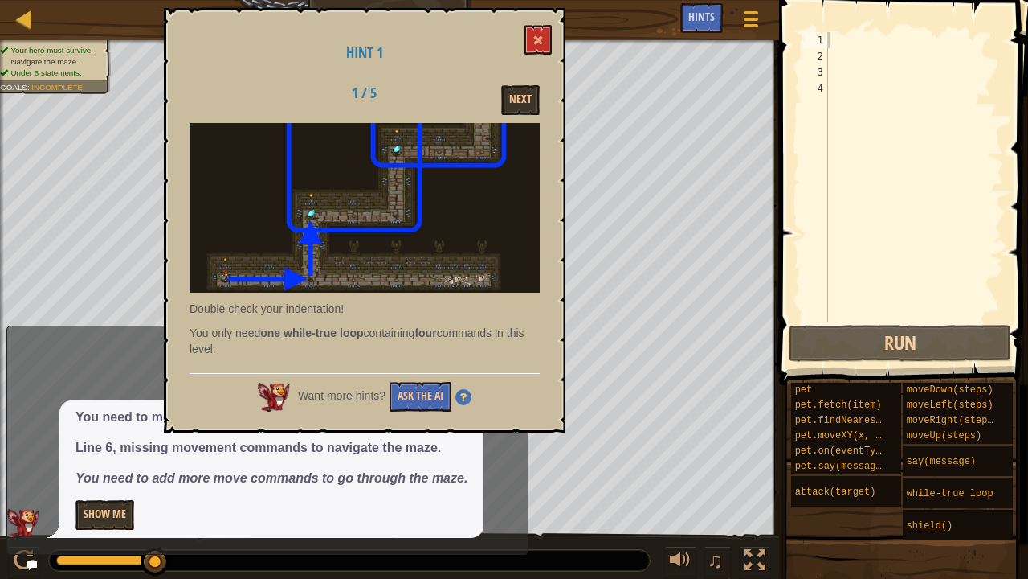
click at [545, 18] on div "Hint 1 1 / 5 Next Double check your indentation! You only need one while-true l…" at bounding box center [365, 220] width 402 height 424
click at [530, 59] on h1 "Hint 1" at bounding box center [365, 53] width 350 height 16
click at [534, 39] on span at bounding box center [538, 40] width 11 height 11
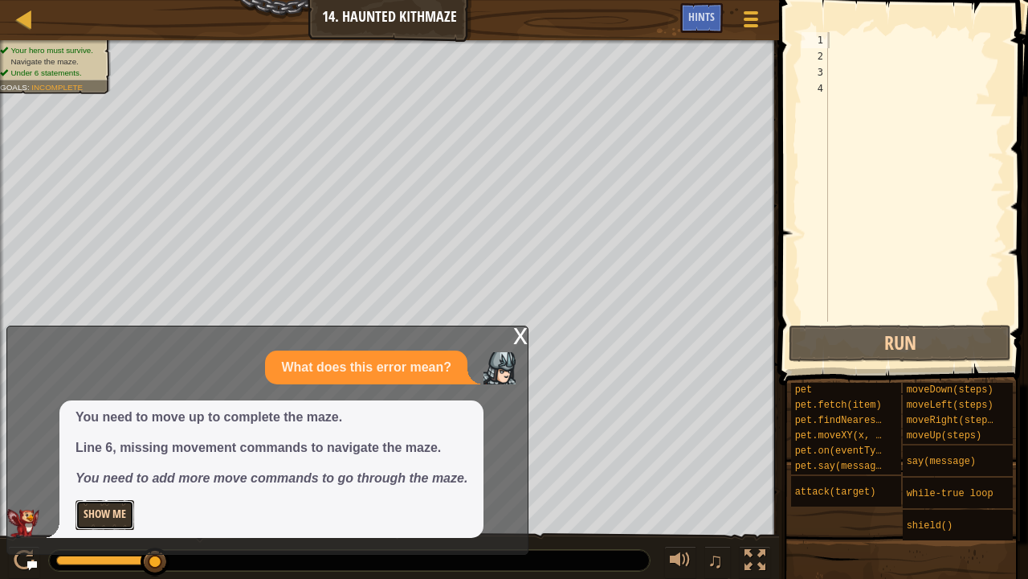
click at [84, 469] on button "Show Me" at bounding box center [105, 515] width 59 height 30
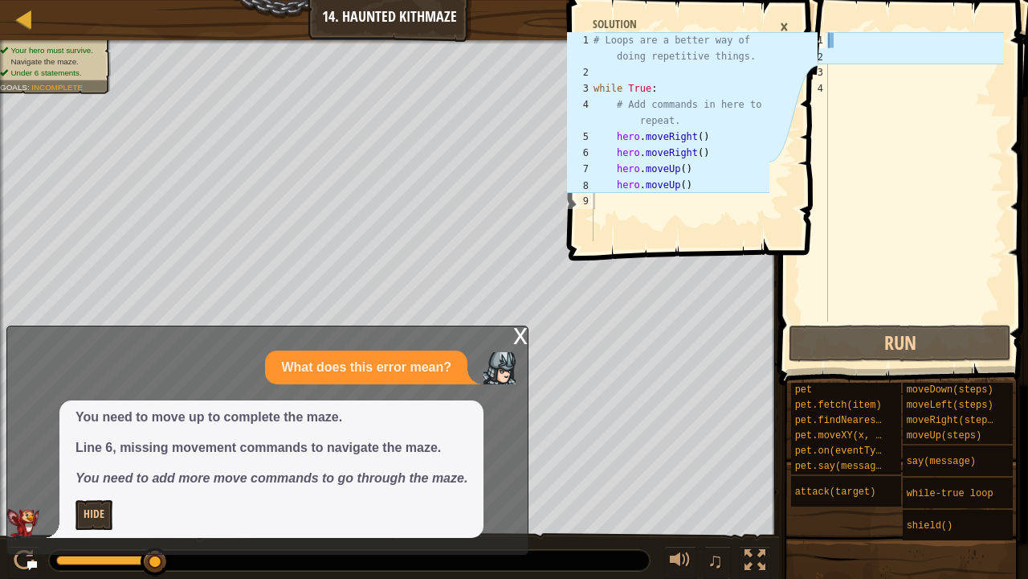
click at [684, 173] on div "# Loops are a better way of doing repetitive things. while True : # Add command…" at bounding box center [680, 160] width 179 height 257
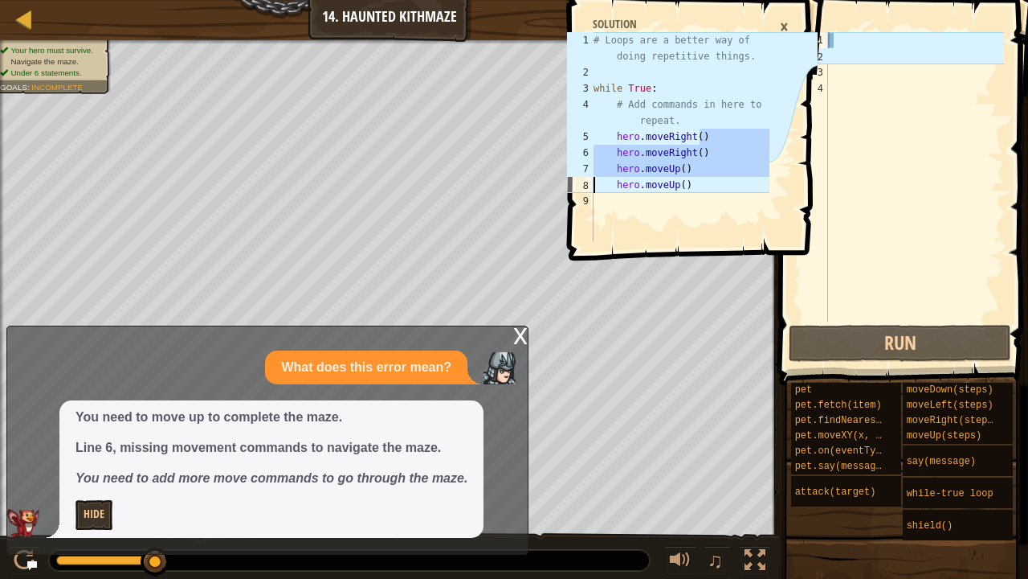
drag, startPoint x: 699, startPoint y: 140, endPoint x: 596, endPoint y: 178, distance: 109.6
click at [596, 178] on div "# Loops are a better way of doing repetitive things. while True : # Add command…" at bounding box center [680, 160] width 179 height 257
type textarea "hero.moveUp() hero.moveUp()"
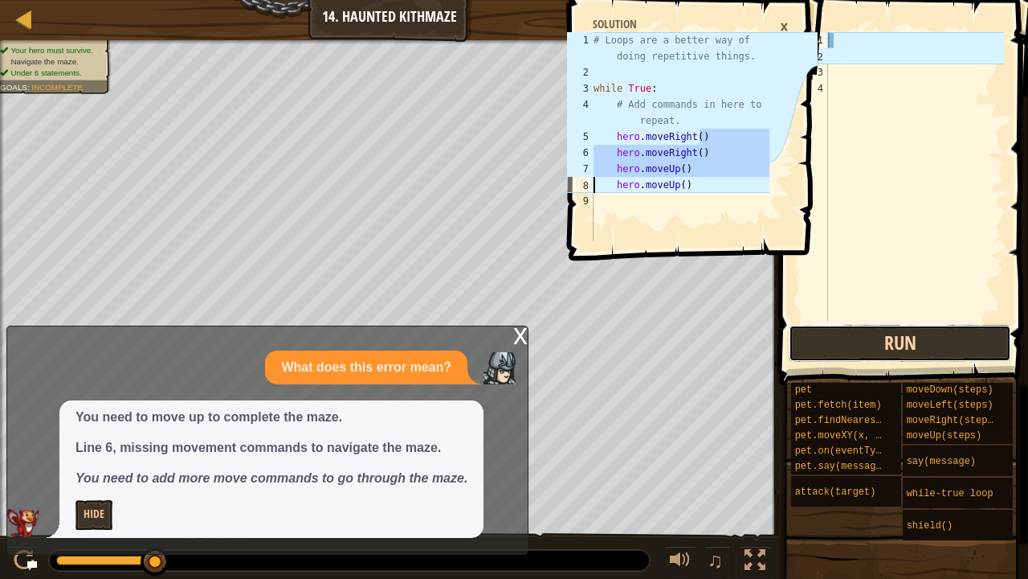
click at [834, 337] on button "Run" at bounding box center [900, 343] width 223 height 37
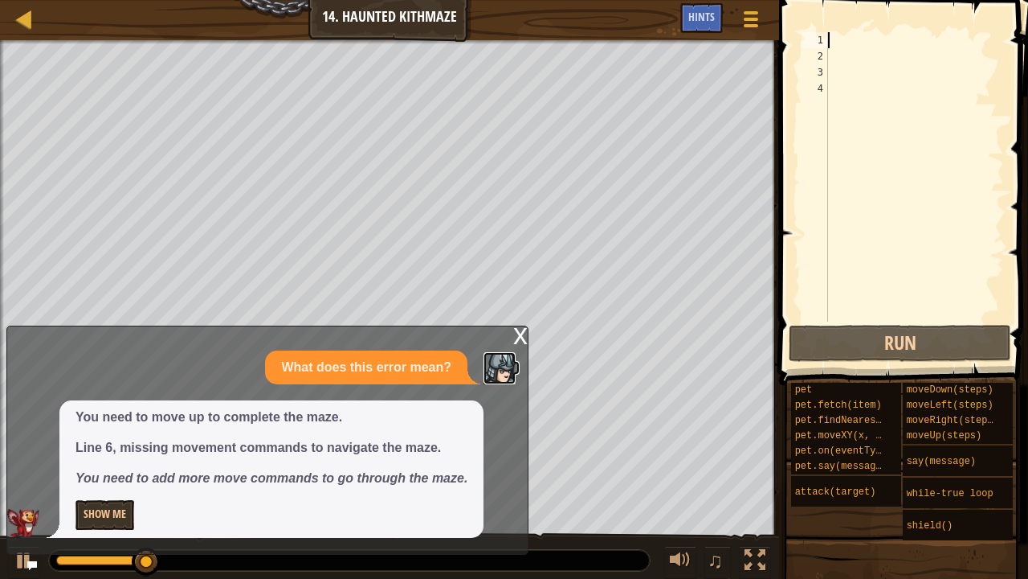
click at [504, 365] on img at bounding box center [500, 368] width 32 height 32
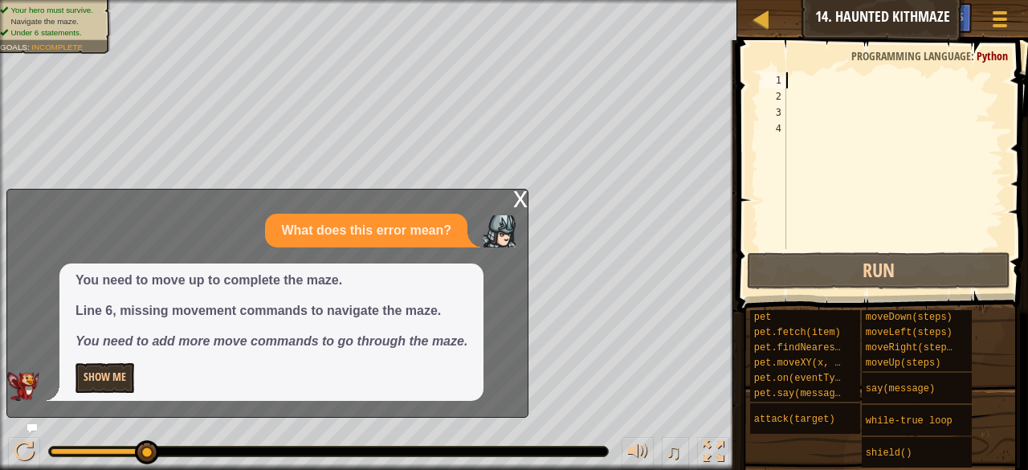
click at [792, 76] on div at bounding box center [893, 176] width 221 height 209
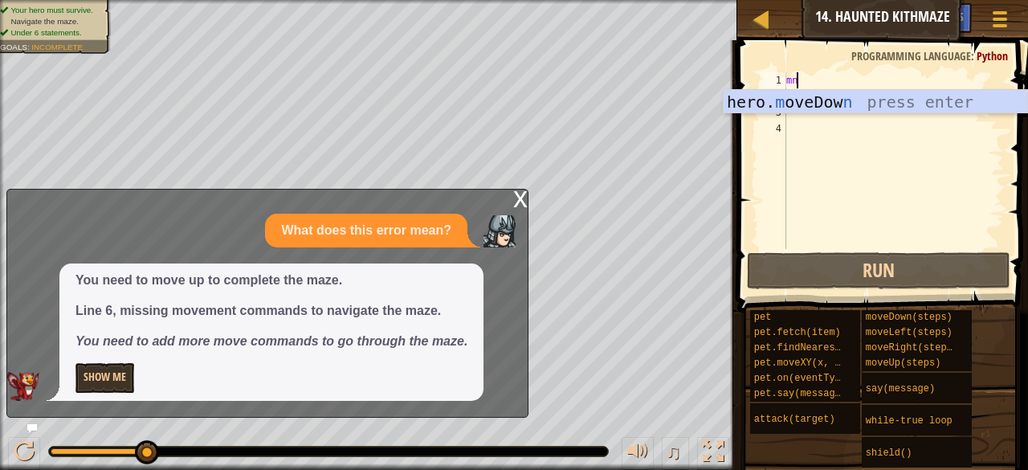
scroll to position [7, 0]
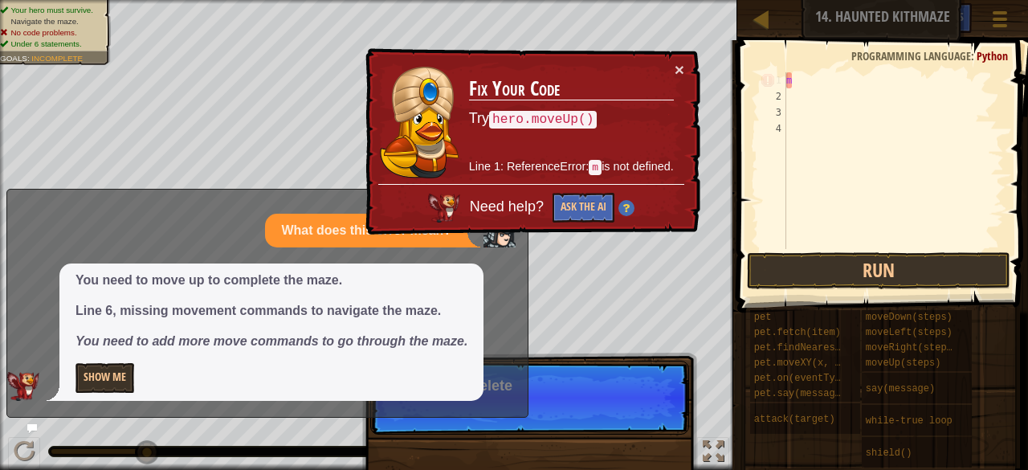
click at [802, 77] on div "m" at bounding box center [893, 176] width 221 height 209
type textarea "m"
click at [677, 65] on button "×" at bounding box center [681, 71] width 10 height 17
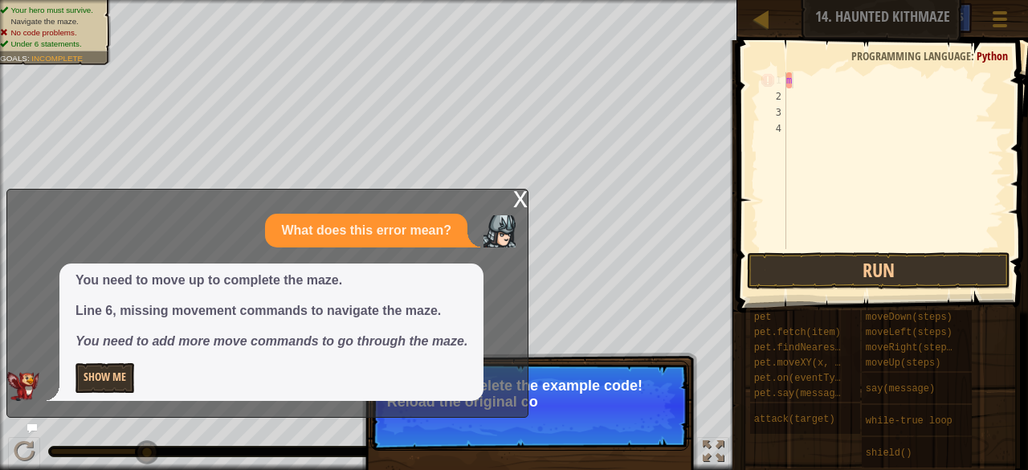
click at [797, 73] on div "m" at bounding box center [893, 176] width 221 height 209
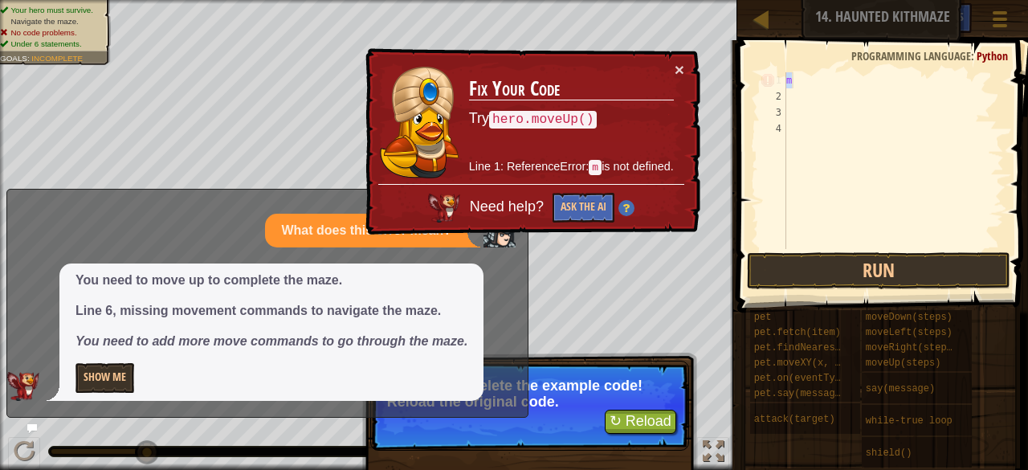
click at [691, 67] on div "× Fix Your Code Try hero.moveUp() Line 1: ReferenceError: m is not defined. Nee…" at bounding box center [531, 142] width 341 height 193
click at [671, 75] on div "× Fix Your Code Try hero.moveUp() Line 1: ReferenceError: m is not defined. Nee…" at bounding box center [531, 141] width 339 height 188
click at [670, 73] on td "Fix Your Code Try hero.moveUp() Line 1: ReferenceError: m is not defined." at bounding box center [572, 123] width 209 height 127
click at [681, 61] on button "×" at bounding box center [680, 69] width 10 height 17
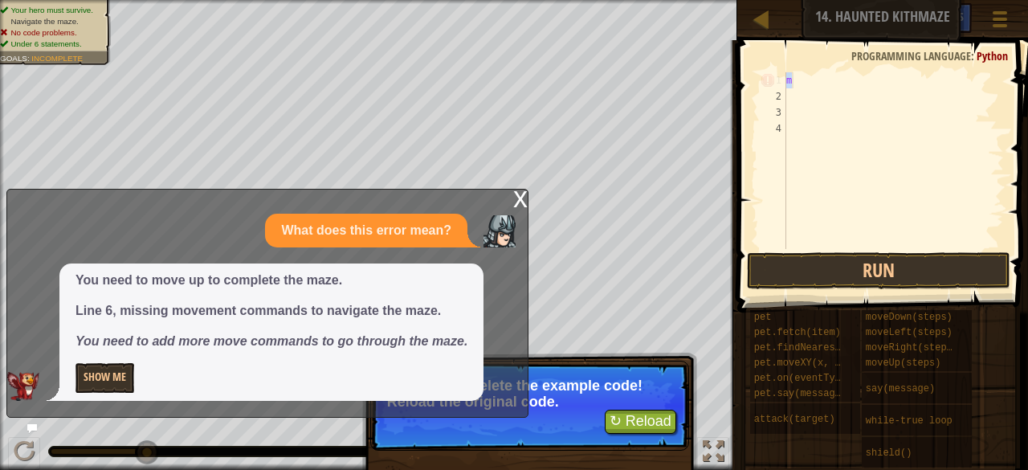
click at [517, 191] on div "x" at bounding box center [520, 198] width 14 height 16
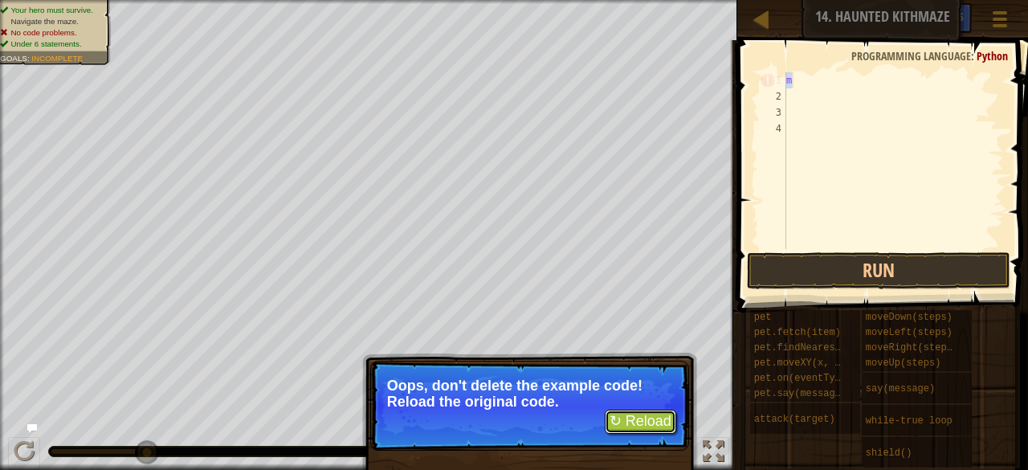
click at [652, 419] on button "↻ Reload" at bounding box center [641, 422] width 72 height 24
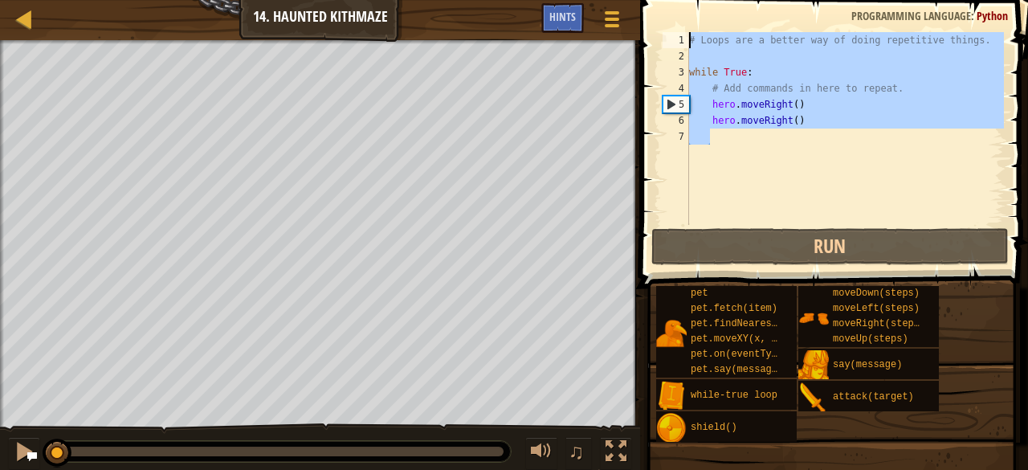
drag, startPoint x: 883, startPoint y: 141, endPoint x: 577, endPoint y: 38, distance: 323.2
click at [577, 38] on div "Map Introduction to Computer Science 14. Haunted Kithmaze Game Menu Done Hints …" at bounding box center [514, 235] width 1028 height 470
type textarea "# Loops are a better way of doing repetitive things."
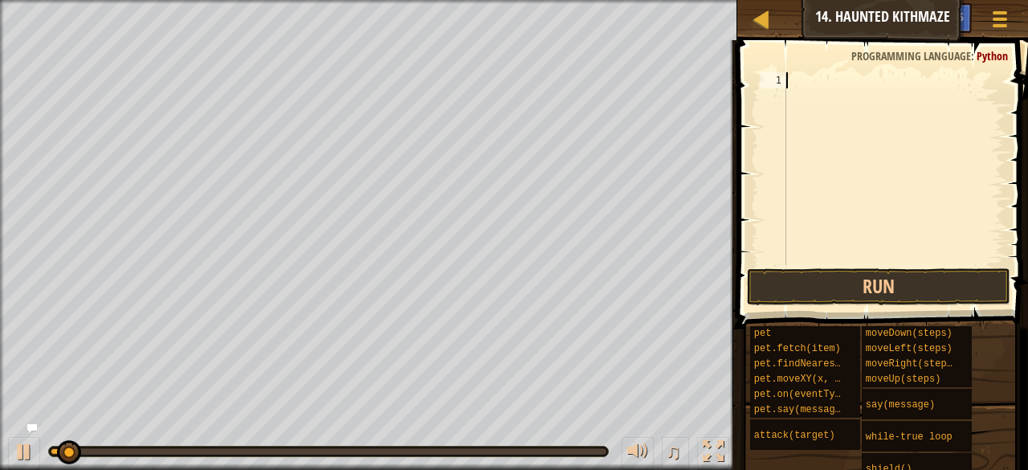
type textarea "h"
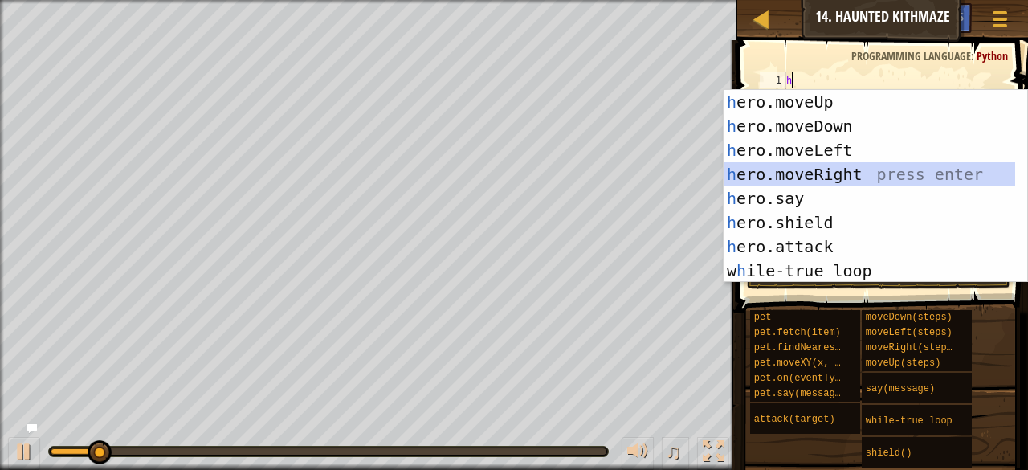
click at [820, 182] on div "h ero.moveUp press enter h ero.moveDown press enter h ero.moveLeft press enter …" at bounding box center [870, 210] width 292 height 241
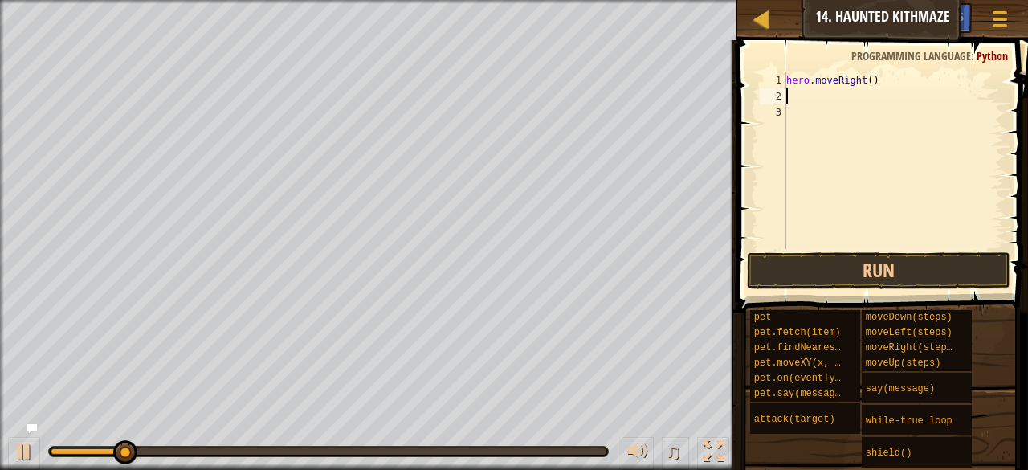
type textarea "m"
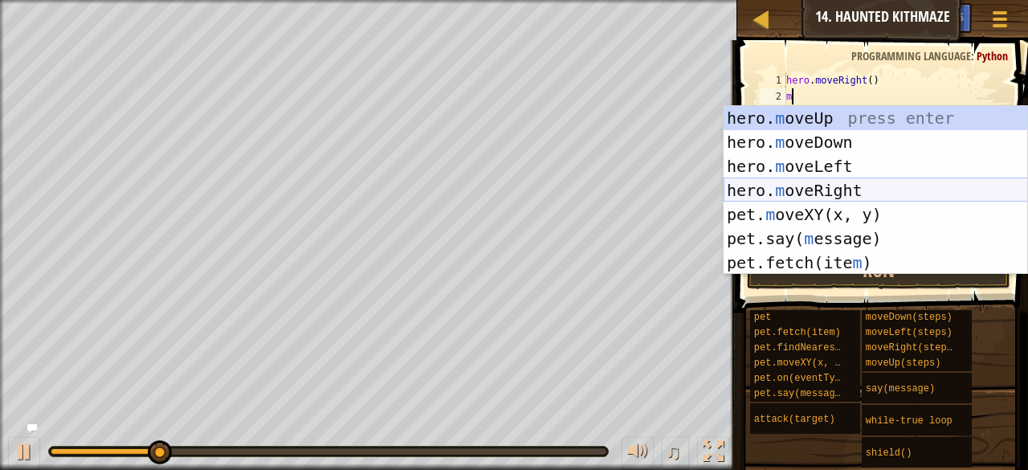
click at [813, 192] on div "hero. m oveUp press enter hero. m oveDown press enter hero. m oveLeft press ent…" at bounding box center [876, 214] width 305 height 217
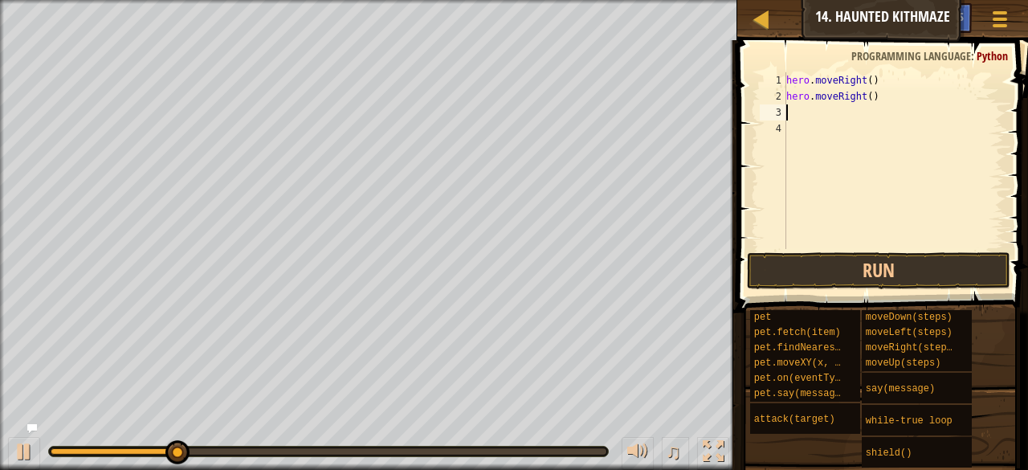
type textarea "m"
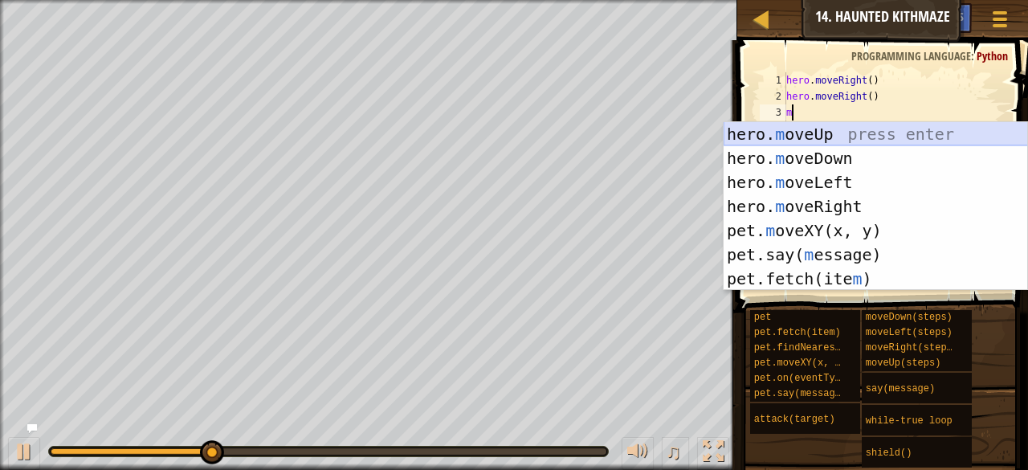
click at [822, 136] on div "hero. m oveUp press enter hero. m oveDown press enter hero. m oveLeft press ent…" at bounding box center [876, 230] width 305 height 217
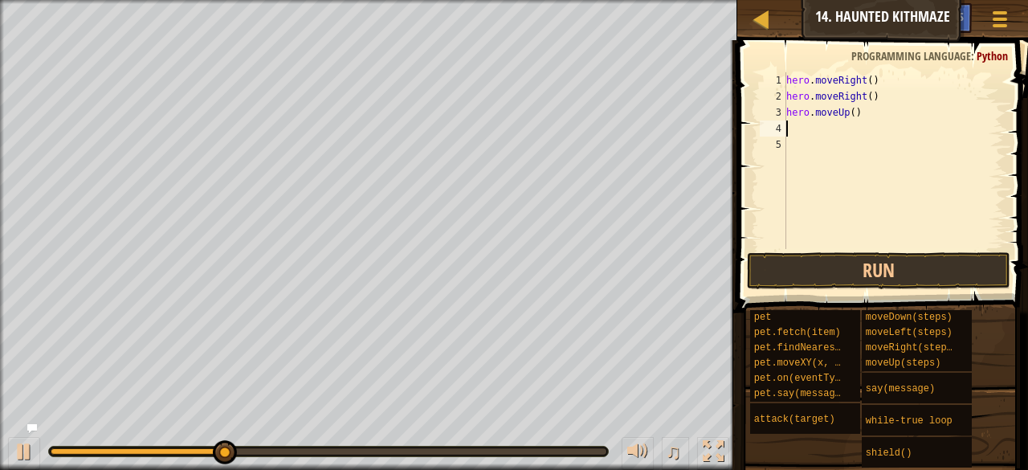
click at [813, 126] on div "hero . moveRight ( ) hero . moveRight ( ) hero . moveUp ( )" at bounding box center [893, 176] width 221 height 209
type textarea "m"
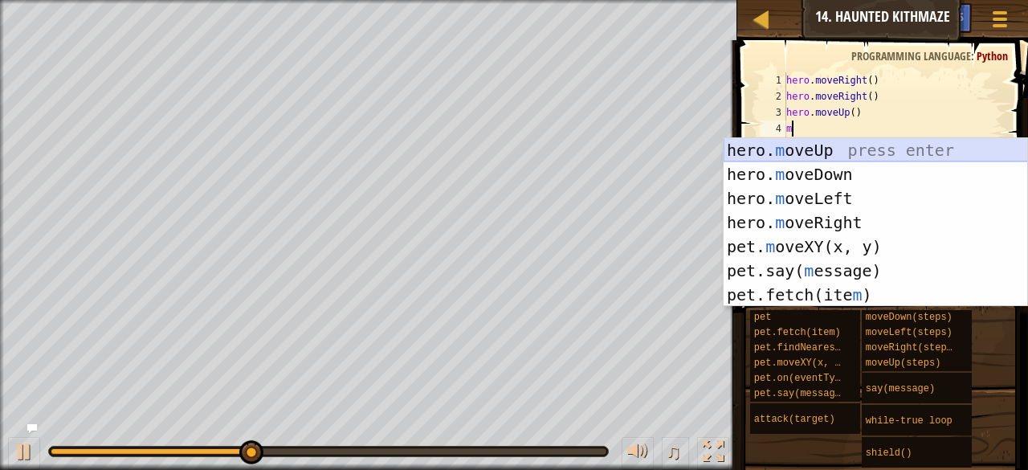
click at [813, 142] on div "hero. m oveUp press enter hero. m oveDown press enter hero. m oveLeft press ent…" at bounding box center [876, 246] width 305 height 217
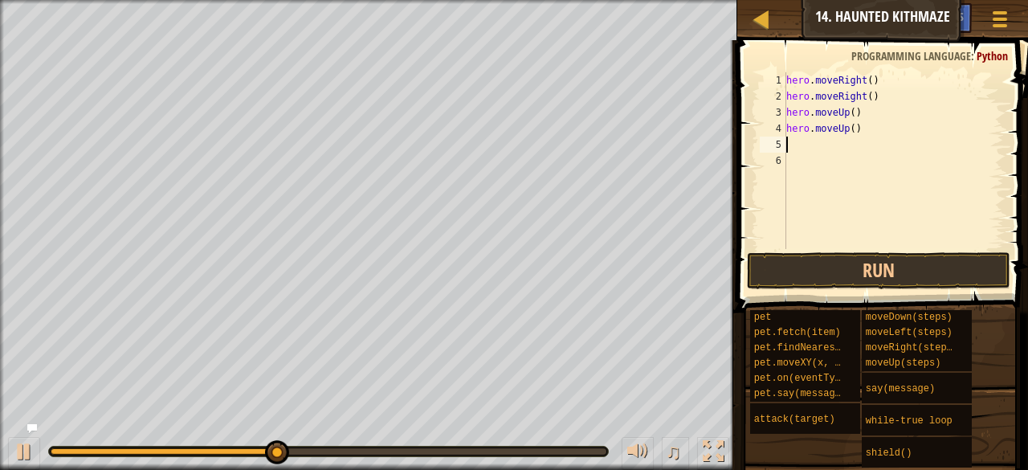
click at [879, 83] on div "hero . moveRight ( ) hero . moveRight ( ) hero . moveUp ( ) hero . moveUp ( )" at bounding box center [893, 176] width 221 height 209
type textarea "hero.moveRight()"
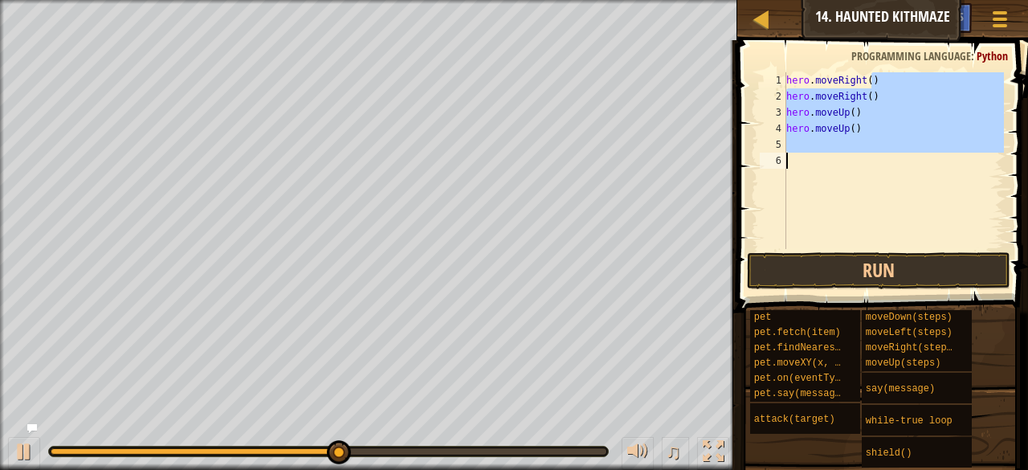
drag, startPoint x: 877, startPoint y: 74, endPoint x: 797, endPoint y: 169, distance: 123.8
click at [797, 169] on div "hero . moveRight ( ) hero . moveRight ( ) hero . moveUp ( ) hero . moveUp ( )" at bounding box center [893, 176] width 221 height 209
click at [877, 134] on div "hero . moveRight ( ) hero . moveRight ( ) hero . moveUp ( ) hero . moveUp ( )" at bounding box center [893, 160] width 221 height 177
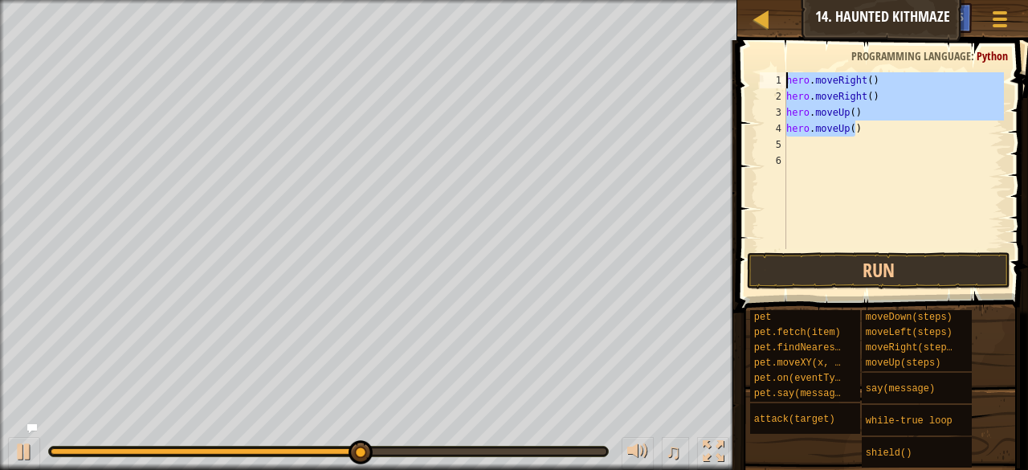
click at [708, 35] on div "Map Introduction to Computer Science 14. Haunted Kithmaze Game Menu Done Hints …" at bounding box center [514, 235] width 1028 height 470
type textarea "hero.moveRight() hero.moveRight()"
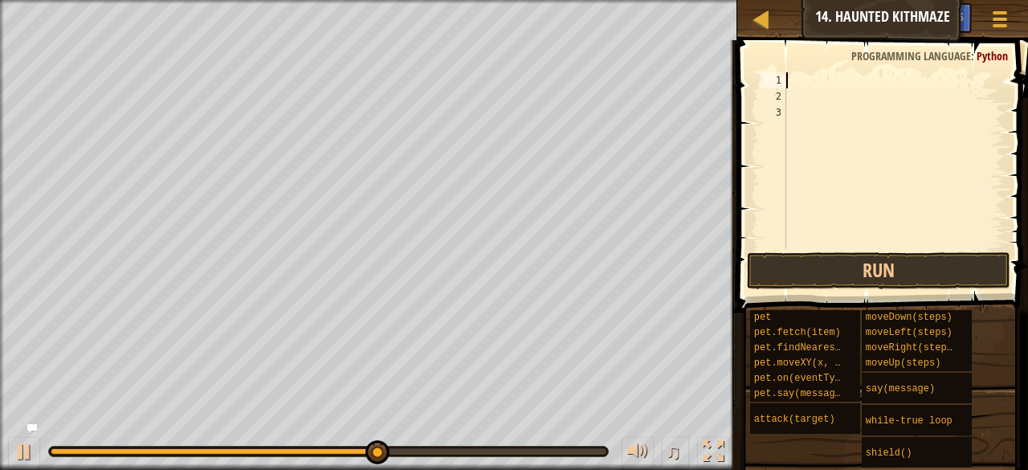
type textarea "h"
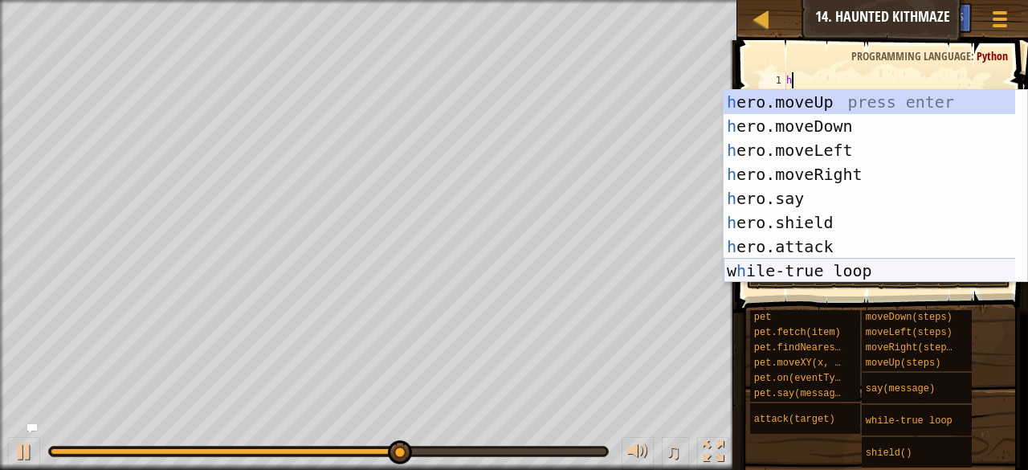
click at [783, 277] on div "h ero.moveUp press enter h ero.moveDown press enter h ero.moveLeft press enter …" at bounding box center [870, 210] width 292 height 241
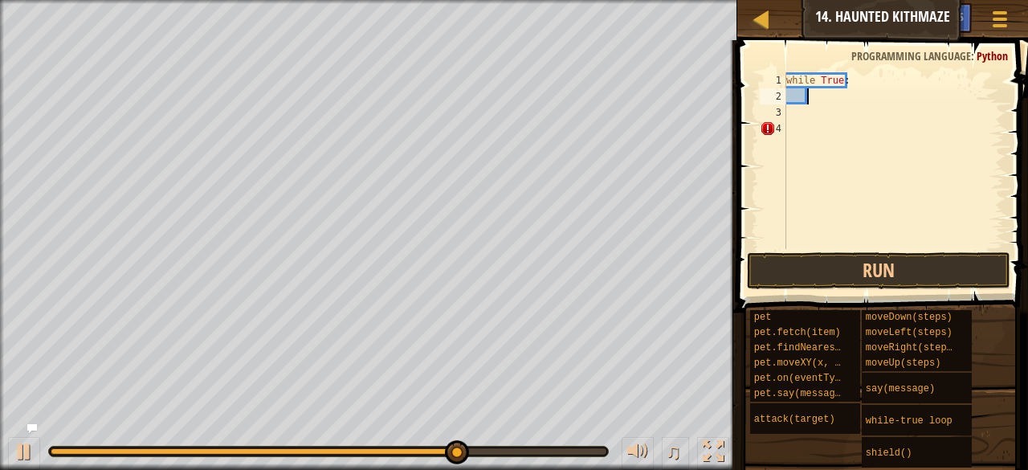
type textarea "h"
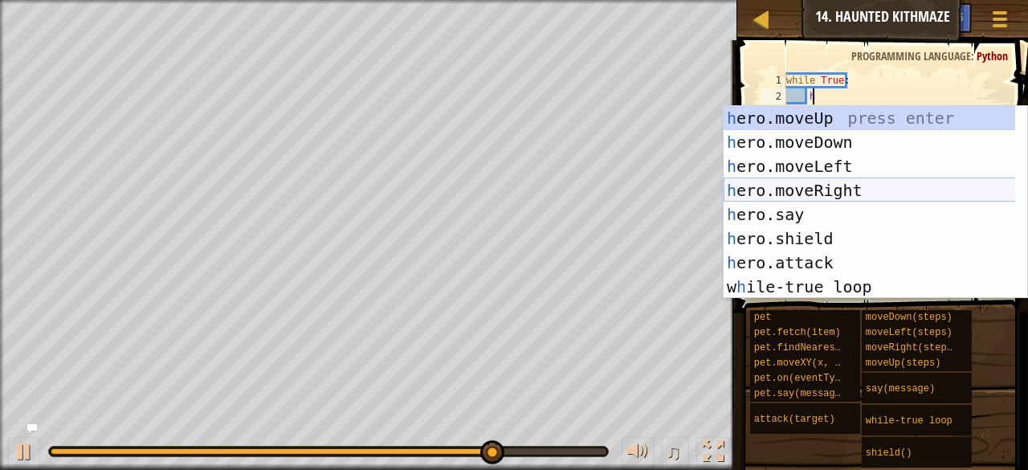
click at [831, 189] on div "h ero.moveUp press enter h ero.moveDown press enter h ero.moveLeft press enter …" at bounding box center [870, 226] width 292 height 241
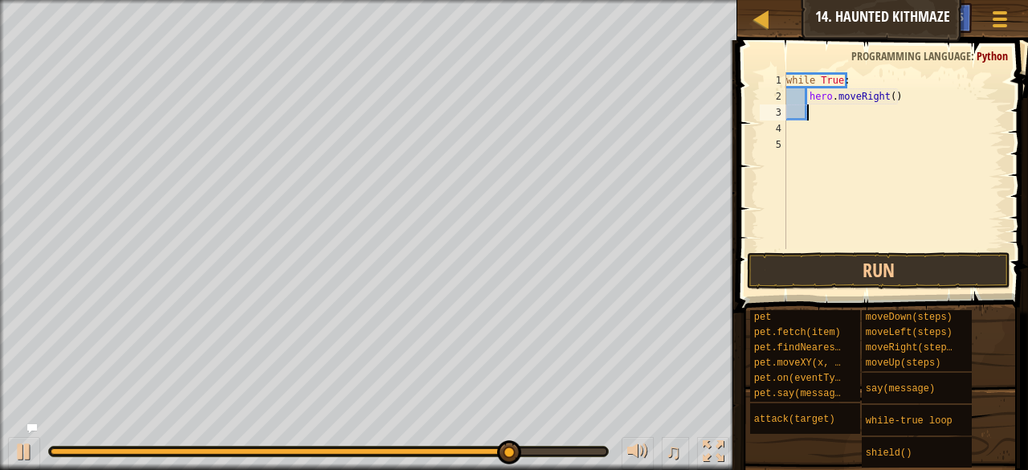
type textarea "h"
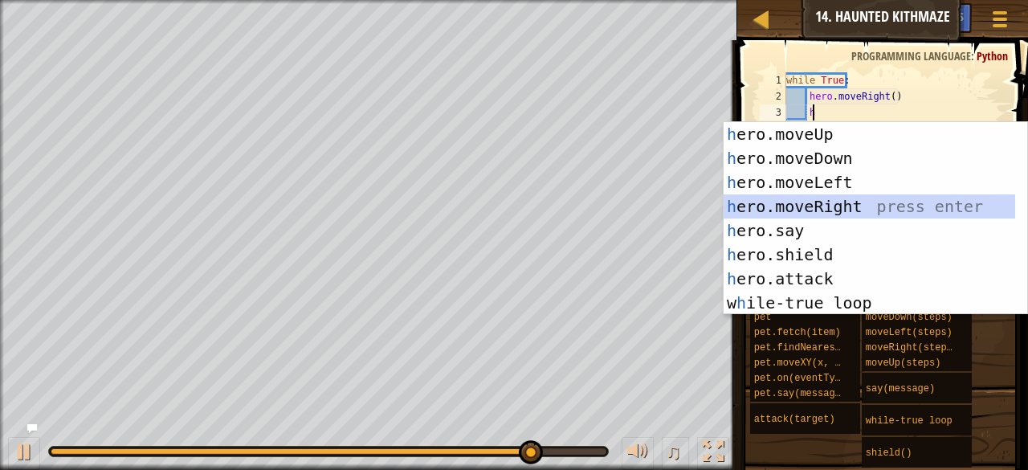
click at [844, 205] on div "h ero.moveUp press enter h ero.moveDown press enter h ero.moveLeft press enter …" at bounding box center [870, 242] width 292 height 241
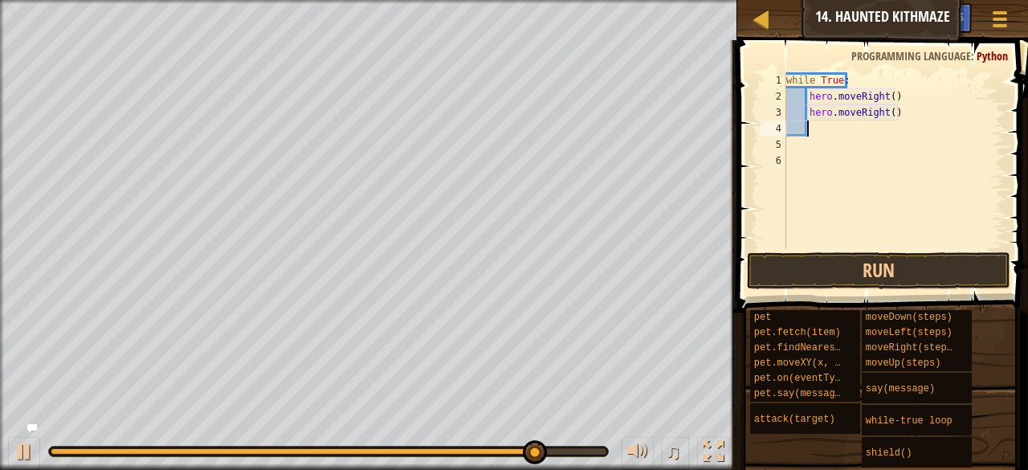
type textarea "h"
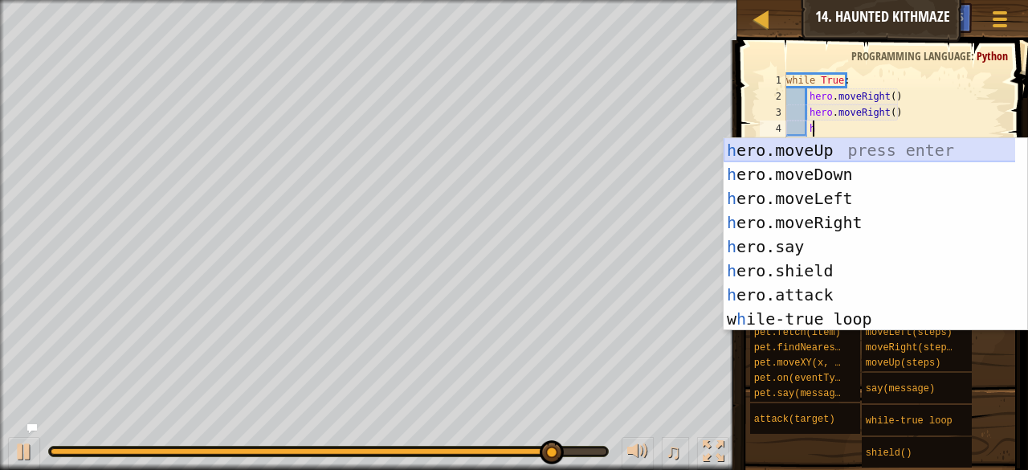
click at [823, 153] on div "h ero.moveUp press enter h ero.moveDown press enter h ero.moveLeft press enter …" at bounding box center [870, 258] width 292 height 241
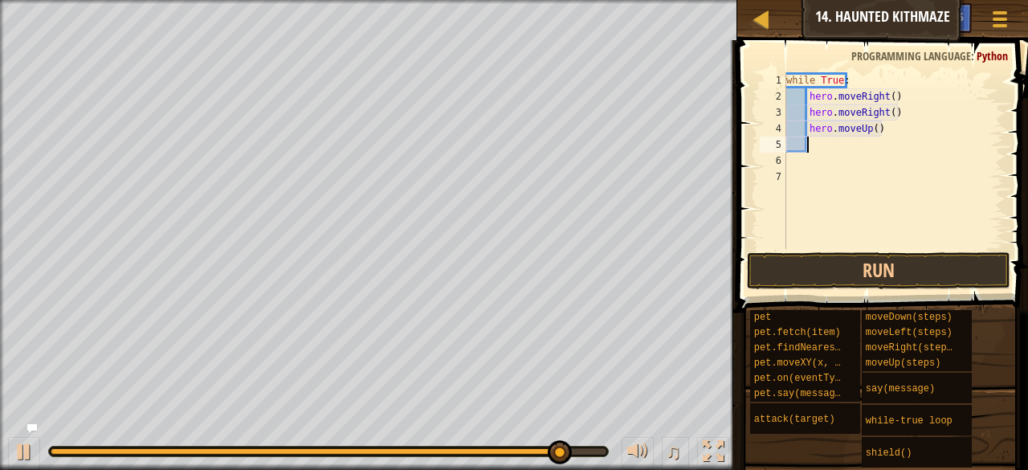
type textarea "h"
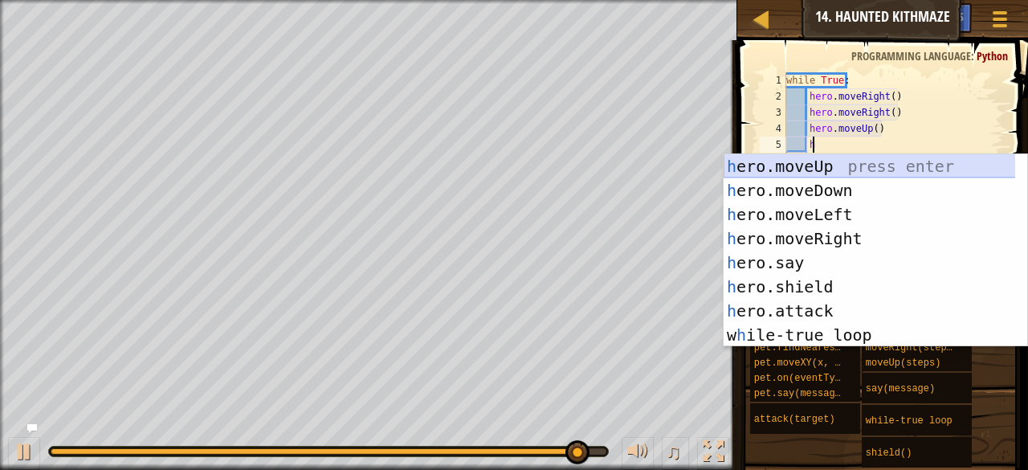
click at [836, 171] on div "h ero.moveUp press enter h ero.moveDown press enter h ero.moveLeft press enter …" at bounding box center [870, 274] width 292 height 241
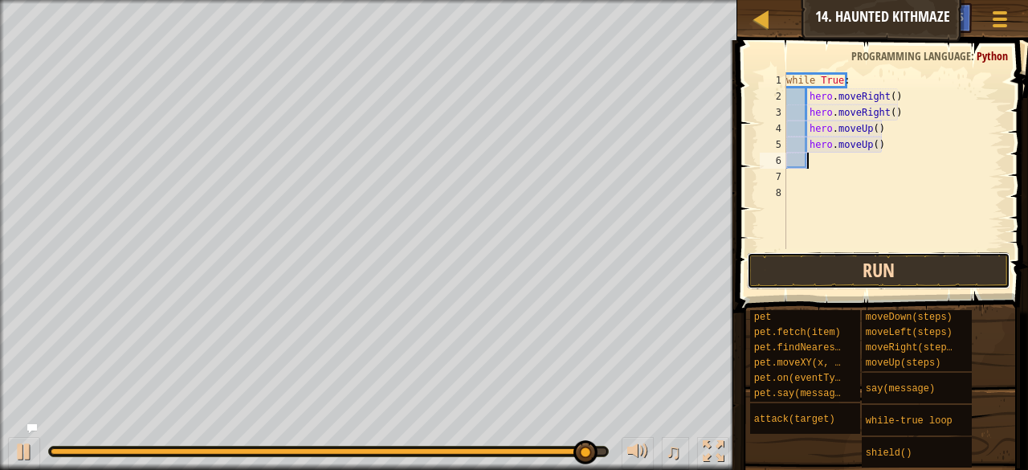
click at [853, 268] on button "Run" at bounding box center [879, 270] width 264 height 37
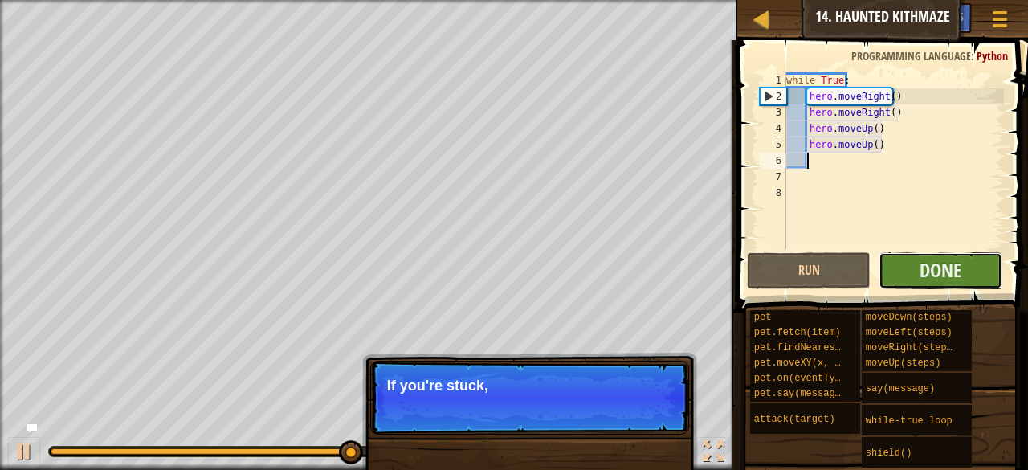
click at [979, 264] on button "Done" at bounding box center [941, 270] width 124 height 37
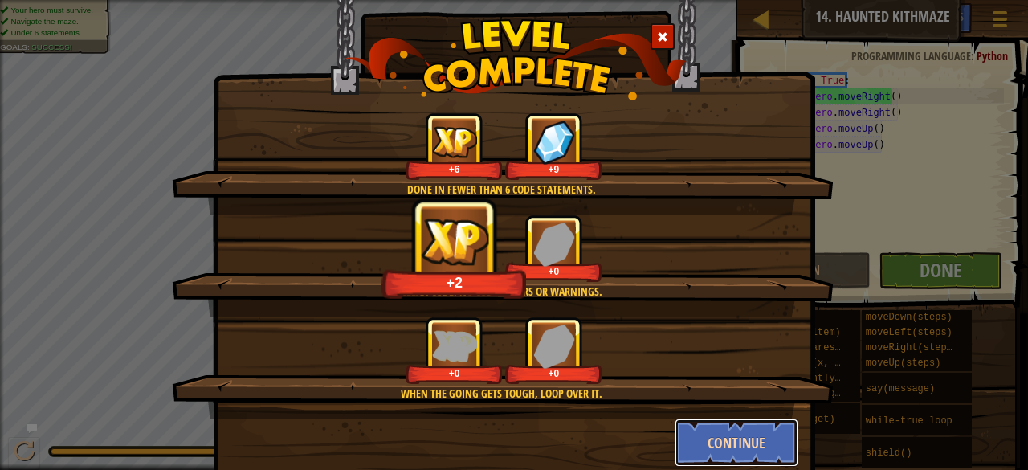
click at [752, 437] on button "Continue" at bounding box center [737, 443] width 125 height 48
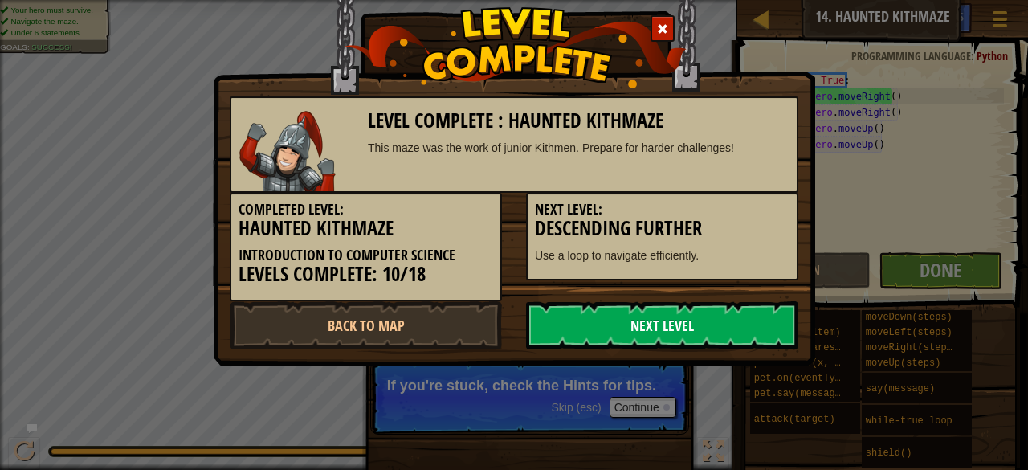
click at [655, 325] on link "Next Level" at bounding box center [662, 325] width 272 height 48
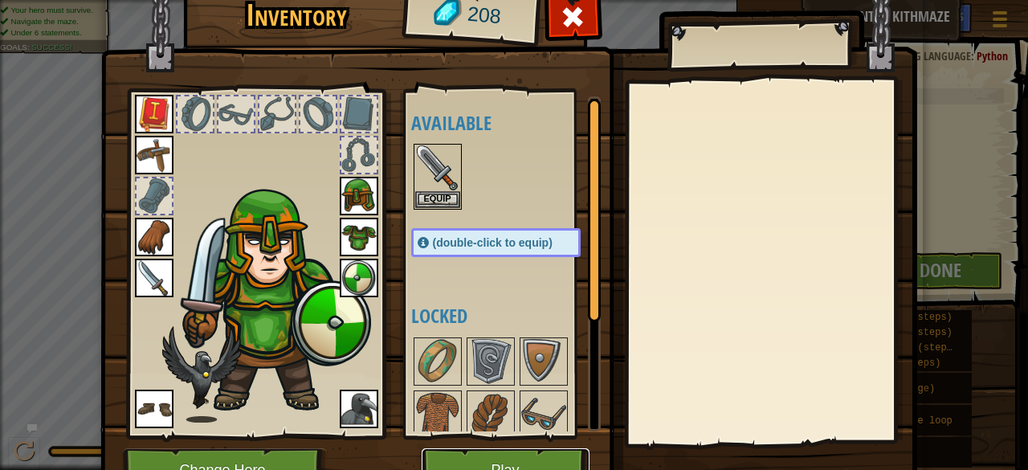
click at [532, 454] on button "Play" at bounding box center [506, 470] width 168 height 44
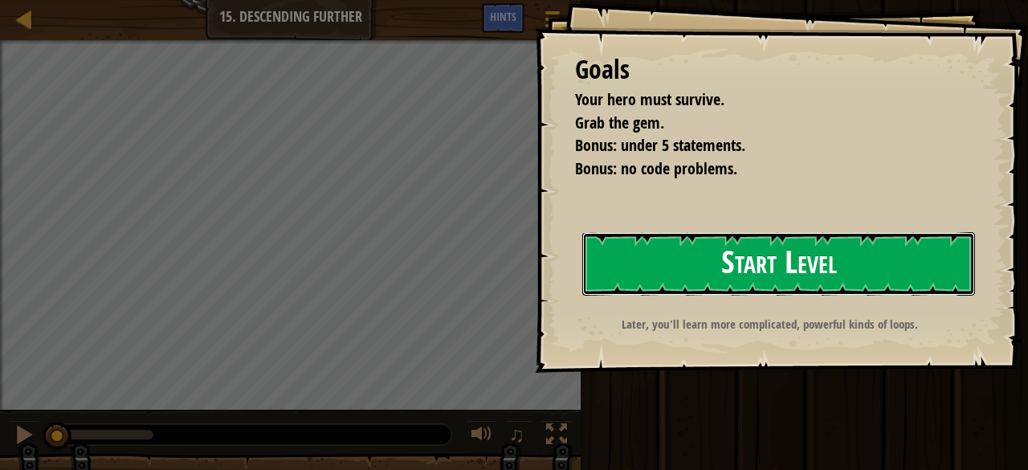
click at [799, 281] on button "Start Level" at bounding box center [779, 263] width 393 height 63
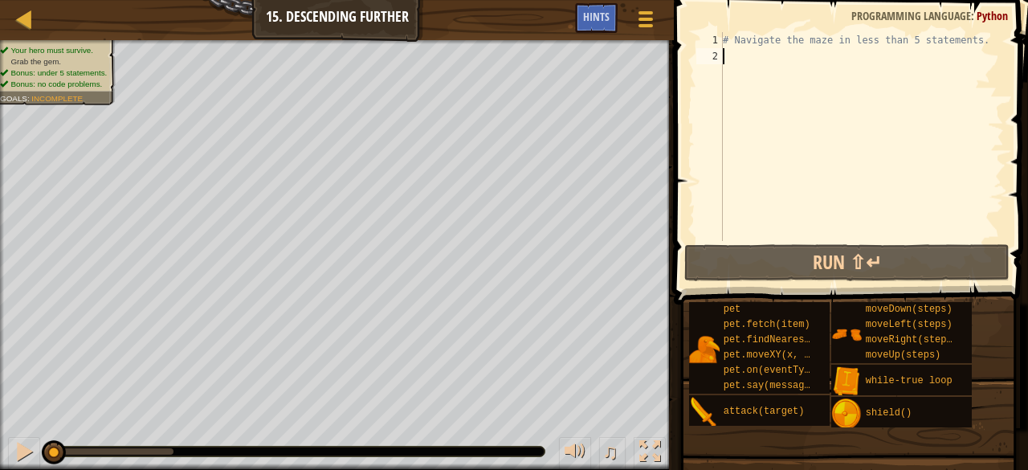
click at [607, 89] on div "Map Introduction to Computer Science 15. Descending Further Game Menu Done Hint…" at bounding box center [514, 235] width 1028 height 470
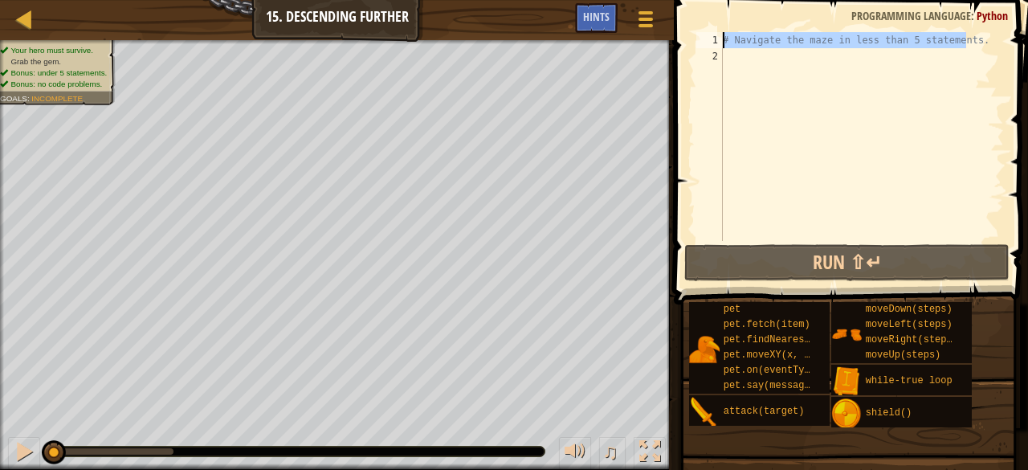
drag, startPoint x: 980, startPoint y: 36, endPoint x: 729, endPoint y: 14, distance: 252.5
click at [729, 14] on div "1 2 # Navigate the maze in less than 5 statements. הההההההההההההההההההההההההההה…" at bounding box center [848, 184] width 359 height 352
type textarea "# Navigate the maze in less than 5 statements."
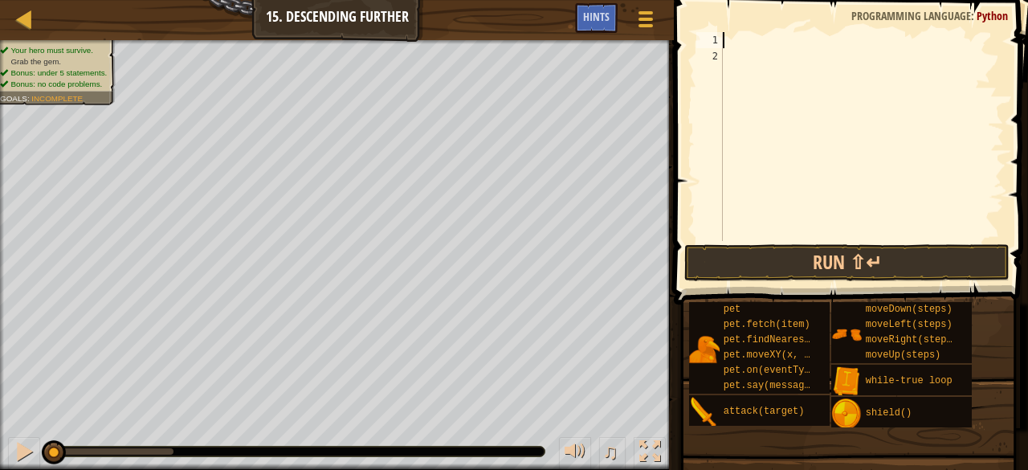
type textarea "m"
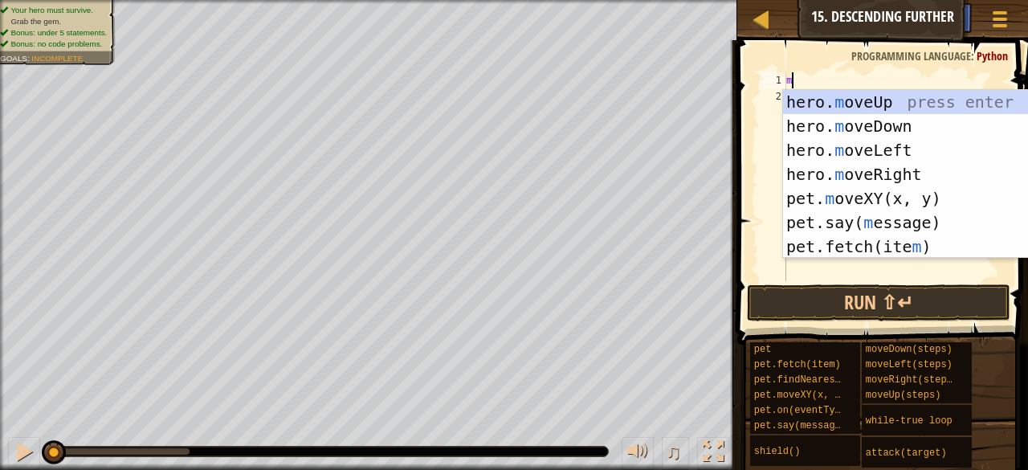
scroll to position [7, 0]
click at [887, 174] on div "hero. m oveUp press enter hero. m oveDown press enter hero. m oveLeft press ent…" at bounding box center [935, 198] width 305 height 217
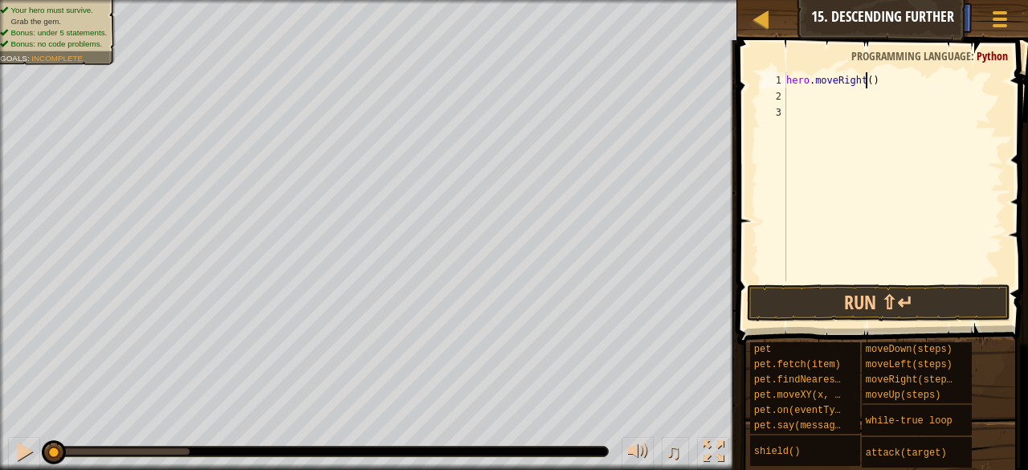
click at [866, 81] on div "hero . moveRight ( )" at bounding box center [893, 192] width 221 height 241
type textarea "hero.moveRight(2)"
click at [836, 105] on div "hero . moveRight ( 2 )" at bounding box center [893, 192] width 221 height 241
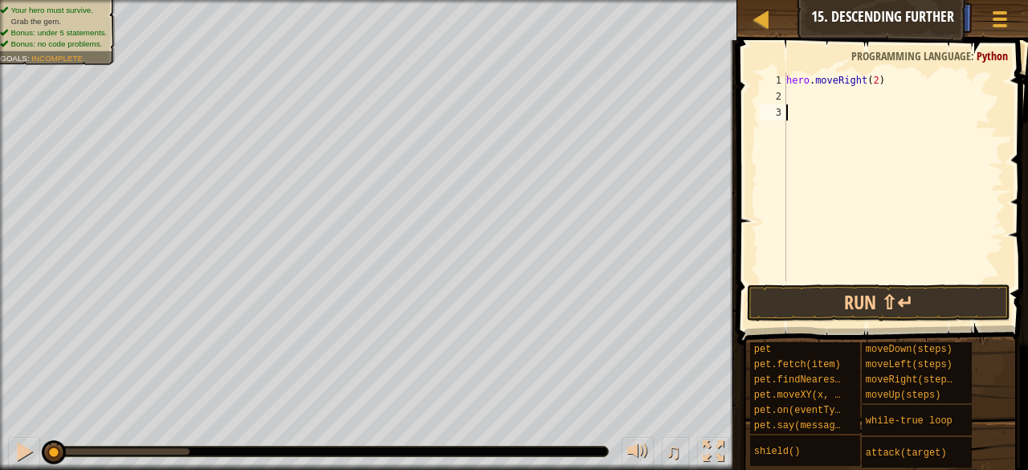
drag, startPoint x: 834, startPoint y: 104, endPoint x: 819, endPoint y: 88, distance: 22.8
click at [819, 88] on div "hero . moveRight ( 2 )" at bounding box center [893, 192] width 221 height 241
type textarea "hero.moveRight(2)"
click at [807, 92] on div "hero . moveRight ( 2 )" at bounding box center [893, 192] width 221 height 241
type textarea "m"
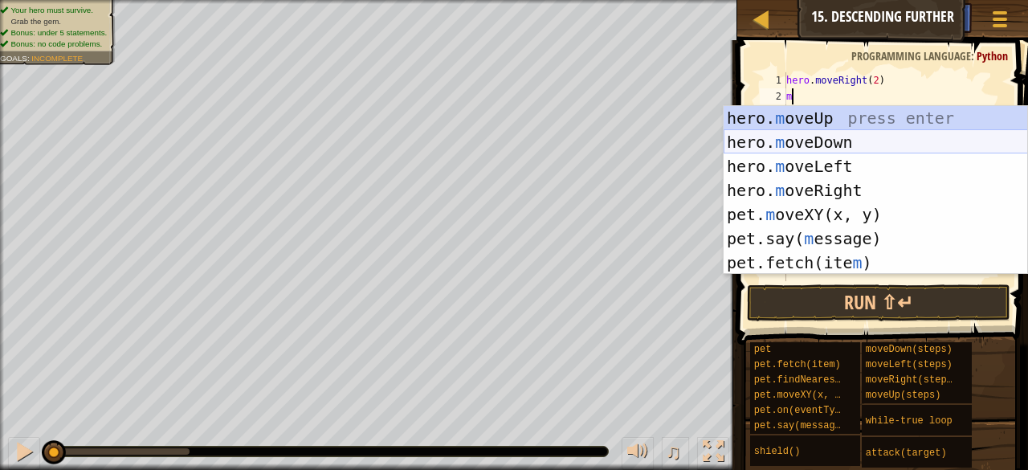
click at [829, 143] on div "hero. m oveUp press enter hero. m oveDown press enter hero. m oveLeft press ent…" at bounding box center [876, 214] width 305 height 217
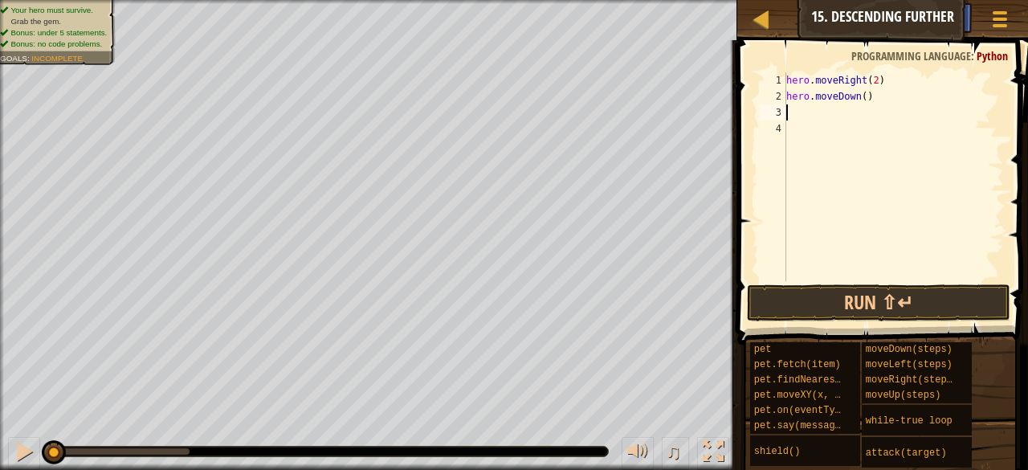
type textarea "m"
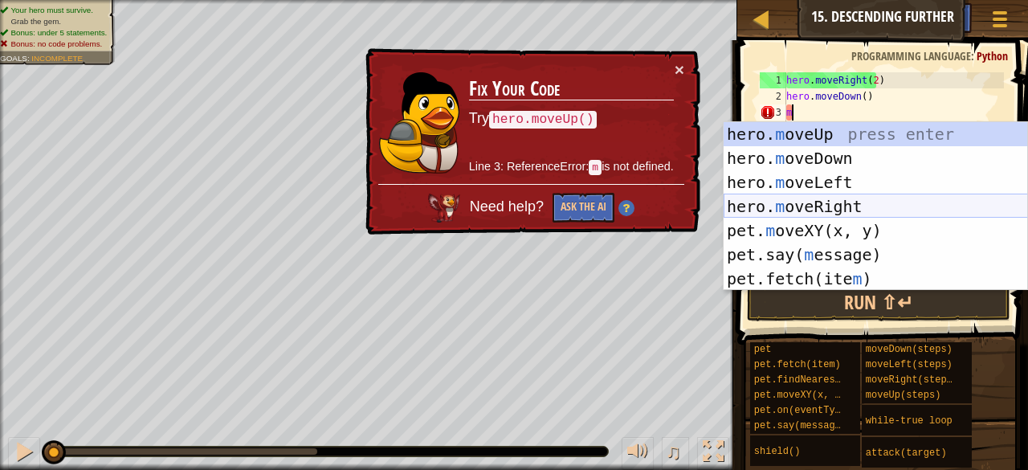
click at [836, 194] on div "hero. m oveUp press enter hero. m oveDown press enter hero. m oveLeft press ent…" at bounding box center [876, 230] width 305 height 217
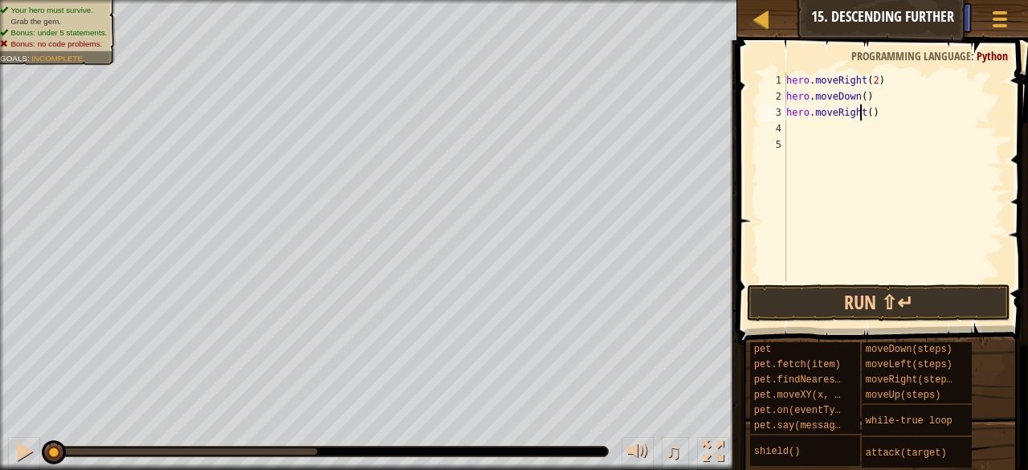
click at [863, 108] on div "hero . moveRight ( 2 ) hero . moveDown ( ) hero . moveRight ( )" at bounding box center [893, 192] width 221 height 241
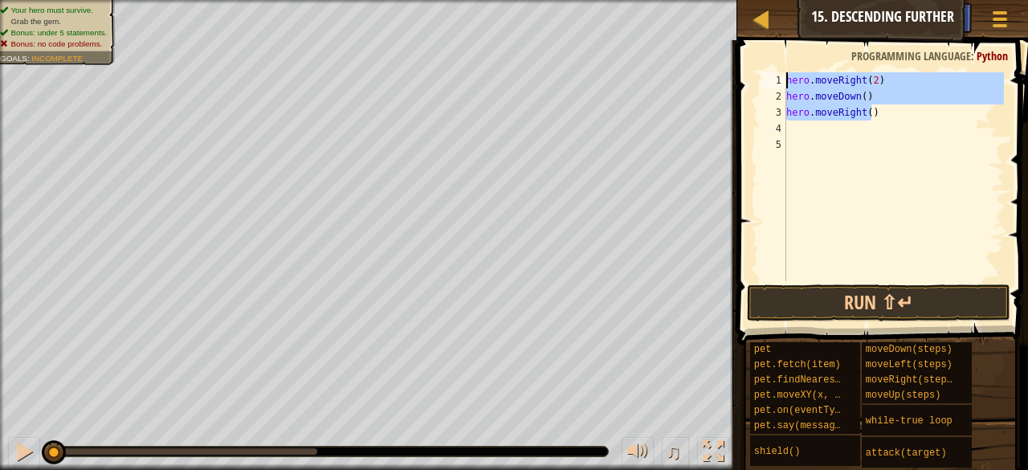
click at [721, 43] on div "Map Introduction to Computer Science 15. Descending Further Game Menu Done Hint…" at bounding box center [514, 235] width 1028 height 470
type textarea "hero.moveRight(2) hero.moveDown()"
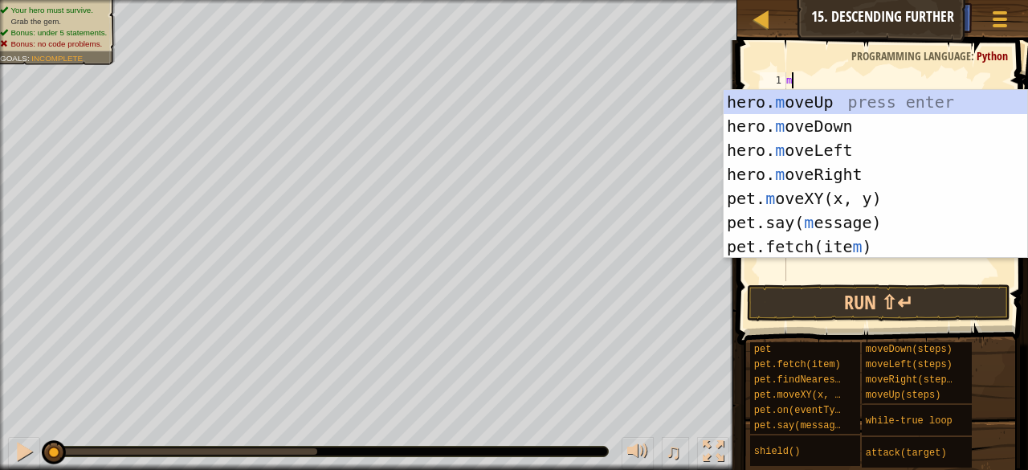
type textarea "m"
